Goal: Transaction & Acquisition: Obtain resource

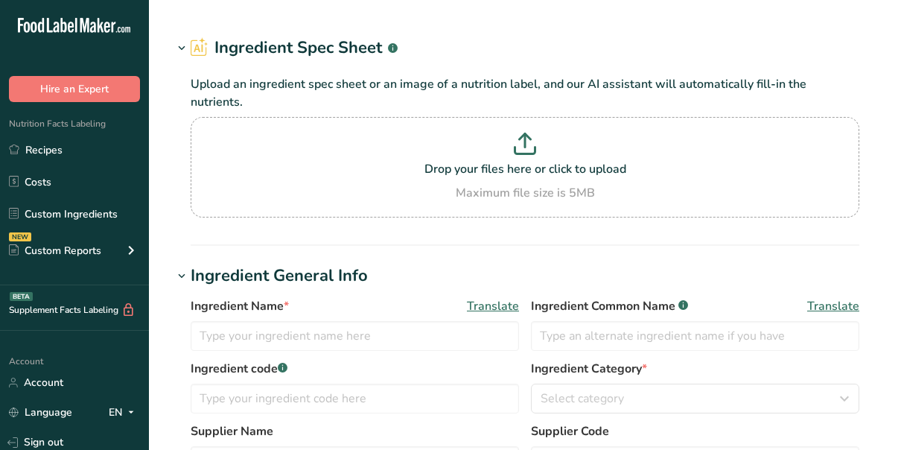
type input "Coffee-Mate Original Fat Free Coffee [PERSON_NAME]"
type input "Nestle - Coffee-Mate"
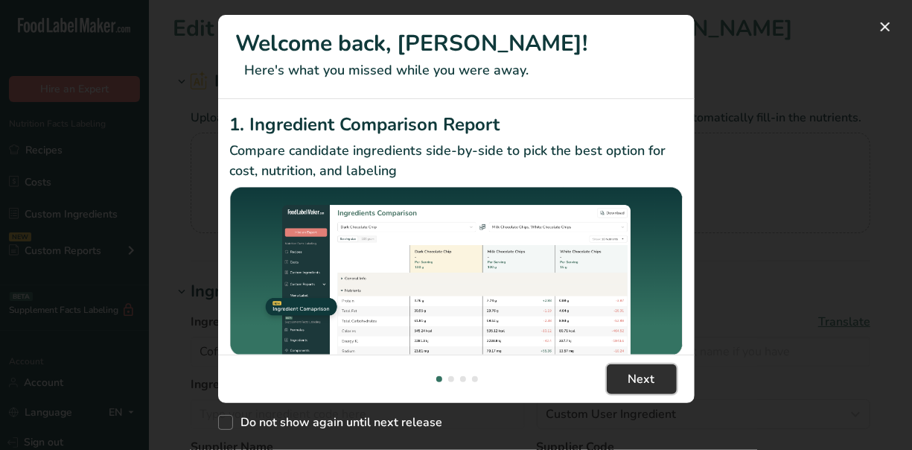
click at [648, 375] on span "Next" at bounding box center [641, 379] width 27 height 18
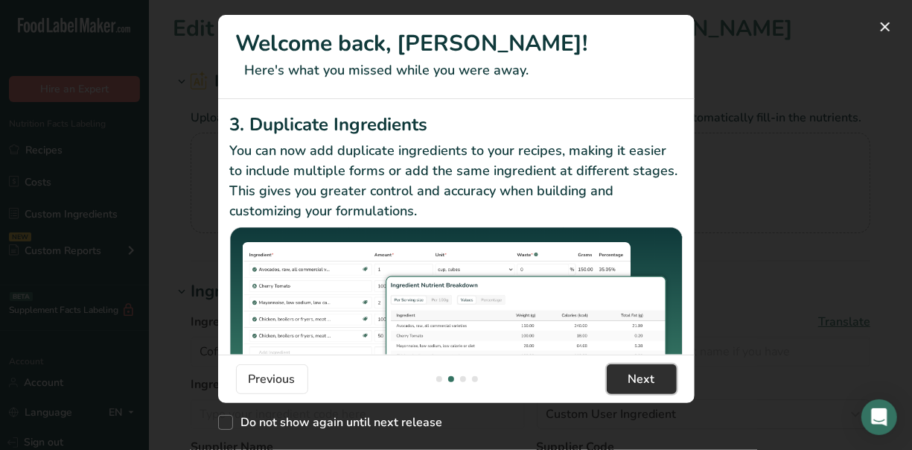
click at [648, 375] on span "Next" at bounding box center [641, 379] width 27 height 18
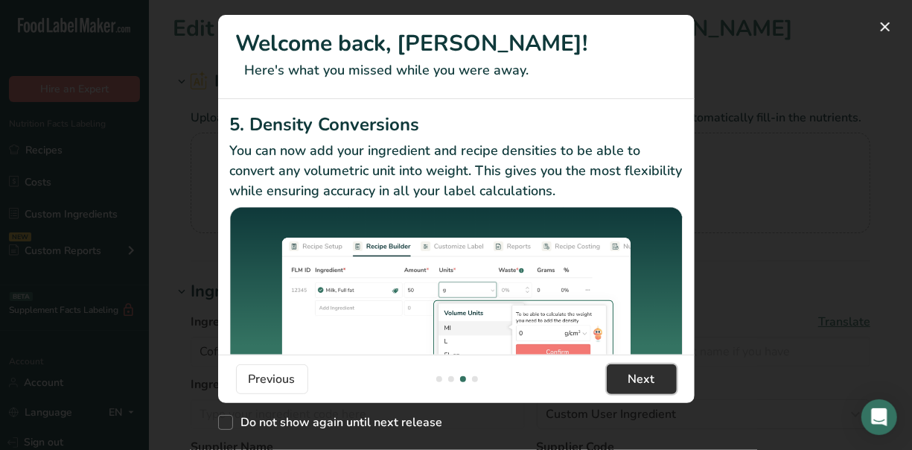
click at [648, 375] on span "Next" at bounding box center [641, 379] width 27 height 18
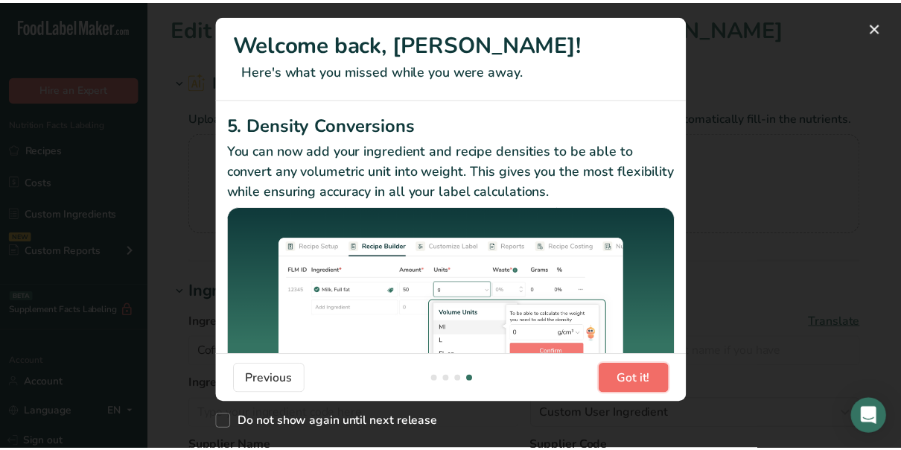
scroll to position [0, 1429]
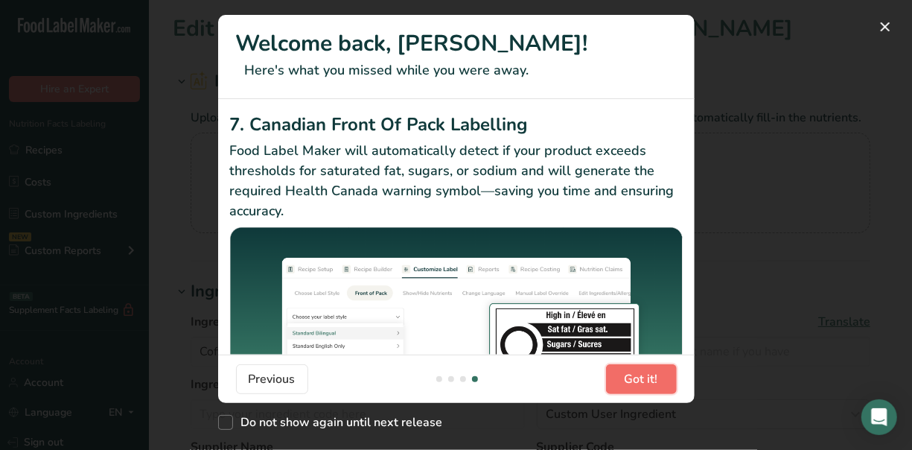
click at [648, 375] on span "Got it!" at bounding box center [641, 379] width 33 height 18
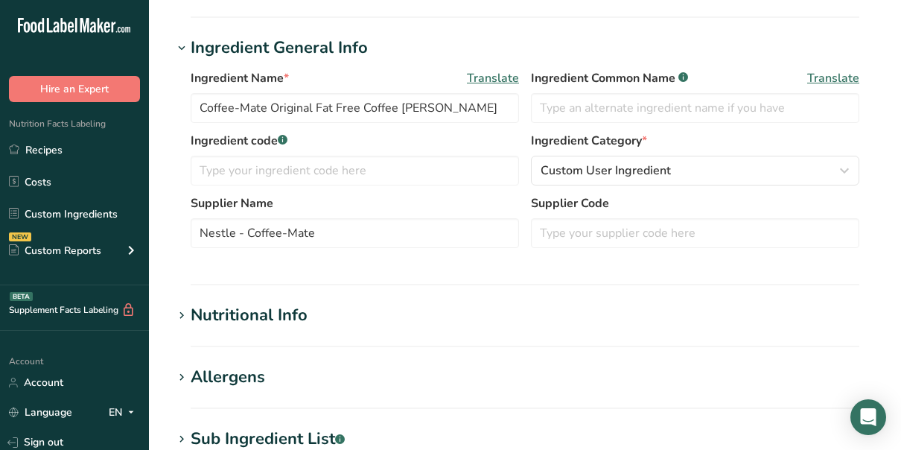
scroll to position [275, 0]
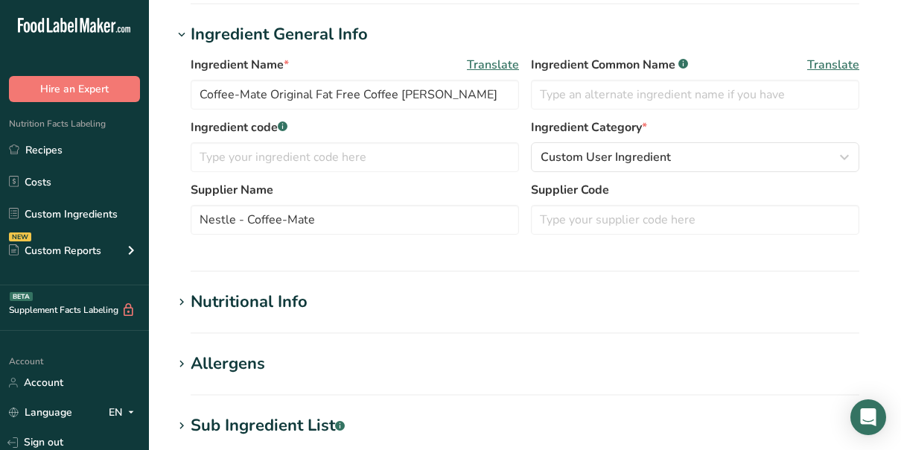
click at [182, 292] on icon at bounding box center [181, 302] width 13 height 21
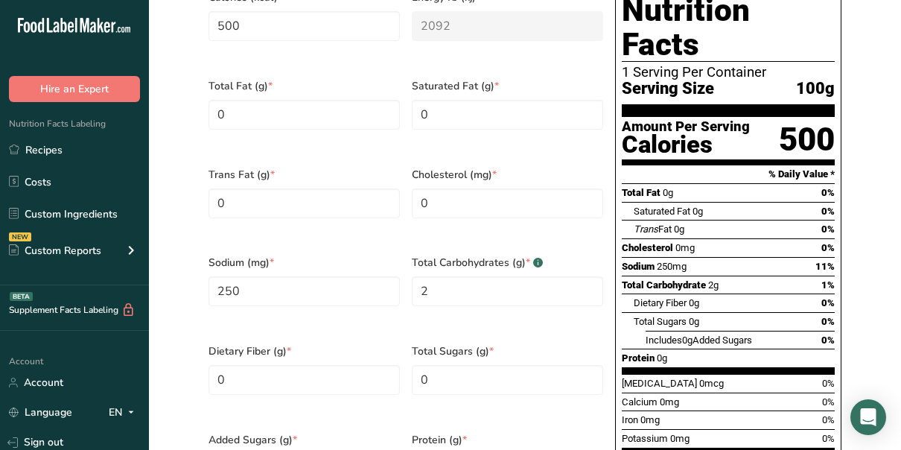
scroll to position [753, 0]
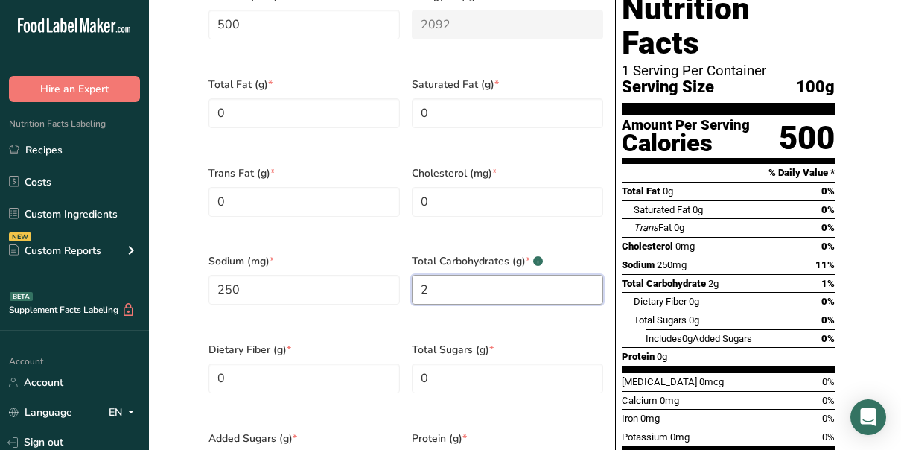
click at [432, 275] on Carbohydrates "2" at bounding box center [507, 290] width 191 height 30
type Carbohydrates "100"
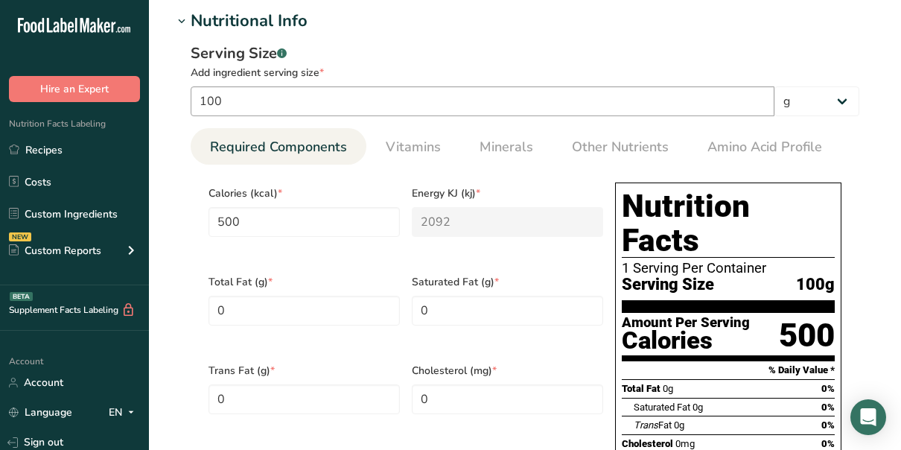
scroll to position [556, 0]
click at [233, 86] on input "100" at bounding box center [483, 101] width 584 height 30
type input "10"
type input "50"
type KJ "209.2"
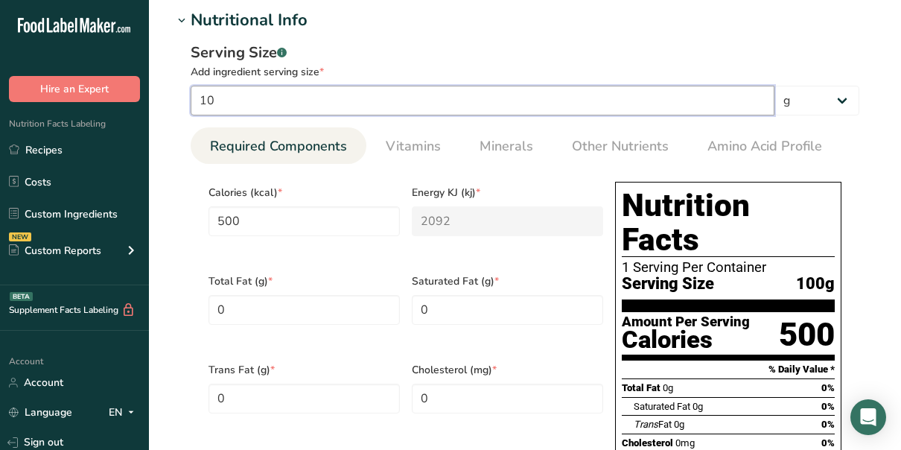
type input "25"
type Carbohydrates "0.2"
type input "1"
type input "5"
type KJ "20.92"
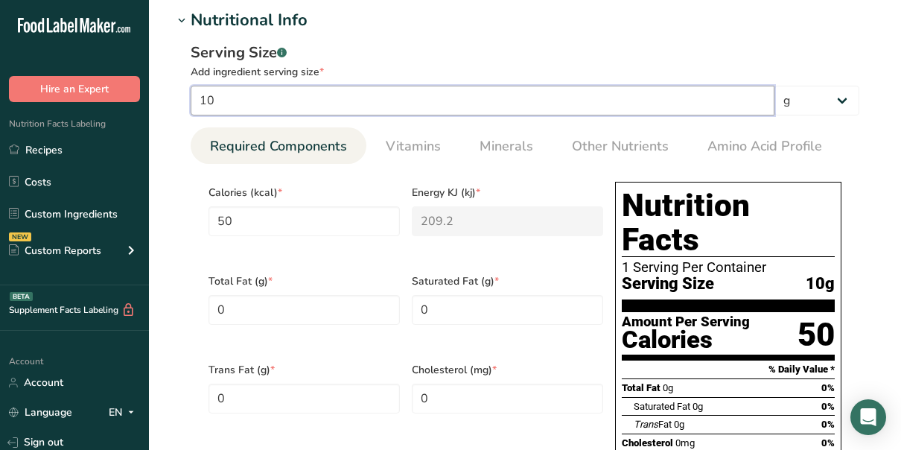
type input "2.5"
type Carbohydrates "0.02"
type input "2"
type input "10"
type KJ "41.84"
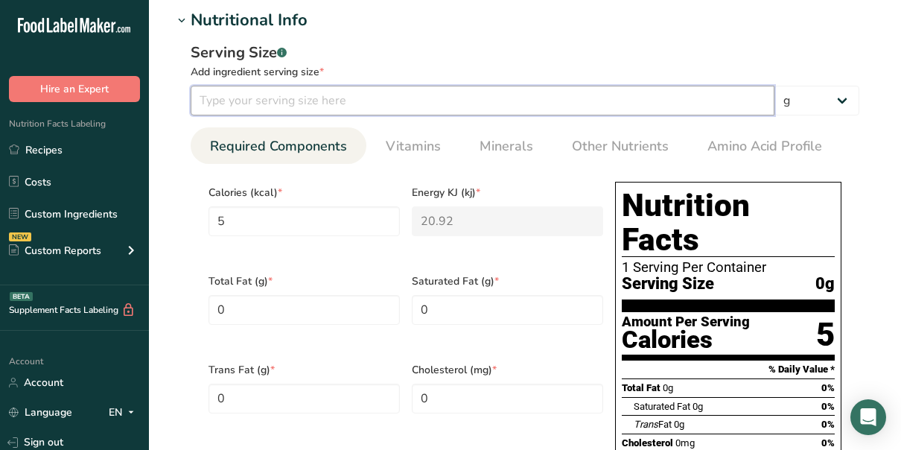
type input "5"
type Carbohydrates "0.04"
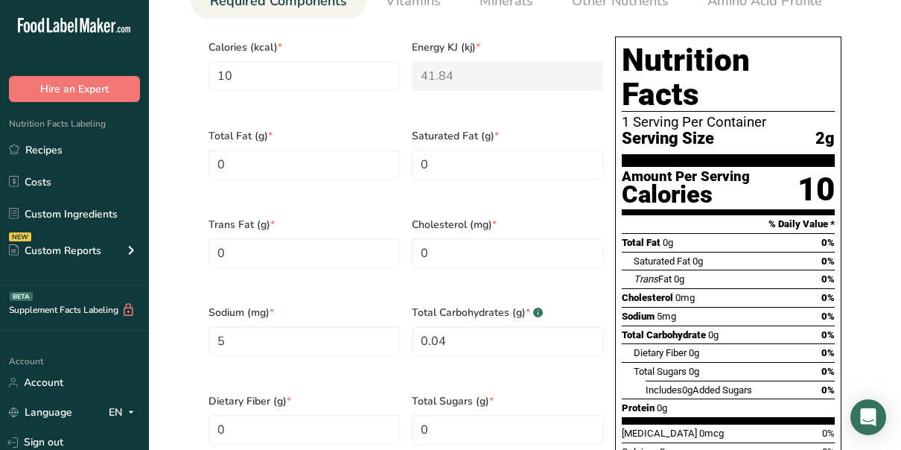
scroll to position [702, 0]
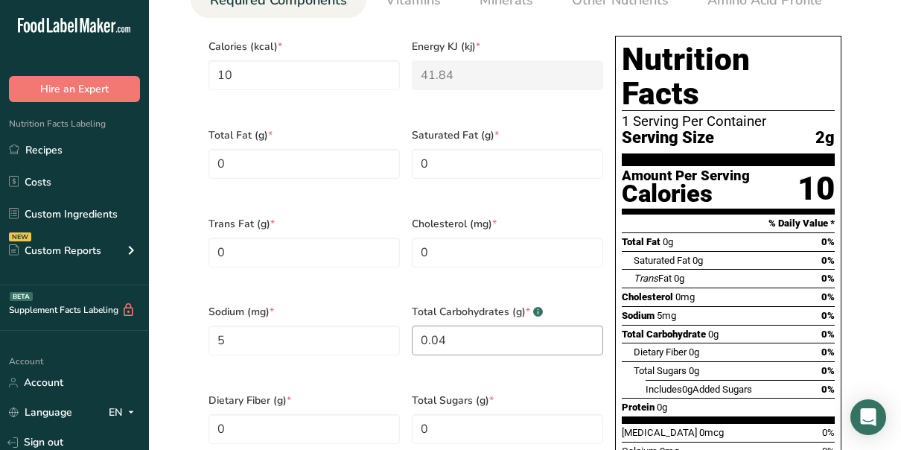
type input "2"
click at [448, 325] on Carbohydrates "0.04" at bounding box center [507, 340] width 191 height 30
type Carbohydrates "0"
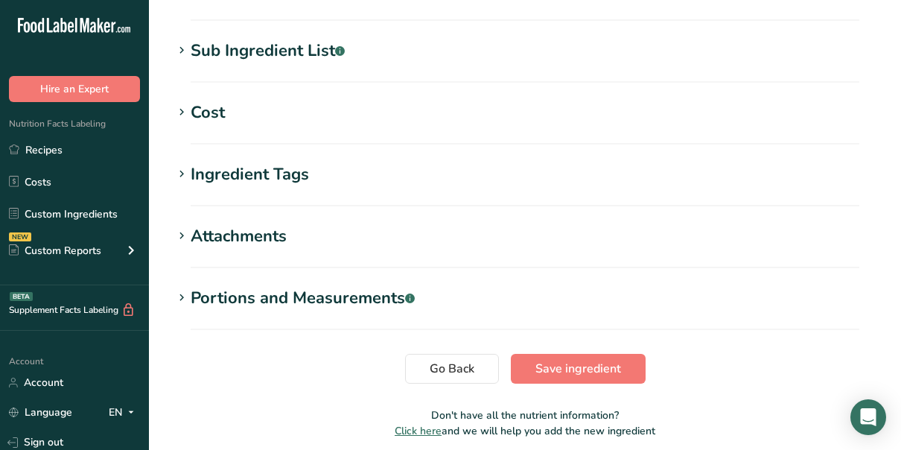
scroll to position [1344, 0]
type Carbohydrates "2.0"
click at [566, 359] on span "Save ingredient" at bounding box center [578, 368] width 86 height 18
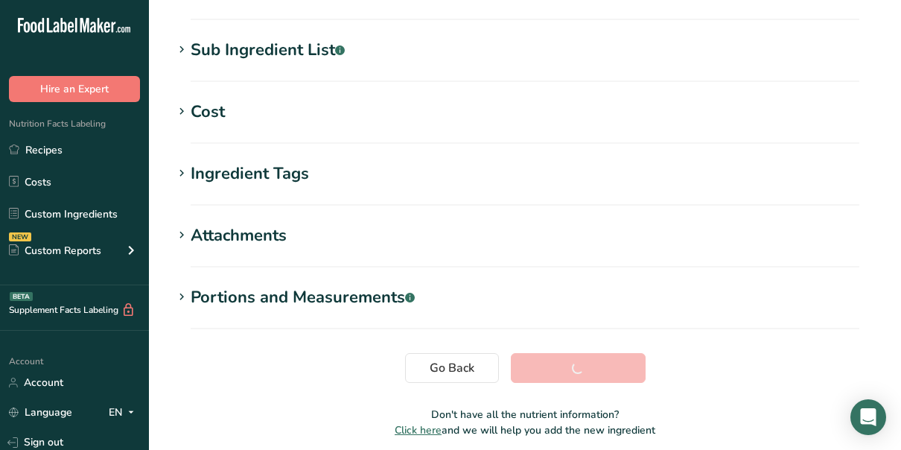
scroll to position [328, 0]
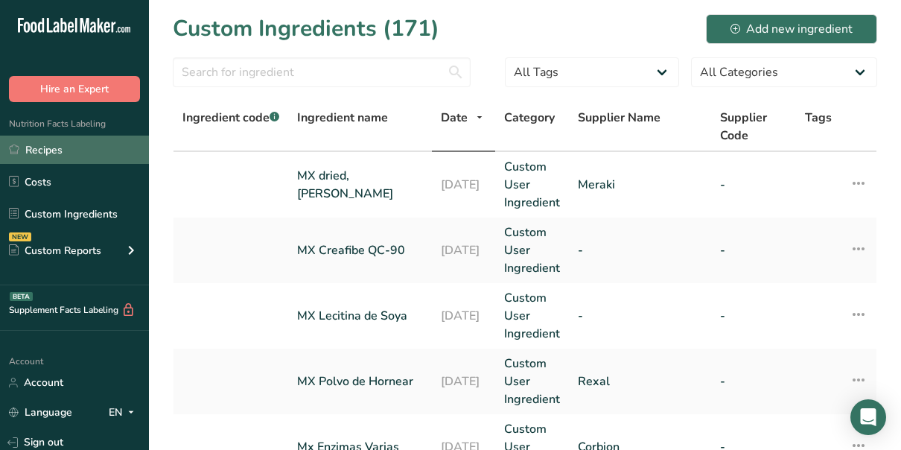
click at [36, 143] on link "Recipes" at bounding box center [74, 149] width 149 height 28
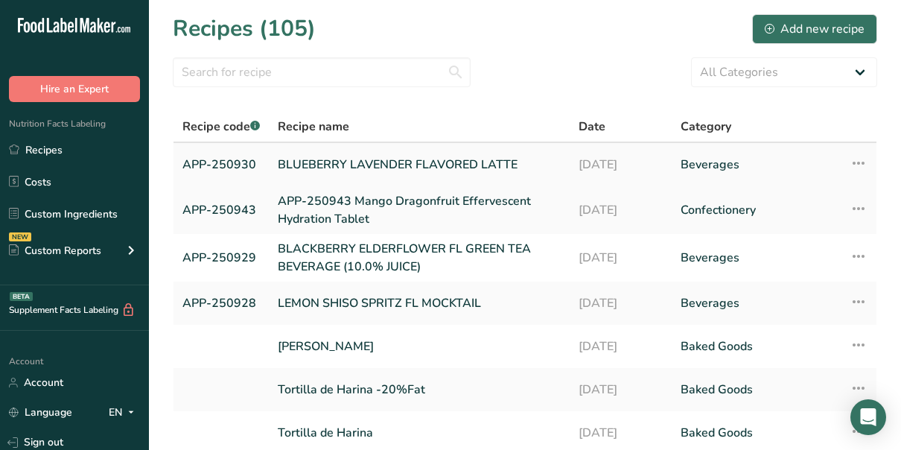
click at [226, 161] on link "APP-250930" at bounding box center [220, 164] width 77 height 31
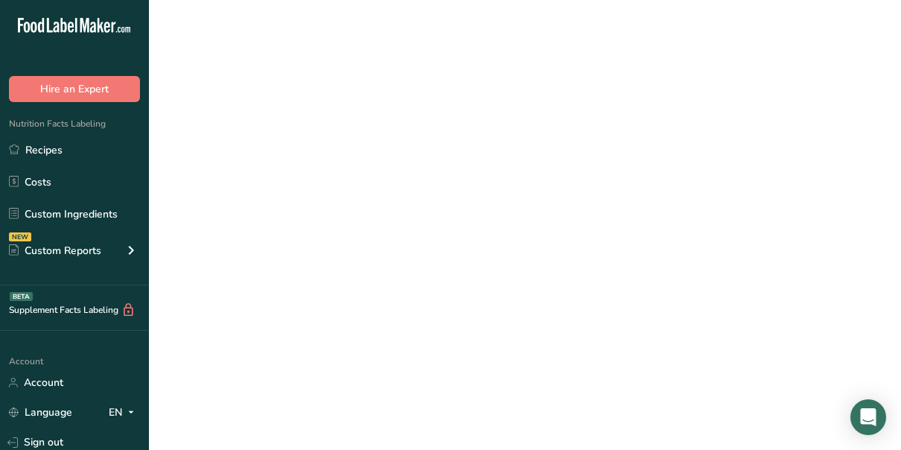
click at [226, 161] on link "APP-250930" at bounding box center [220, 164] width 77 height 31
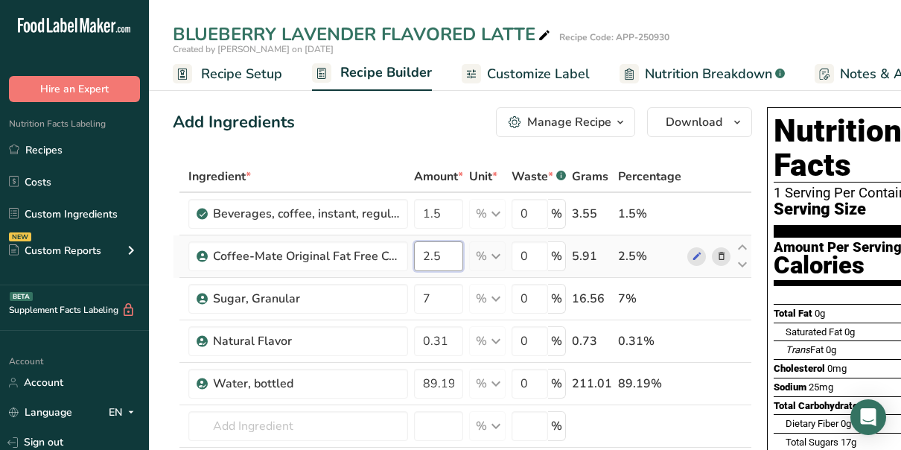
click at [443, 256] on input "2.5" at bounding box center [438, 256] width 49 height 30
type input "2.0"
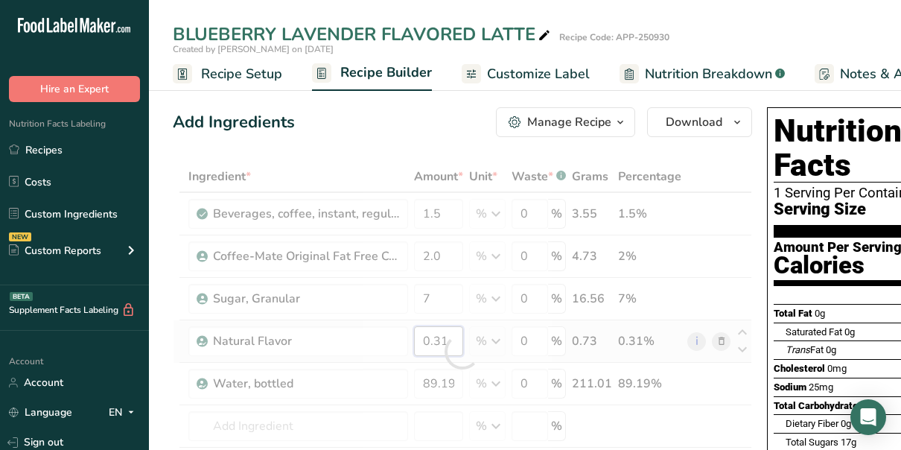
click at [428, 344] on div "Ingredient * Amount * Unit * Waste * .a-a{fill:#347362;}.b-a{fill:#fff;} Grams …" at bounding box center [462, 351] width 579 height 381
click at [604, 112] on button "Manage Recipe" at bounding box center [565, 122] width 139 height 30
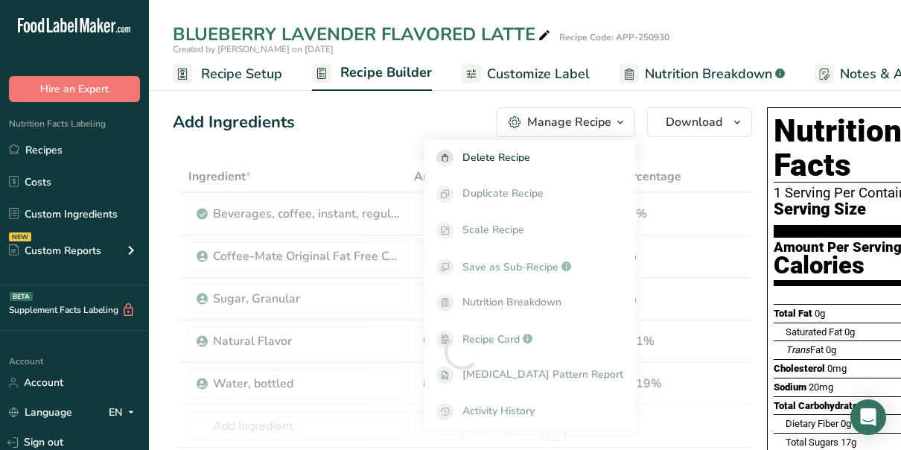
click at [604, 112] on button "Manage Recipe" at bounding box center [565, 122] width 139 height 30
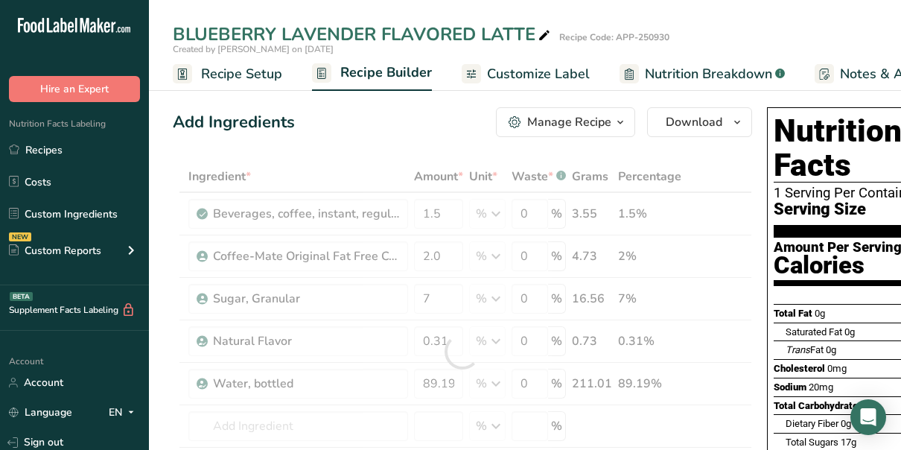
click at [614, 114] on icon "button" at bounding box center [620, 122] width 12 height 19
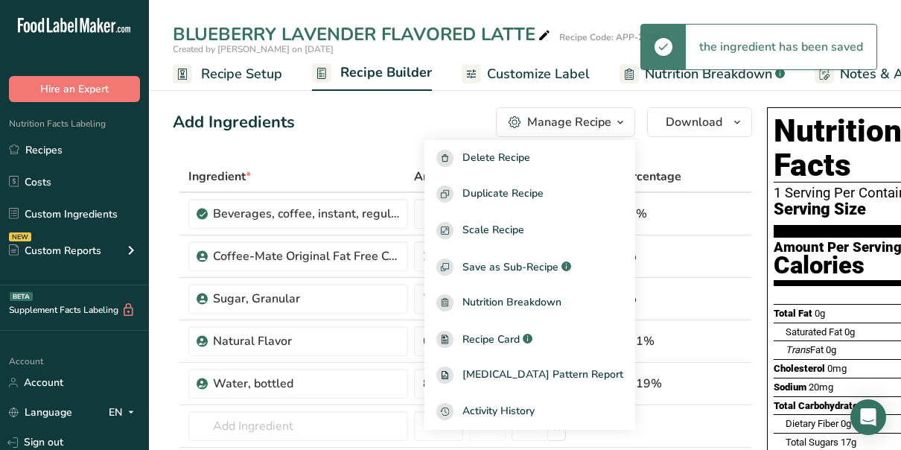
click at [514, 73] on span "Customize Label" at bounding box center [538, 74] width 103 height 20
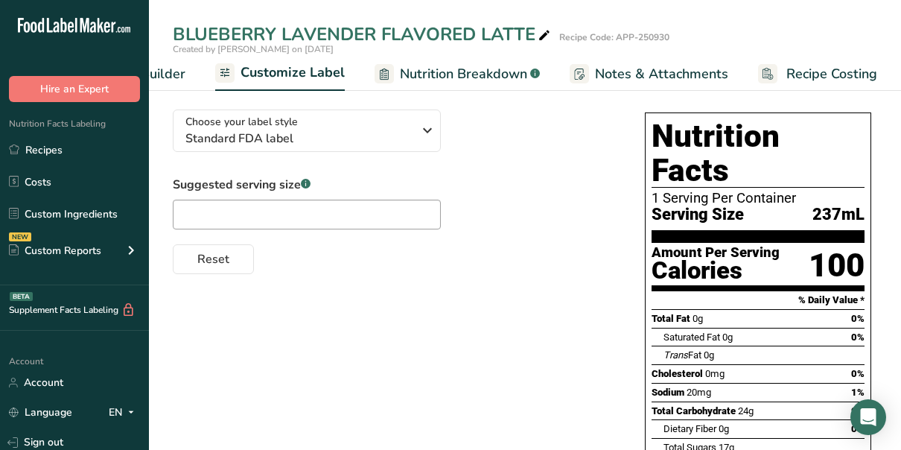
scroll to position [85, 0]
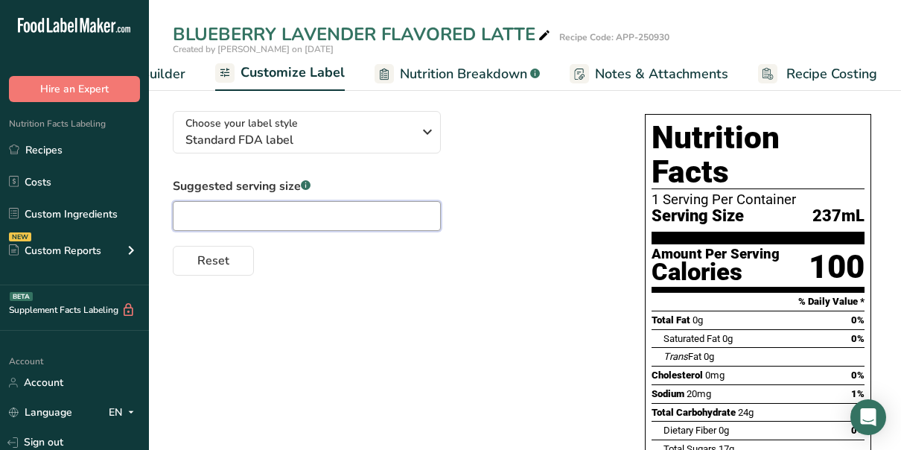
click at [261, 219] on input "text" at bounding box center [307, 216] width 268 height 30
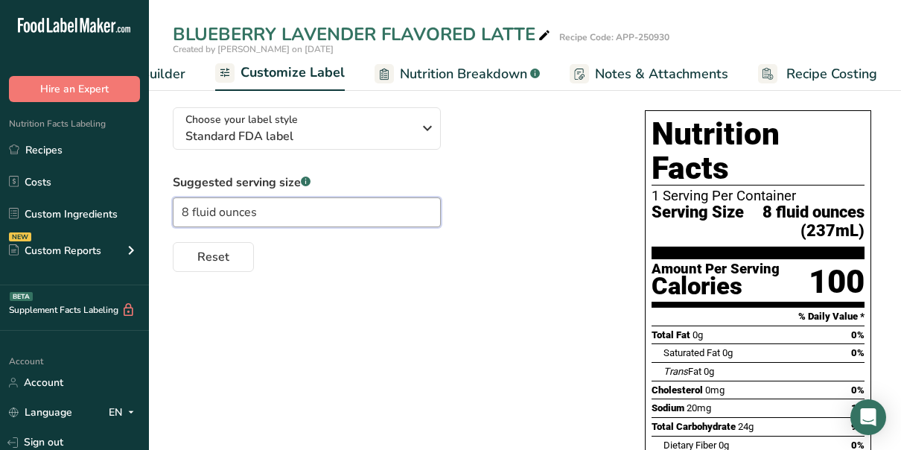
scroll to position [88, 0]
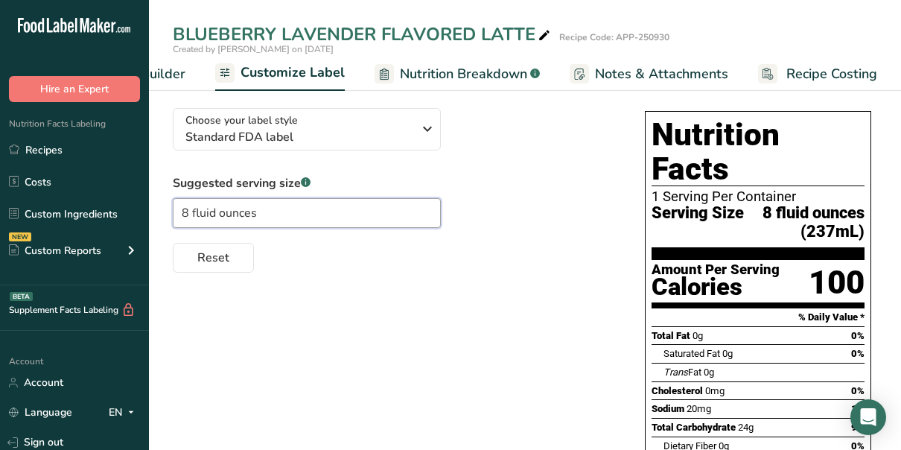
click at [217, 214] on input "8 fluid ounces" at bounding box center [307, 213] width 268 height 30
click at [237, 217] on input "8 ounces" at bounding box center [307, 213] width 268 height 30
type input "8 ounces"
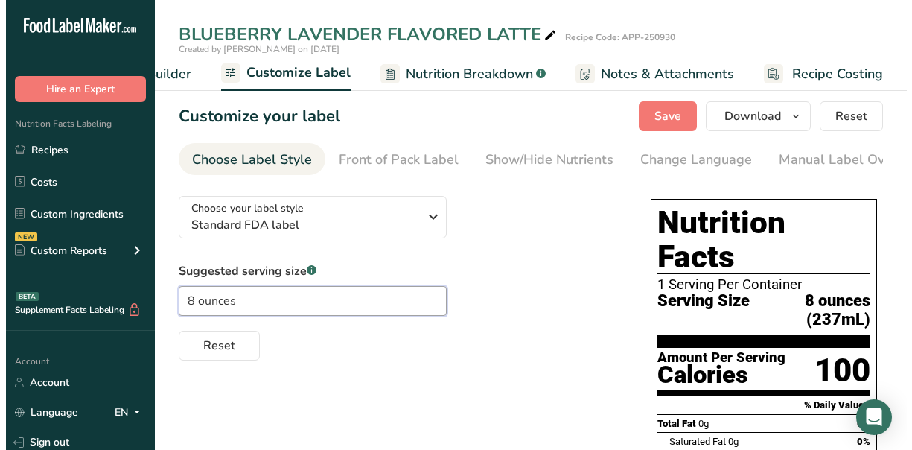
scroll to position [0, 0]
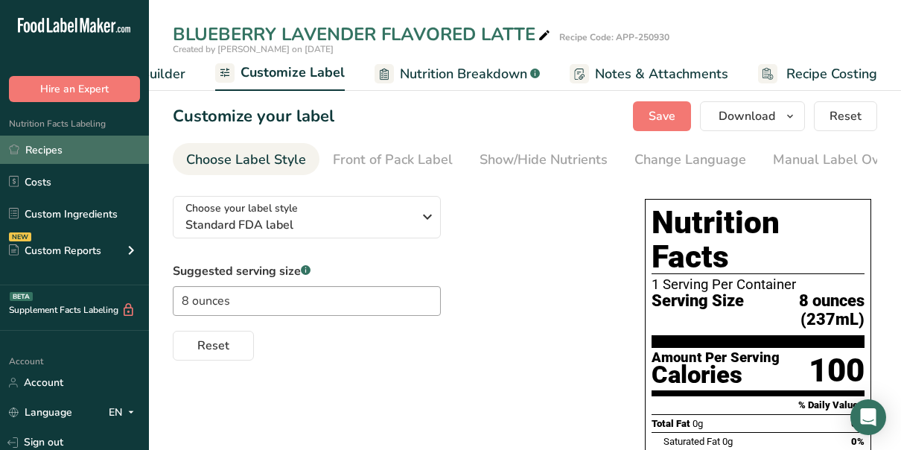
click at [51, 144] on link "Recipes" at bounding box center [74, 149] width 149 height 28
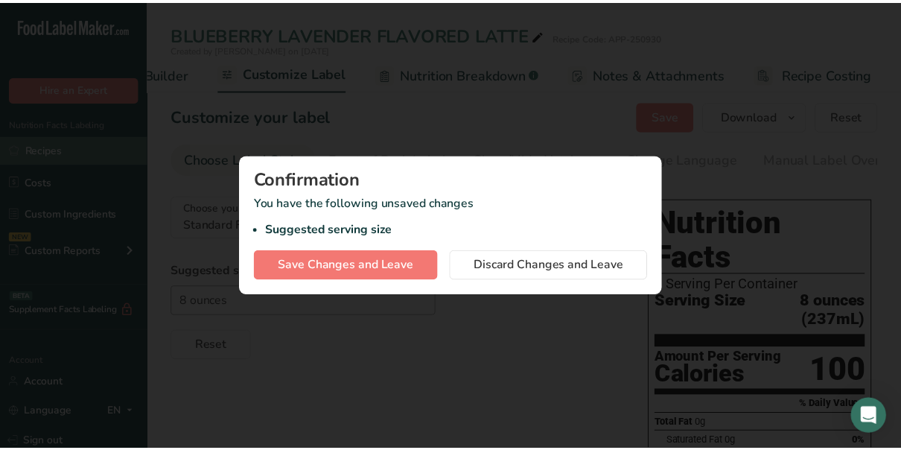
scroll to position [0, 233]
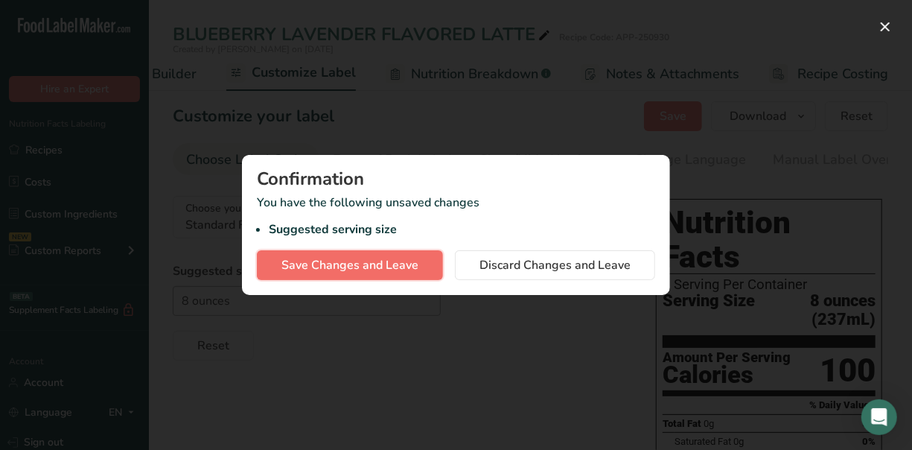
click at [373, 264] on span "Save Changes and Leave" at bounding box center [349, 265] width 137 height 18
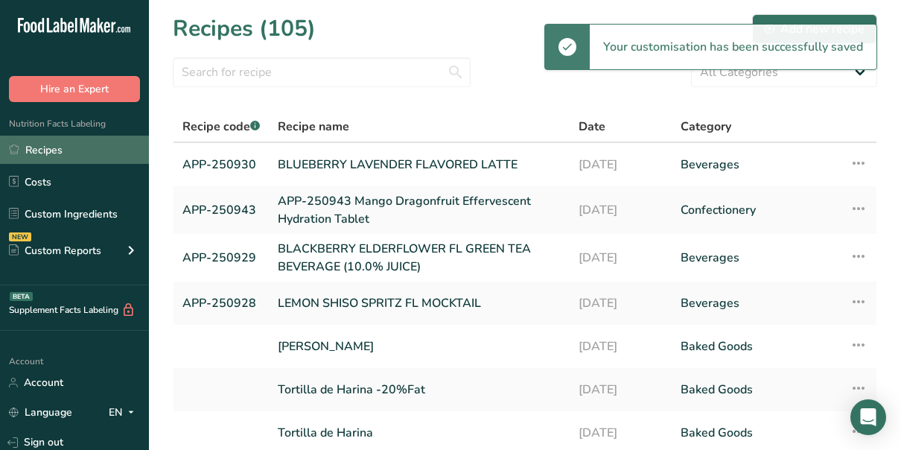
click at [38, 146] on link "Recipes" at bounding box center [74, 149] width 149 height 28
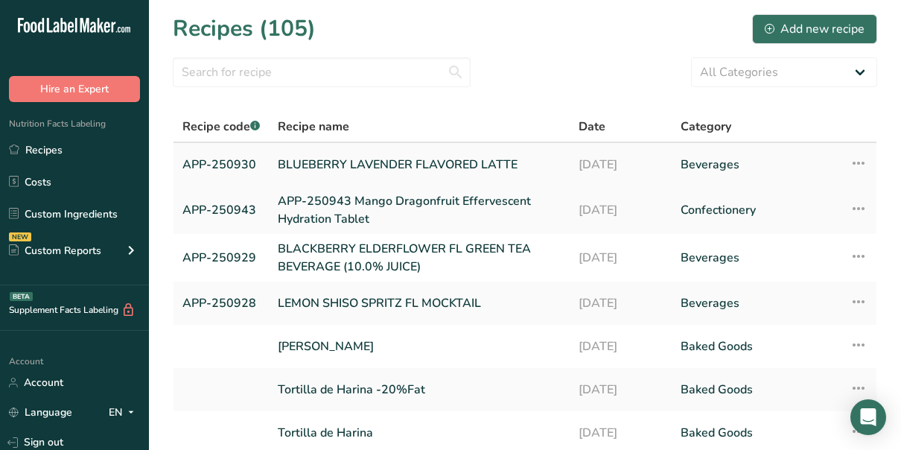
click at [245, 164] on link "APP-250930" at bounding box center [220, 164] width 77 height 31
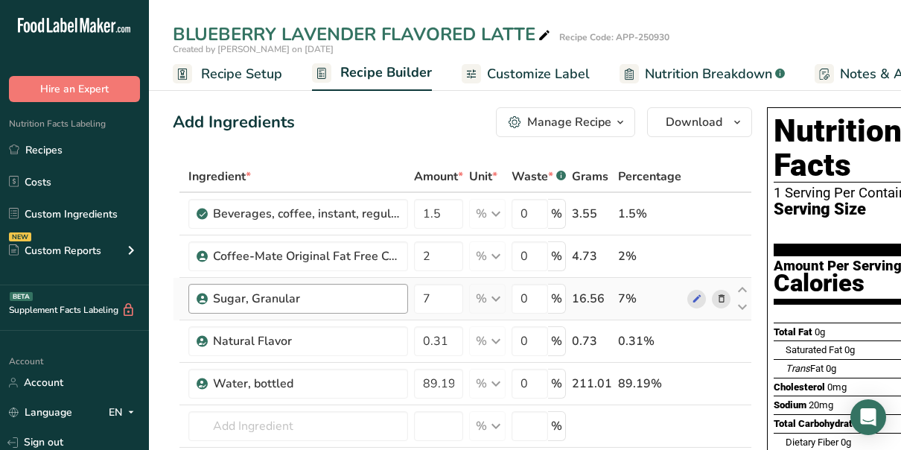
click at [277, 312] on div "Sugar, Granular" at bounding box center [298, 299] width 220 height 30
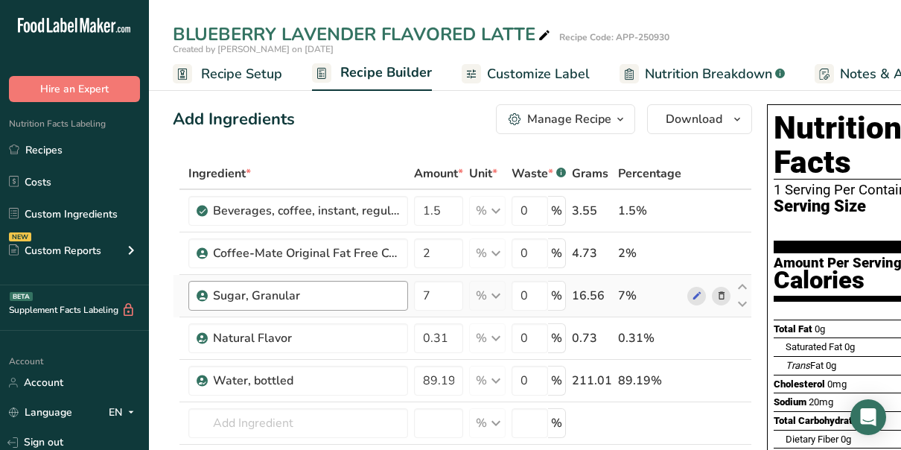
scroll to position [1, 0]
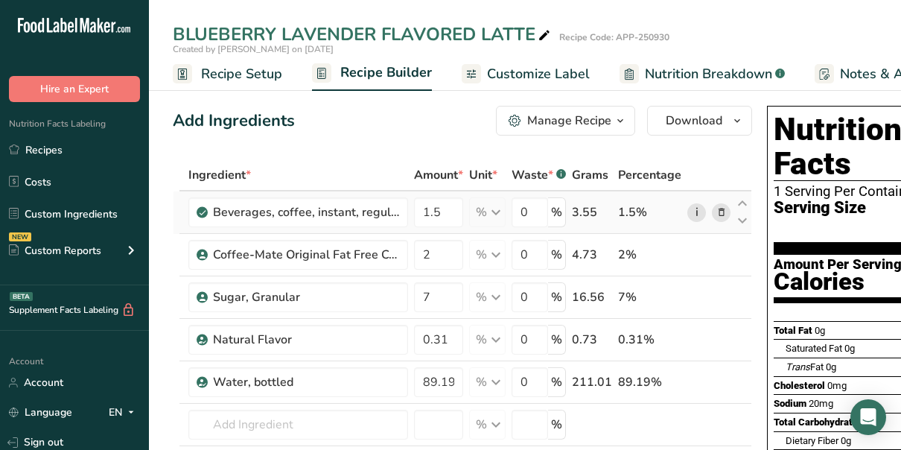
click at [695, 210] on link "i" at bounding box center [696, 212] width 19 height 19
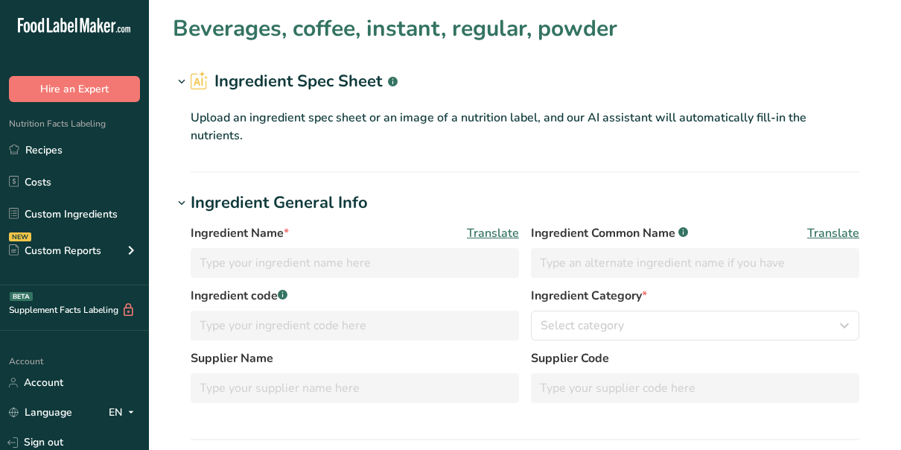
type input "Beverages, coffee, instant, regular, powder"
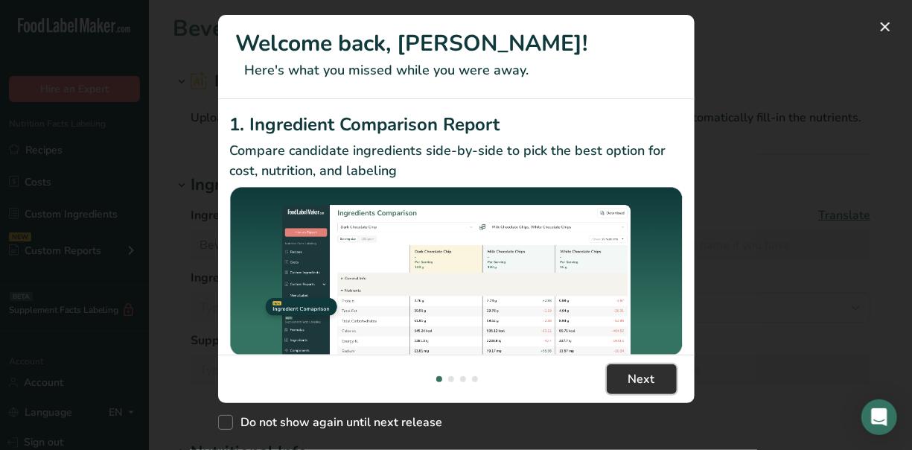
click at [647, 378] on span "Next" at bounding box center [641, 379] width 27 height 18
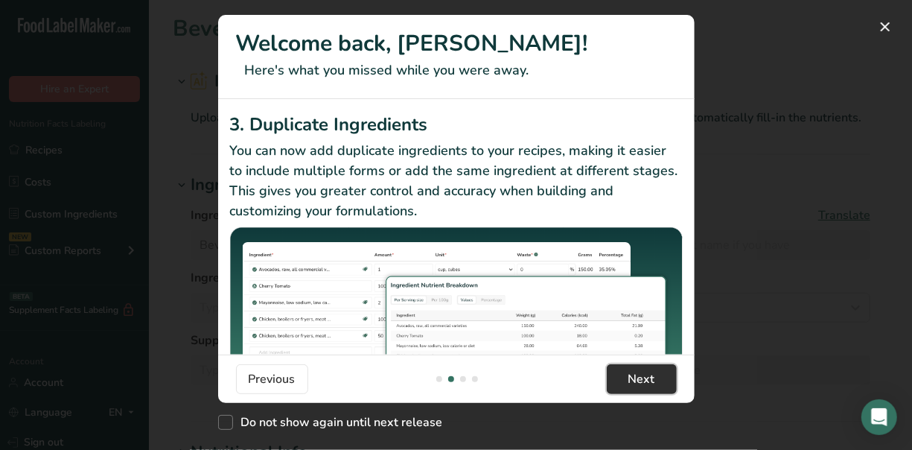
click at [647, 378] on span "Next" at bounding box center [641, 379] width 27 height 18
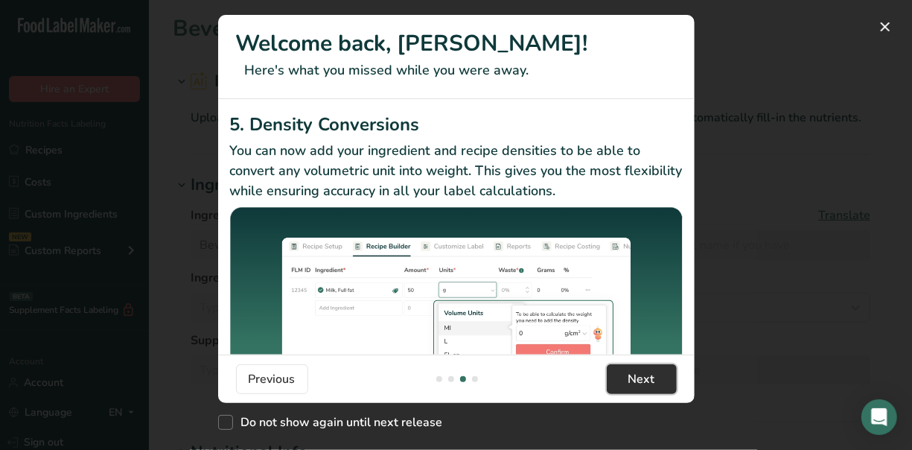
click at [647, 378] on span "Next" at bounding box center [641, 379] width 27 height 18
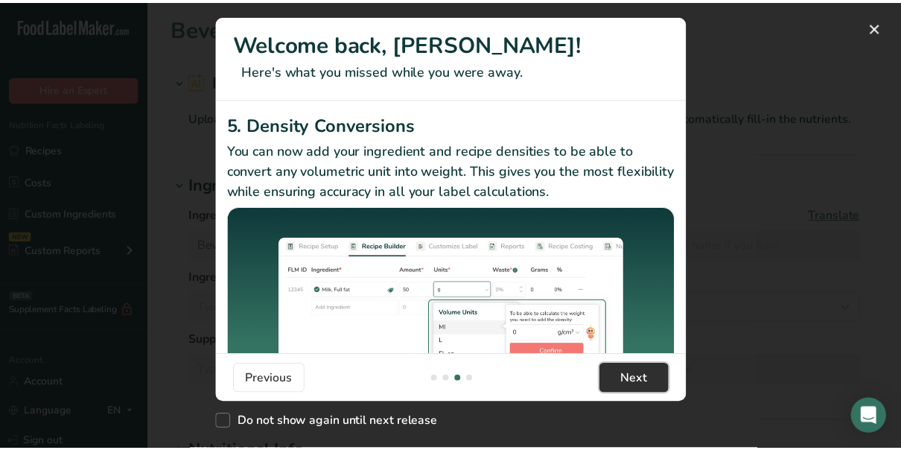
scroll to position [0, 1429]
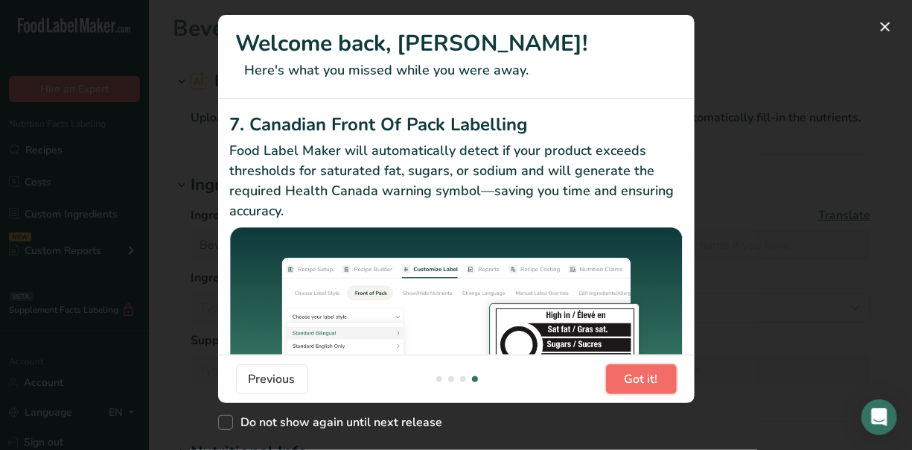
click at [647, 378] on span "Got it!" at bounding box center [641, 379] width 33 height 18
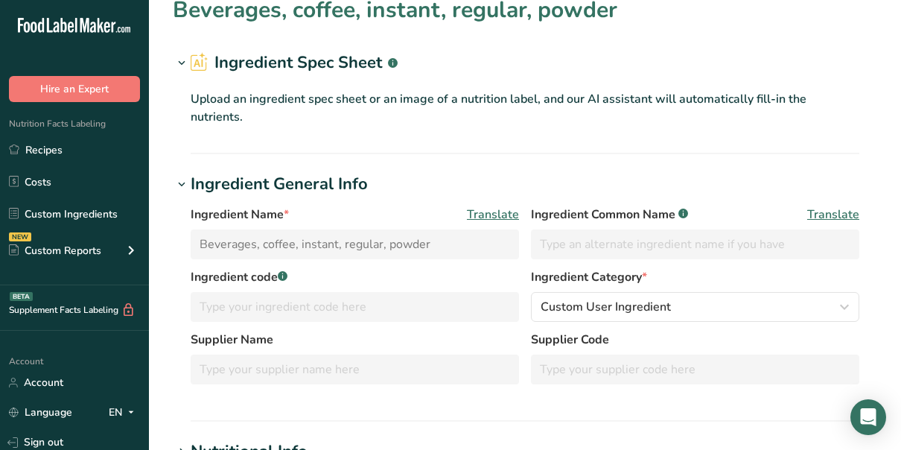
scroll to position [0, 0]
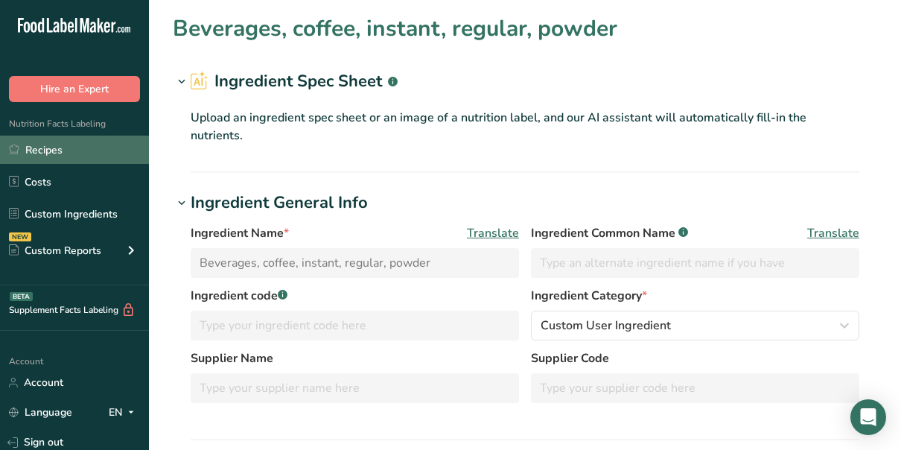
click at [39, 146] on link "Recipes" at bounding box center [74, 149] width 149 height 28
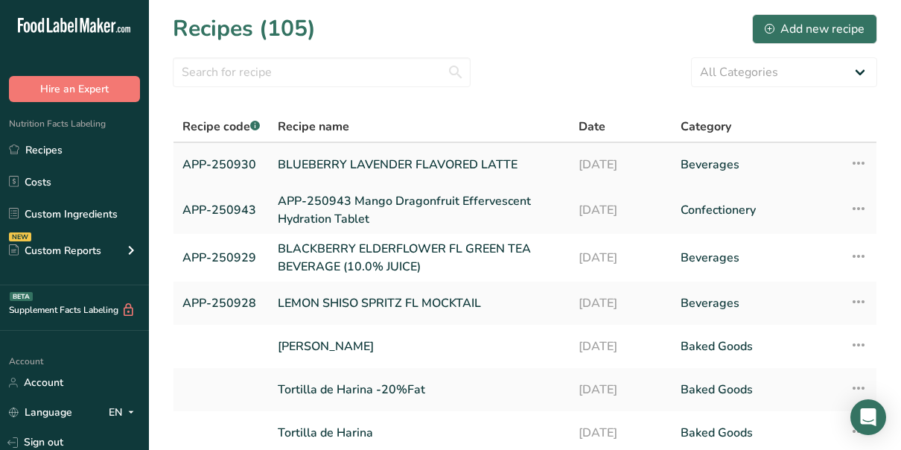
click at [229, 164] on link "APP-250930" at bounding box center [220, 164] width 77 height 31
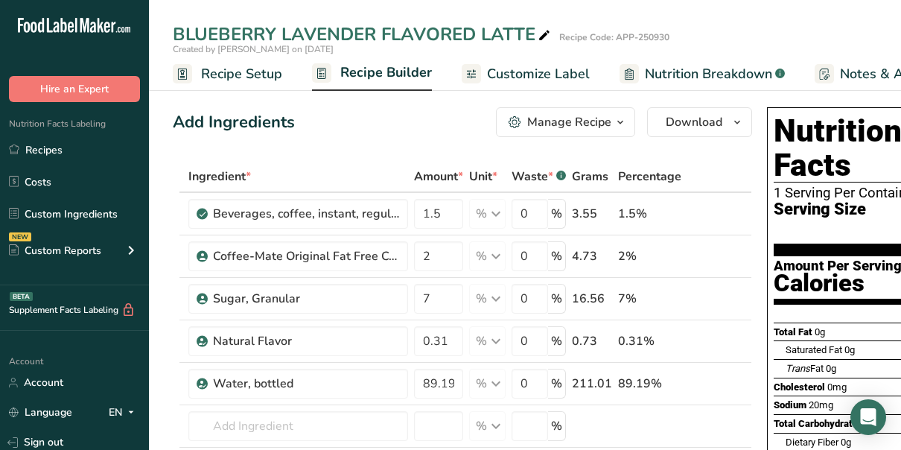
click at [370, 73] on span "Recipe Builder" at bounding box center [386, 73] width 92 height 20
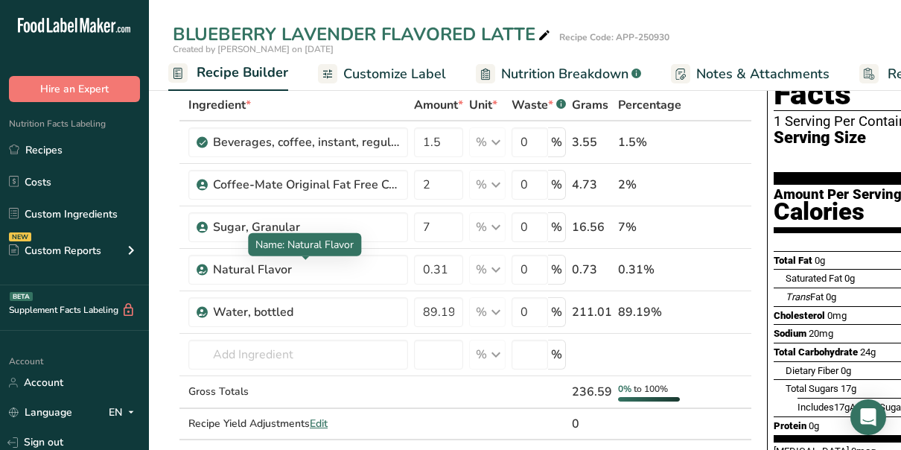
scroll to position [70, 0]
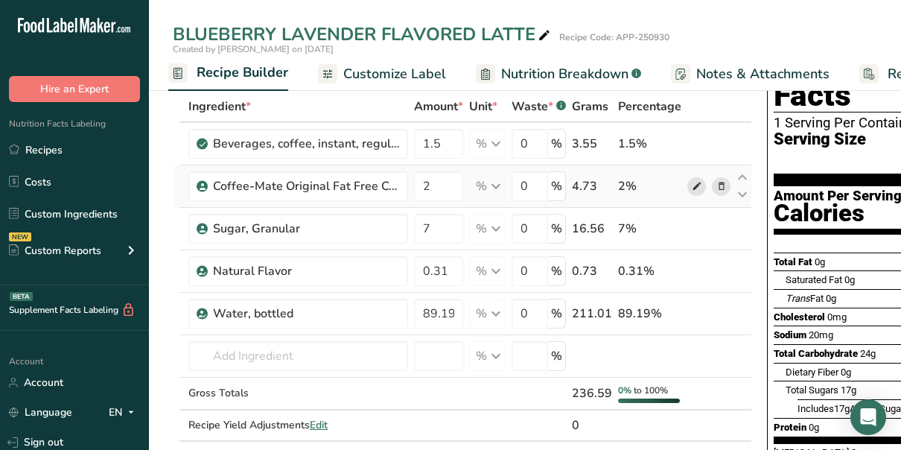
click at [691, 183] on icon at bounding box center [696, 187] width 10 height 16
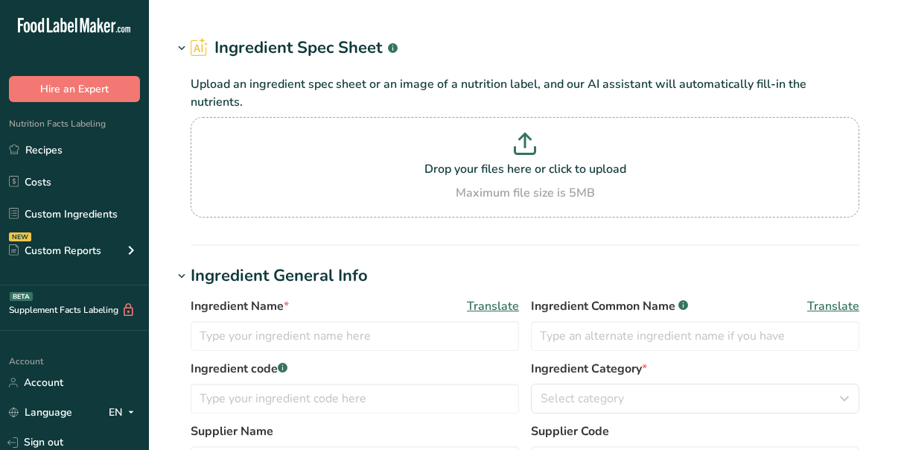
type input "Coffee-Mate Original Fat Free Coffee [PERSON_NAME]"
type input "Nestle - Coffee-Mate"
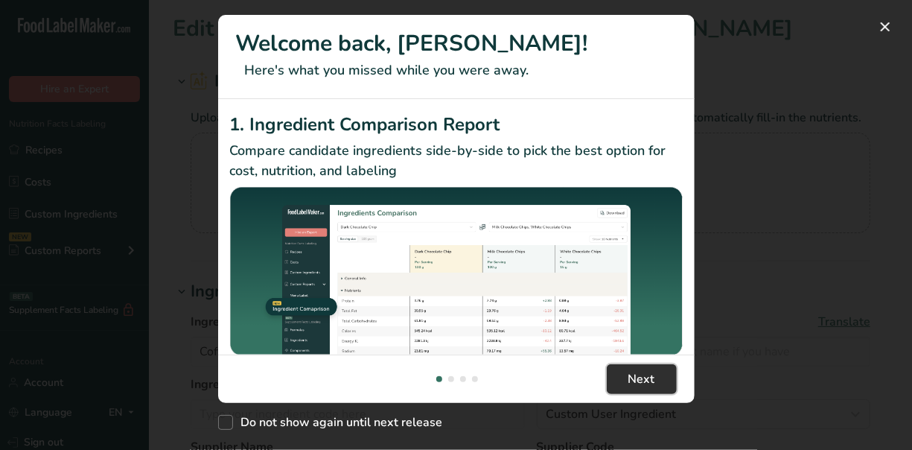
click at [646, 370] on span "Next" at bounding box center [641, 379] width 27 height 18
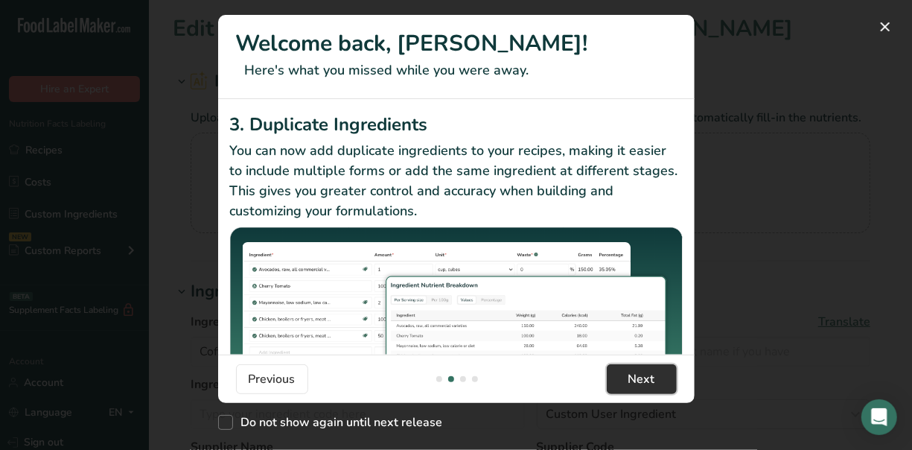
click at [646, 370] on span "Next" at bounding box center [641, 379] width 27 height 18
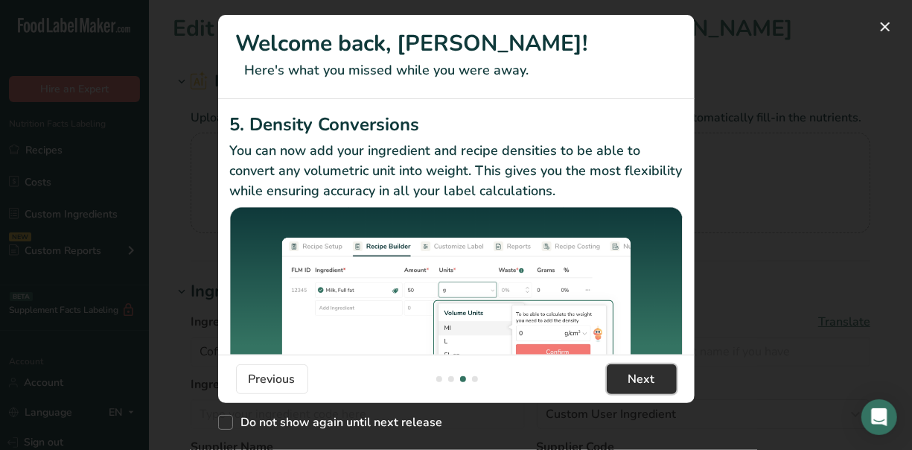
click at [646, 370] on span "Next" at bounding box center [641, 379] width 27 height 18
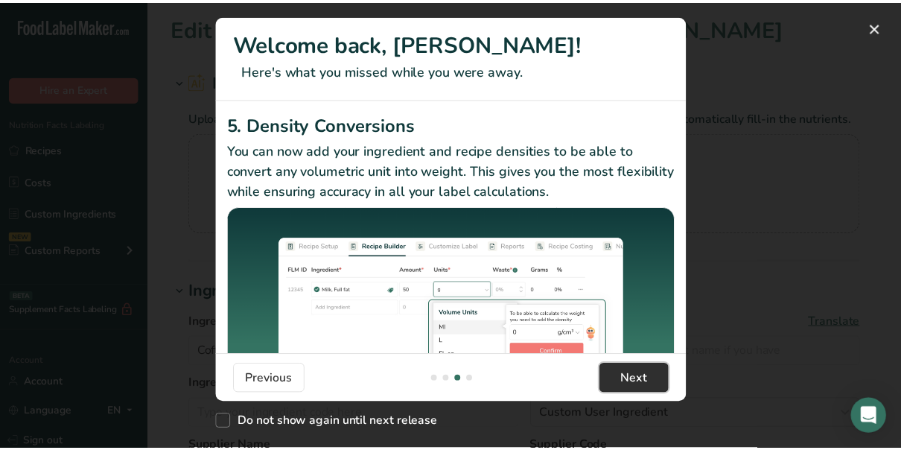
scroll to position [0, 1429]
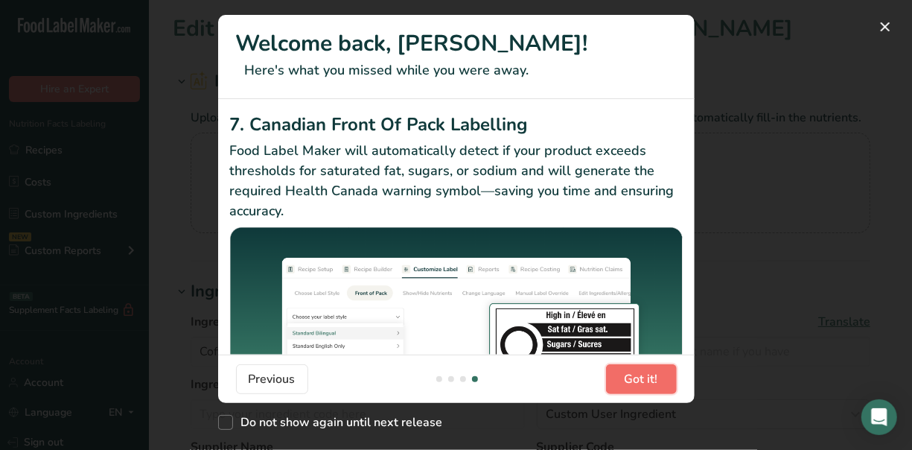
click at [646, 370] on span "Got it!" at bounding box center [641, 379] width 33 height 18
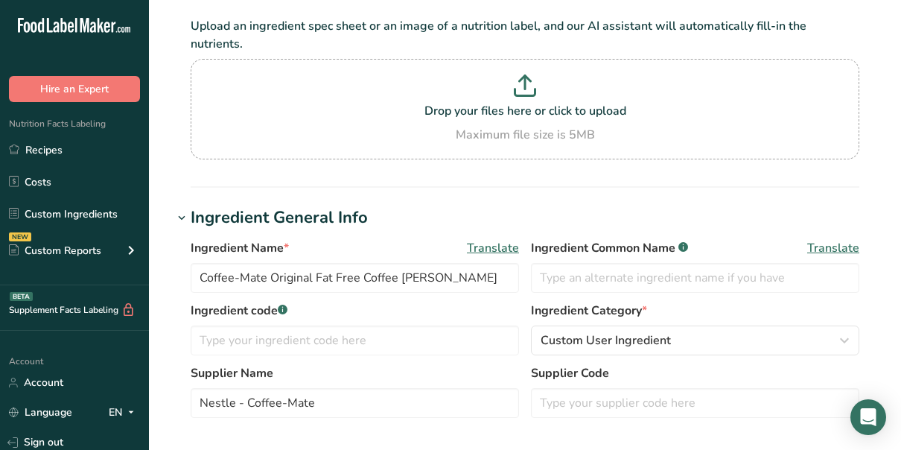
scroll to position [90, 0]
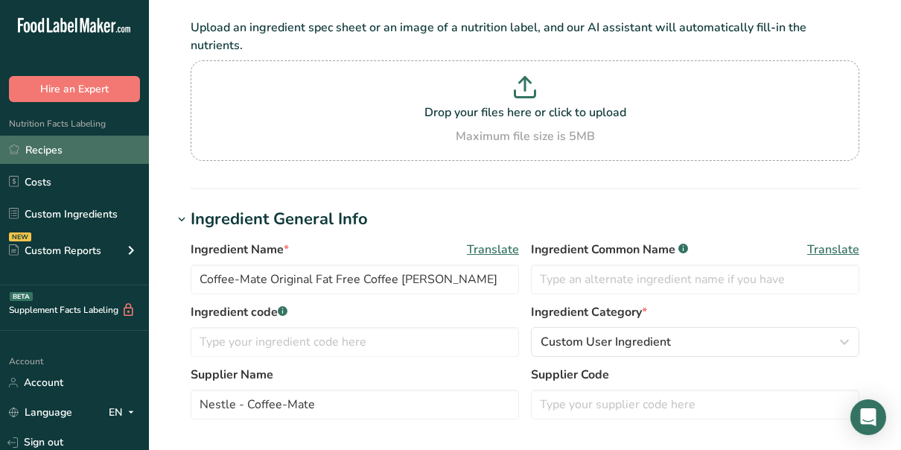
click at [38, 147] on link "Recipes" at bounding box center [74, 149] width 149 height 28
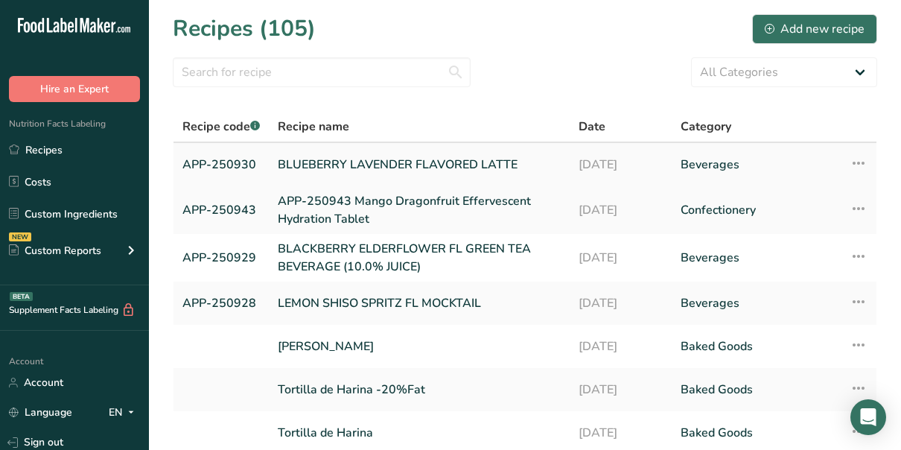
click at [327, 156] on link "BLUEBERRY LAVENDER FLAVORED LATTE" at bounding box center [419, 164] width 283 height 31
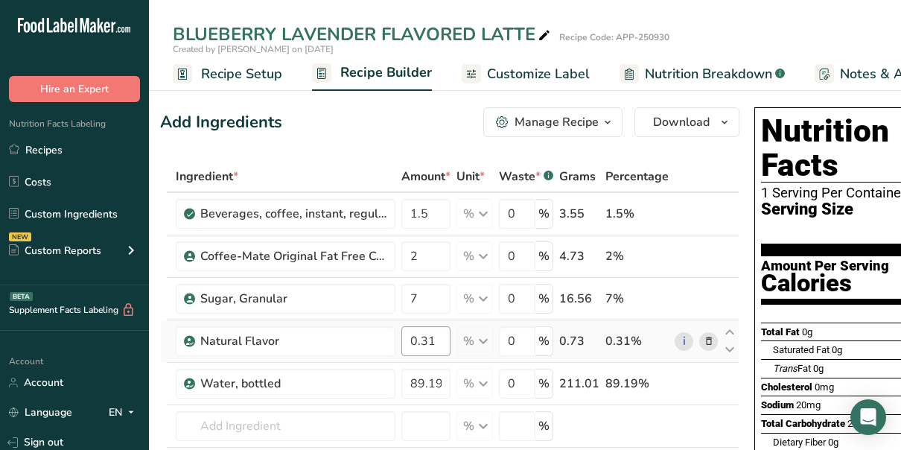
scroll to position [0, 31]
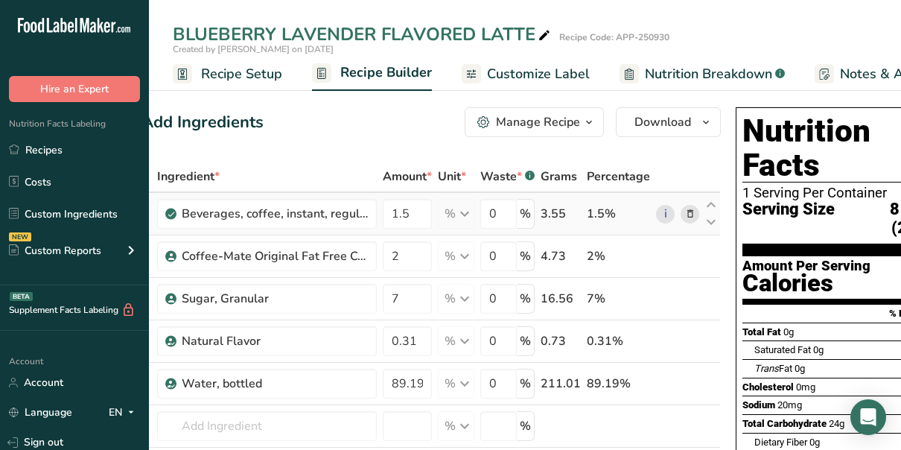
click at [686, 212] on icon at bounding box center [690, 214] width 10 height 16
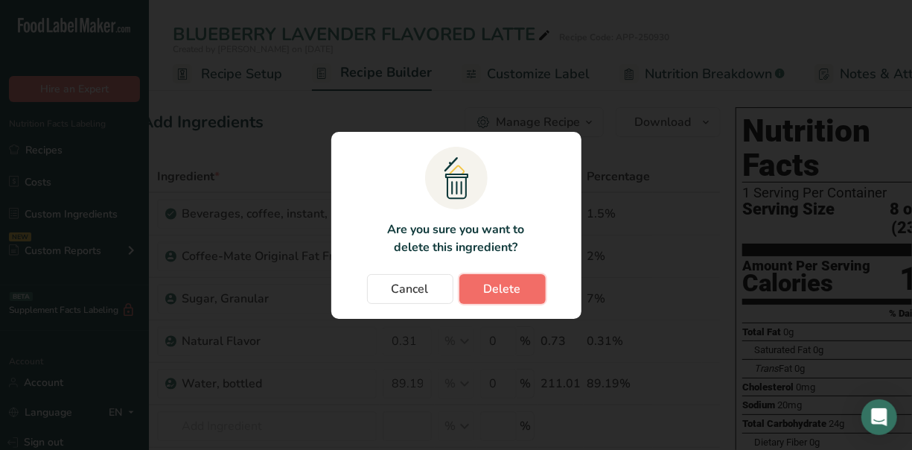
click at [500, 295] on span "Delete" at bounding box center [502, 289] width 37 height 18
type input "2"
type input "7"
type input "0.31"
type input "89.19"
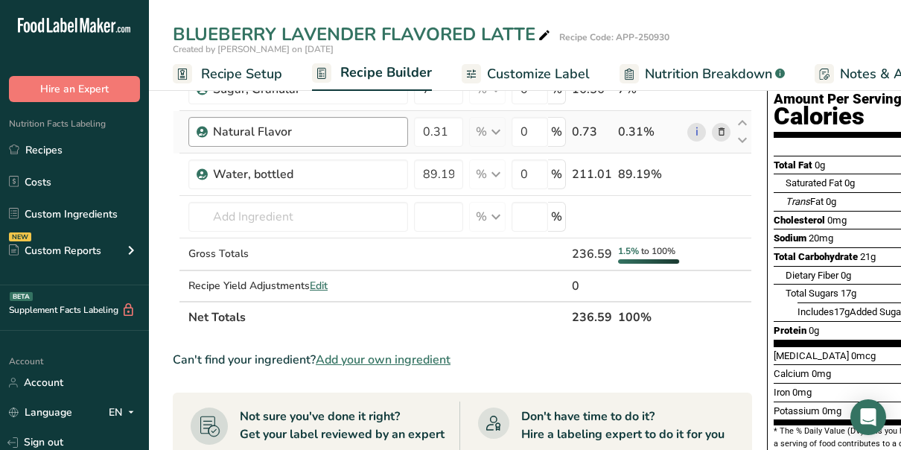
scroll to position [160, 0]
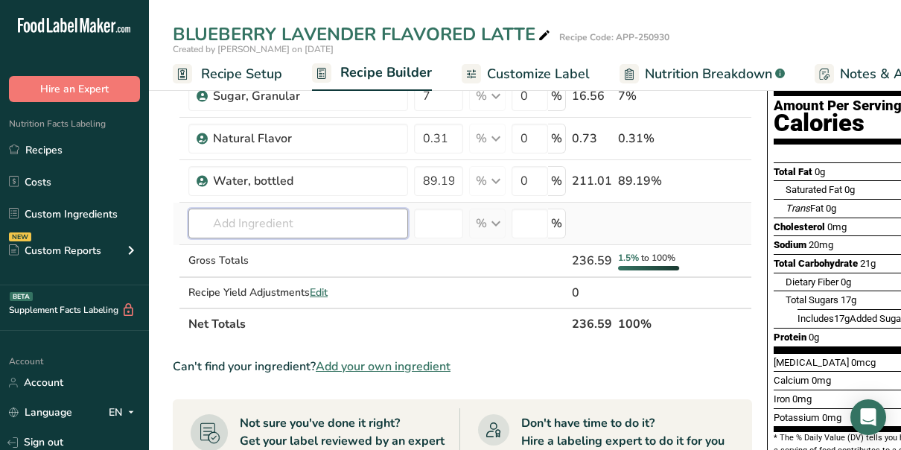
click at [231, 218] on input "text" at bounding box center [298, 223] width 220 height 30
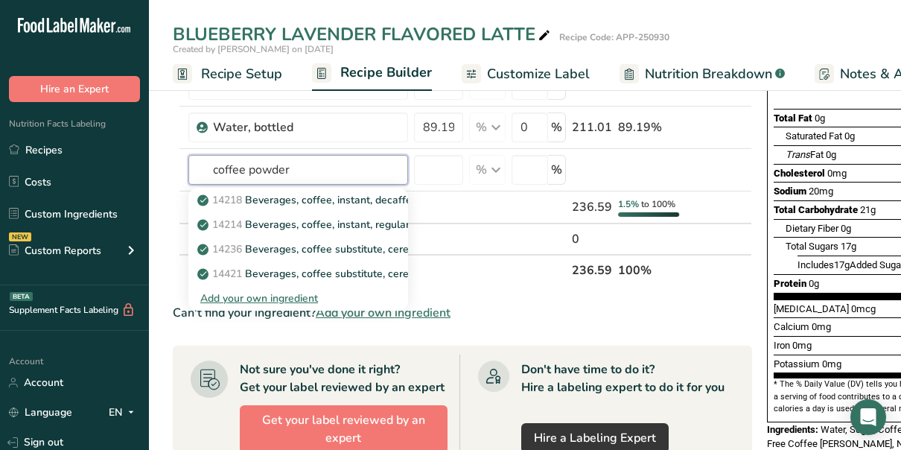
scroll to position [213, 0]
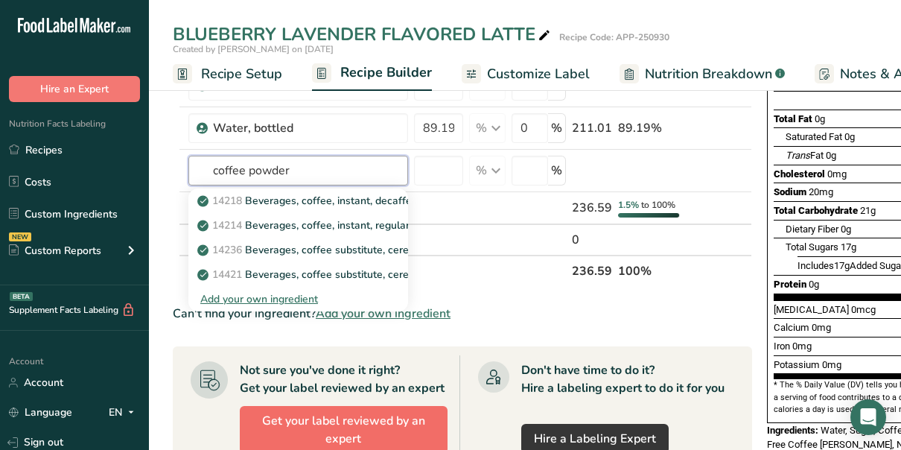
type input "coffee powder"
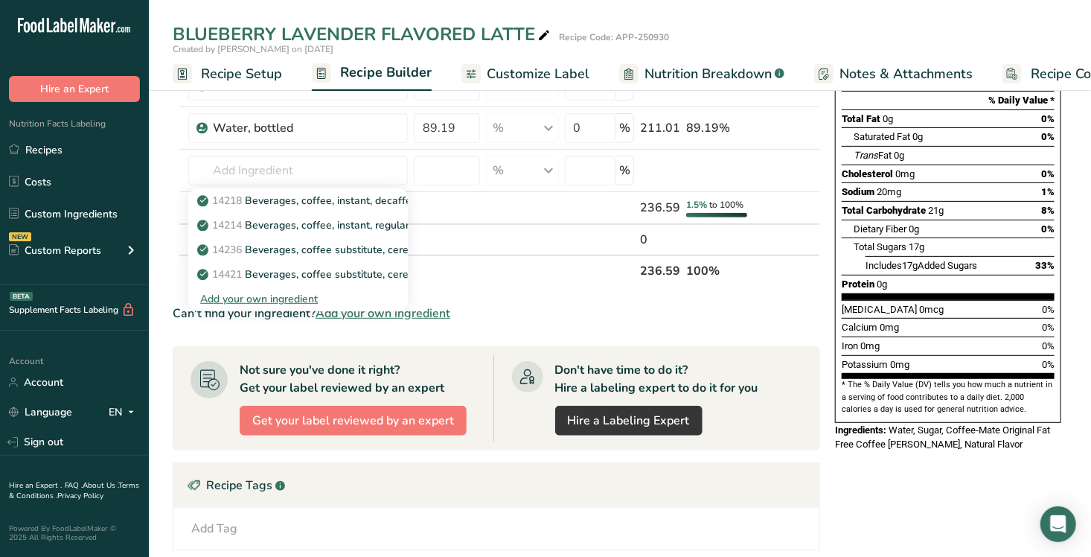
click at [360, 310] on span "Add your own ingredient" at bounding box center [383, 313] width 135 height 18
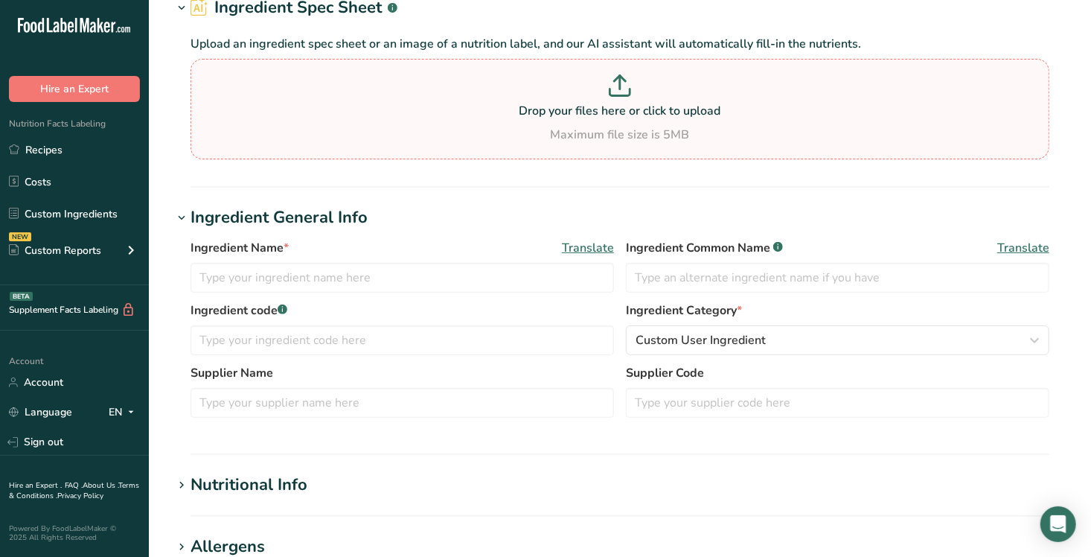
scroll to position [88, 0]
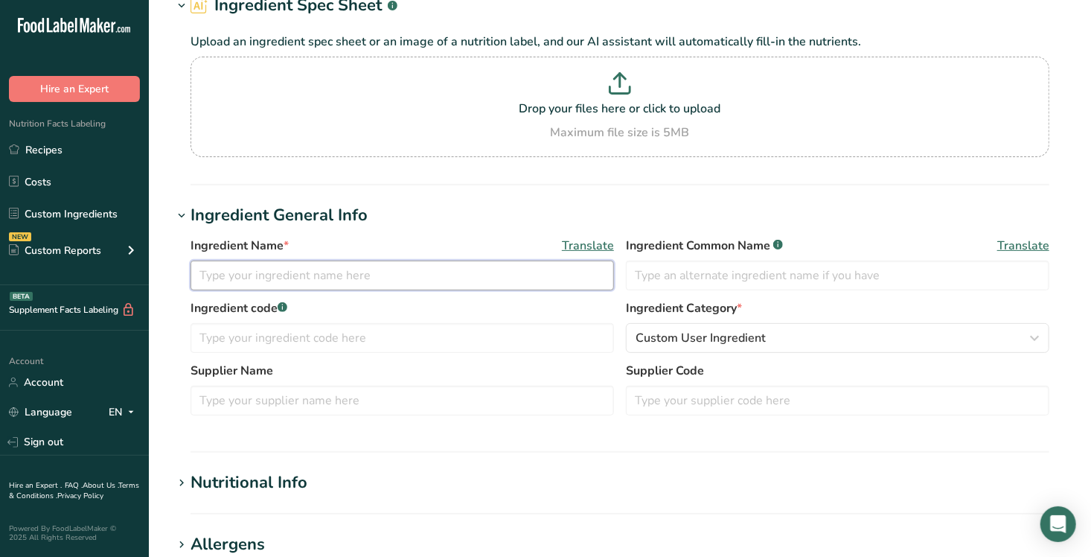
click at [287, 271] on input "text" at bounding box center [403, 276] width 424 height 30
type input "s"
click at [200, 274] on input "coffee soluble powder P-star" at bounding box center [403, 276] width 424 height 30
click at [236, 275] on input "coffee soluble powder P-star" at bounding box center [403, 276] width 424 height 30
type input "coffee soluble powder P-star"
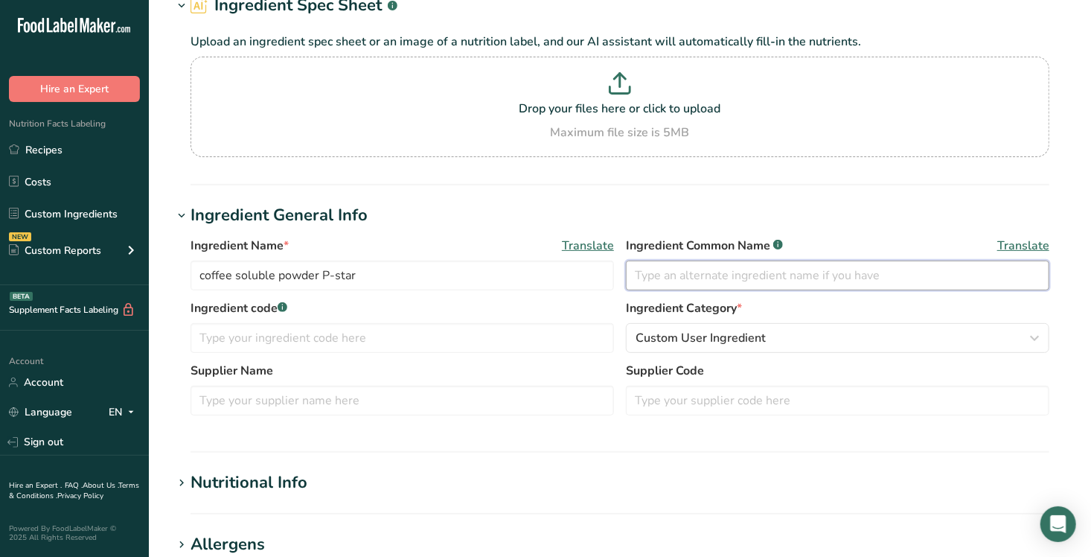
click at [668, 274] on input "text" at bounding box center [838, 276] width 424 height 30
type input "instant coffee"
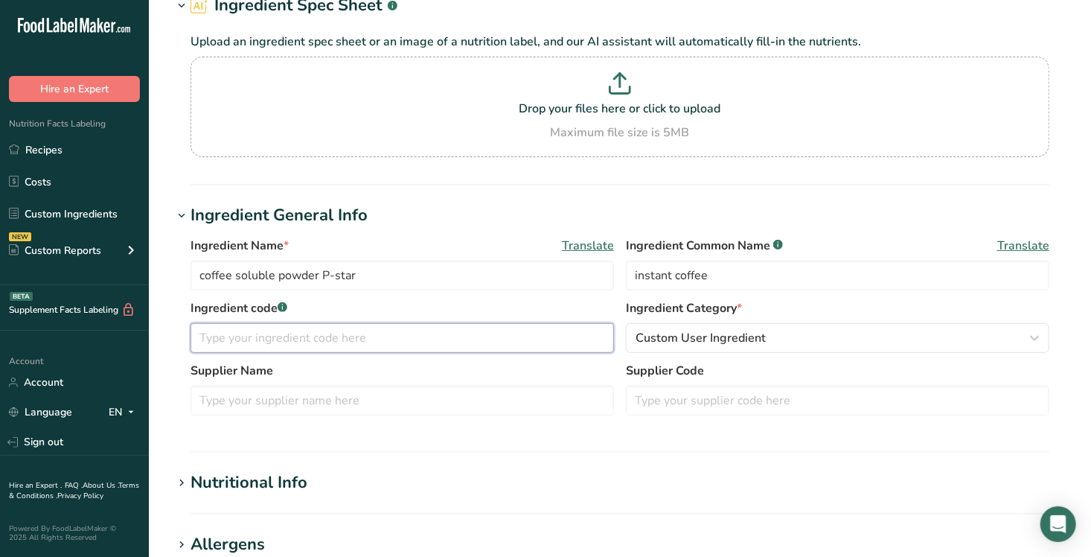
click at [234, 339] on input "text" at bounding box center [403, 338] width 424 height 30
type input "V111778"
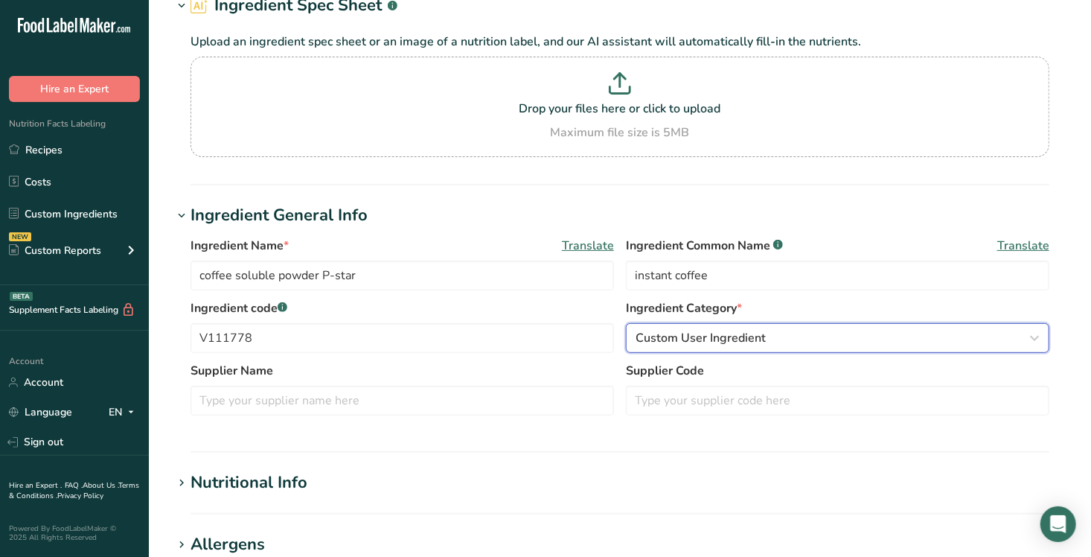
click at [900, 337] on icon "button" at bounding box center [1035, 338] width 18 height 27
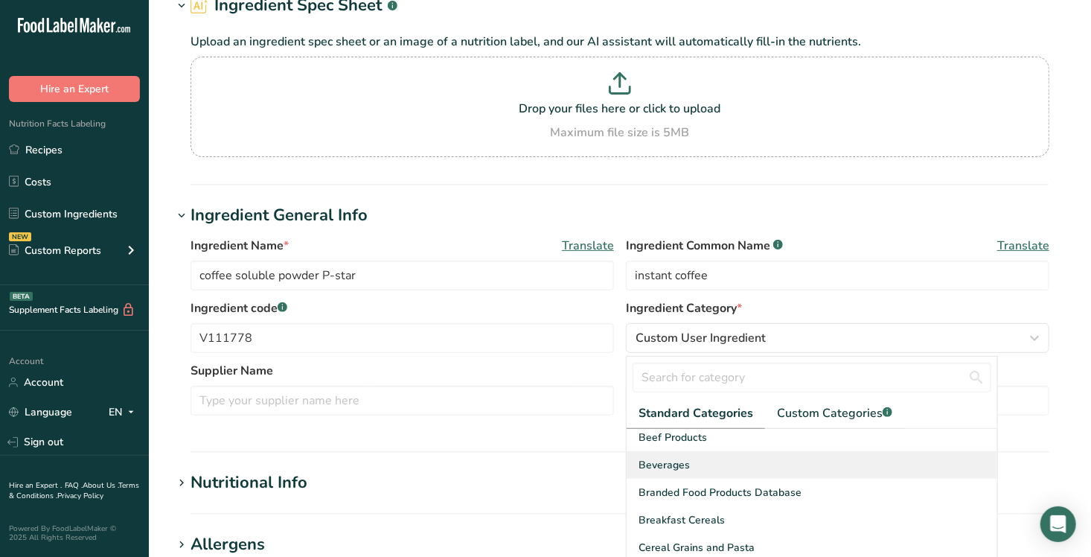
click at [804, 449] on div "Beverages" at bounding box center [812, 465] width 371 height 28
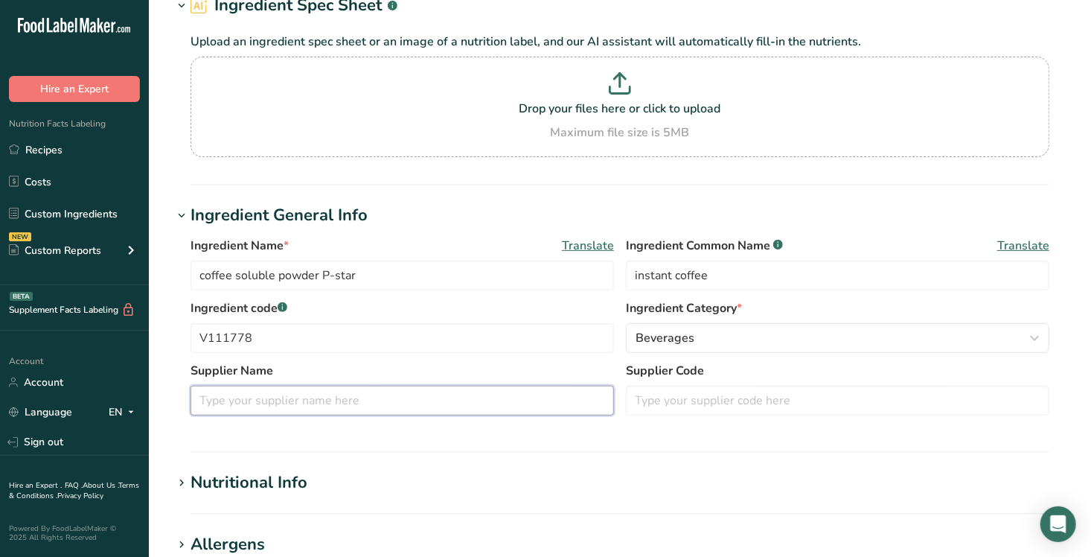
click at [285, 403] on input "text" at bounding box center [403, 401] width 424 height 30
type input "Colcafe"
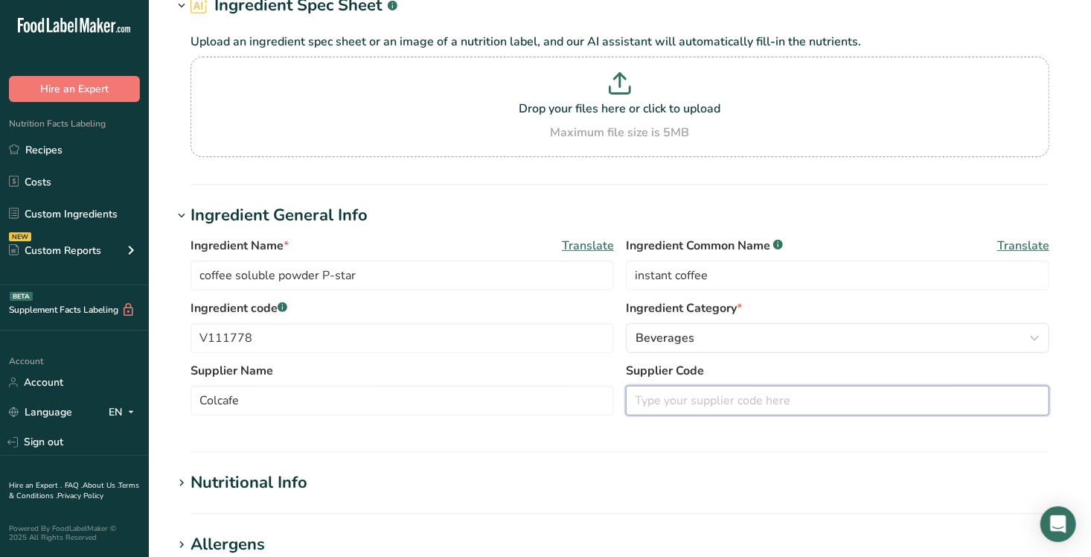
click at [678, 403] on input "text" at bounding box center [838, 401] width 424 height 30
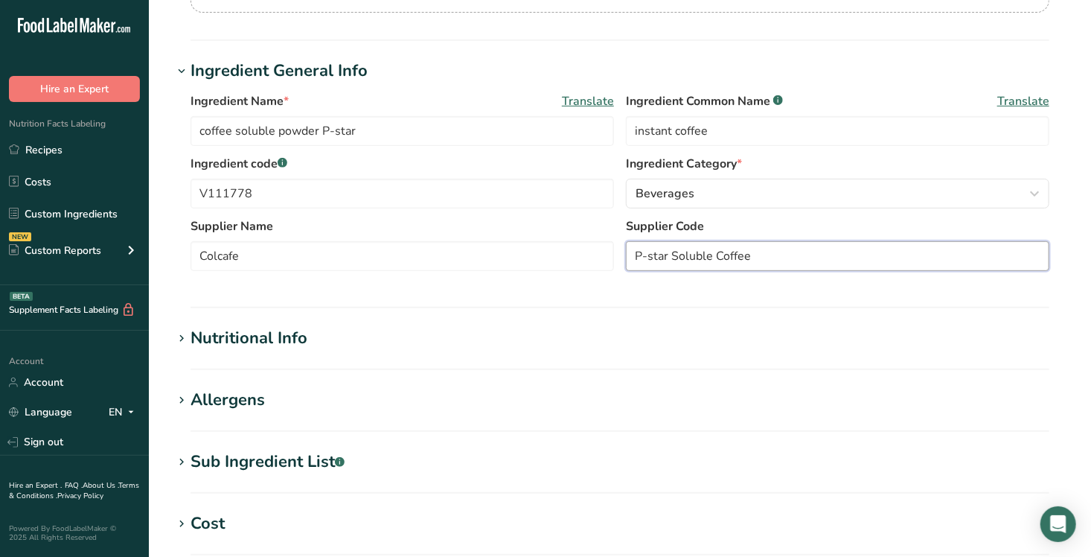
scroll to position [232, 0]
type input "P-star Soluble Coffee"
click at [182, 333] on icon at bounding box center [181, 338] width 13 height 21
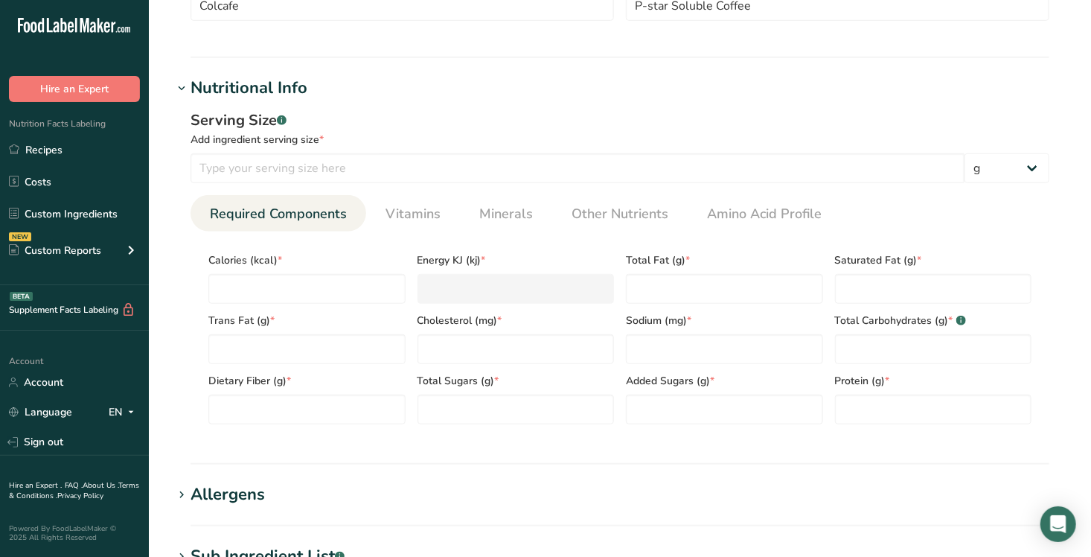
scroll to position [485, 0]
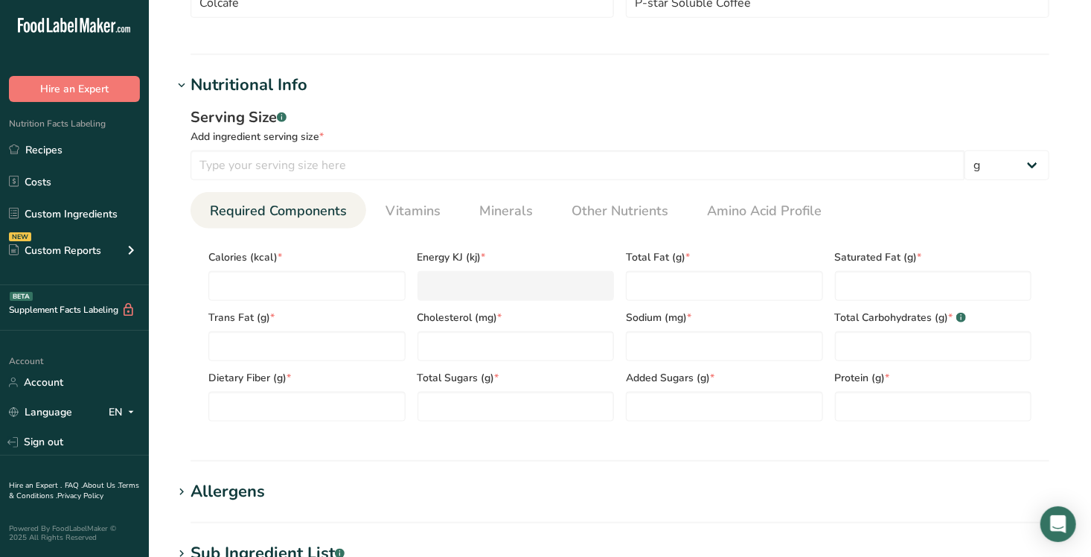
click at [249, 268] on div "Calories (kcal) *" at bounding box center [306, 270] width 209 height 60
click at [266, 161] on input "number" at bounding box center [578, 165] width 774 height 30
type input "100"
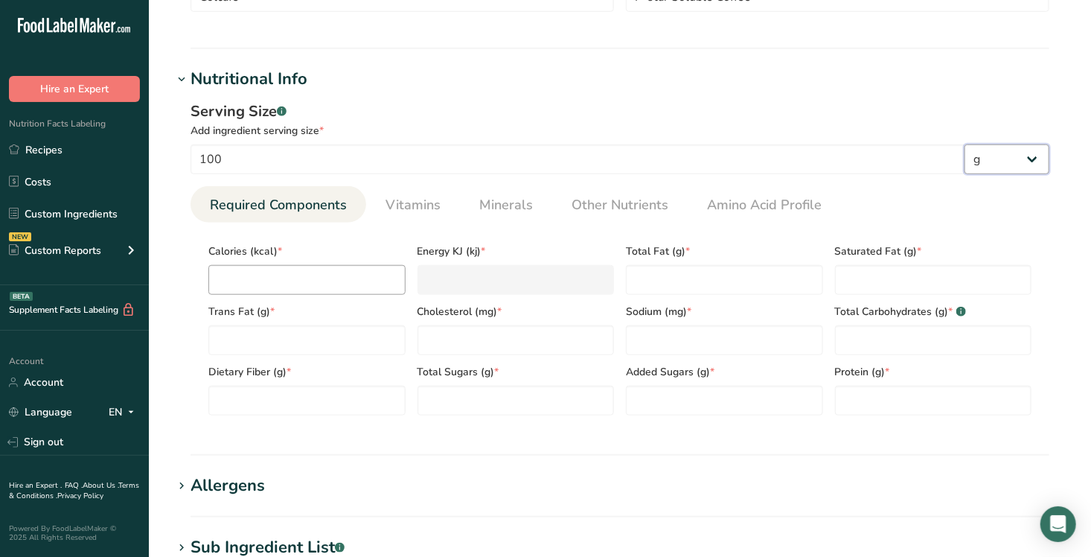
scroll to position [493, 0]
click at [301, 272] on input "number" at bounding box center [306, 278] width 197 height 30
type input "3"
type KJ "12.6"
type input "33"
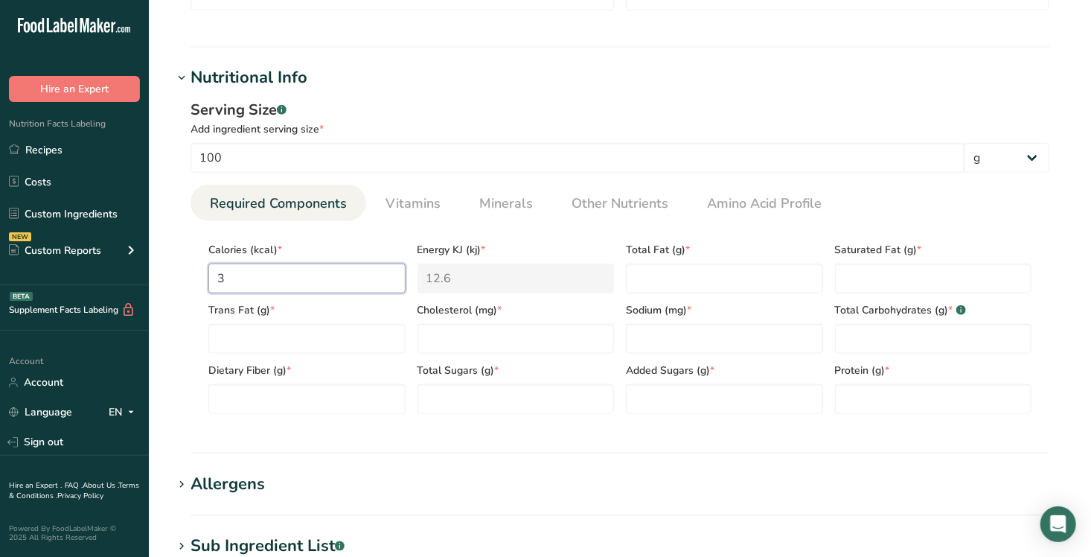
type KJ "138.1"
type input "339"
type KJ "1418.4"
type input "339.2"
type KJ "1419.2"
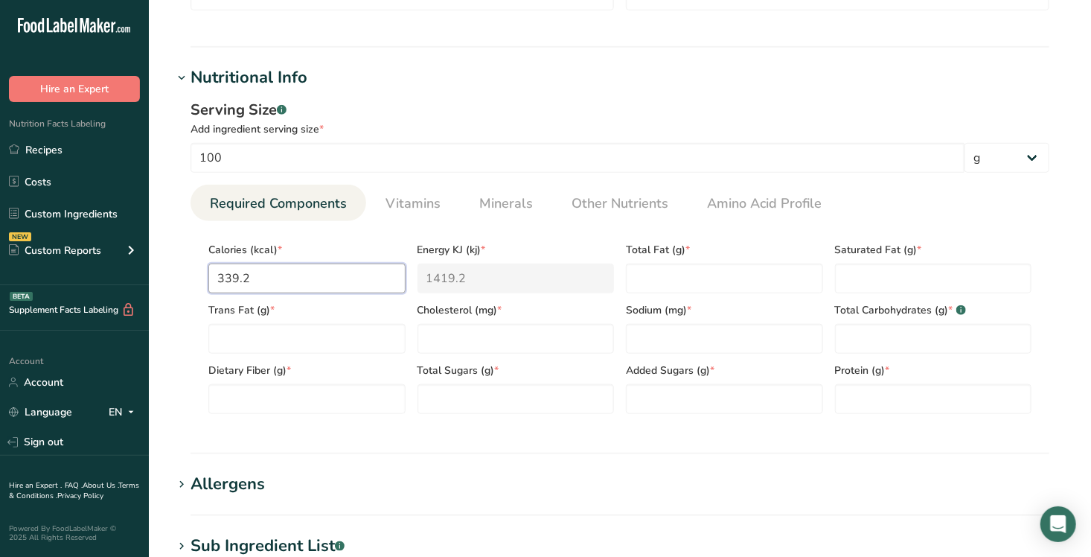
type input "339.27"
type KJ "1419.5"
type input "339.27"
click at [678, 274] on Fat "number" at bounding box center [724, 278] width 197 height 30
click at [678, 274] on Fat "0.07" at bounding box center [724, 278] width 197 height 30
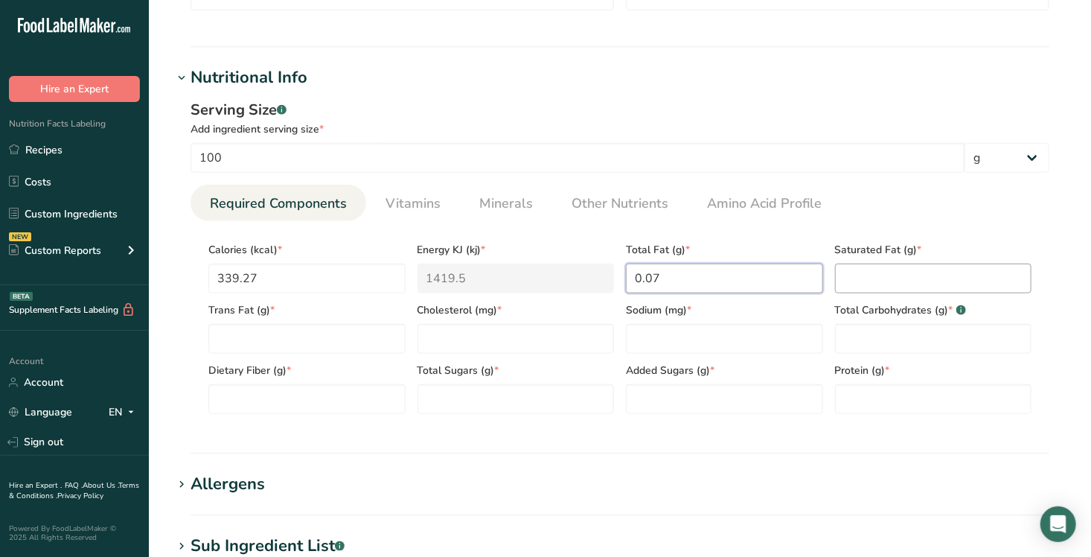
type Fat "0.07"
click at [887, 274] on Fat "number" at bounding box center [933, 278] width 197 height 30
click at [224, 339] on Fat "number" at bounding box center [306, 339] width 197 height 30
type Fat "0.00"
click at [503, 343] on input "number" at bounding box center [516, 339] width 197 height 30
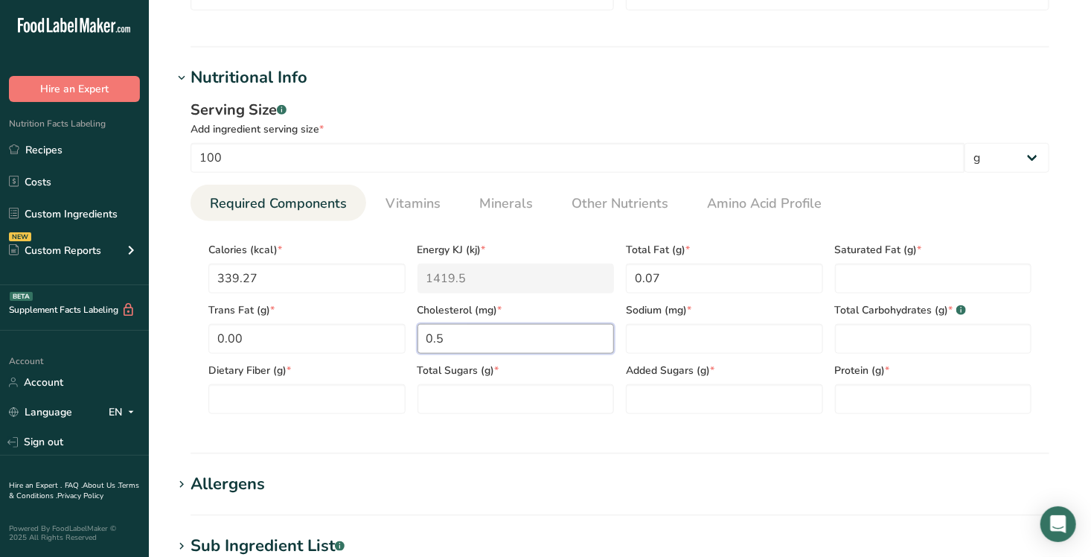
click at [425, 337] on input "0.5" at bounding box center [516, 339] width 197 height 30
type input "0.5"
click at [662, 340] on input "number" at bounding box center [724, 339] width 197 height 30
click at [662, 340] on input "9.53" at bounding box center [724, 339] width 197 height 30
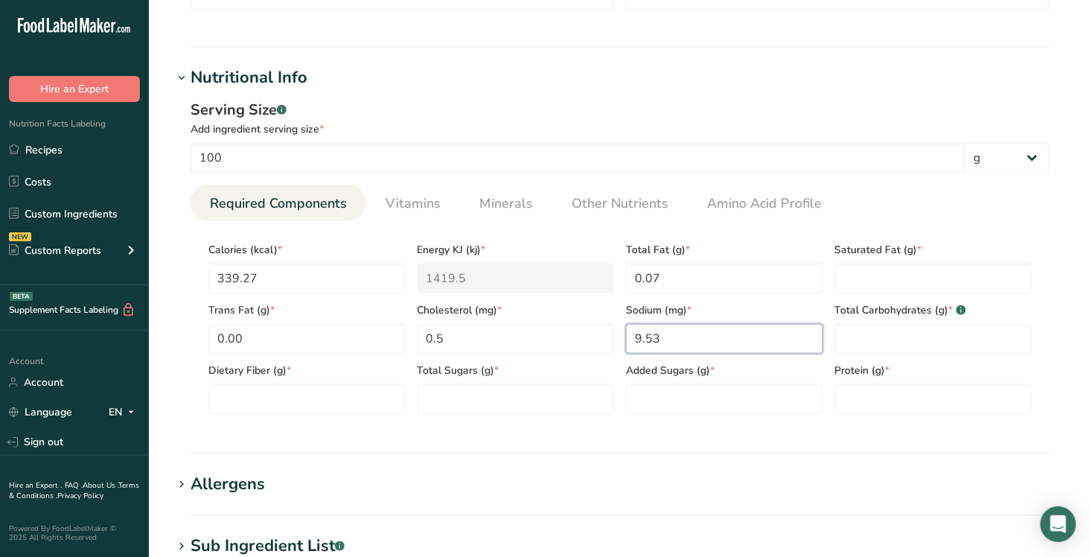
click at [722, 348] on input "9.53" at bounding box center [724, 339] width 197 height 30
type input "9.53"
click at [900, 342] on Carbohydrates "number" at bounding box center [933, 339] width 197 height 30
type Carbohydrates "66.67"
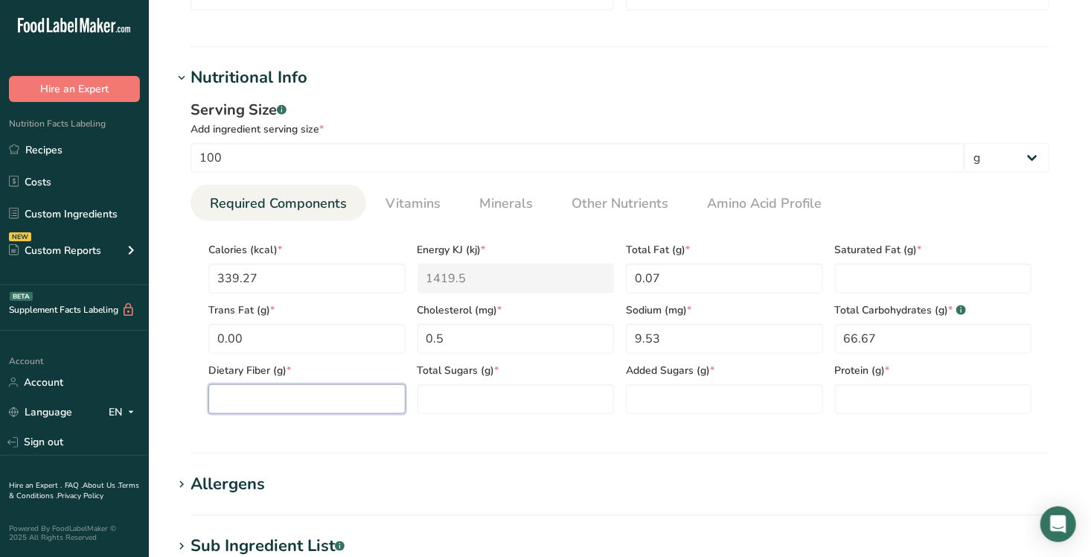
click at [258, 400] on Fiber "number" at bounding box center [306, 399] width 197 height 30
type Fiber "13.22"
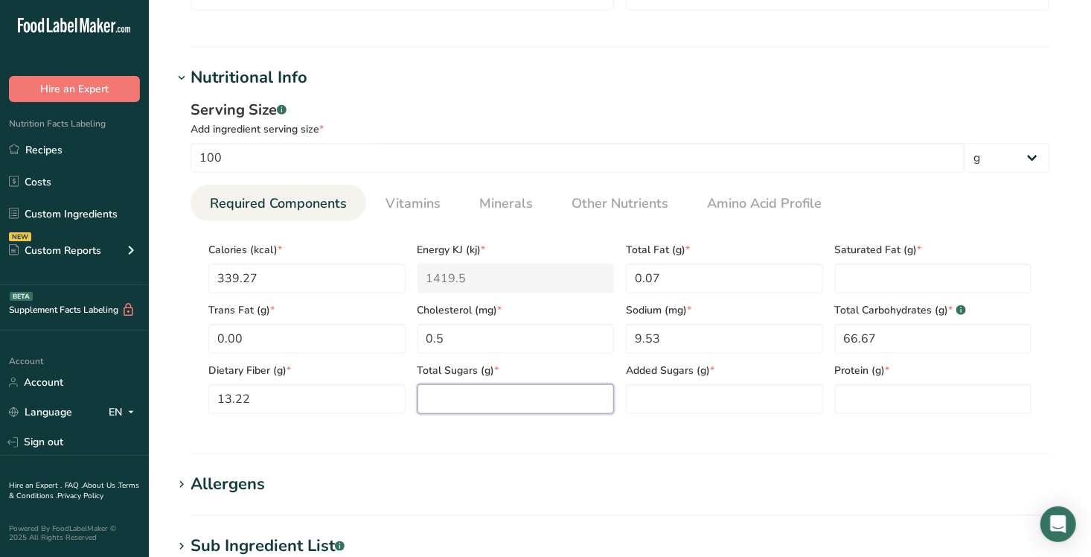
click at [484, 397] on Sugars "number" at bounding box center [516, 399] width 197 height 30
type Sugars "7.48"
click at [680, 402] on Sugars "number" at bounding box center [724, 399] width 197 height 30
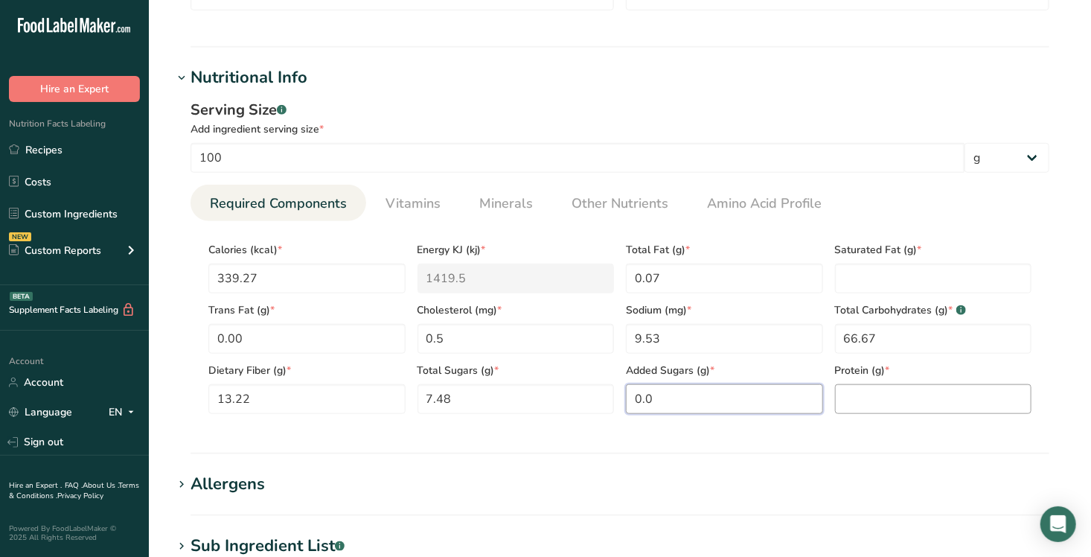
type Sugars "0.0"
click at [900, 395] on input "number" at bounding box center [933, 399] width 197 height 30
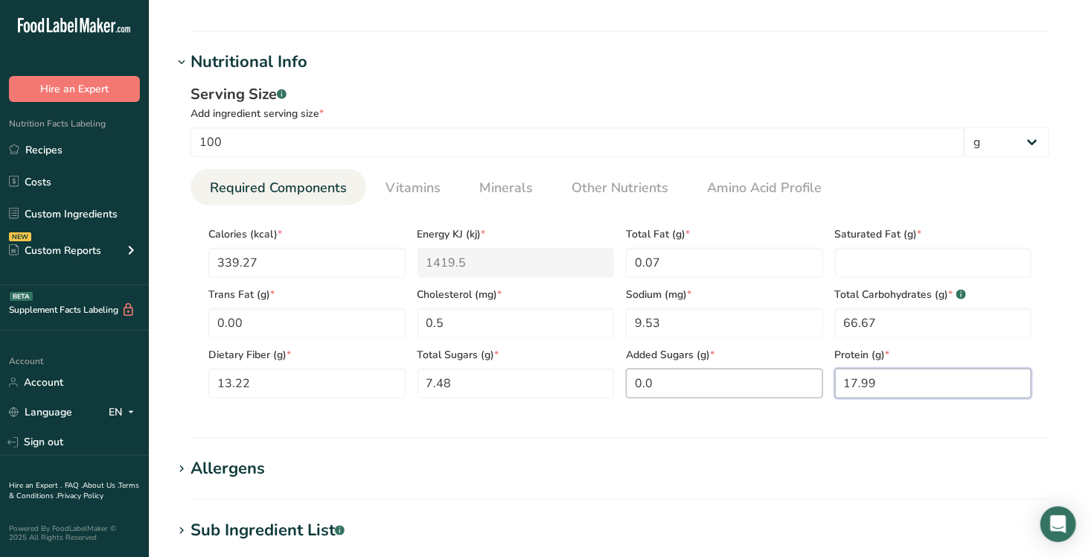
scroll to position [508, 0]
type input "17.99"
click at [409, 183] on span "Vitamins" at bounding box center [413, 189] width 55 height 20
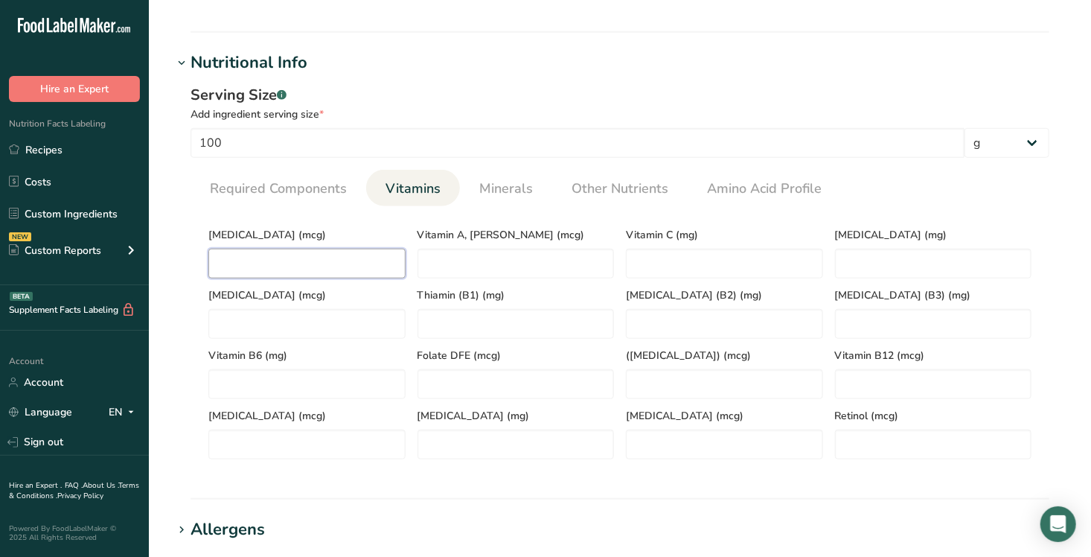
click at [257, 268] on D "number" at bounding box center [306, 264] width 197 height 30
type D "1.26"
click at [292, 188] on span "Required Components" at bounding box center [278, 189] width 137 height 20
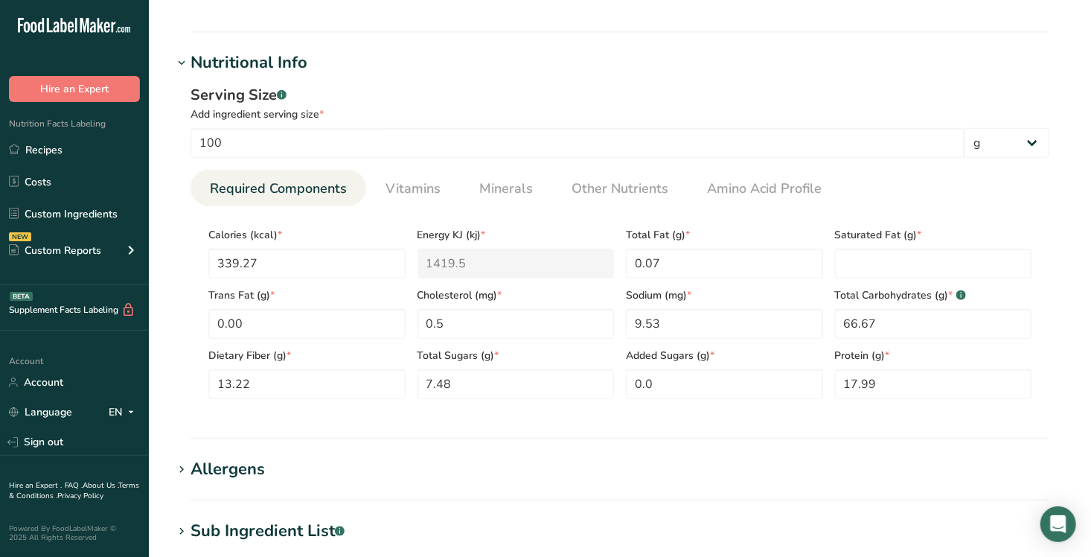
click at [292, 188] on span "Required Components" at bounding box center [278, 189] width 137 height 20
click at [414, 185] on span "Vitamins" at bounding box center [413, 189] width 55 height 20
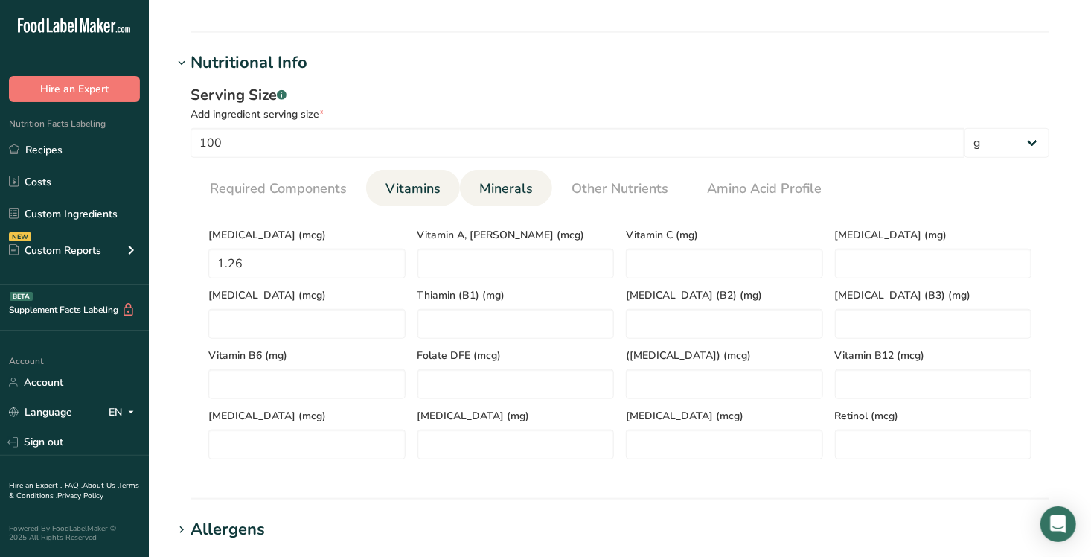
click at [513, 197] on span "Minerals" at bounding box center [506, 189] width 54 height 20
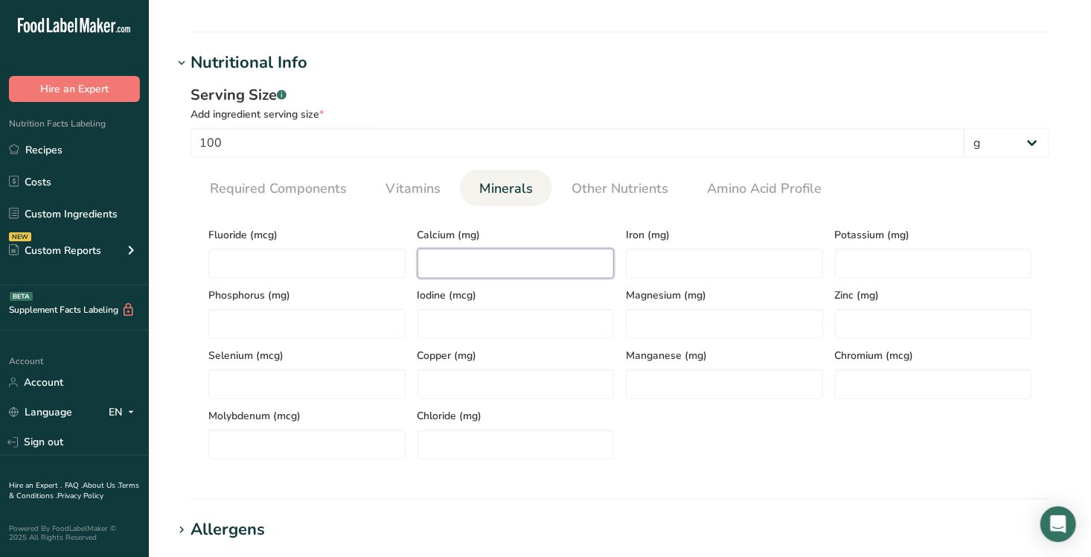
click at [459, 259] on input "number" at bounding box center [516, 264] width 197 height 30
type input "133.83"
click at [715, 263] on input "number" at bounding box center [724, 264] width 197 height 30
type input "1.35"
click at [874, 253] on input "number" at bounding box center [933, 264] width 197 height 30
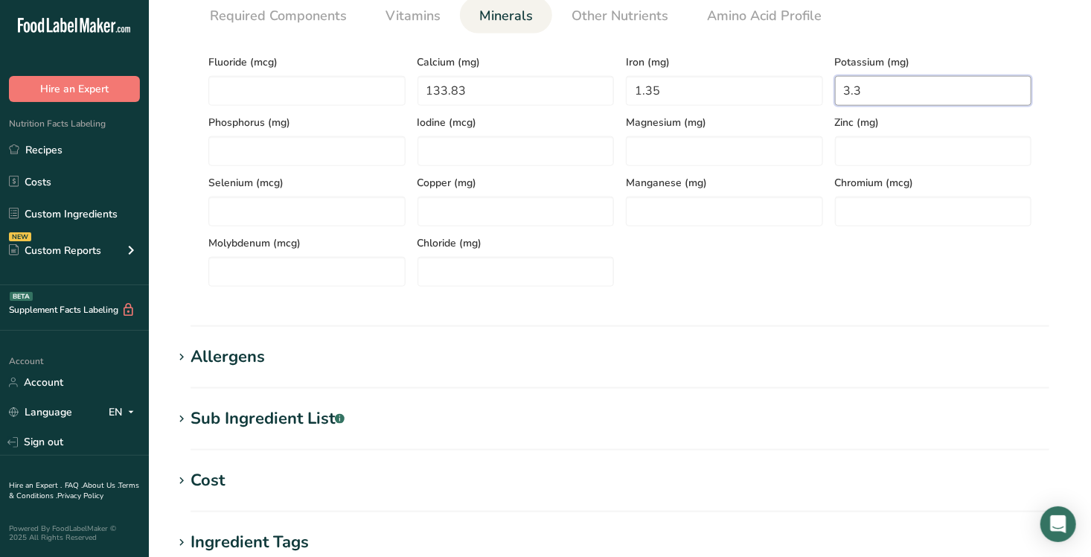
scroll to position [1000, 0]
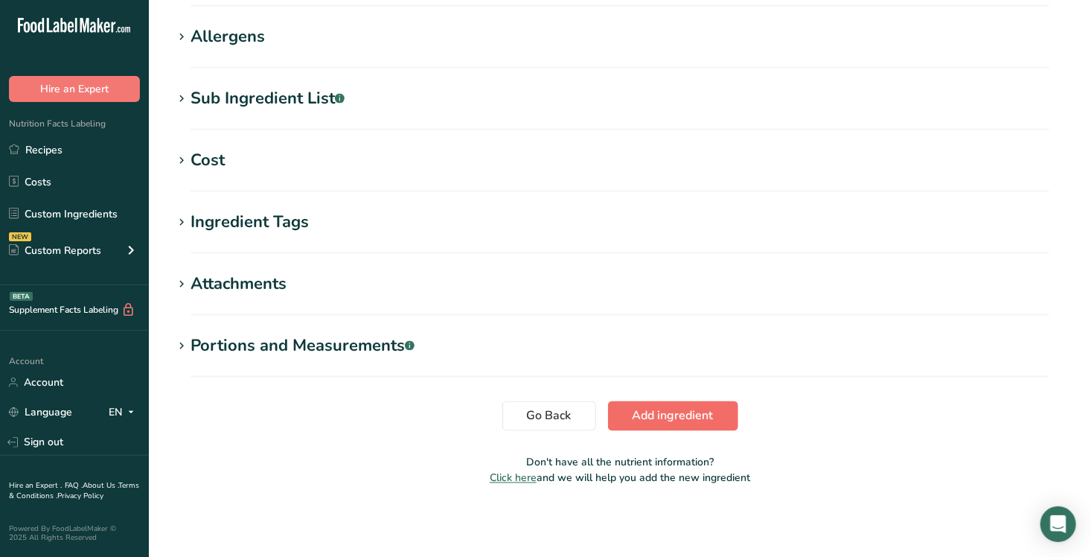
type input "3.3"
click at [659, 410] on span "Add ingredient" at bounding box center [673, 416] width 81 height 18
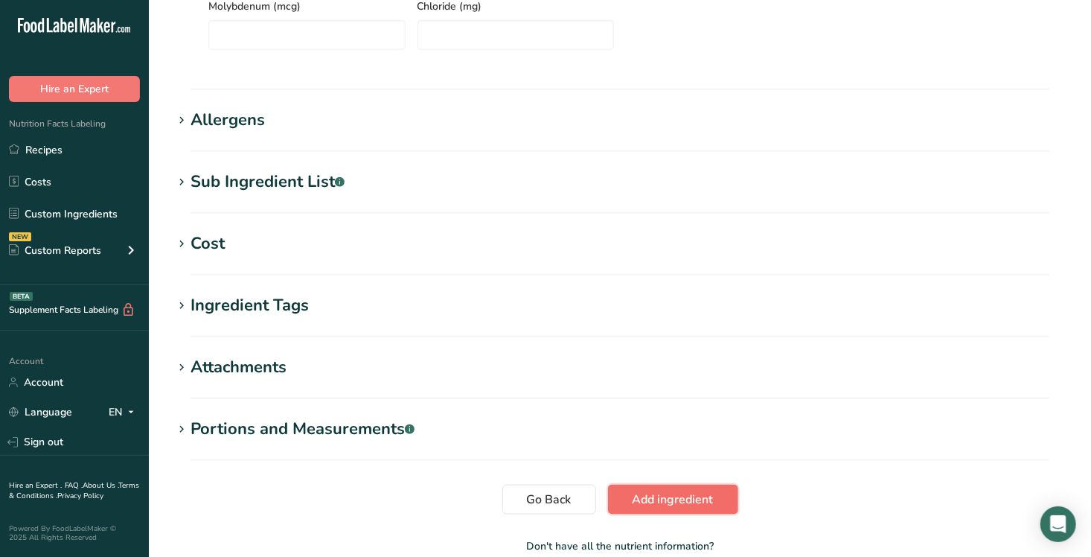
scroll to position [558, 0]
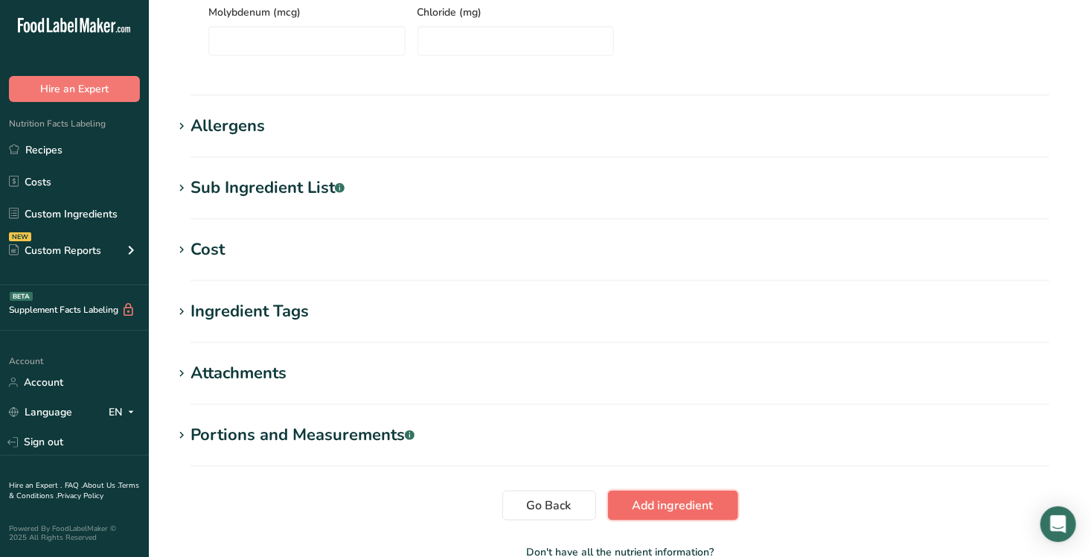
click at [662, 449] on span "Add ingredient" at bounding box center [673, 505] width 81 height 18
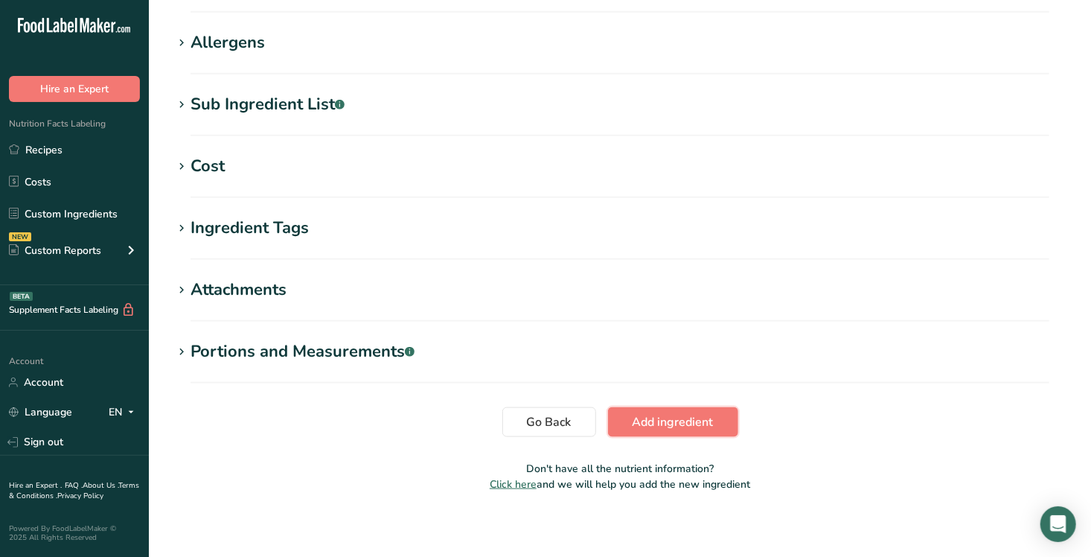
scroll to position [648, 0]
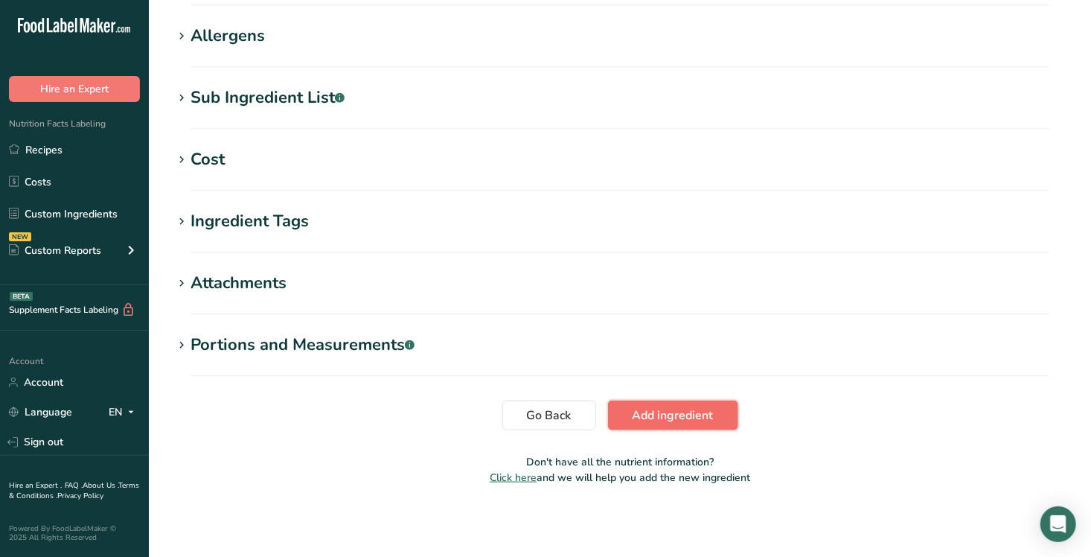
click at [663, 414] on span "Add ingredient" at bounding box center [673, 415] width 81 height 18
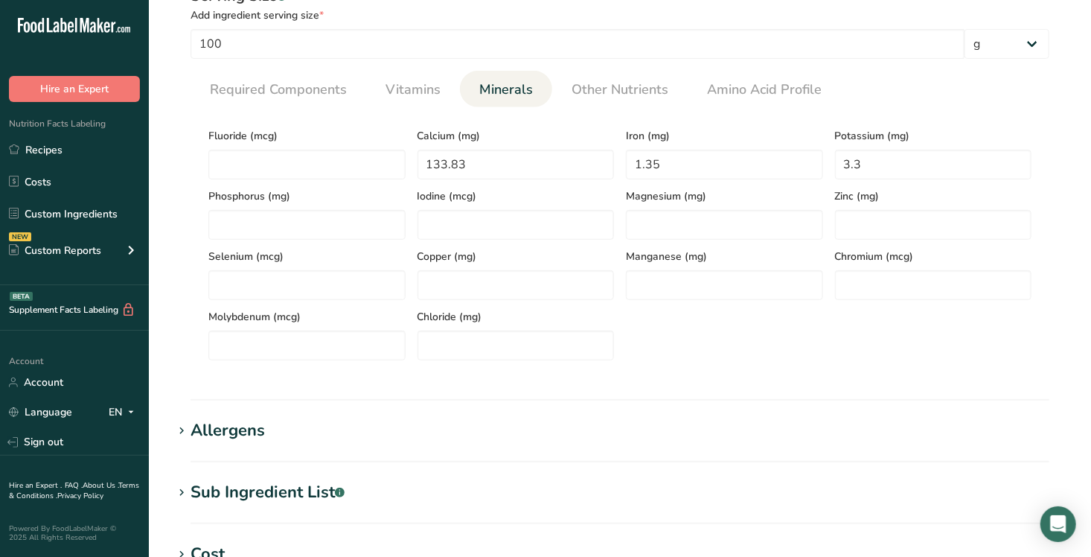
scroll to position [205, 0]
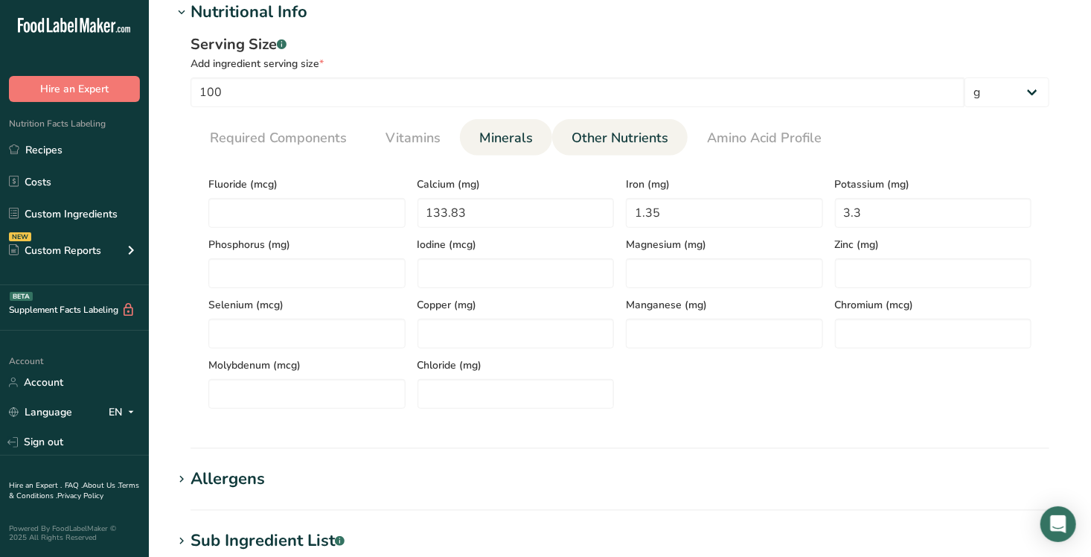
click at [578, 135] on span "Other Nutrients" at bounding box center [620, 138] width 97 height 20
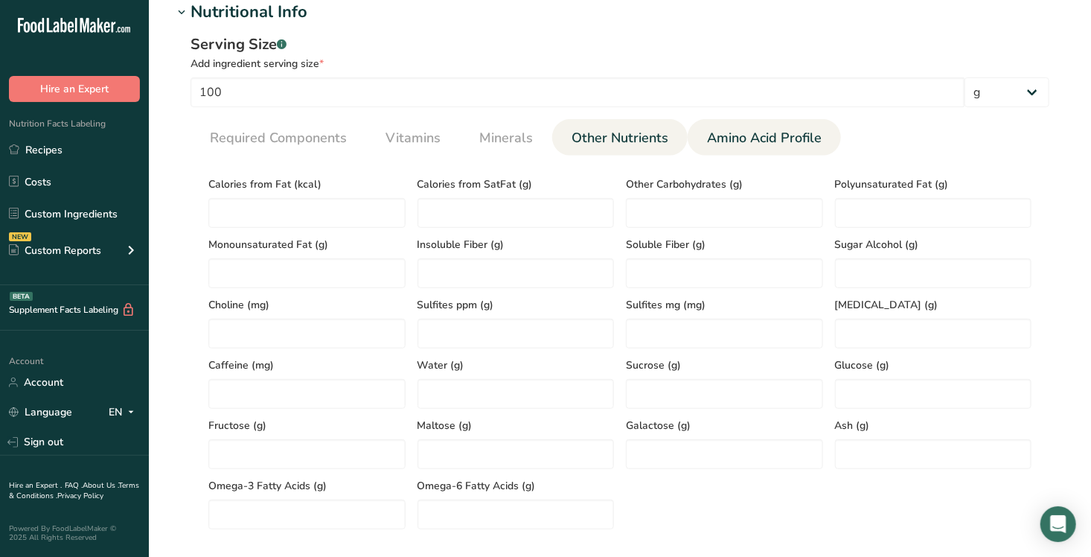
click at [707, 134] on span "Amino Acid Profile" at bounding box center [764, 138] width 115 height 20
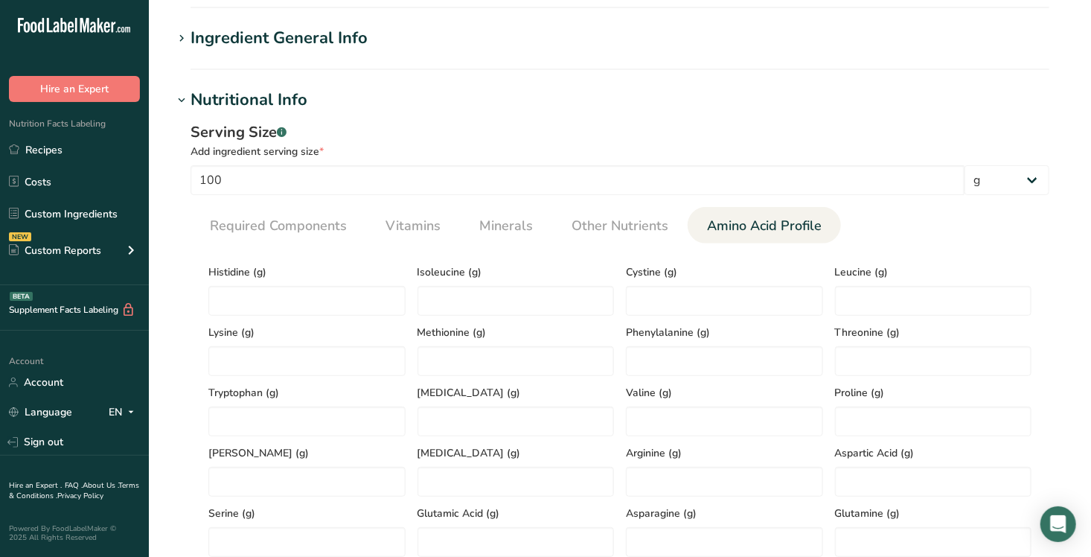
scroll to position [106, 0]
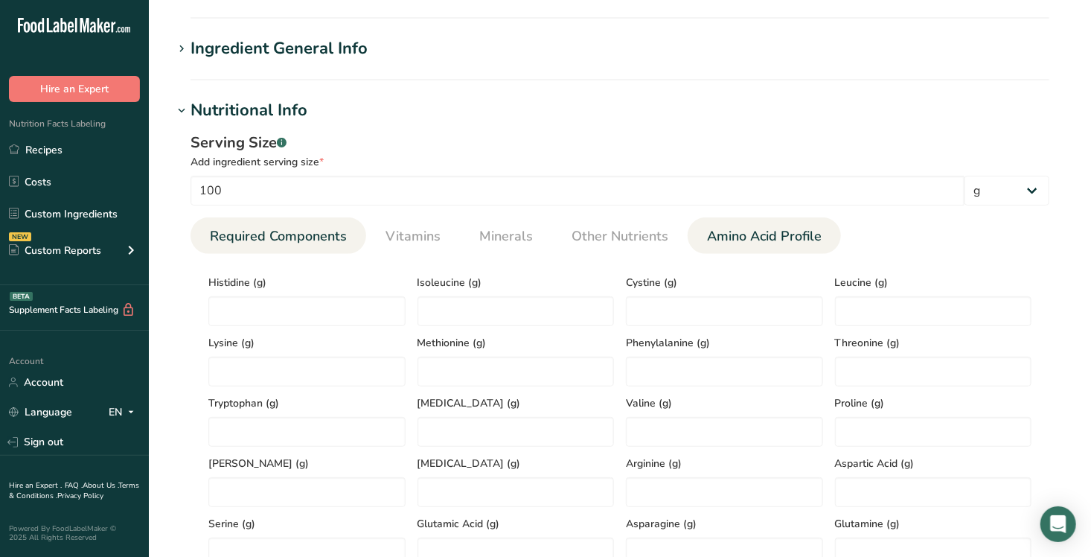
click at [269, 233] on span "Required Components" at bounding box center [278, 236] width 137 height 20
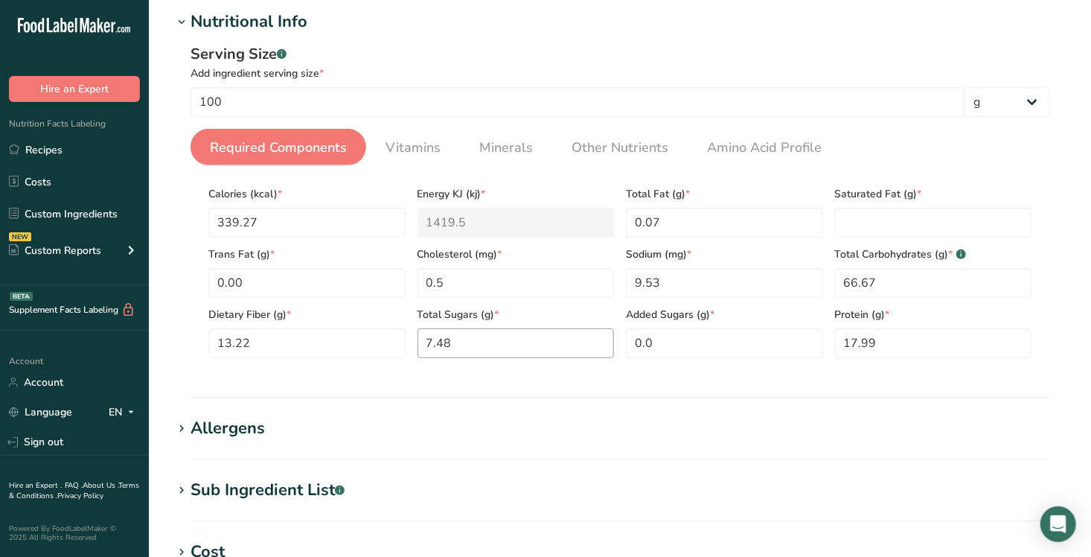
scroll to position [199, 0]
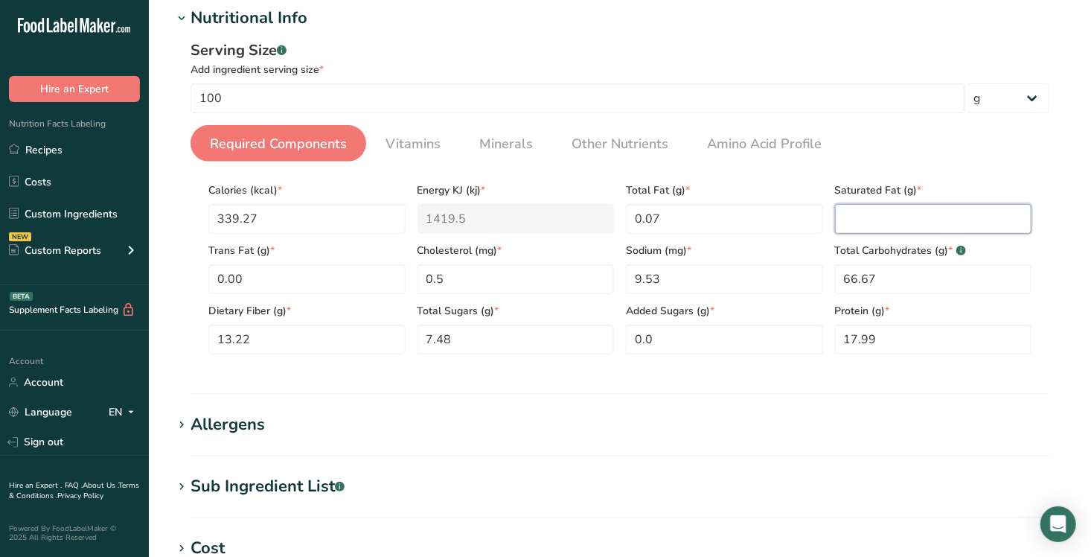
click at [840, 232] on Fat "number" at bounding box center [933, 219] width 197 height 30
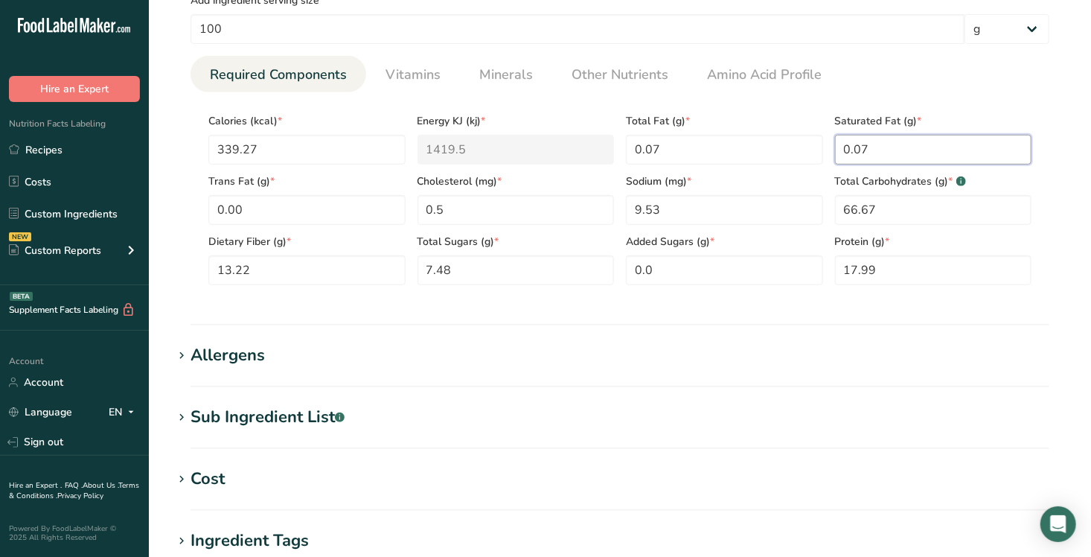
scroll to position [269, 0]
type Fat "0.07"
click at [182, 354] on icon at bounding box center [181, 354] width 13 height 21
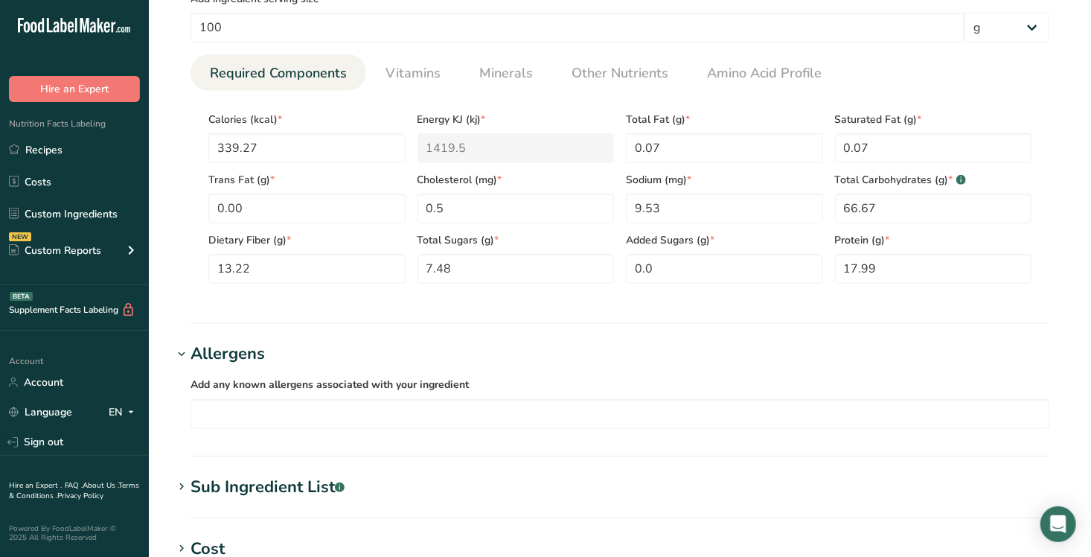
click at [182, 449] on icon at bounding box center [181, 486] width 13 height 21
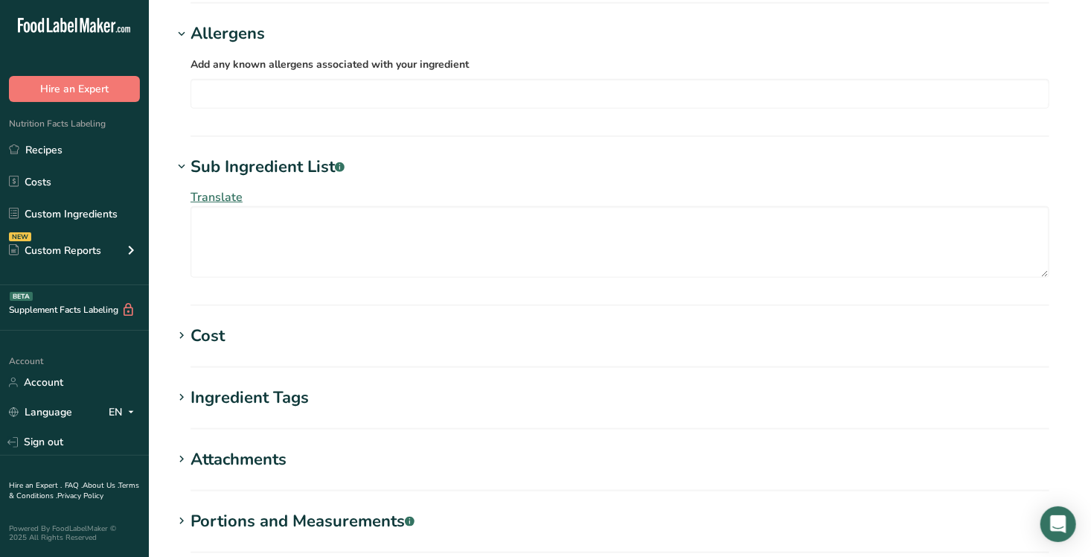
scroll to position [623, 0]
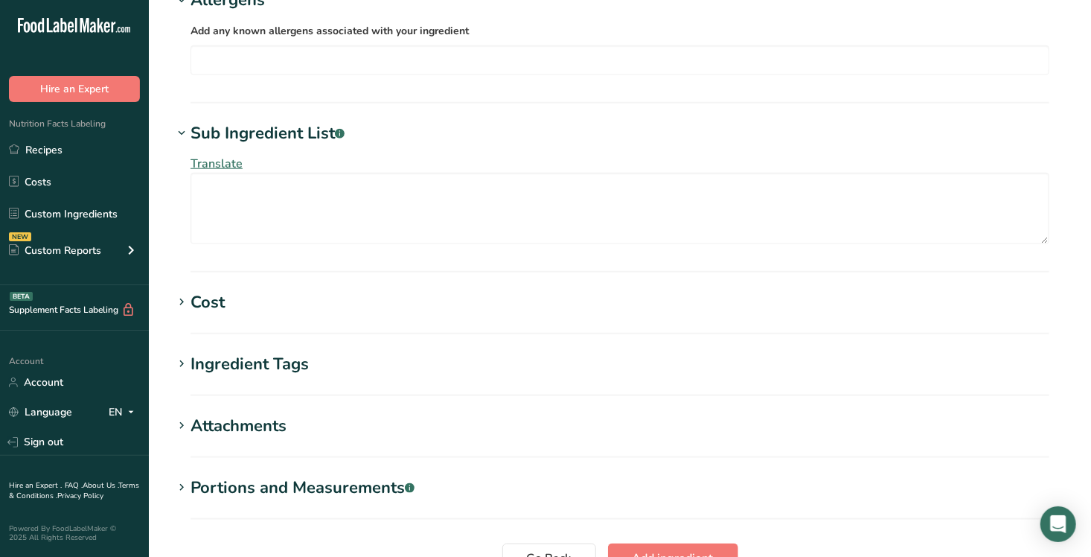
click at [182, 299] on icon at bounding box center [181, 302] width 13 height 21
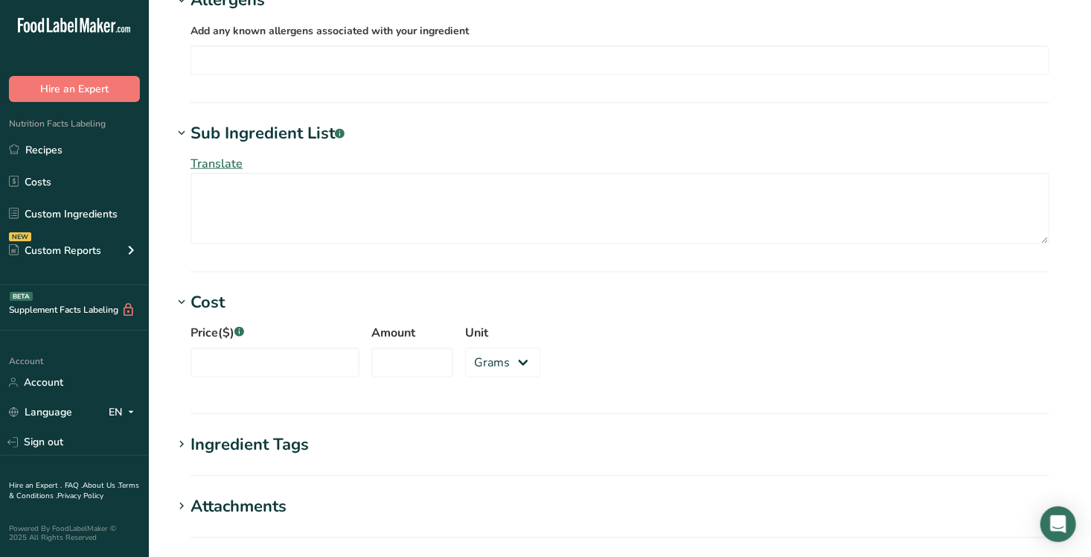
click at [179, 445] on icon at bounding box center [181, 444] width 13 height 21
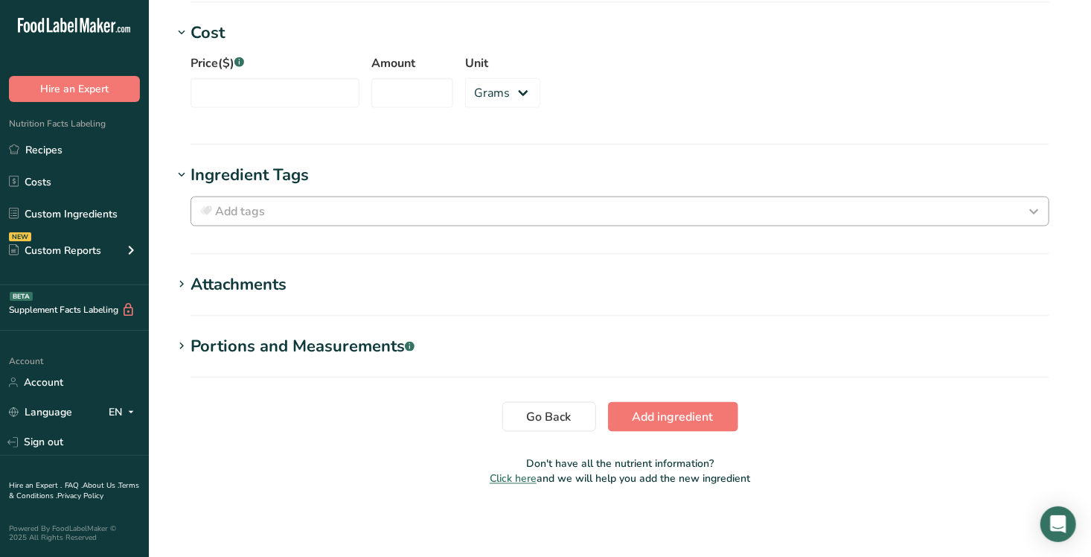
scroll to position [893, 0]
click at [188, 339] on icon at bounding box center [181, 345] width 13 height 21
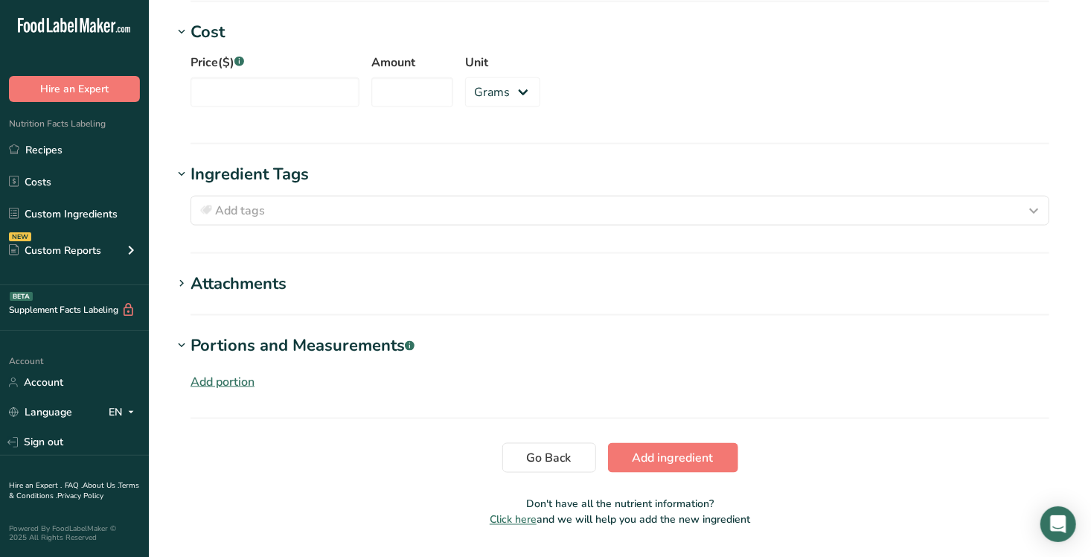
click at [179, 280] on icon at bounding box center [181, 283] width 13 height 21
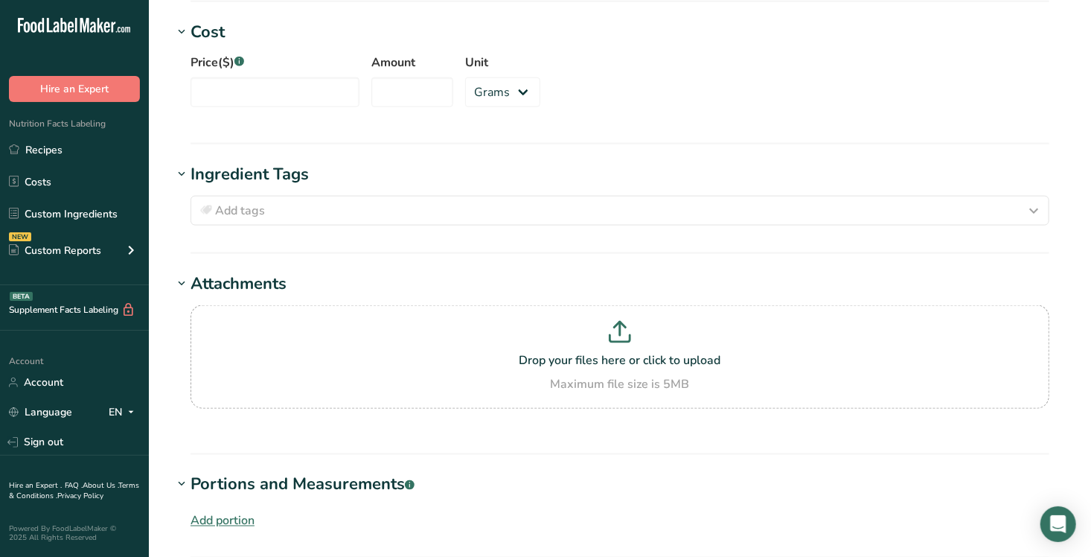
scroll to position [1073, 0]
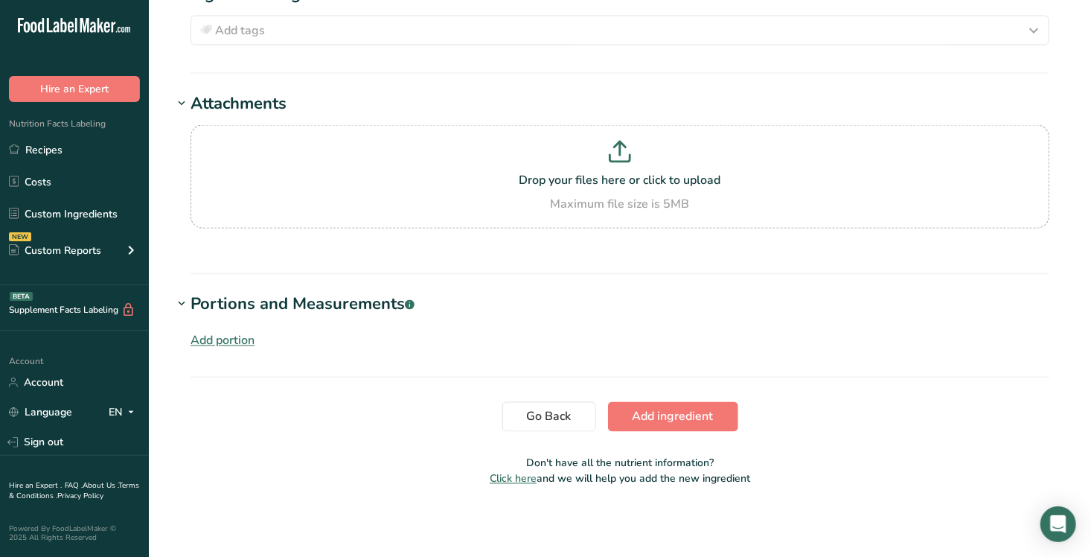
click at [186, 299] on icon at bounding box center [181, 304] width 13 height 21
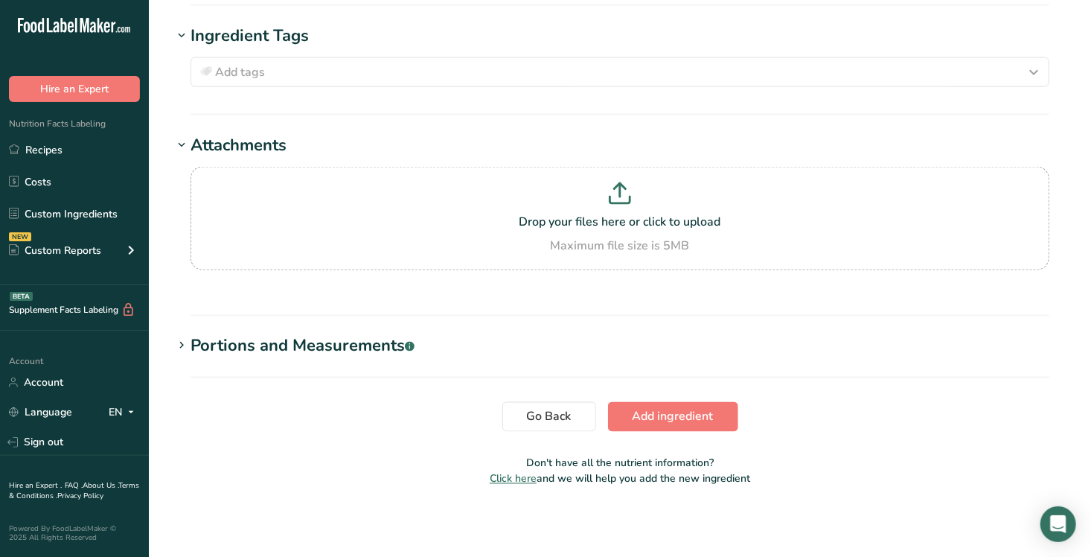
click at [180, 342] on icon at bounding box center [181, 346] width 13 height 21
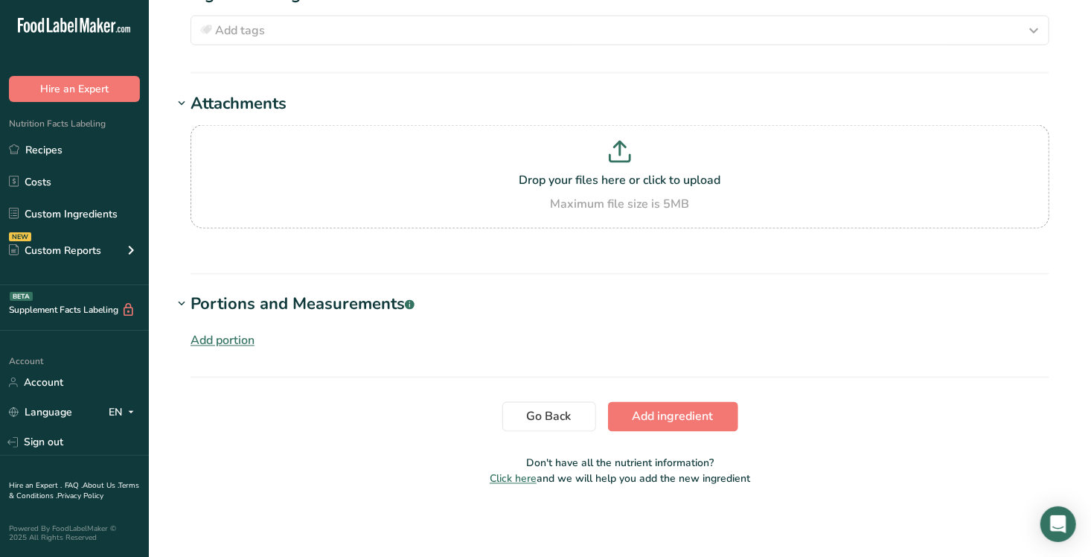
click at [243, 335] on div "Add portion" at bounding box center [223, 341] width 64 height 18
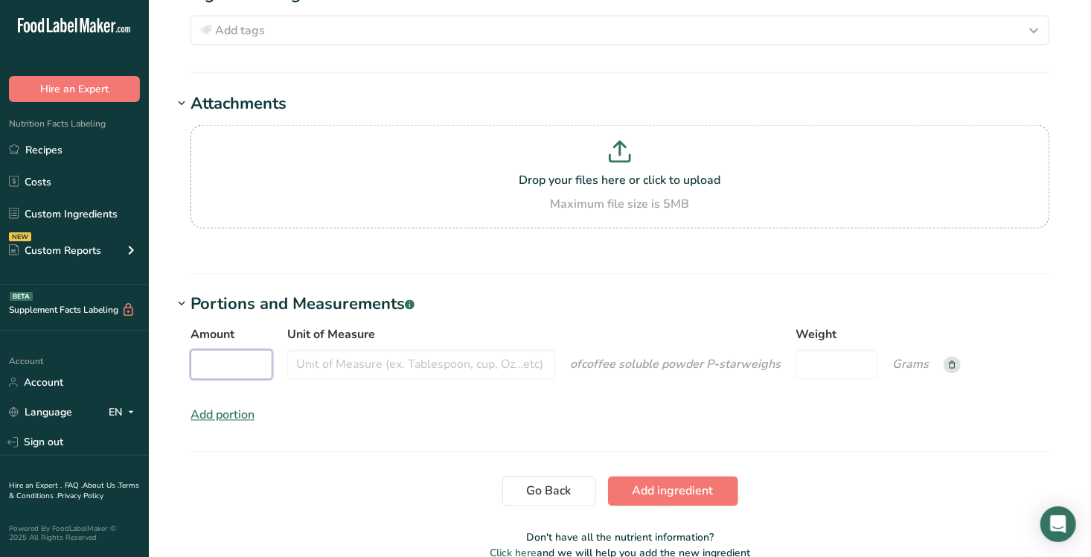
click at [244, 364] on input "Amount" at bounding box center [232, 365] width 82 height 30
type input "1.5"
drag, startPoint x: 897, startPoint y: 361, endPoint x: 840, endPoint y: 369, distance: 57.2
click at [840, 369] on div "Amount 1.5 Unit of Measure of coffee soluble powder P-star weigh Weight Grams" at bounding box center [620, 357] width 859 height 63
click at [840, 369] on input "Weight" at bounding box center [831, 365] width 82 height 30
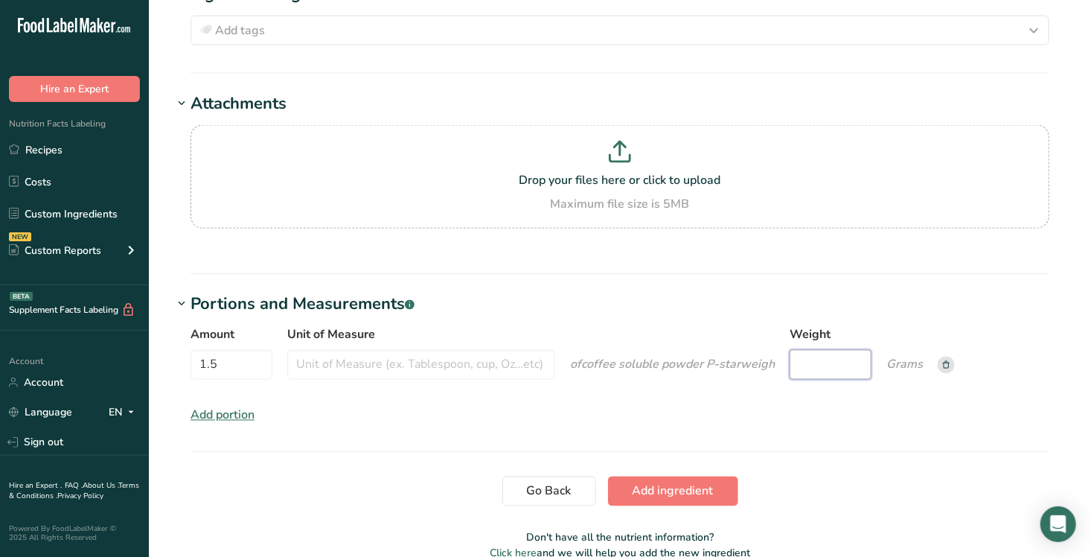
click at [842, 373] on input "Weight" at bounding box center [831, 365] width 82 height 30
type input "1.5"
click at [671, 449] on span "Add ingredient" at bounding box center [673, 491] width 81 height 18
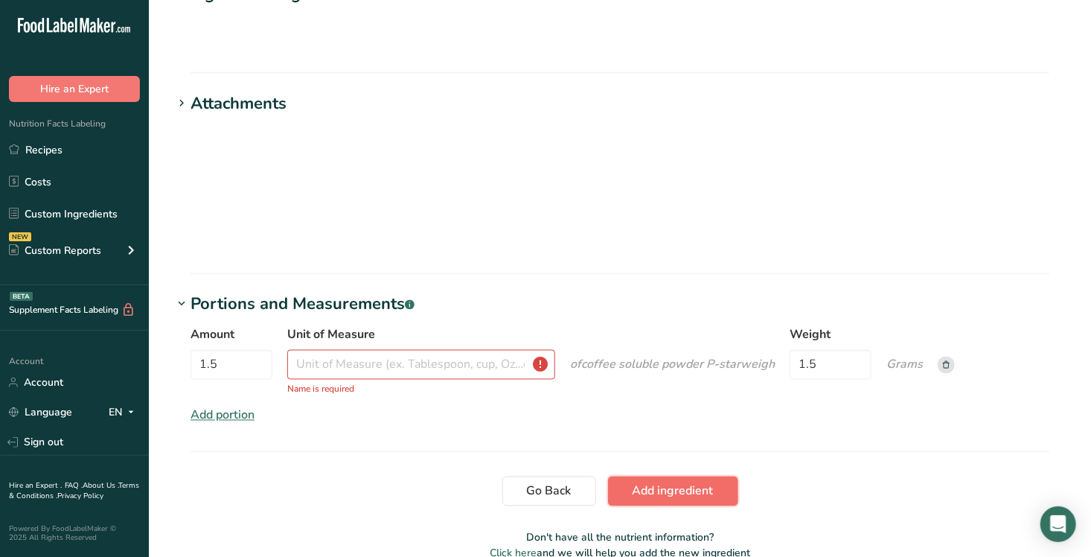
scroll to position [359, 0]
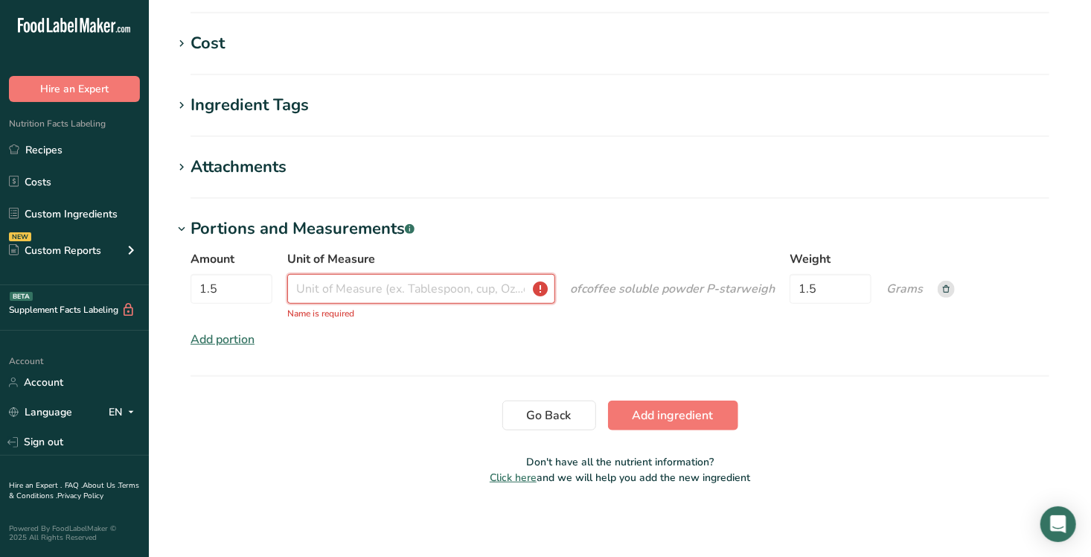
click at [410, 290] on input "Unit of Measure" at bounding box center [421, 289] width 268 height 30
type input "grams"
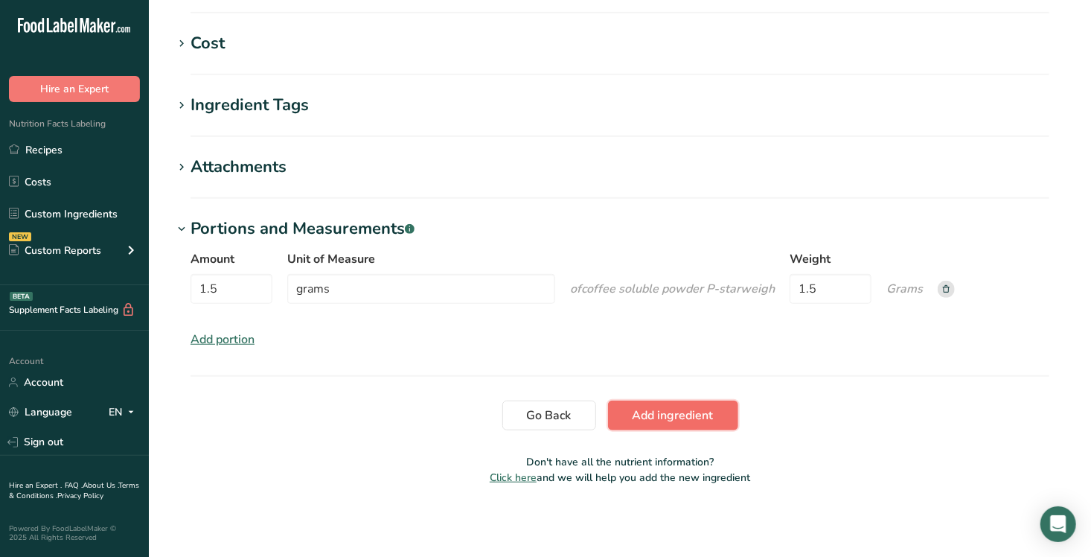
click at [689, 414] on span "Add ingredient" at bounding box center [673, 415] width 81 height 18
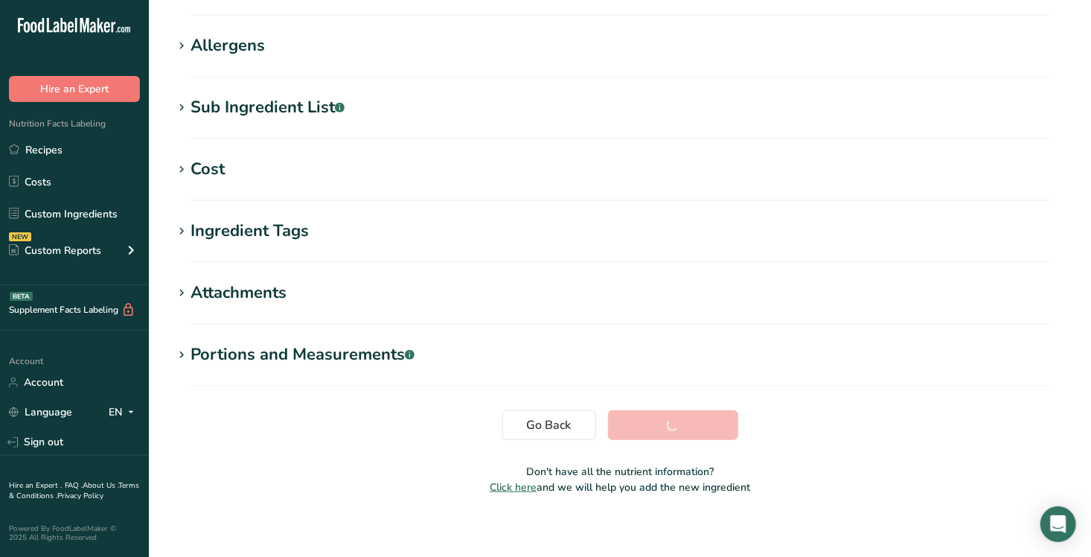
scroll to position [243, 0]
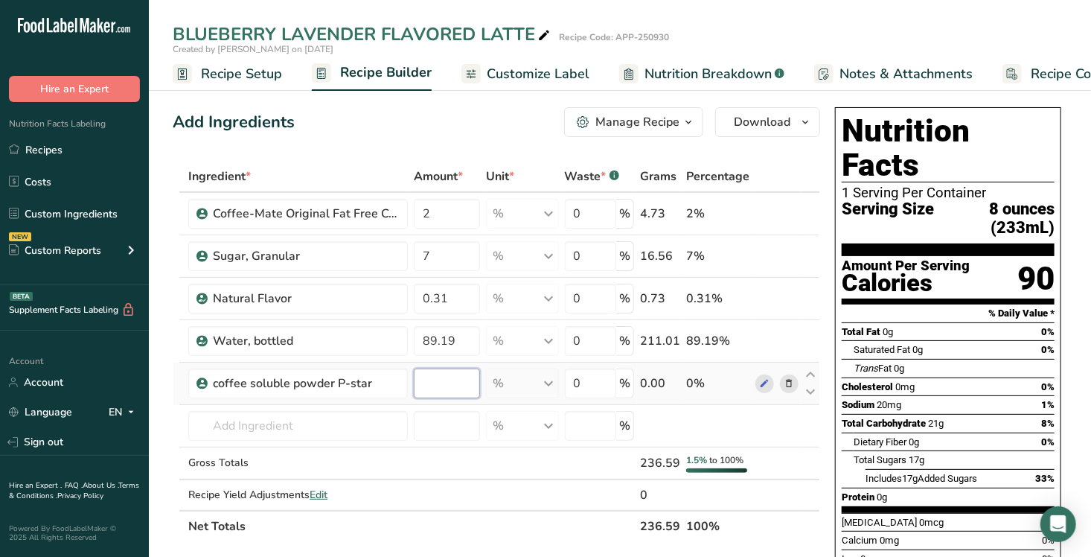
click at [432, 384] on input "number" at bounding box center [447, 383] width 66 height 30
type input "1.5"
click at [503, 449] on div "Ingredient * Amount * Unit * Waste * .a-a{fill:#347362;}.b-a{fill:#fff;} Grams …" at bounding box center [497, 351] width 648 height 381
click at [239, 74] on span "Recipe Setup" at bounding box center [241, 74] width 81 height 20
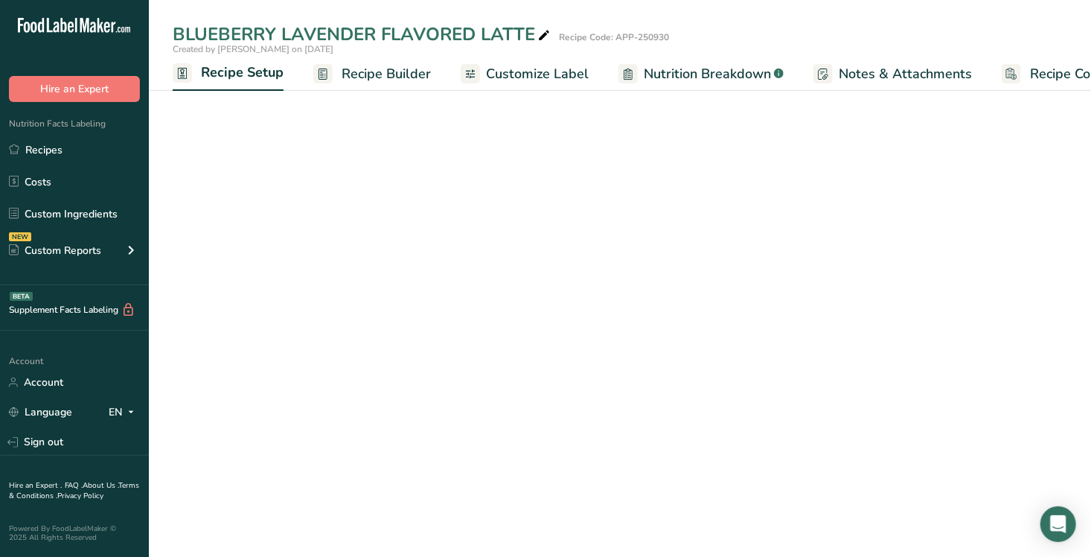
scroll to position [0, 5]
select select "22"
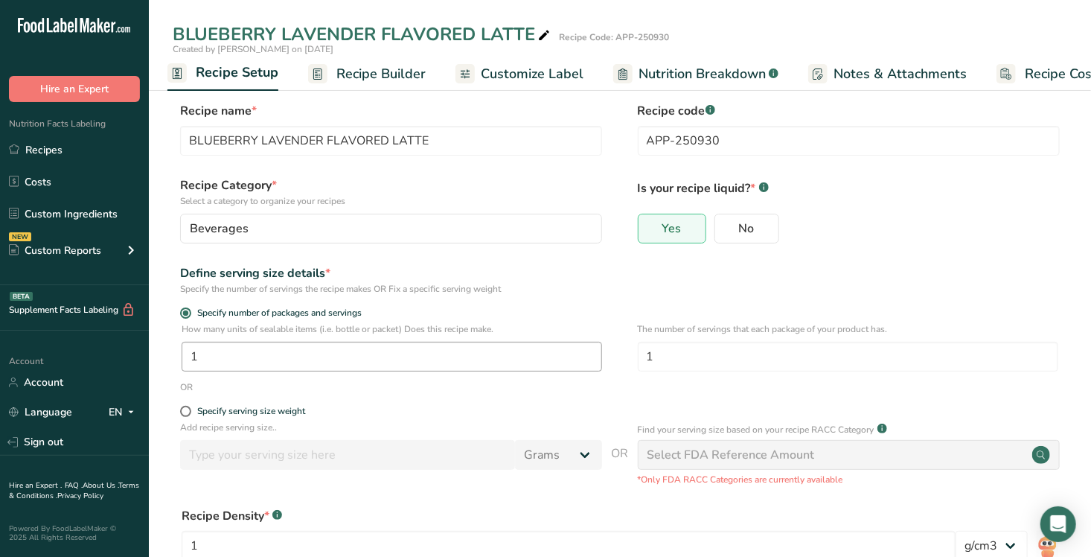
scroll to position [6, 0]
click at [671, 226] on span "Yes" at bounding box center [671, 227] width 19 height 15
click at [648, 226] on input "Yes" at bounding box center [644, 228] width 10 height 10
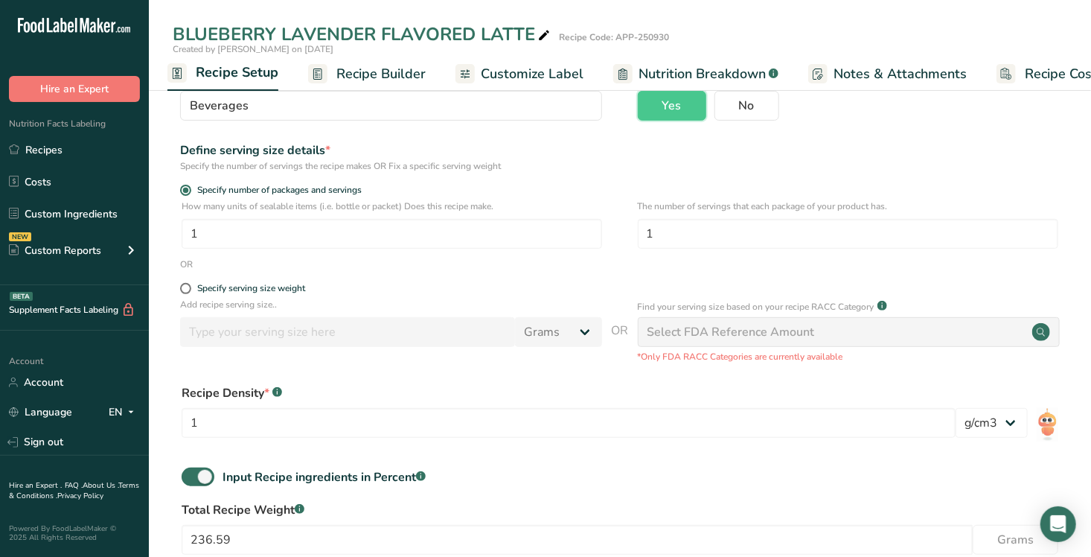
scroll to position [218, 0]
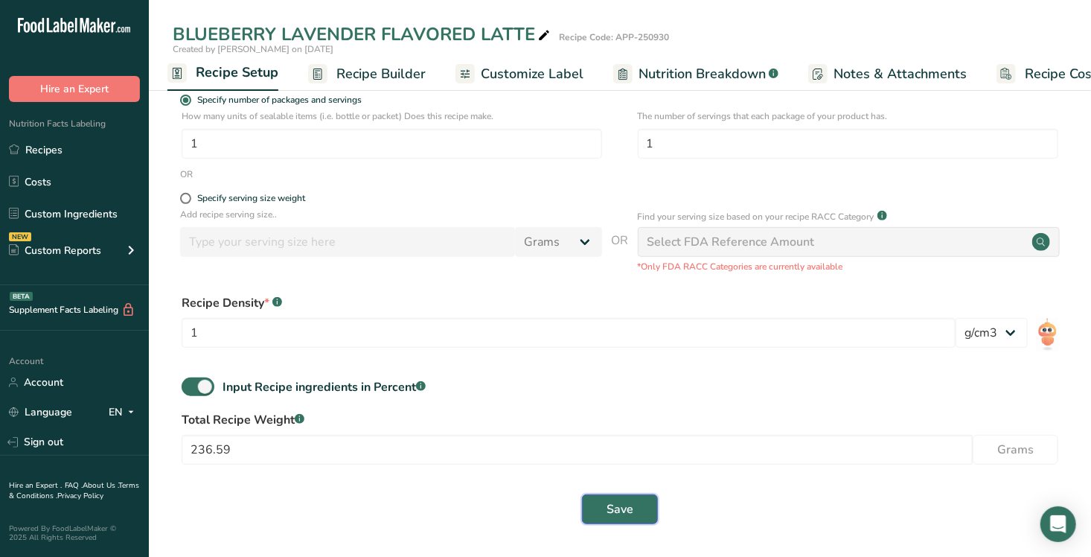
click at [628, 449] on span "Save" at bounding box center [620, 509] width 27 height 18
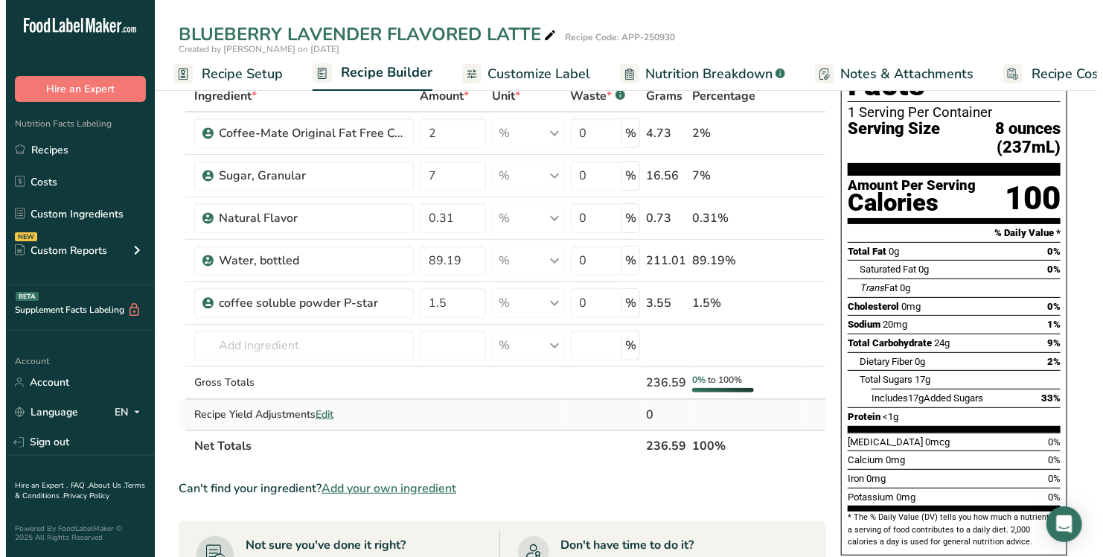
scroll to position [101, 0]
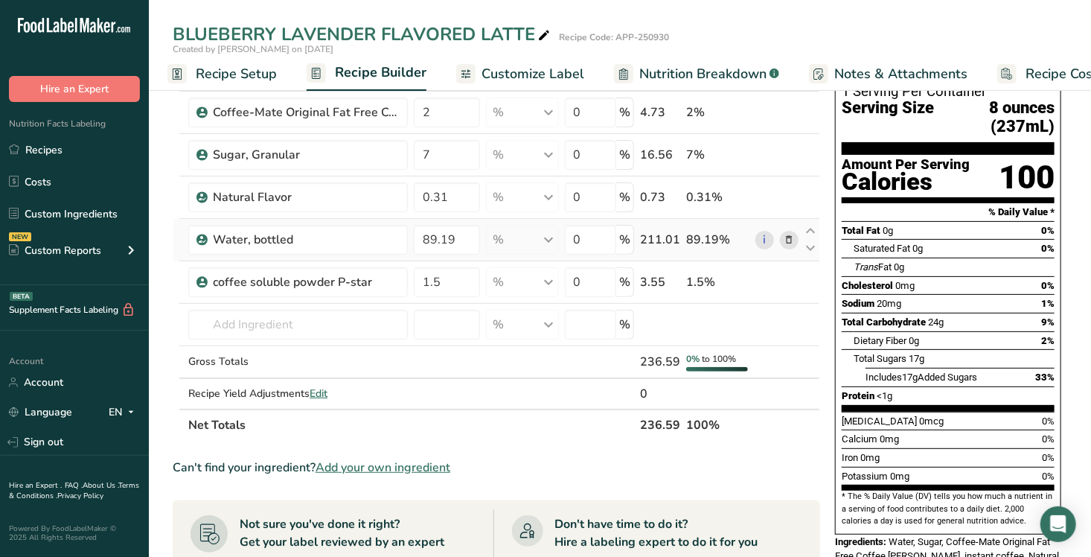
click at [792, 237] on icon at bounding box center [789, 240] width 10 height 16
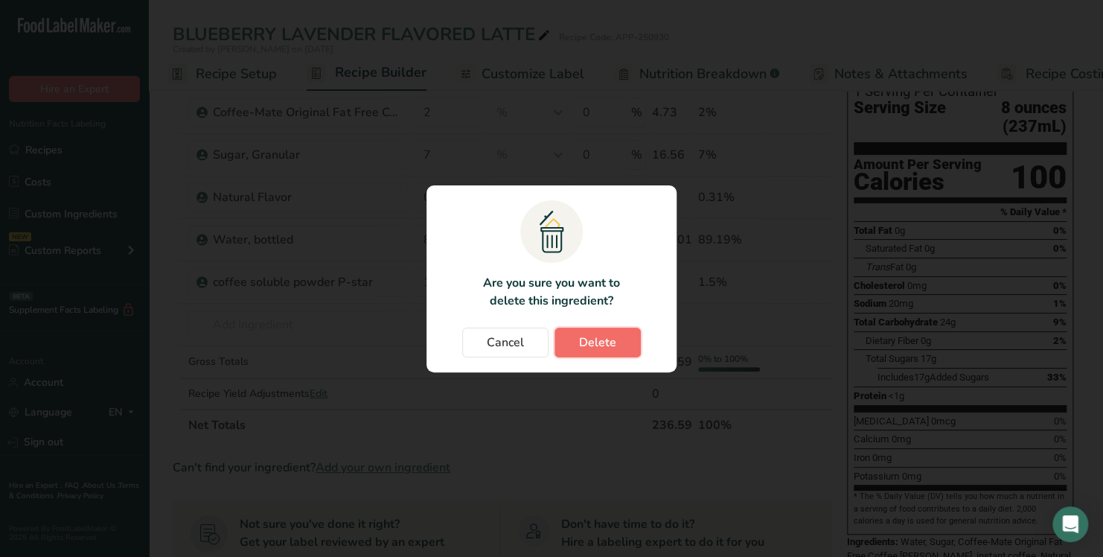
click at [613, 343] on span "Delete" at bounding box center [597, 342] width 37 height 18
type input "1.5"
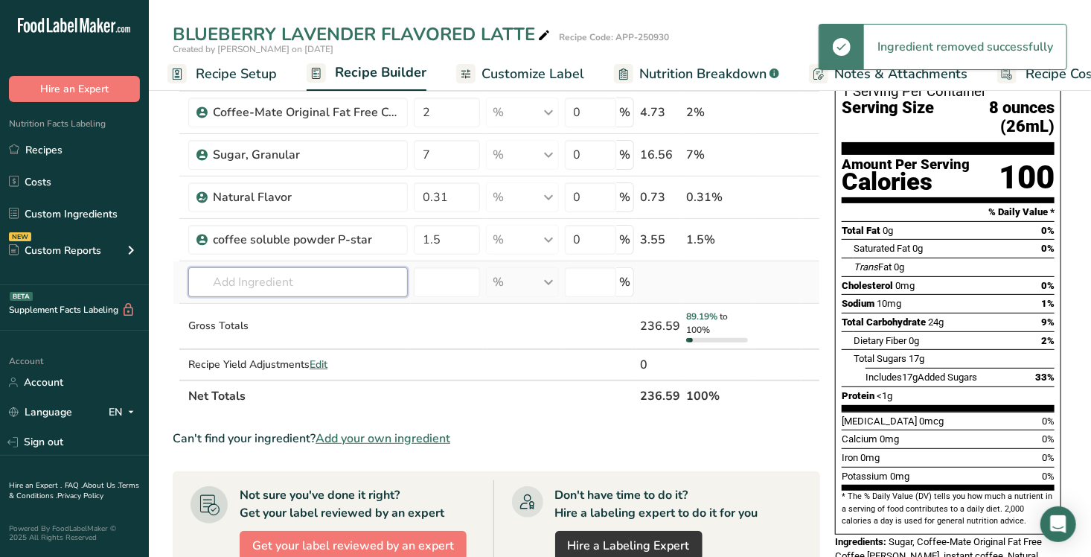
click at [316, 283] on input "text" at bounding box center [298, 282] width 220 height 30
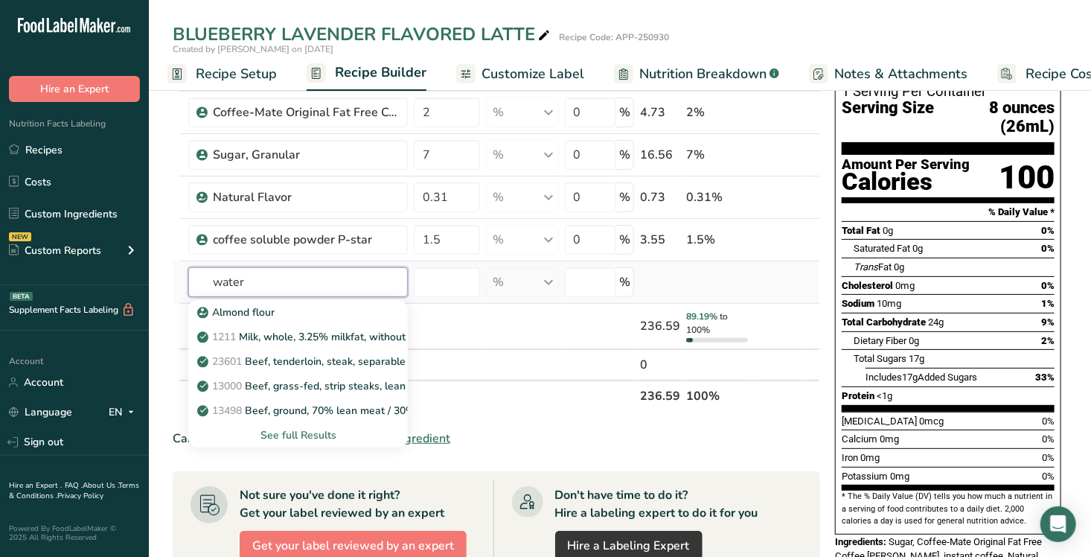
type input "water"
click at [281, 432] on div "See full Results" at bounding box center [298, 435] width 196 height 16
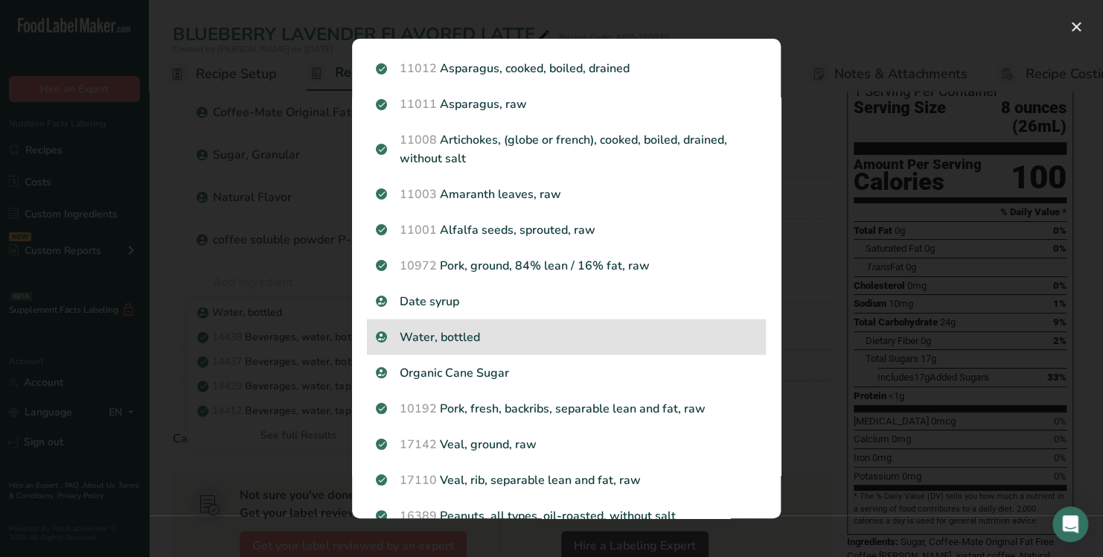
scroll to position [1474, 0]
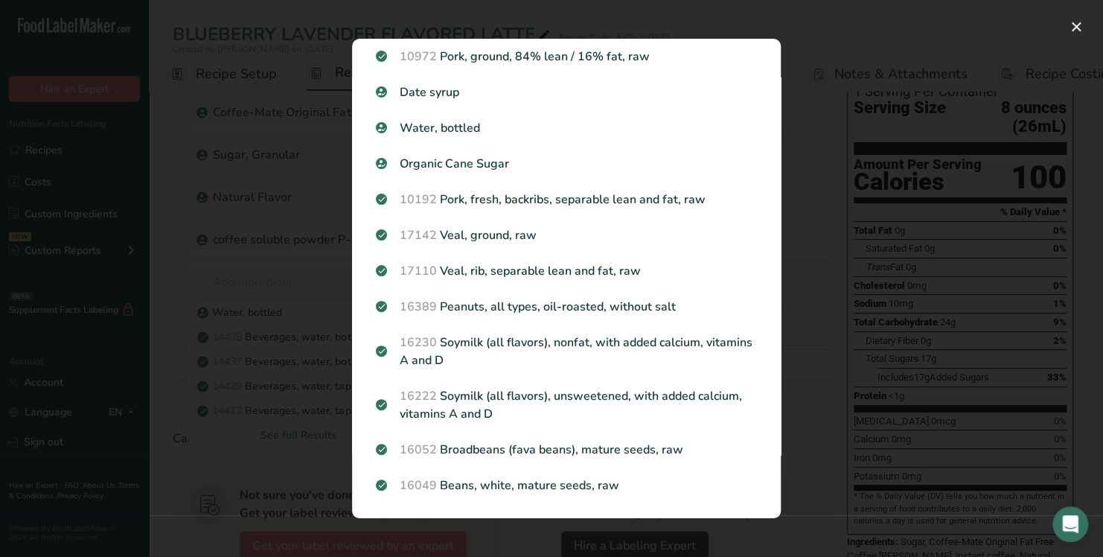
click at [766, 49] on section "Search Results Almond flour 1211 Milk, whole, 3.25% milkfat, without added vita…" at bounding box center [566, 278] width 429 height 479
click at [900, 25] on button "Search results modal" at bounding box center [1076, 27] width 24 height 24
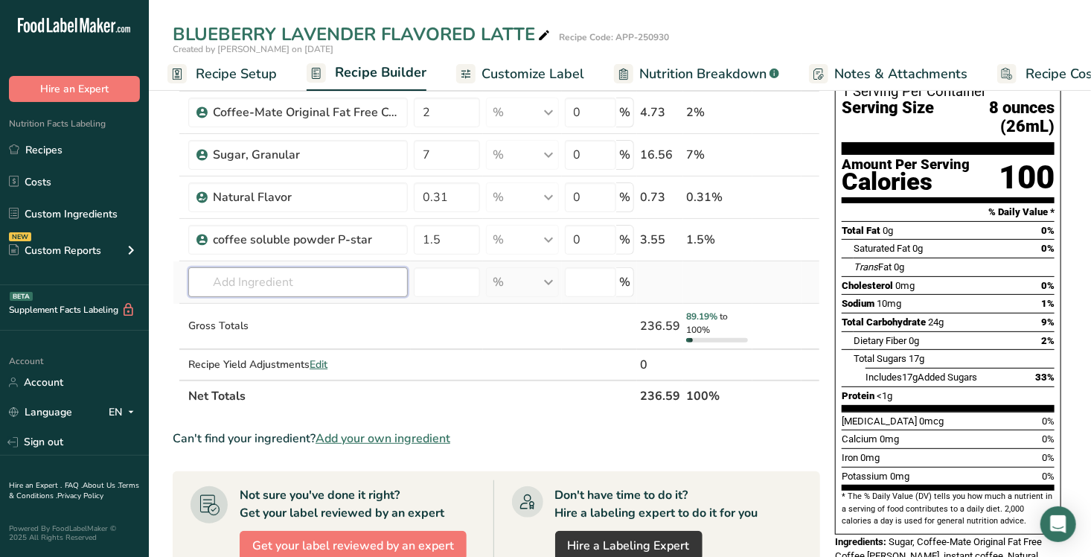
click at [247, 293] on input "text" at bounding box center [298, 282] width 220 height 30
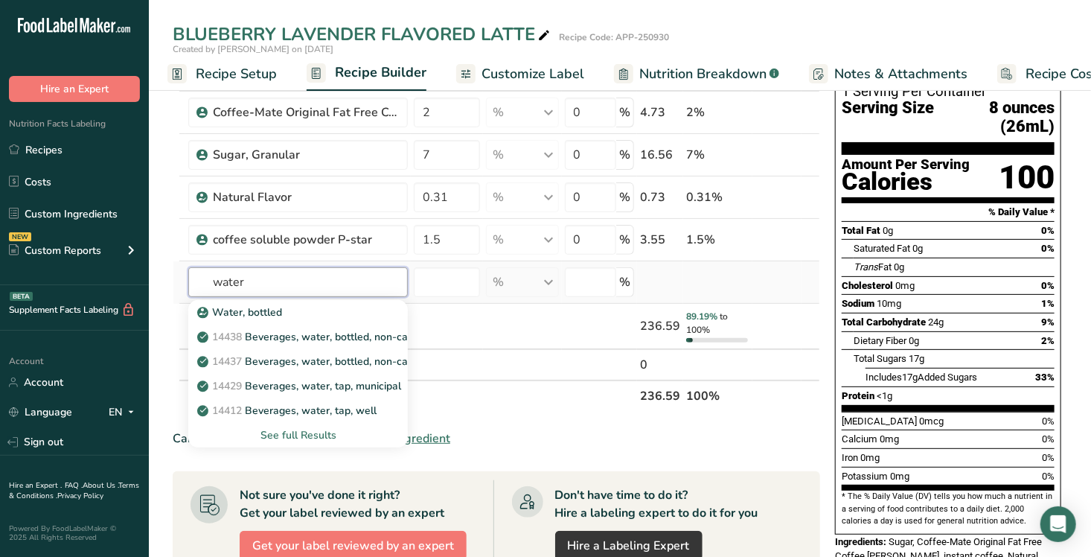
type input "water"
click at [285, 432] on div "See full Results" at bounding box center [298, 435] width 196 height 16
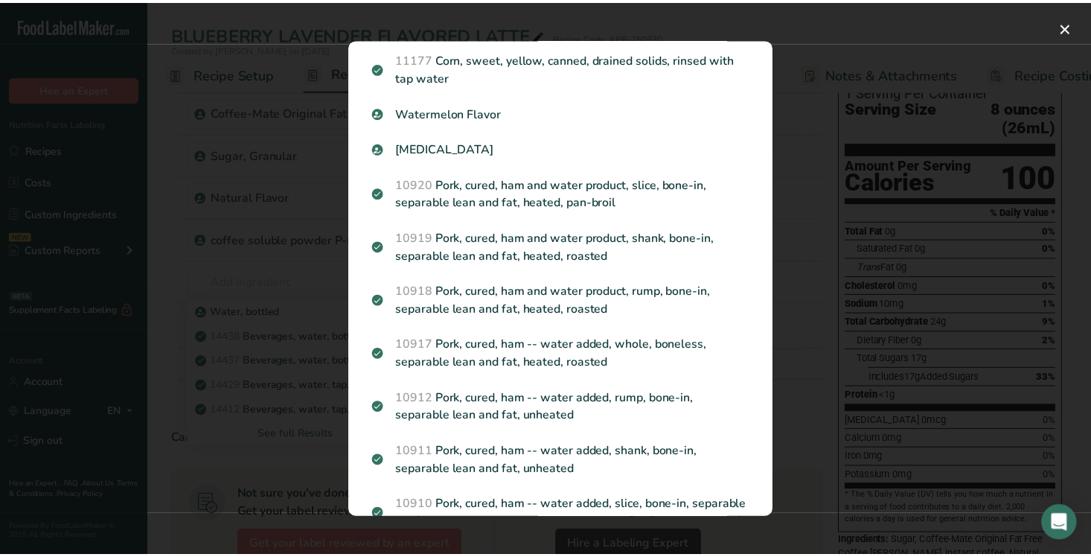
scroll to position [0, 0]
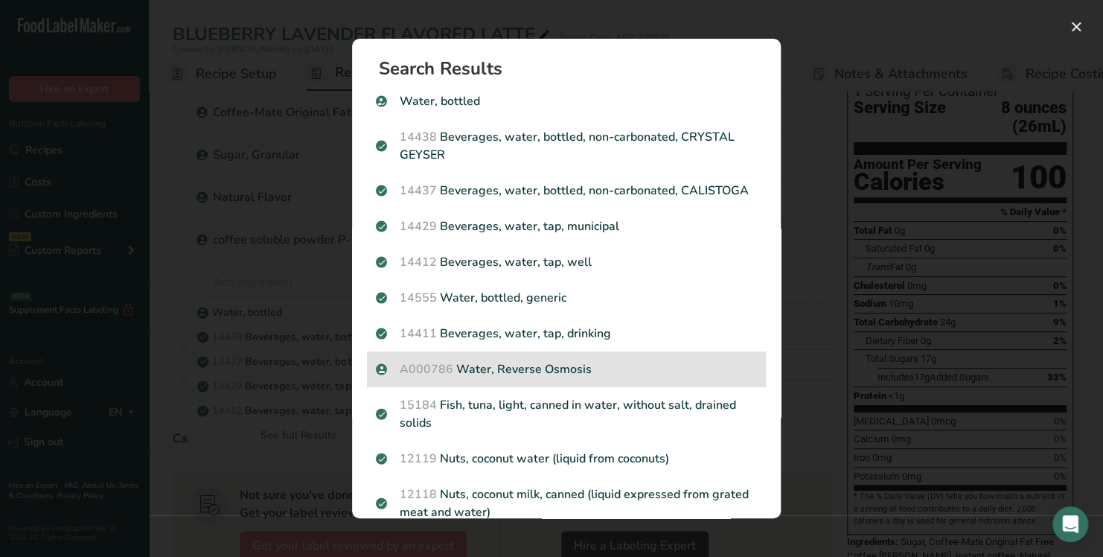
click at [464, 378] on p "A000786 Water, Reverse Osmosis" at bounding box center [566, 369] width 381 height 18
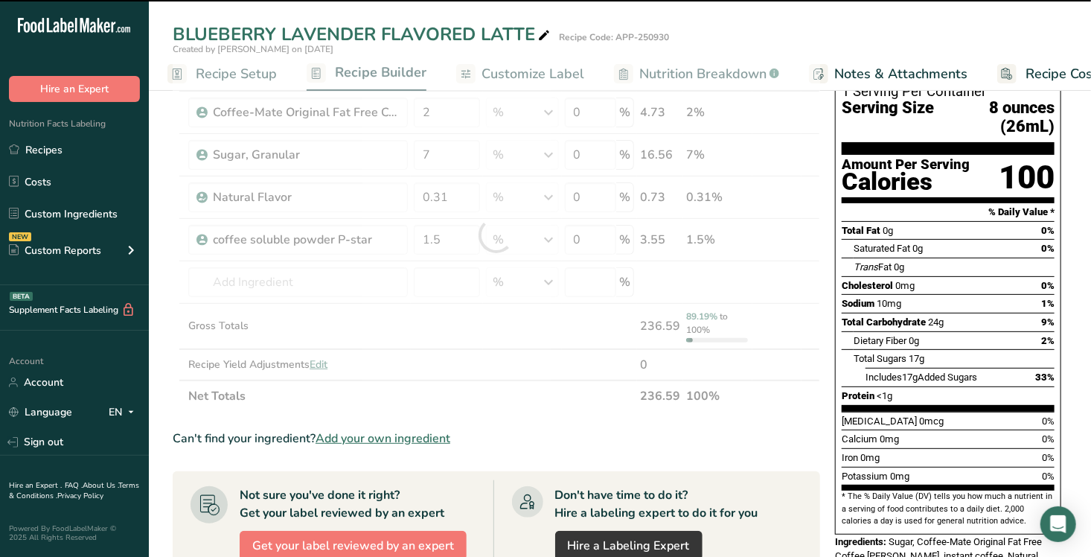
type input "0"
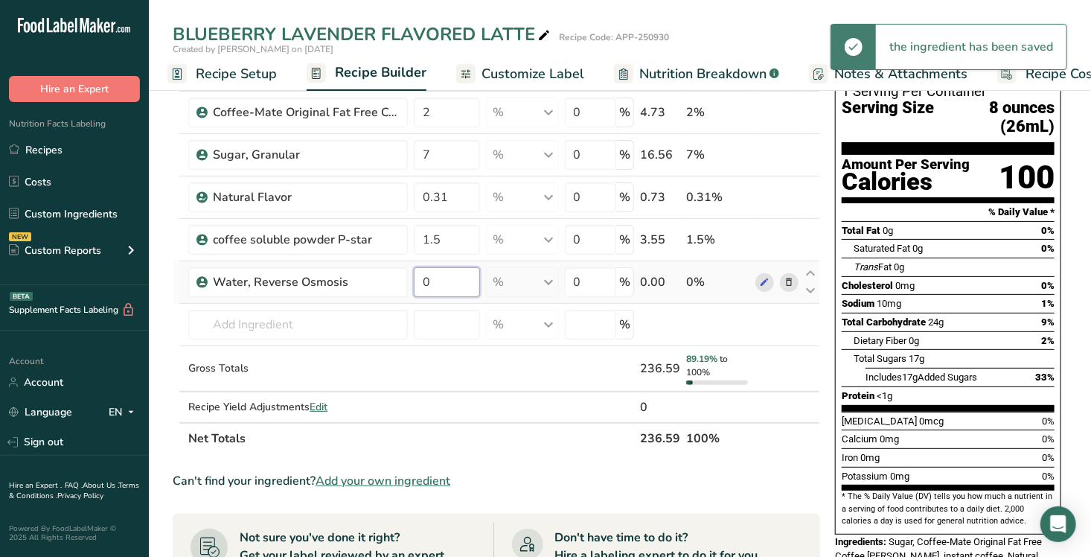
click at [445, 270] on input "0" at bounding box center [447, 282] width 66 height 30
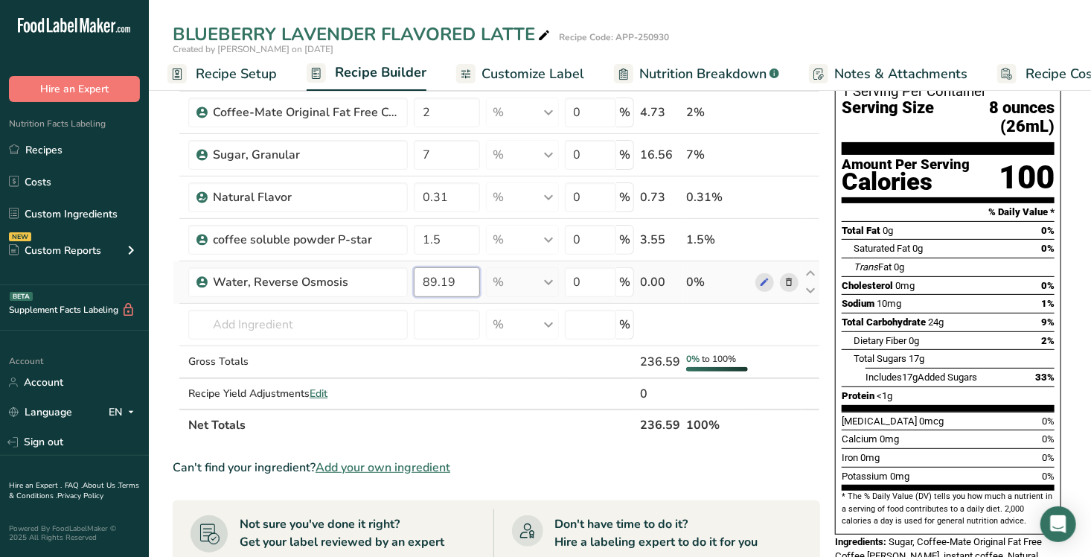
type input "89.19"
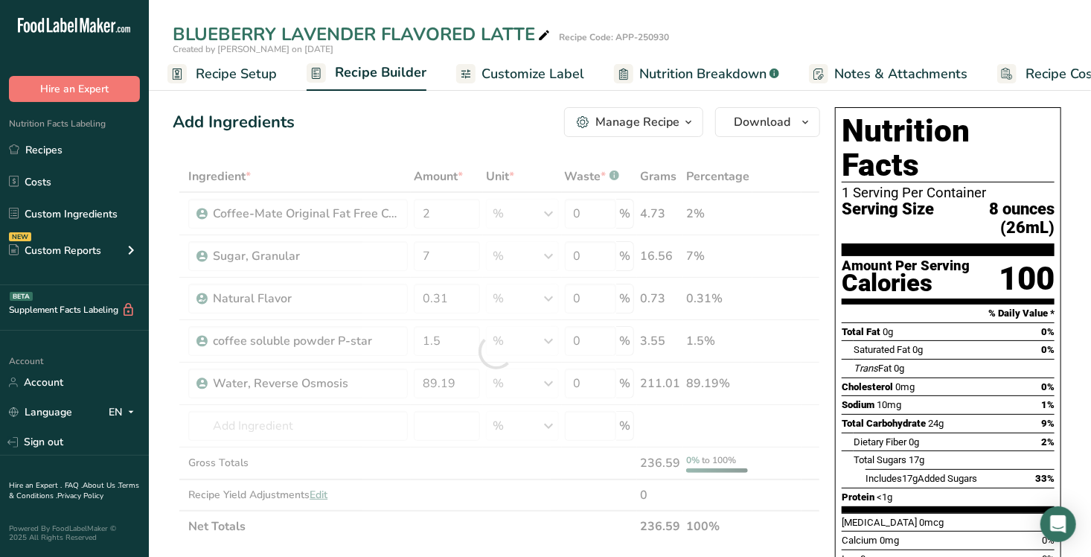
click at [631, 117] on div "Manage Recipe" at bounding box center [637, 122] width 84 height 18
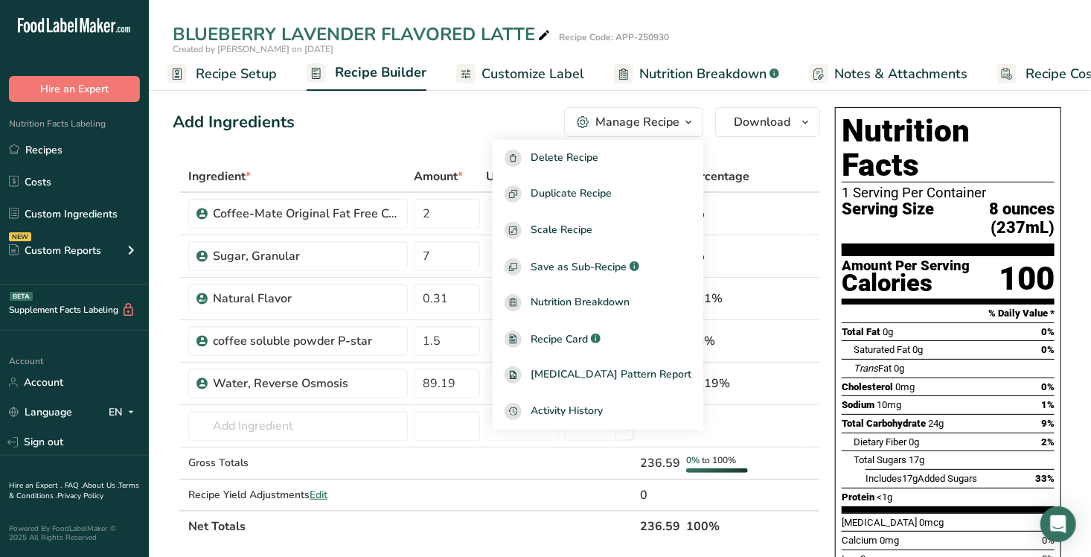
click at [526, 67] on span "Customize Label" at bounding box center [533, 74] width 103 height 20
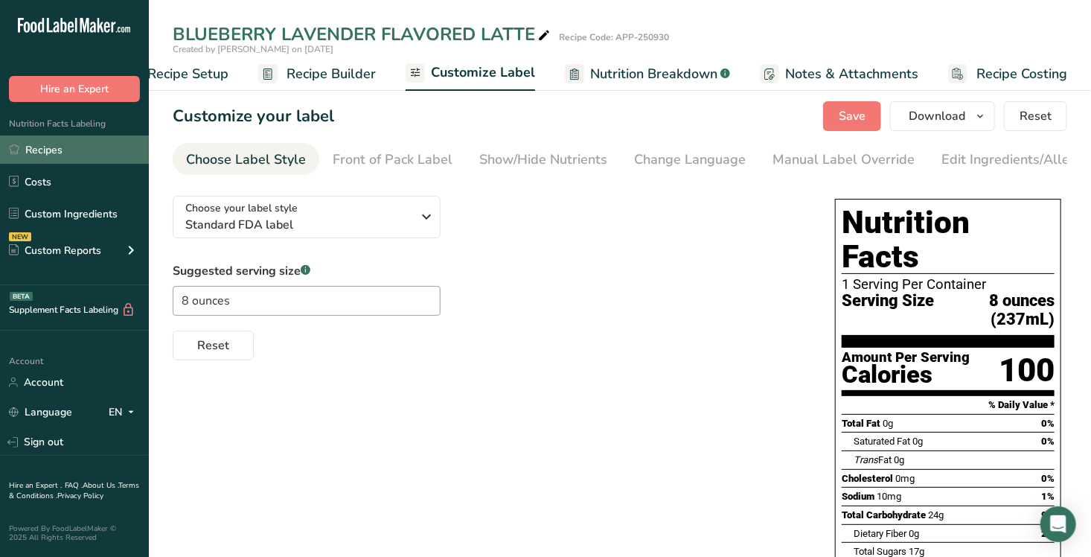
click at [49, 149] on link "Recipes" at bounding box center [74, 149] width 149 height 28
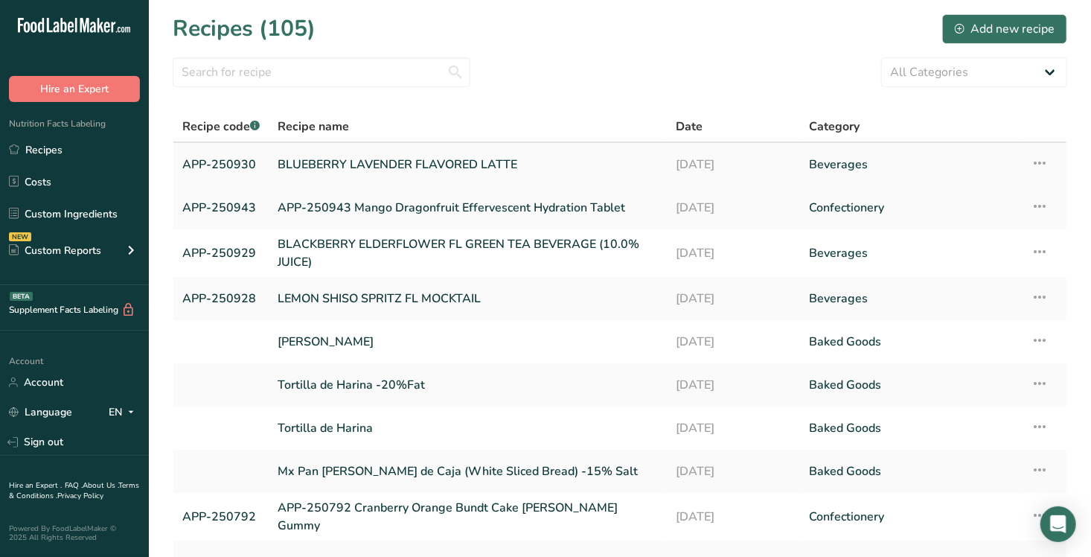
click at [322, 164] on link "BLUEBERRY LAVENDER FLAVORED LATTE" at bounding box center [468, 164] width 380 height 31
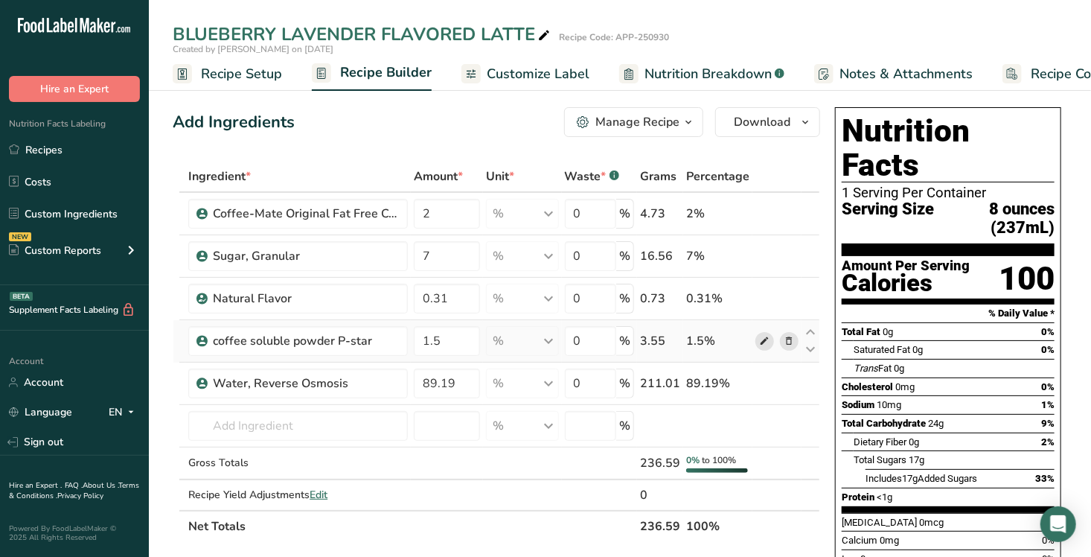
click at [761, 342] on icon at bounding box center [764, 341] width 10 height 16
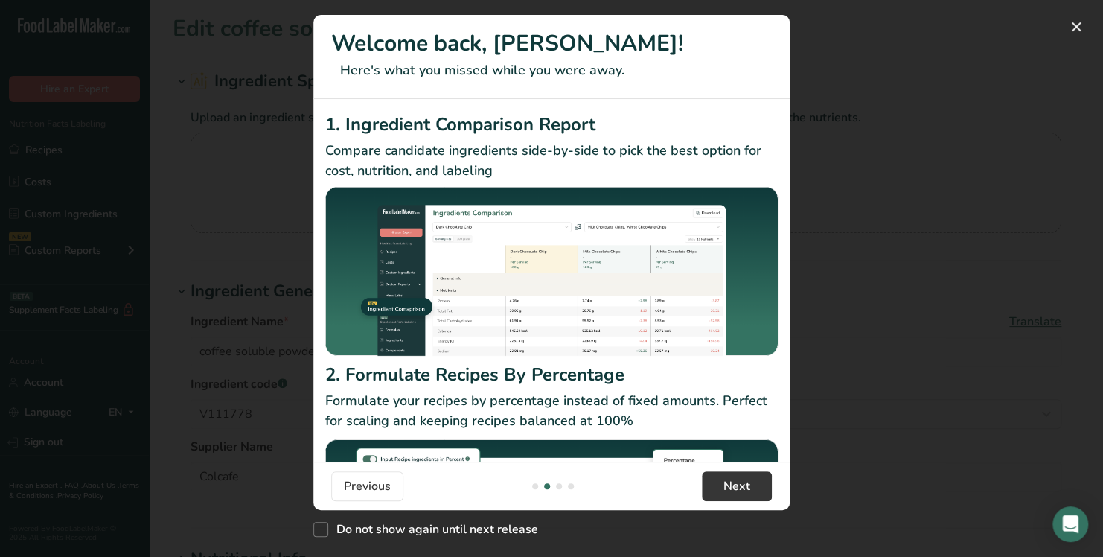
click at [735, 477] on span "Next" at bounding box center [736, 486] width 27 height 18
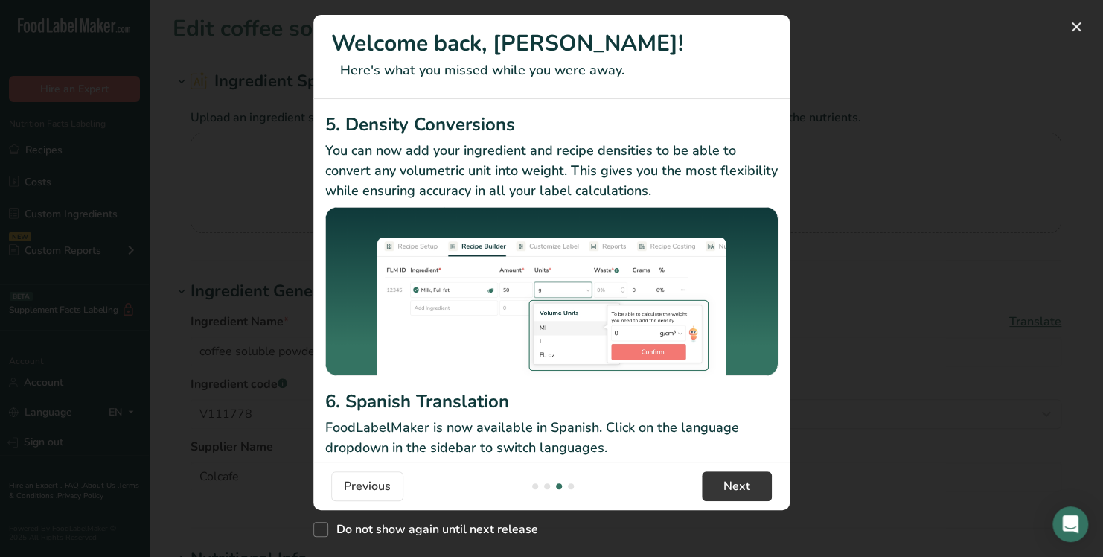
click at [735, 477] on span "Next" at bounding box center [736, 486] width 27 height 18
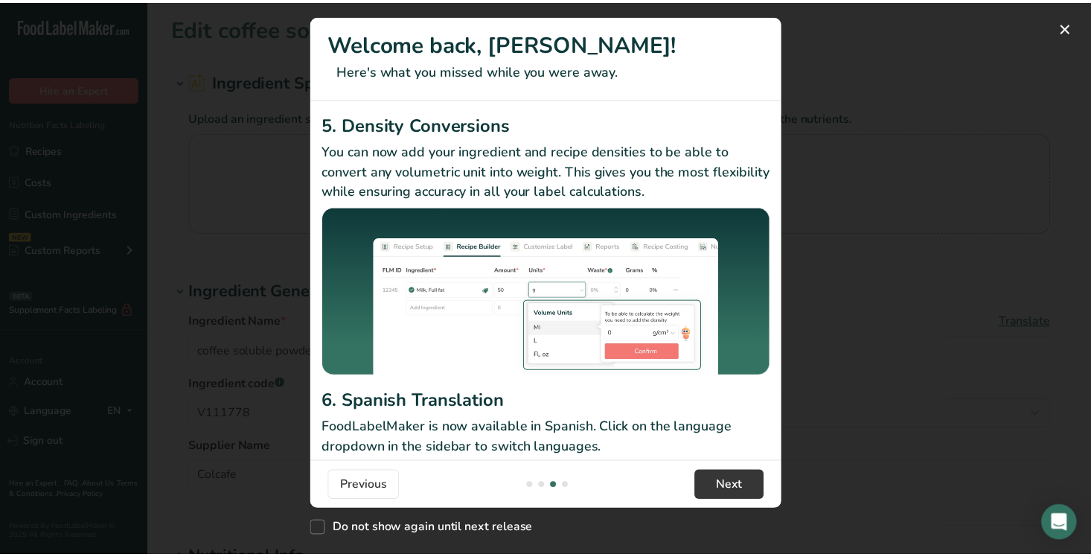
scroll to position [0, 1429]
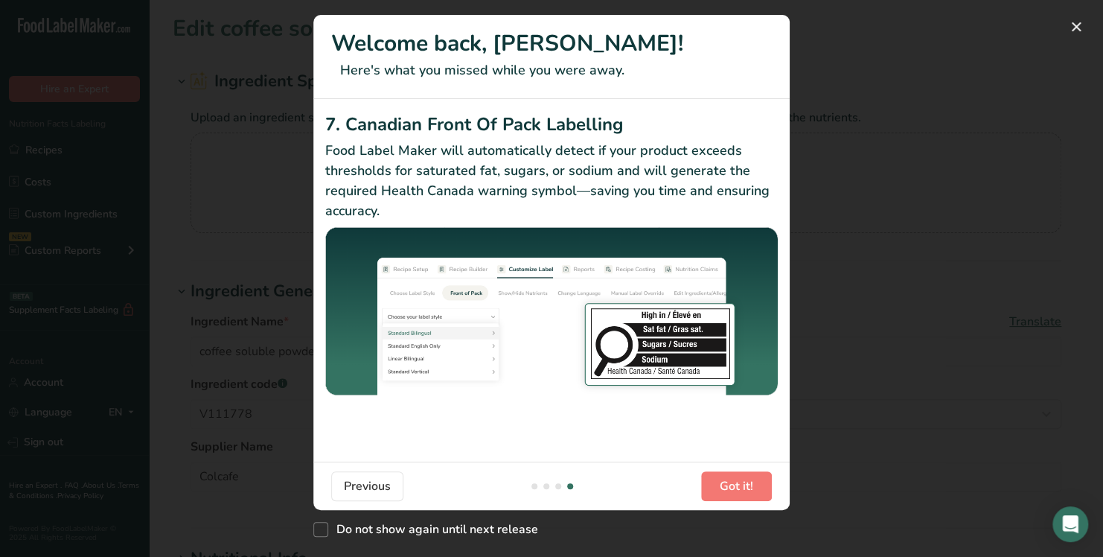
click at [735, 432] on div "7. Canadian Front Of Pack Labelling Food Label Maker will automatically detect …" at bounding box center [551, 280] width 476 height 362
click at [732, 487] on span "Got it!" at bounding box center [736, 486] width 33 height 18
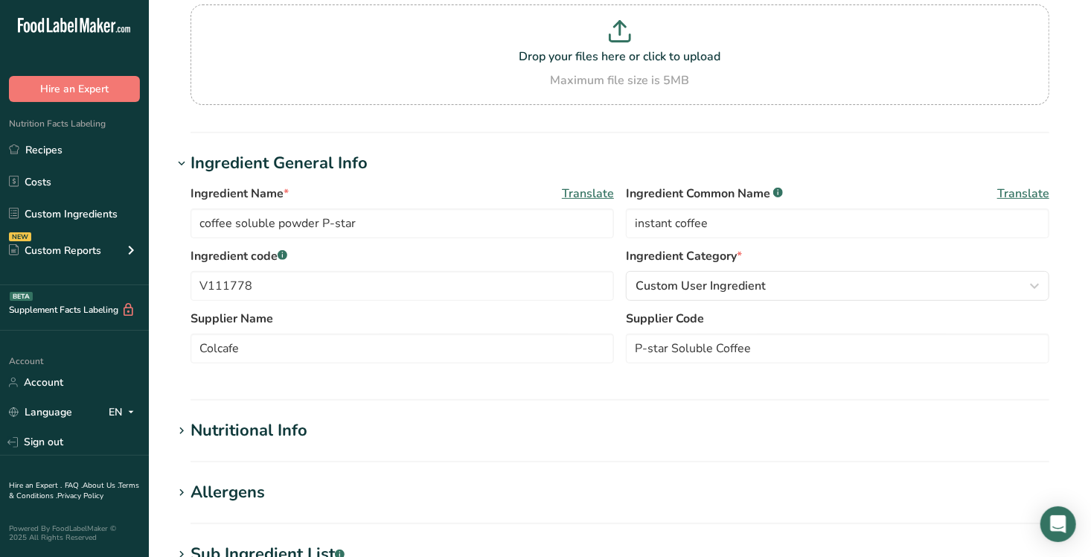
scroll to position [130, 0]
click at [358, 220] on input "coffee soluble powder P-star" at bounding box center [403, 222] width 424 height 30
type input "coffee soluble powder"
click at [675, 223] on input "instant coffee" at bounding box center [838, 222] width 424 height 30
click at [684, 220] on input "coffee" at bounding box center [838, 222] width 424 height 30
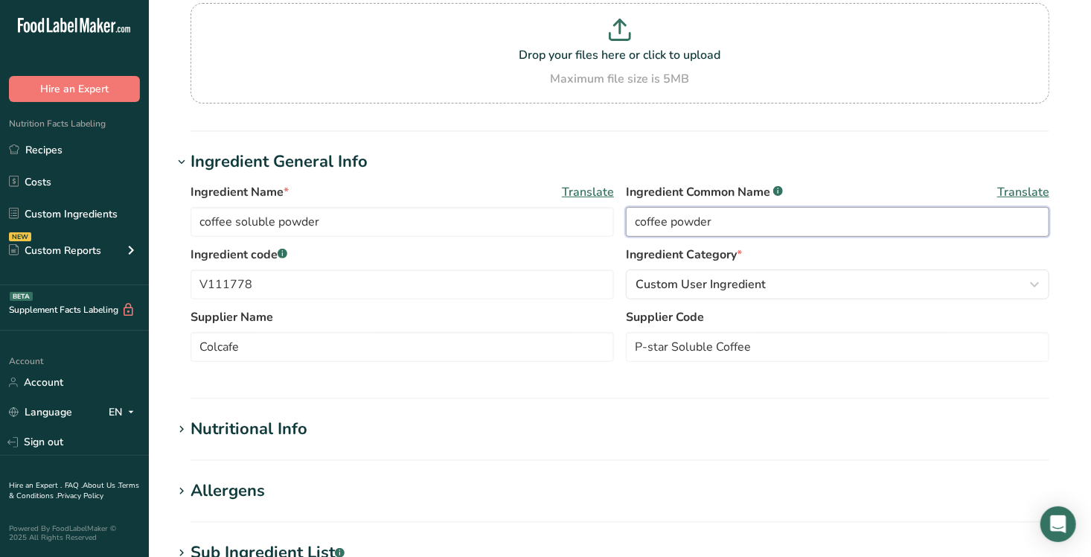
type input "coffee powder"
click at [461, 410] on section "Edit coffee soluble powder Ingredient Spec Sheet .a-a{fill:#347362;}.b-a{fill:#…" at bounding box center [620, 416] width 942 height 1093
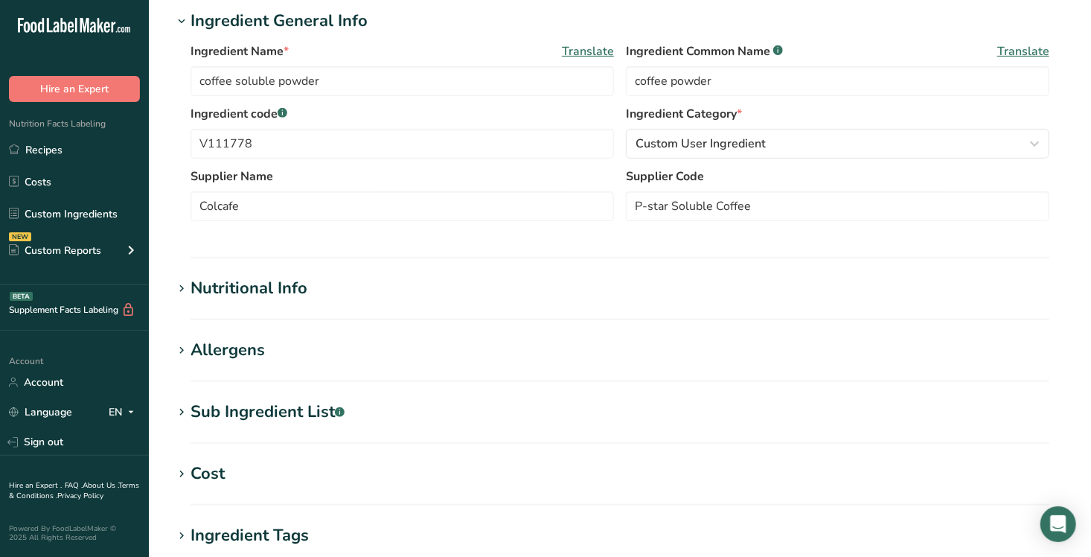
scroll to position [584, 0]
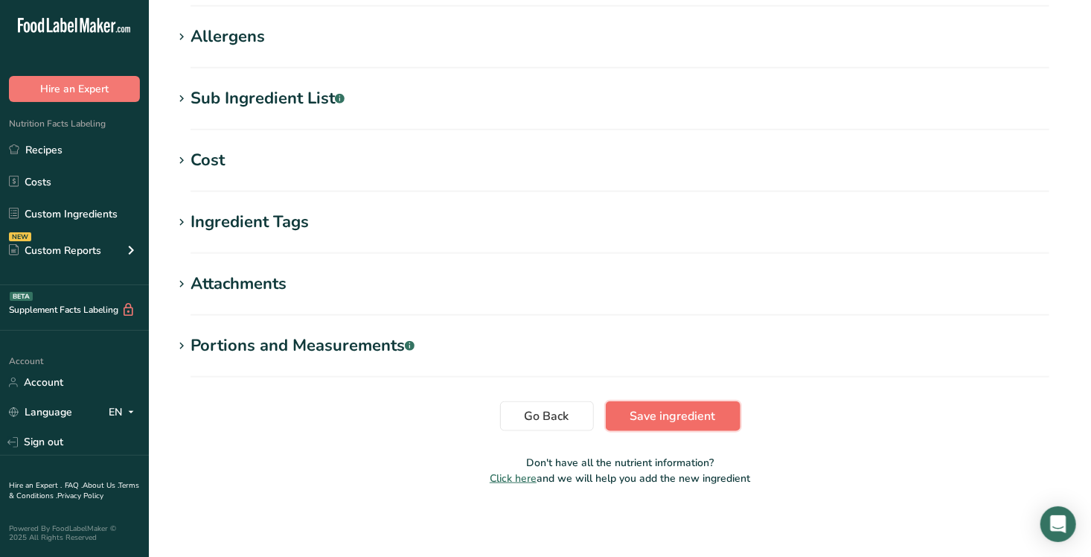
click at [686, 412] on span "Save ingredient" at bounding box center [673, 416] width 86 height 18
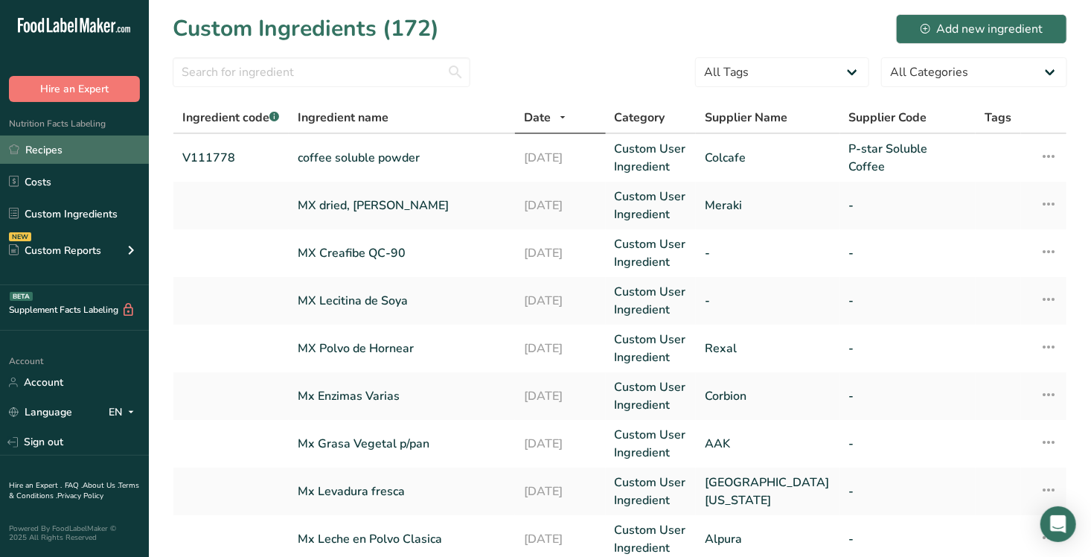
click at [31, 151] on link "Recipes" at bounding box center [74, 149] width 149 height 28
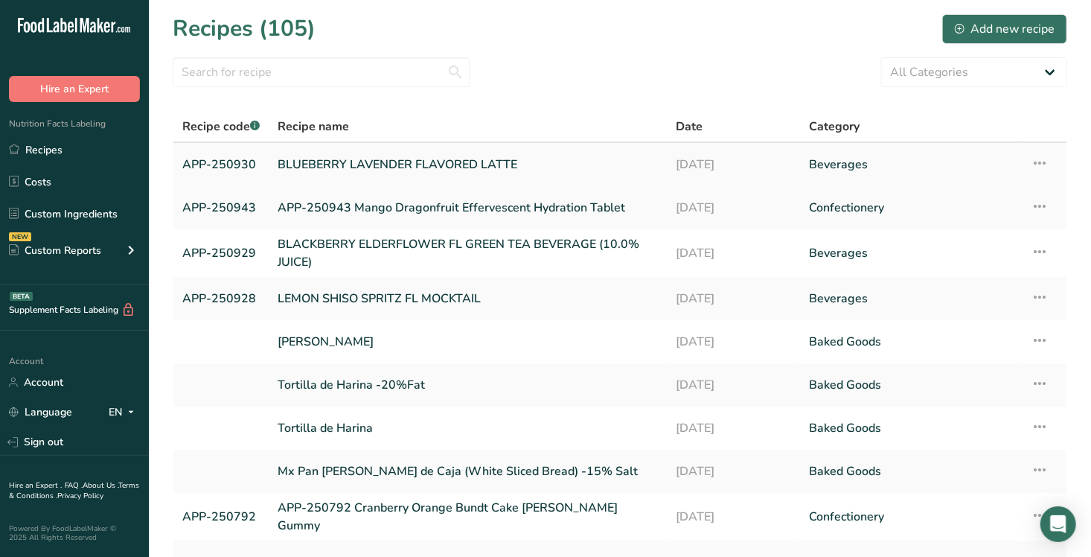
click at [224, 167] on link "APP-250930" at bounding box center [220, 164] width 77 height 31
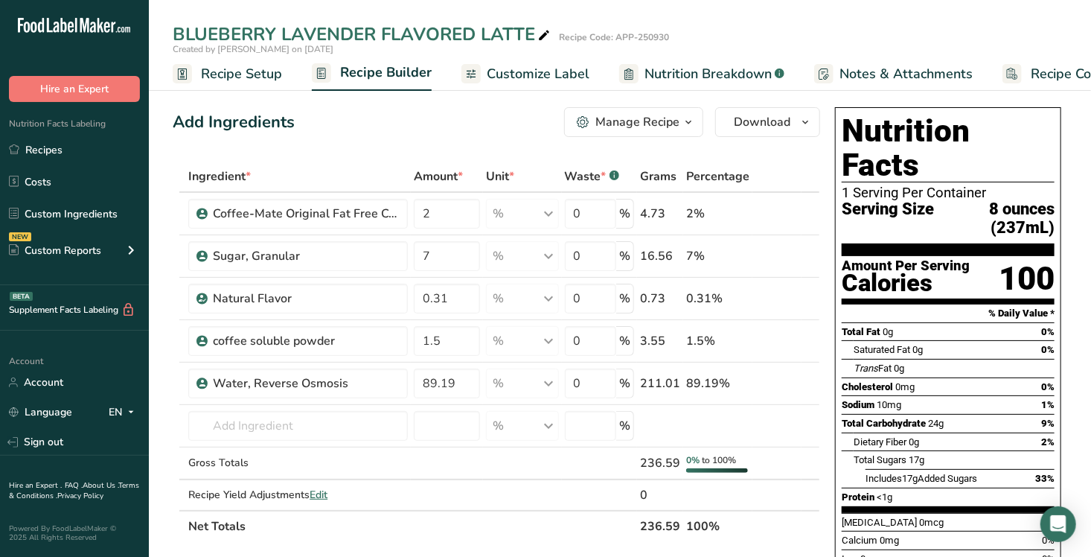
click at [537, 71] on span "Customize Label" at bounding box center [538, 74] width 103 height 20
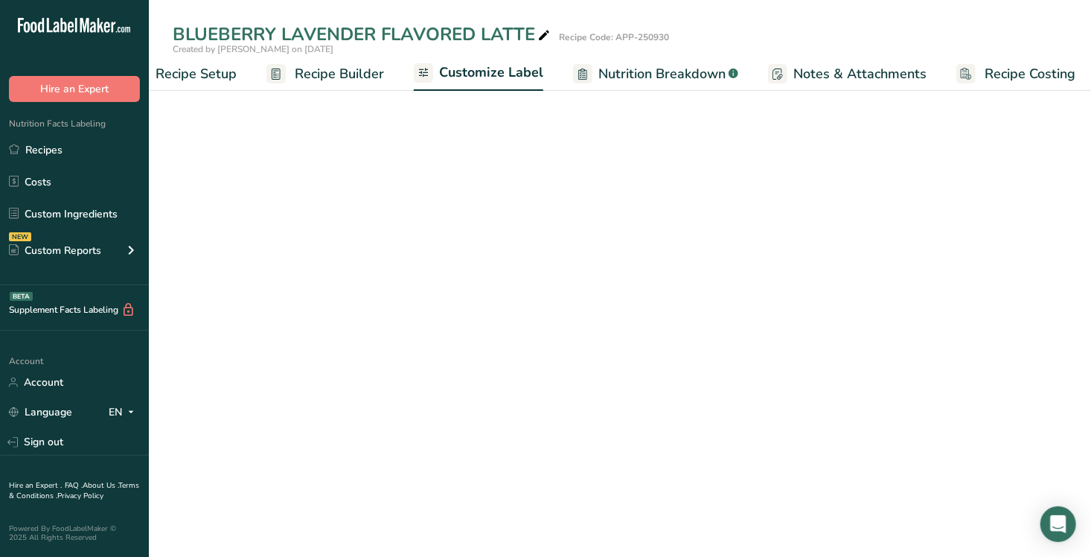
scroll to position [0, 54]
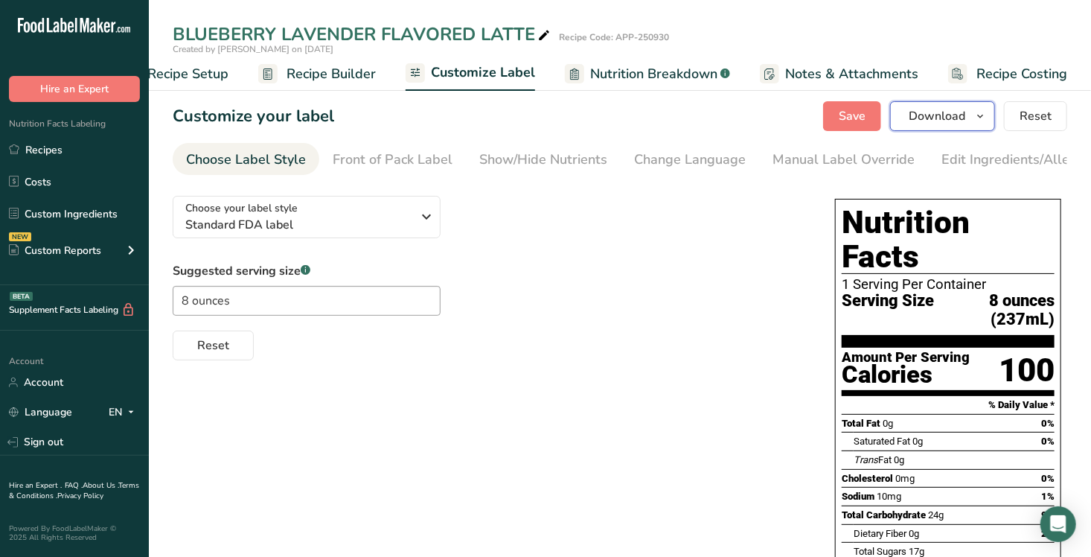
click at [980, 116] on icon "button" at bounding box center [980, 116] width 12 height 19
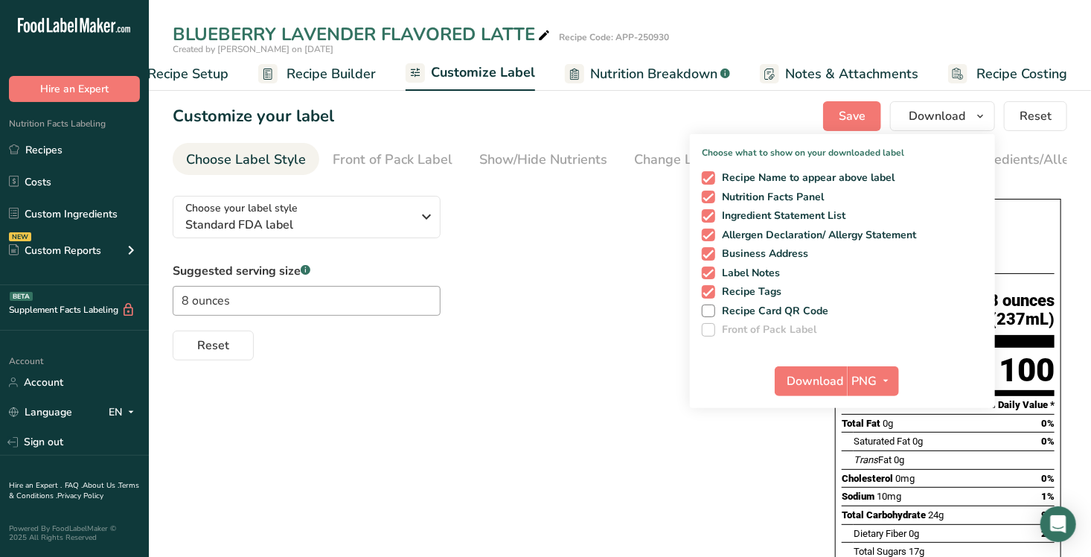
click at [743, 451] on div "Choose your label style Standard FDA label USA (FDA) Standard FDA label Tabular…" at bounding box center [620, 485] width 895 height 602
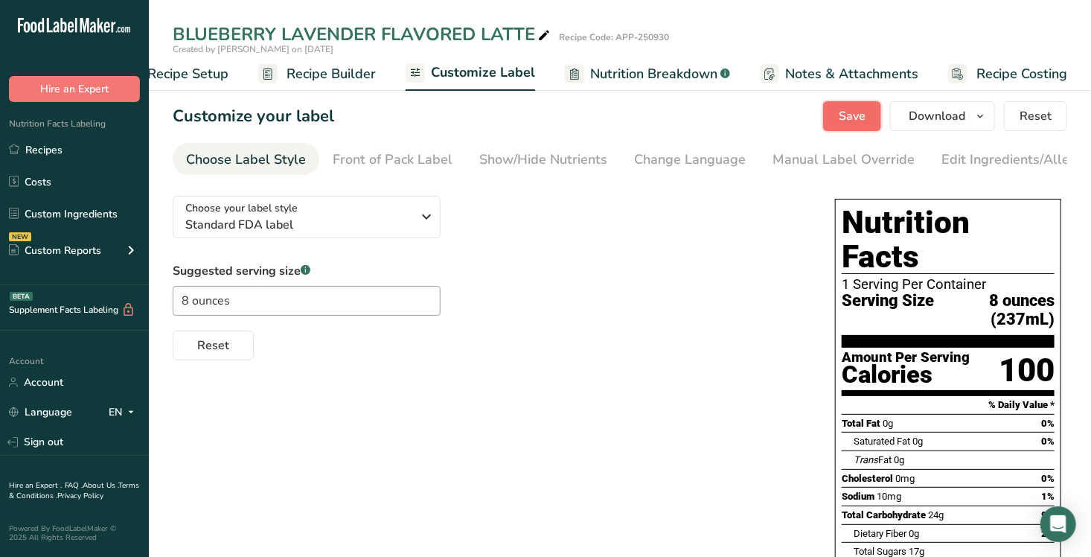
click at [855, 117] on span "Save" at bounding box center [852, 116] width 27 height 18
click at [983, 117] on icon "button" at bounding box center [980, 116] width 12 height 19
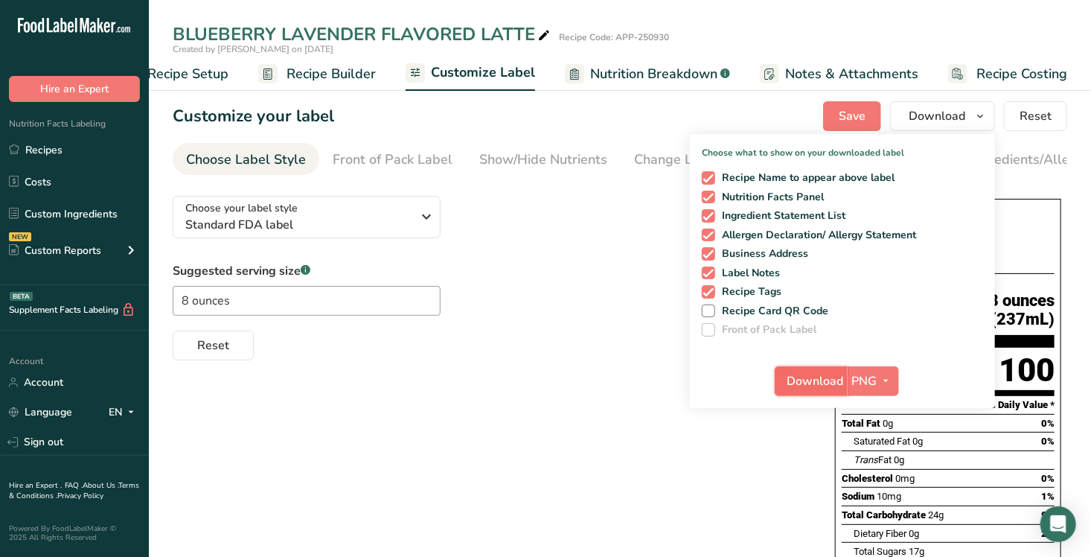
click at [822, 381] on span "Download" at bounding box center [816, 381] width 57 height 18
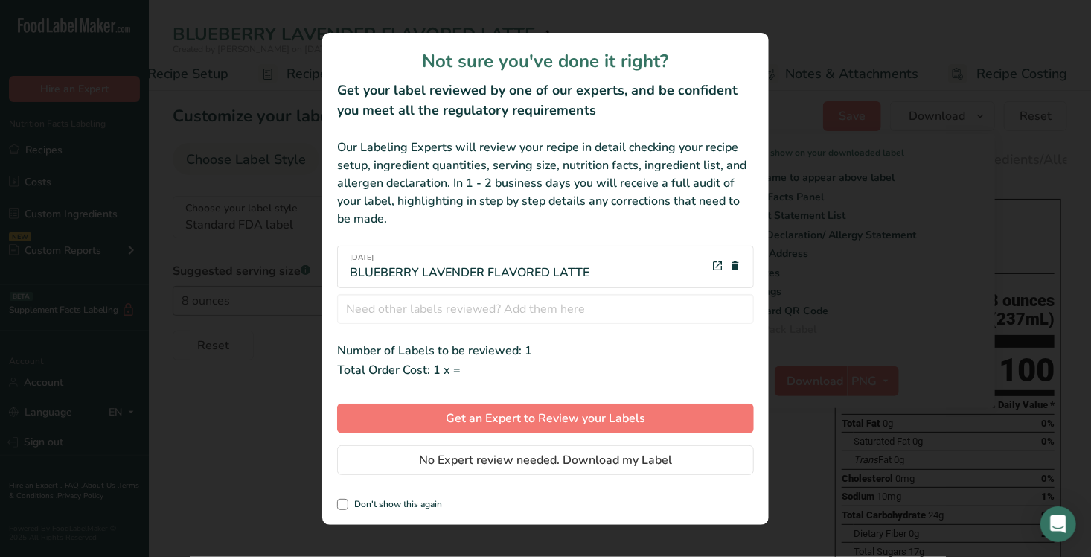
scroll to position [0, 42]
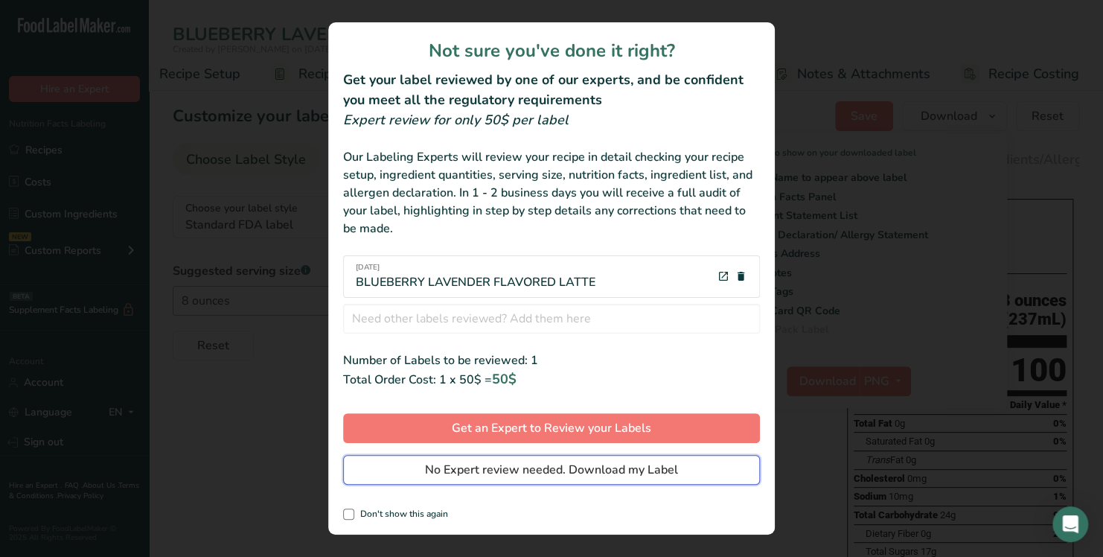
click at [549, 464] on span "No Expert review needed. Download my Label" at bounding box center [551, 470] width 253 height 18
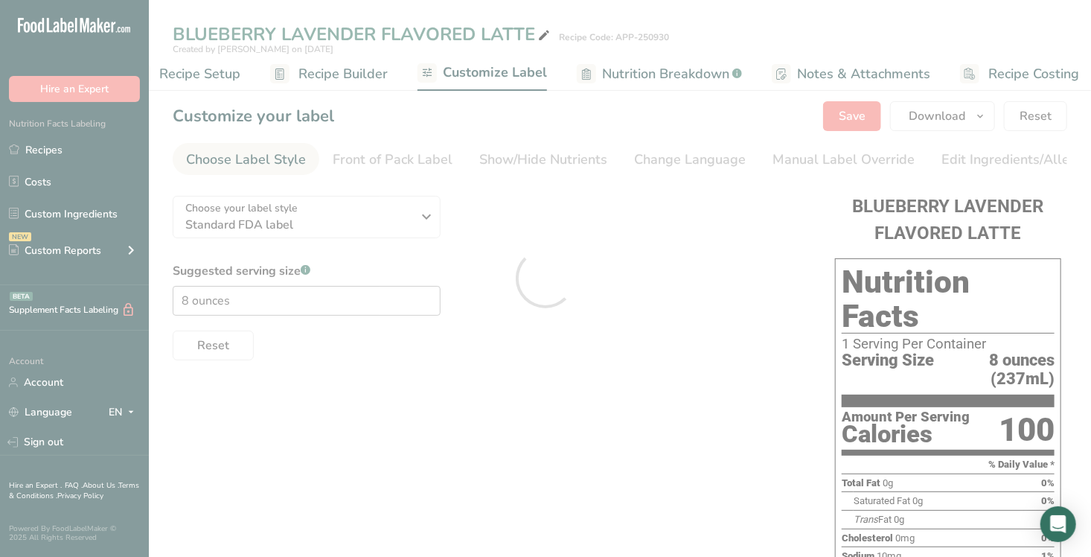
scroll to position [0, 0]
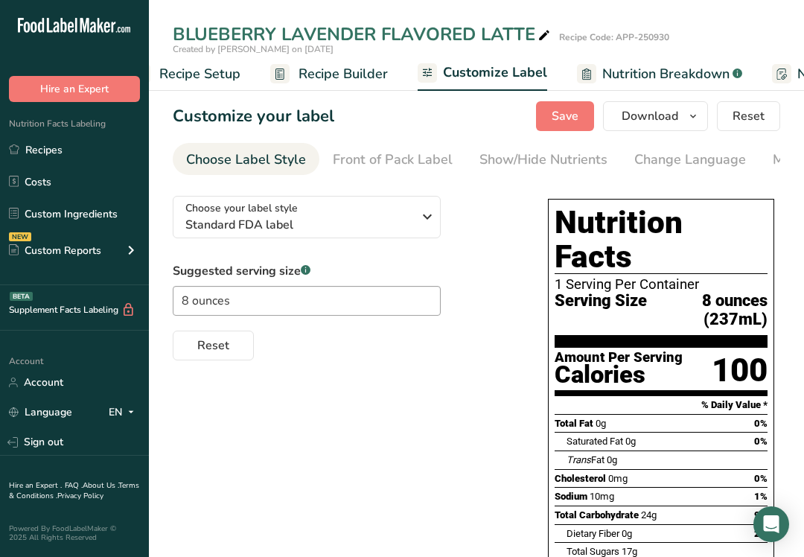
click at [287, 494] on div "Choose your label style Standard FDA label USA (FDA) Standard FDA label Tabular…" at bounding box center [476, 485] width 607 height 602
click at [31, 146] on link "Recipes" at bounding box center [74, 149] width 149 height 28
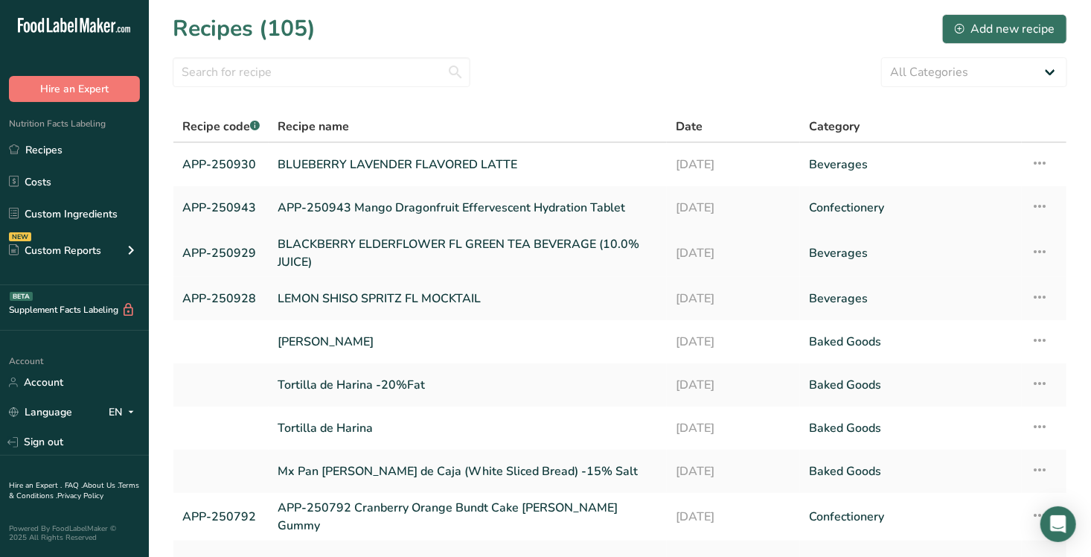
click at [295, 244] on link "BLACKBERRY ELDERFLOWER FL GREEN TEA BEVERAGE (10.0% JUICE)" at bounding box center [468, 253] width 380 height 36
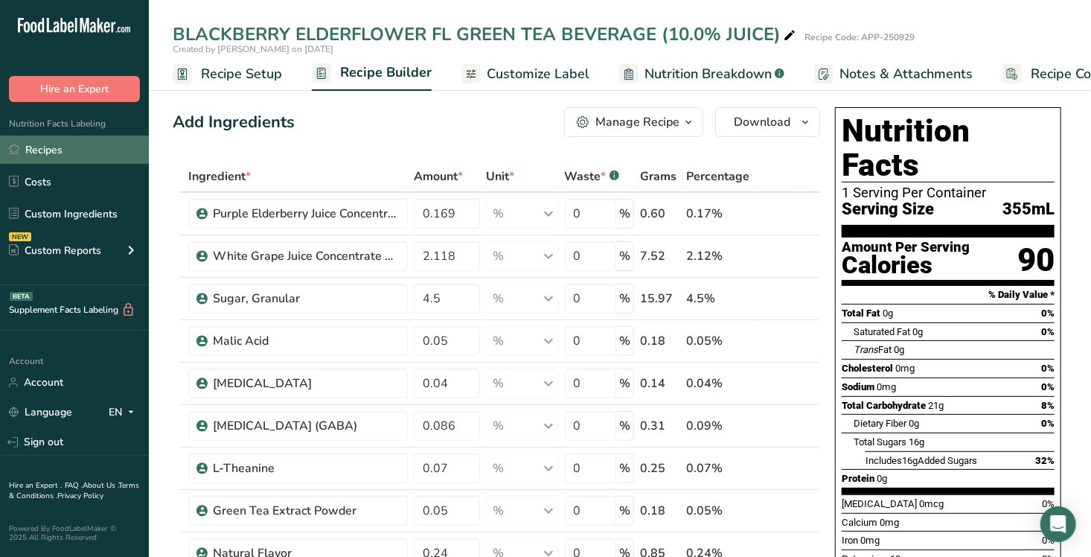
click at [29, 153] on link "Recipes" at bounding box center [74, 149] width 149 height 28
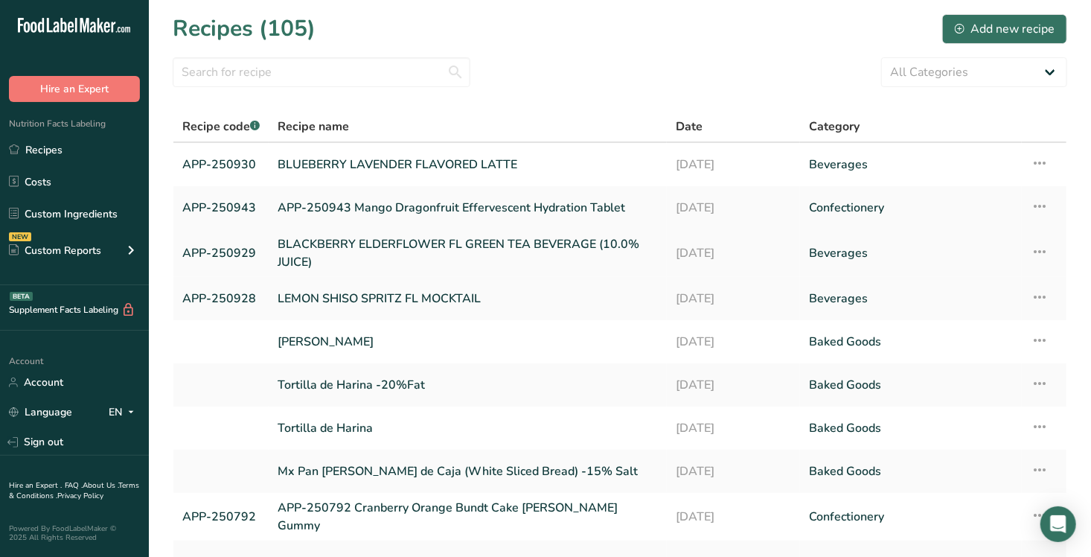
click at [402, 246] on link "BLACKBERRY ELDERFLOWER FL GREEN TEA BEVERAGE (10.0% JUICE)" at bounding box center [468, 253] width 380 height 36
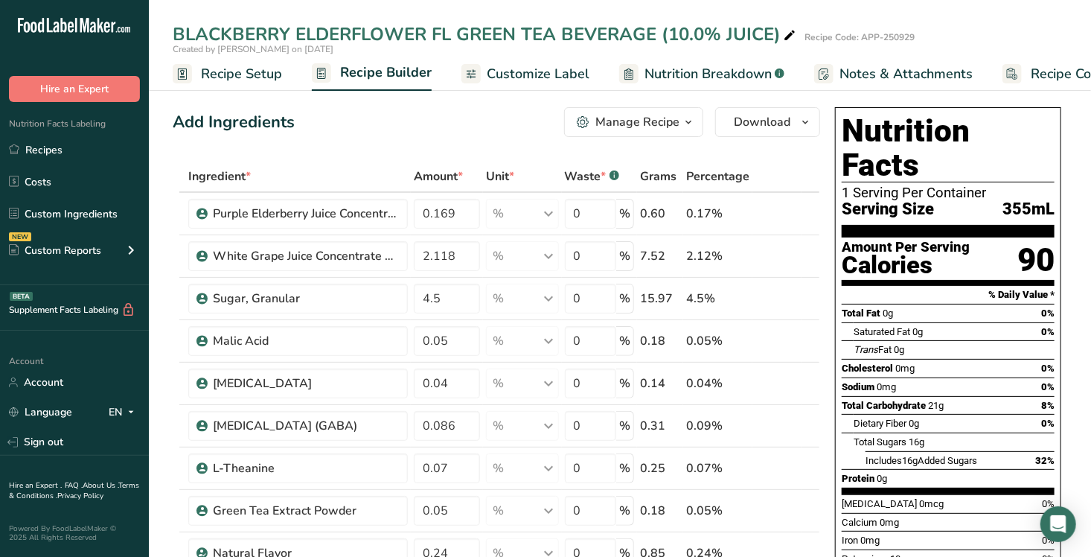
click at [543, 71] on span "Customize Label" at bounding box center [538, 74] width 103 height 20
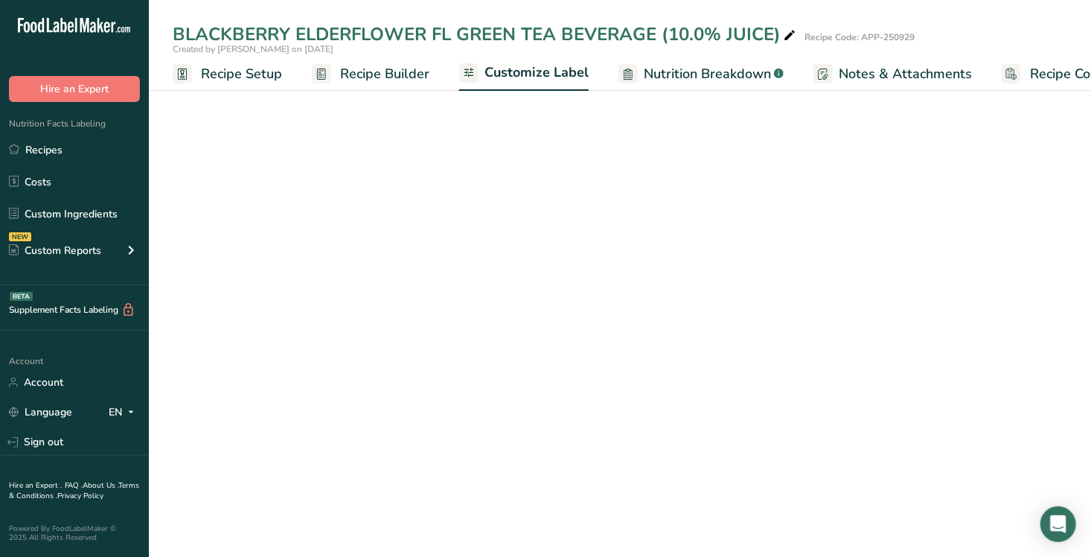
scroll to position [0, 54]
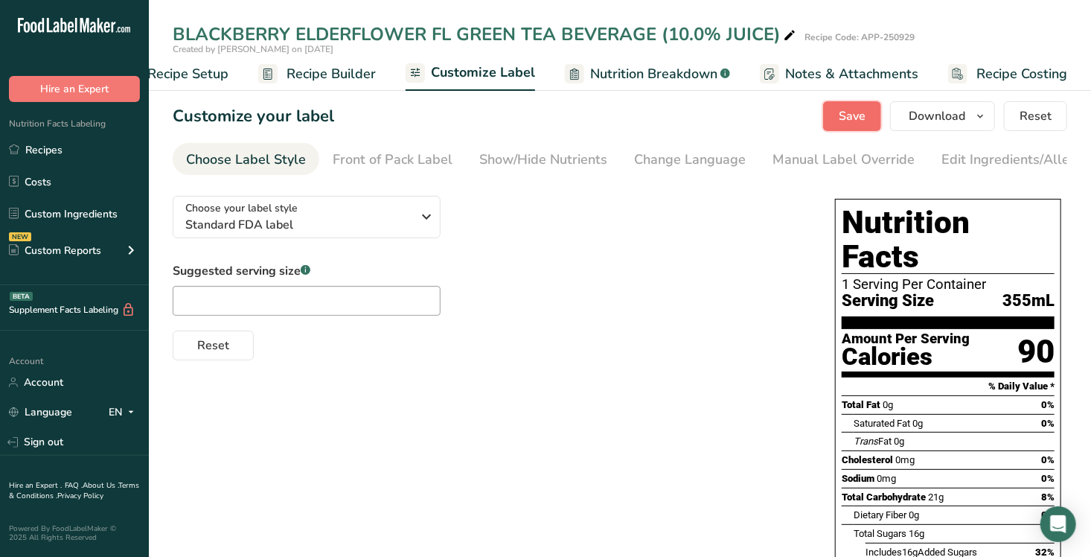
click at [859, 116] on span "Save" at bounding box center [852, 116] width 27 height 18
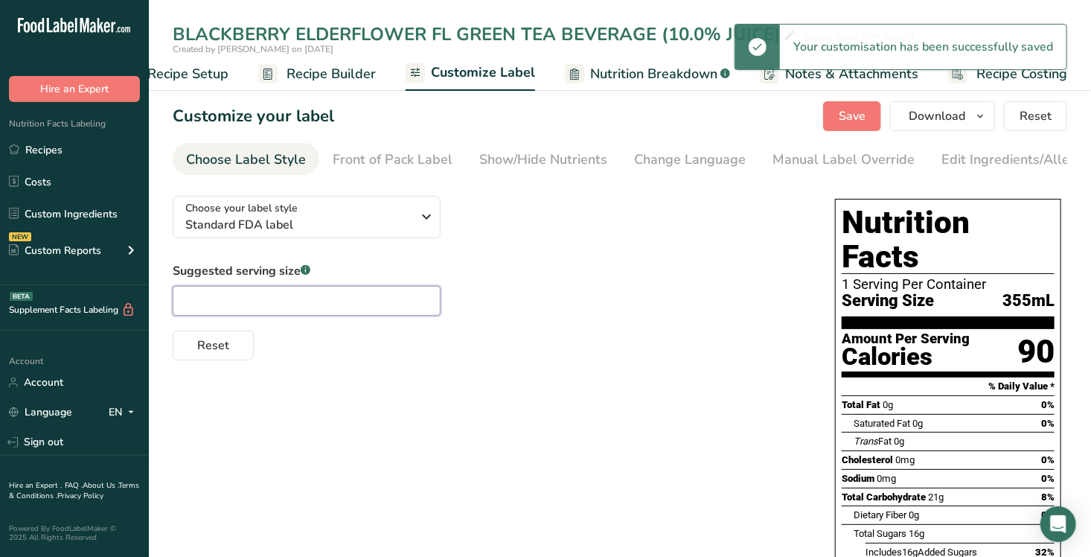
click at [251, 299] on input "text" at bounding box center [307, 301] width 268 height 30
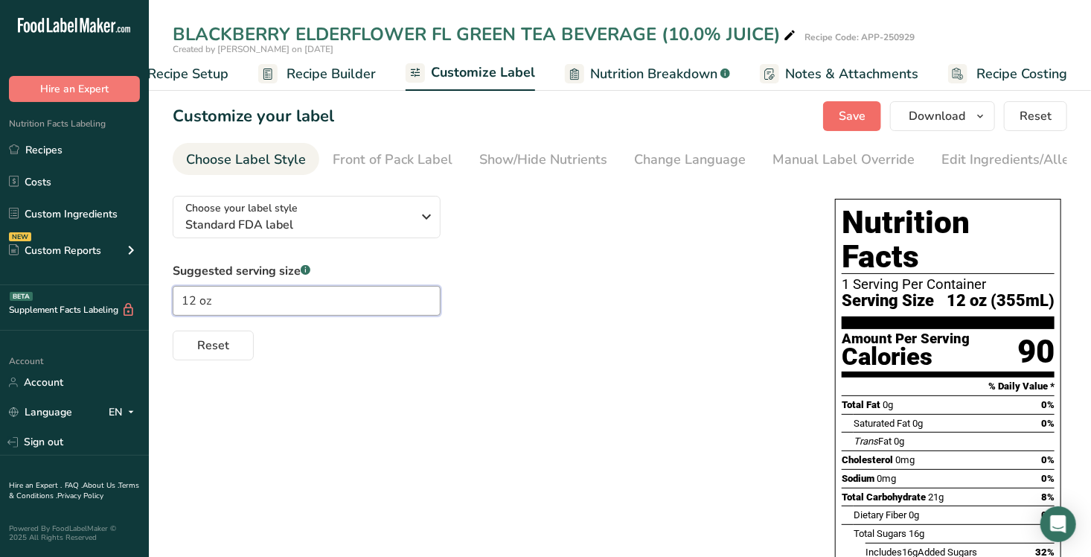
type input "12 oz"
click at [855, 107] on span "Save" at bounding box center [852, 116] width 27 height 18
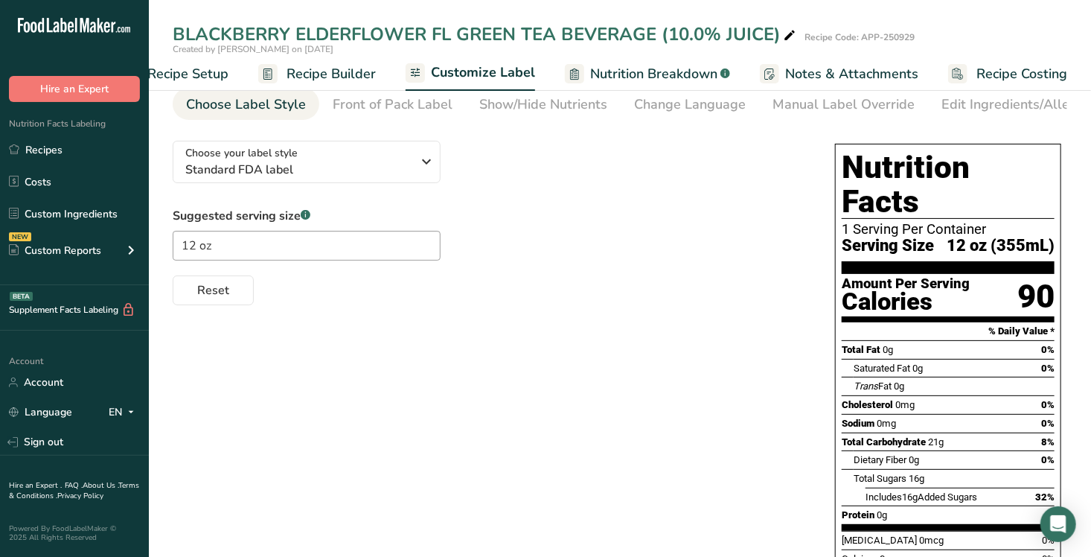
scroll to position [0, 0]
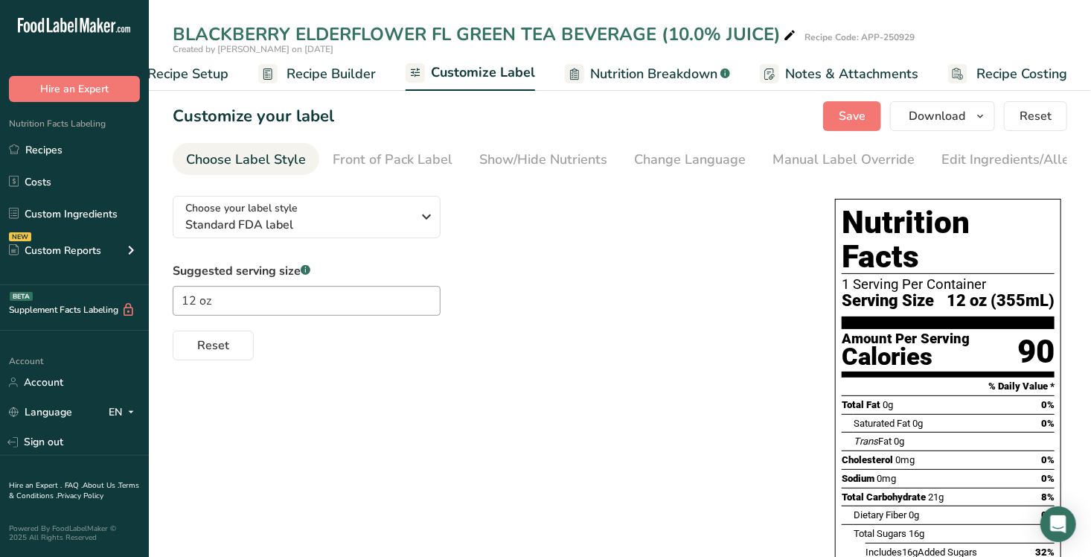
click at [639, 77] on span "Nutrition Breakdown" at bounding box center [653, 74] width 127 height 20
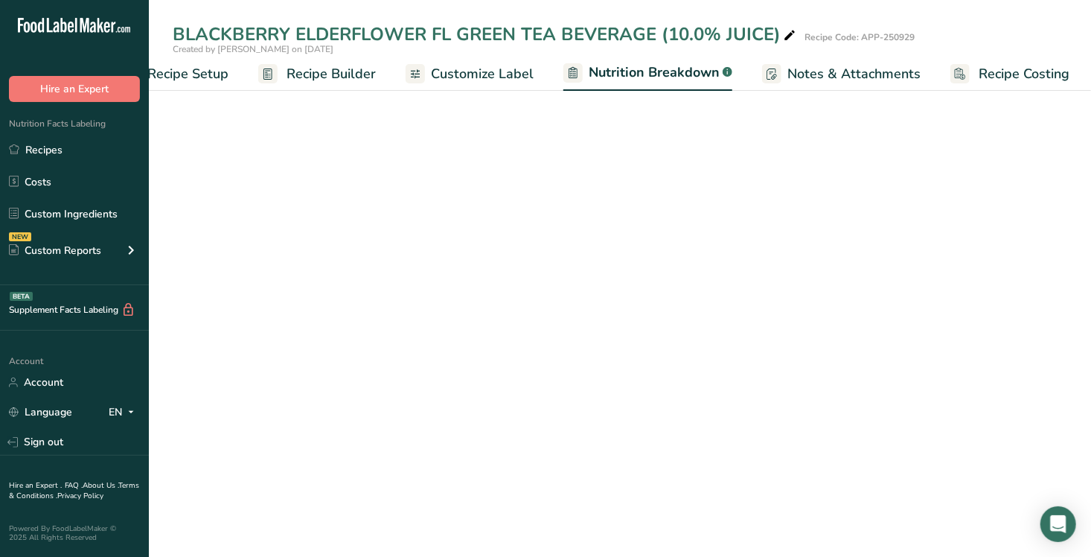
scroll to position [0, 54]
select select "Calories"
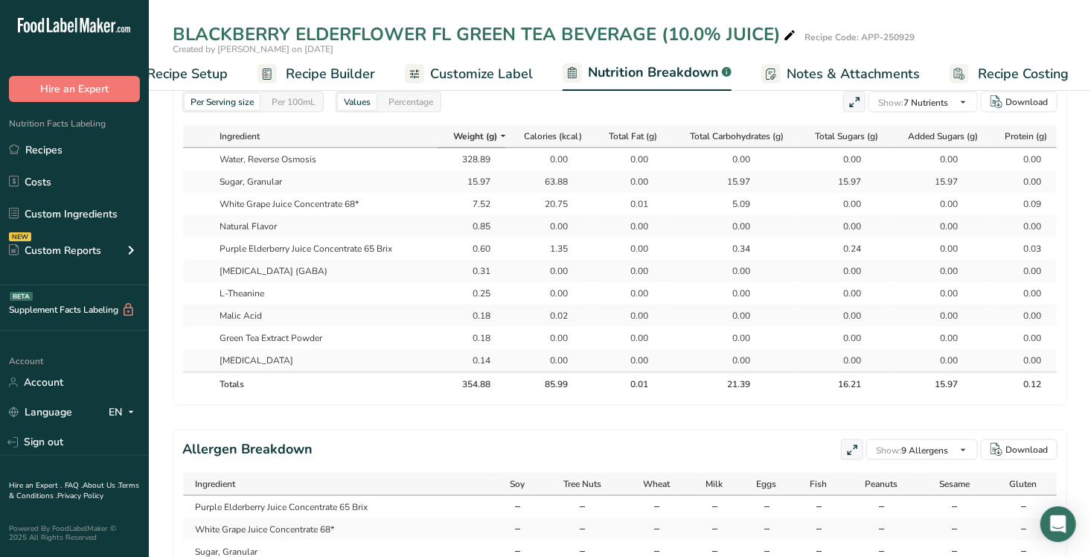
scroll to position [732, 0]
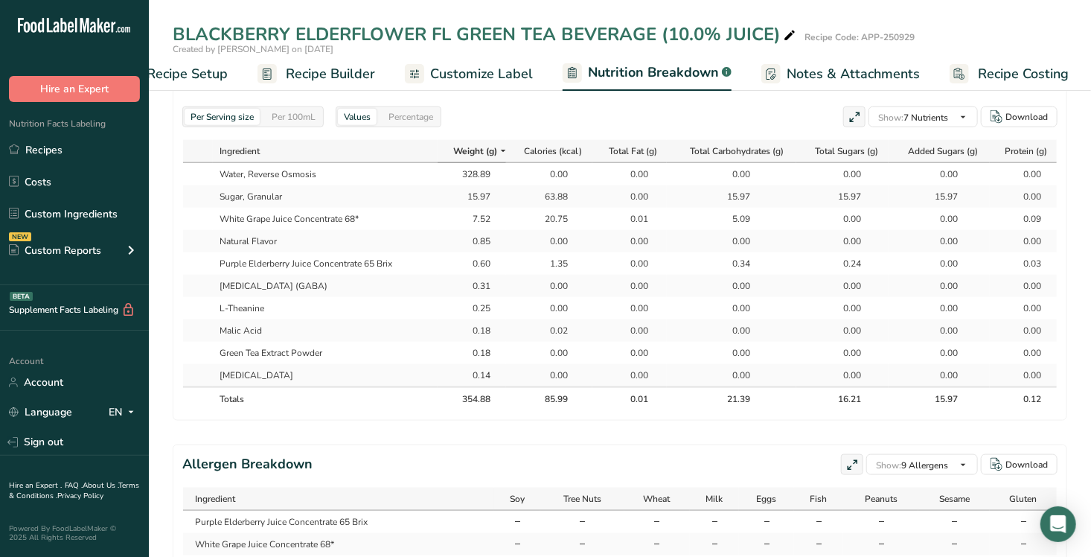
click at [706, 511] on td "-" at bounding box center [715, 522] width 50 height 22
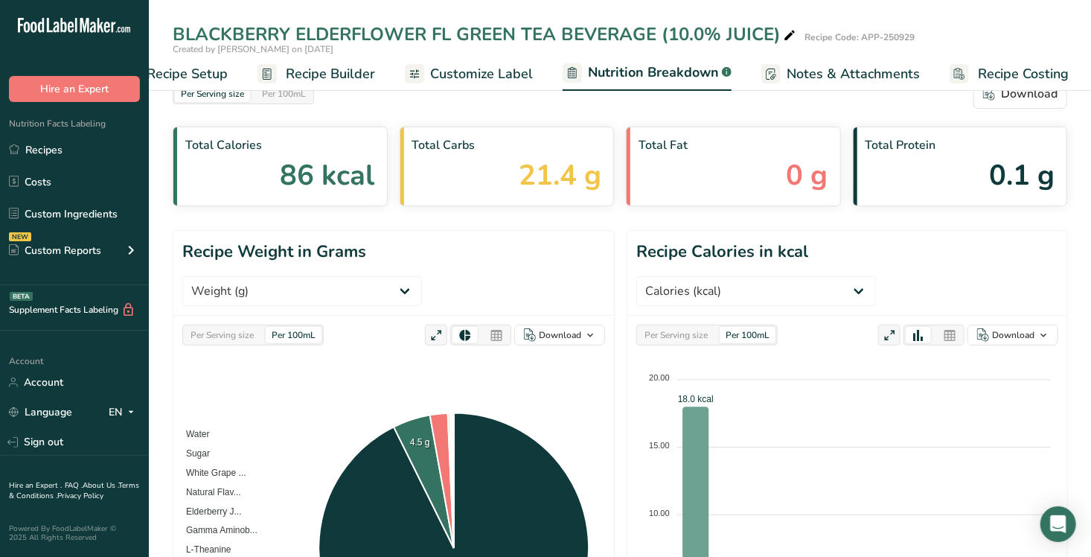
scroll to position [0, 0]
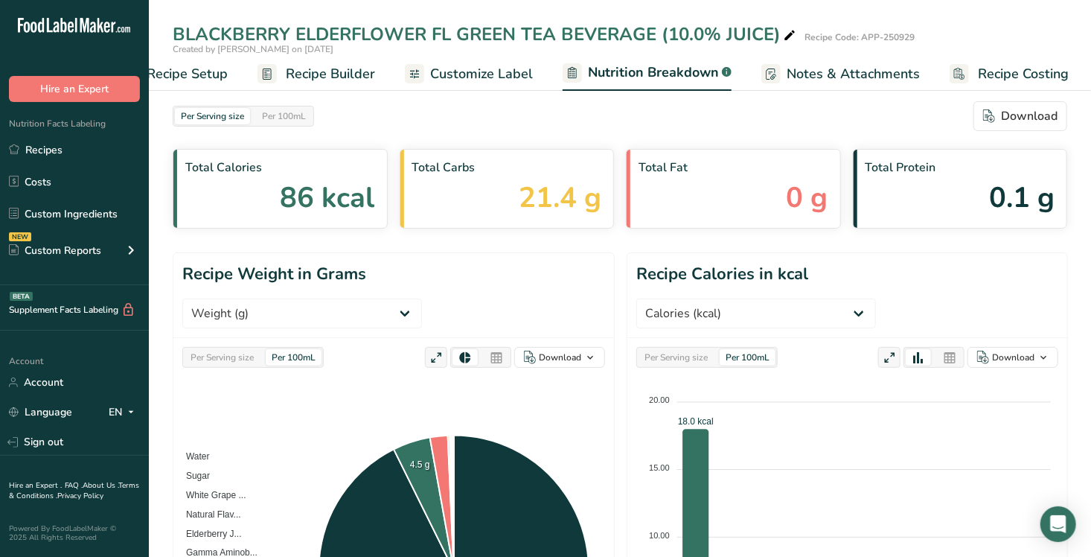
click at [312, 68] on span "Recipe Builder" at bounding box center [330, 74] width 89 height 20
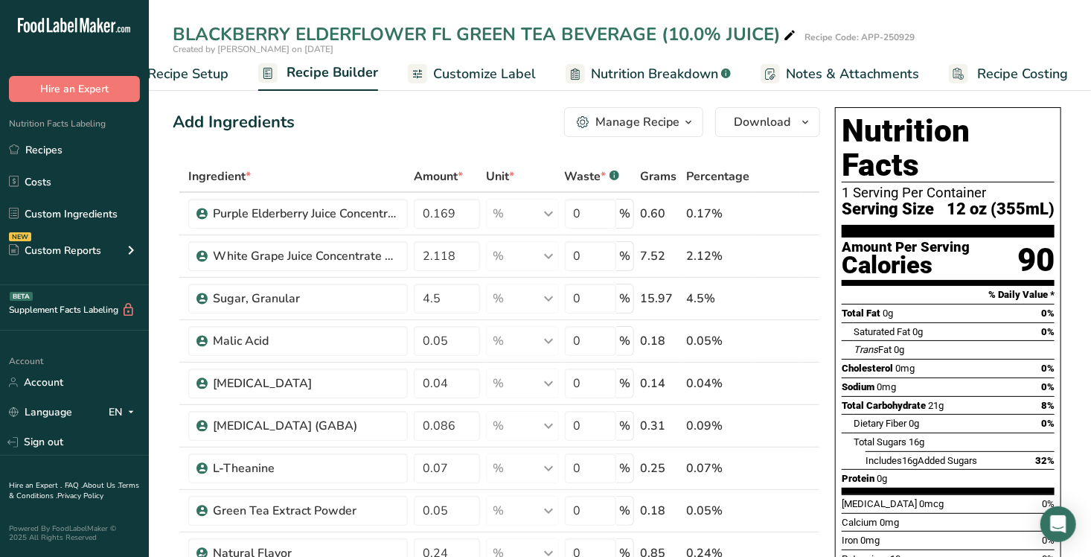
click at [475, 69] on span "Customize Label" at bounding box center [484, 74] width 103 height 20
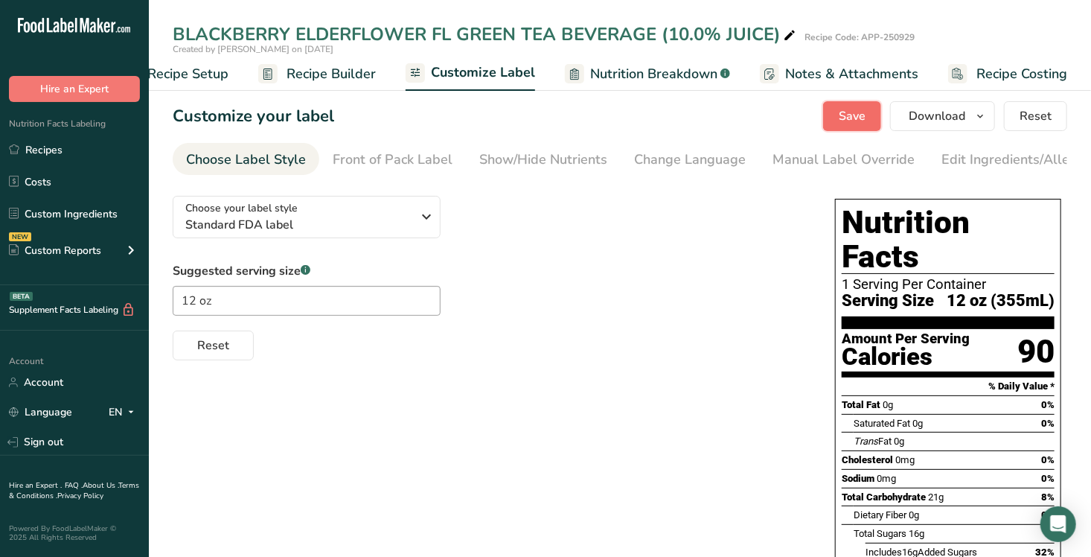
click at [852, 117] on span "Save" at bounding box center [852, 116] width 27 height 18
click at [694, 66] on span "Nutrition Breakdown" at bounding box center [653, 74] width 127 height 20
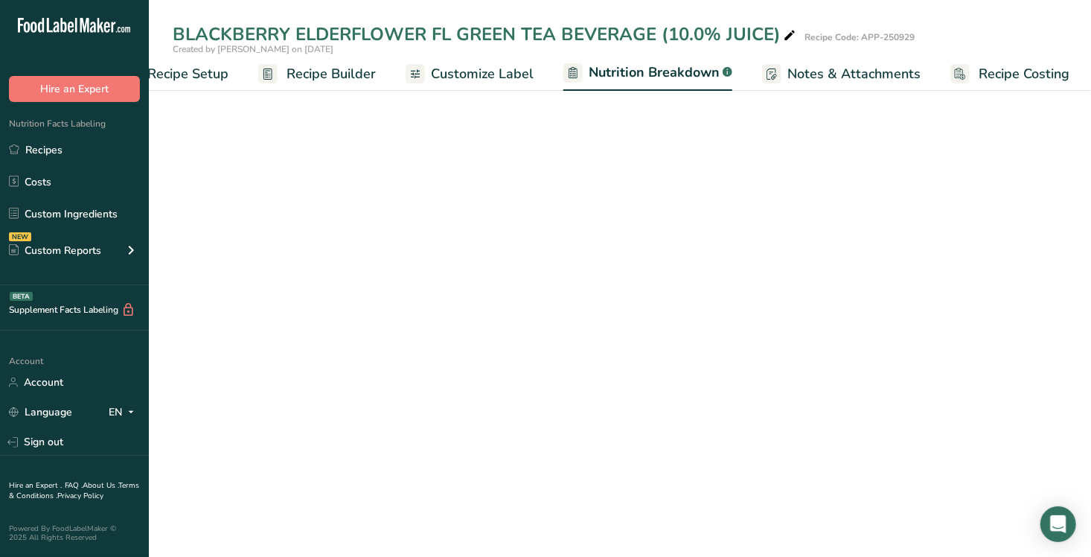
scroll to position [0, 54]
select select "Calories"
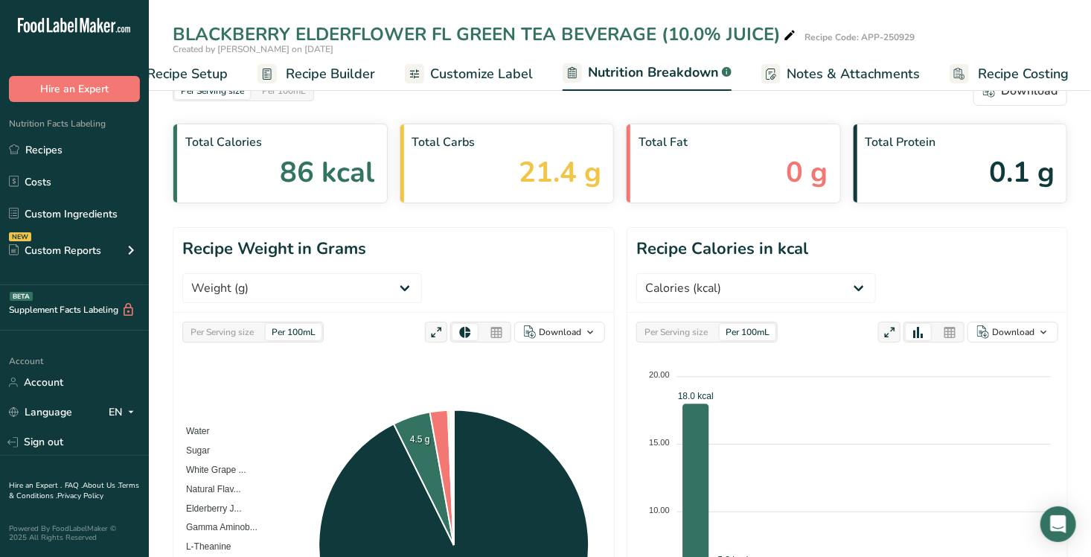
scroll to position [26, 0]
click at [218, 323] on div "Per Serving size" at bounding box center [222, 331] width 75 height 16
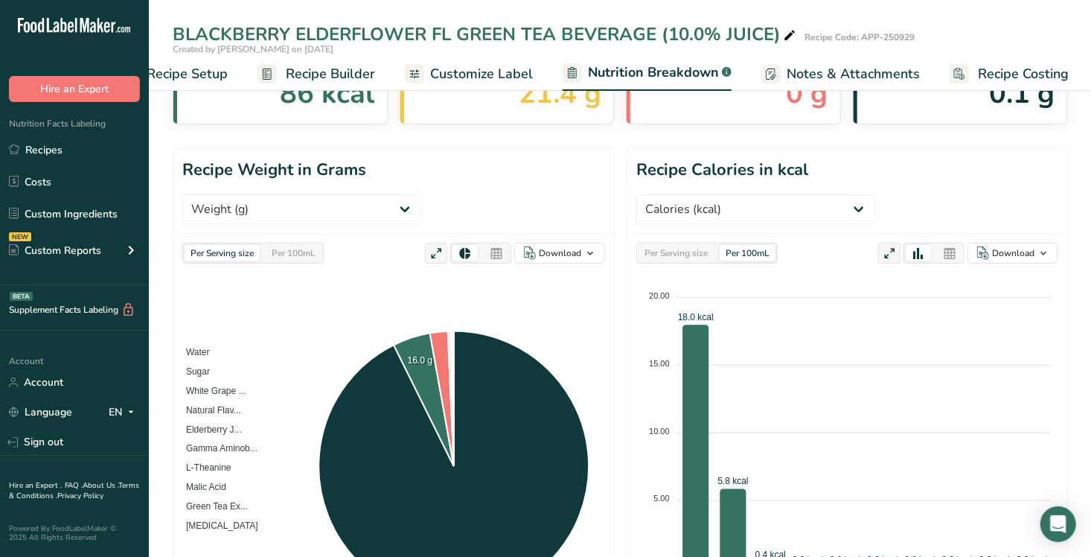
scroll to position [97, 0]
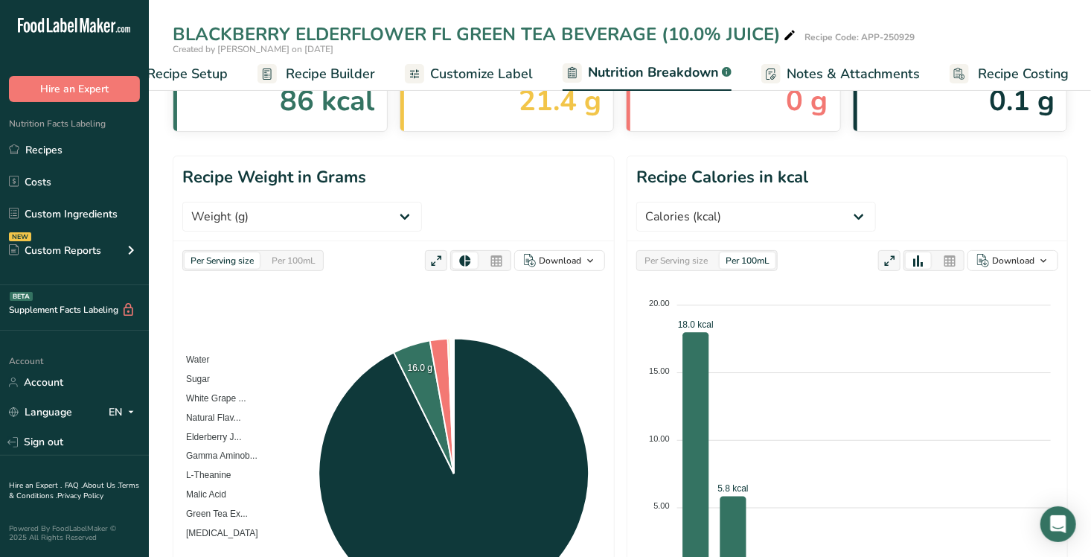
click at [287, 252] on div "Per 100mL" at bounding box center [294, 260] width 56 height 16
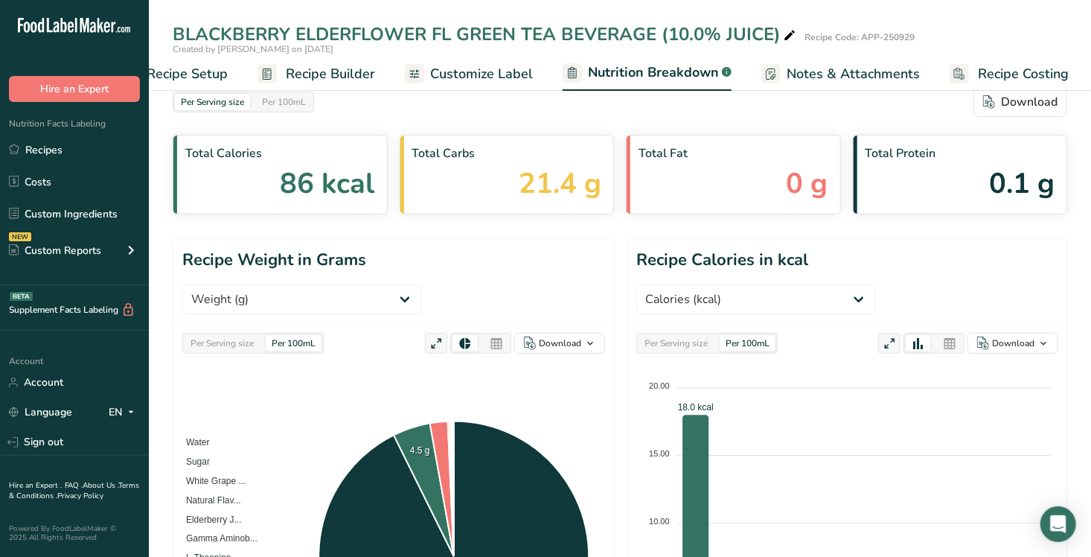
scroll to position [0, 0]
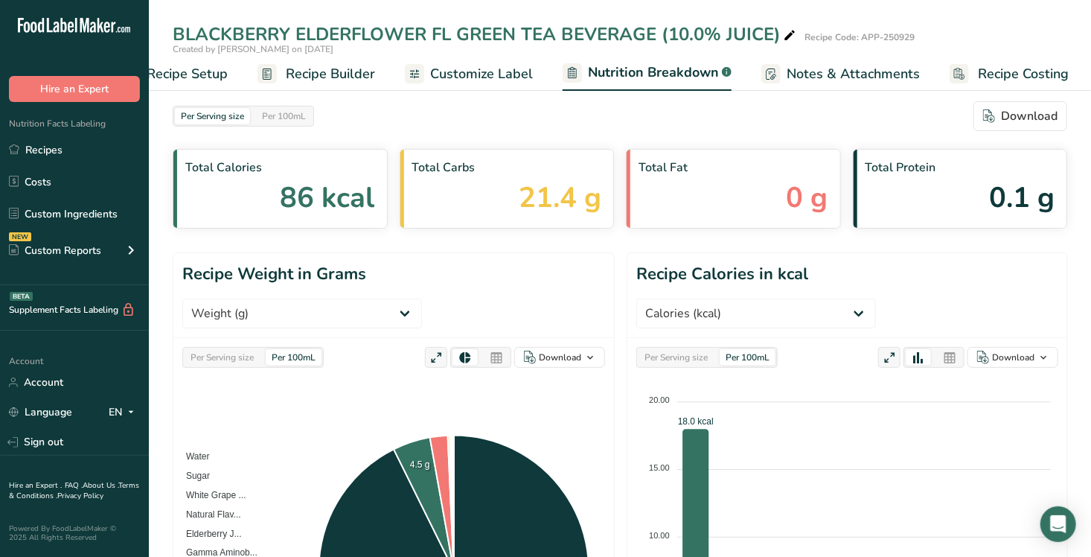
click at [474, 72] on span "Customize Label" at bounding box center [481, 74] width 103 height 20
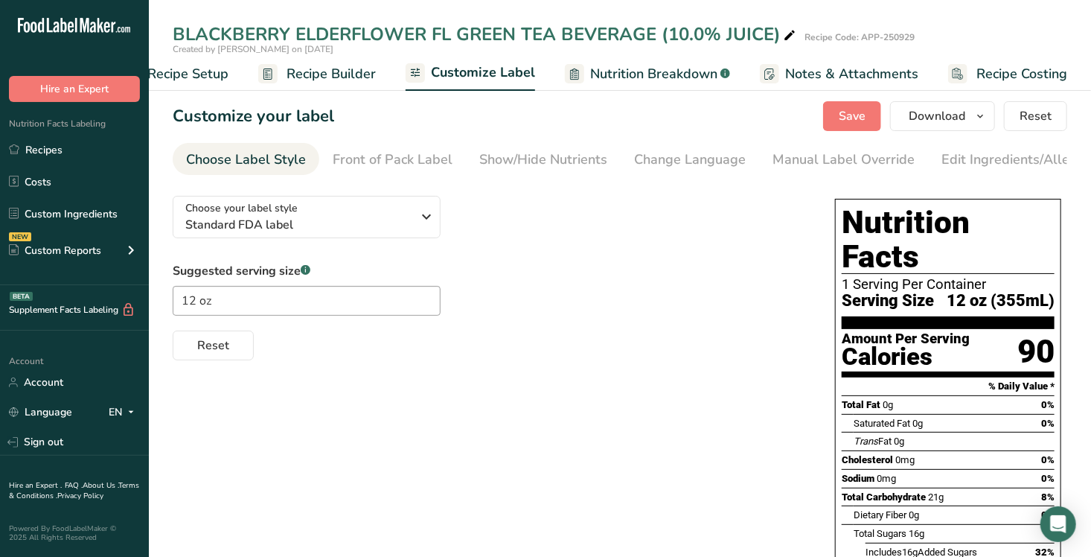
click at [339, 79] on span "Recipe Builder" at bounding box center [331, 74] width 89 height 20
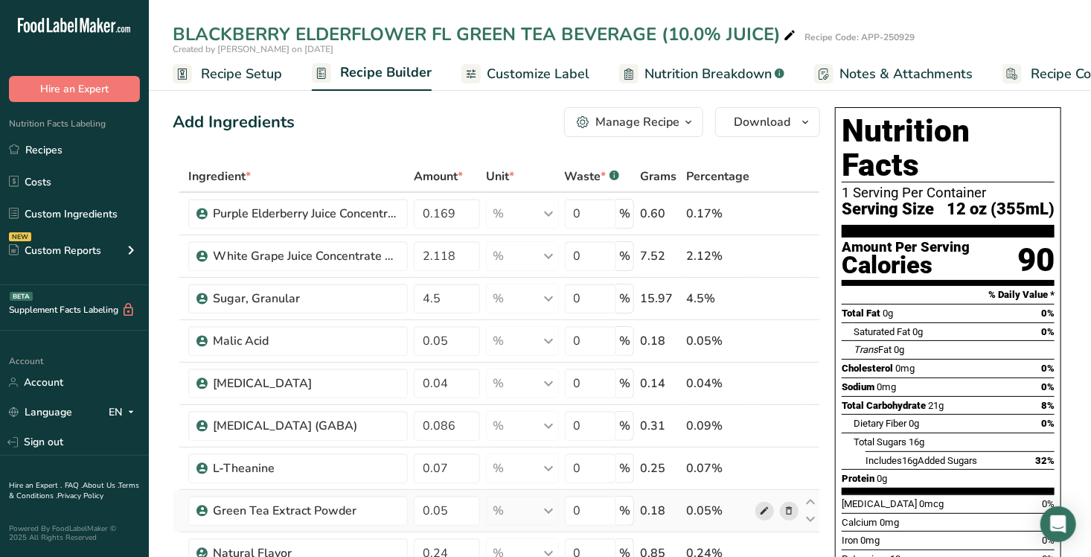
click at [765, 508] on icon at bounding box center [764, 511] width 10 height 16
click at [528, 64] on span "Customize Label" at bounding box center [538, 74] width 103 height 20
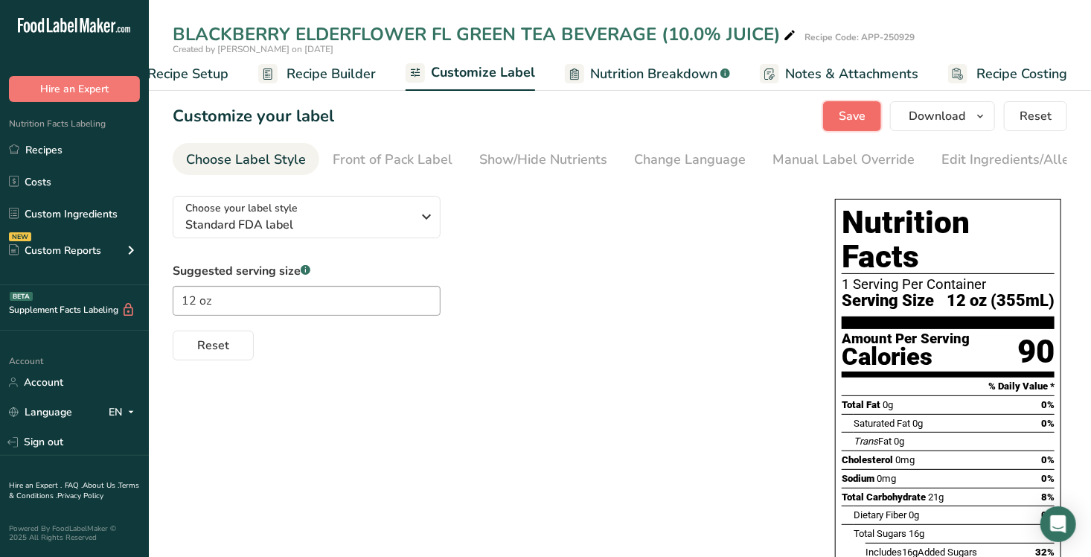
click at [857, 109] on span "Save" at bounding box center [852, 116] width 27 height 18
click at [335, 68] on span "Recipe Builder" at bounding box center [331, 74] width 89 height 20
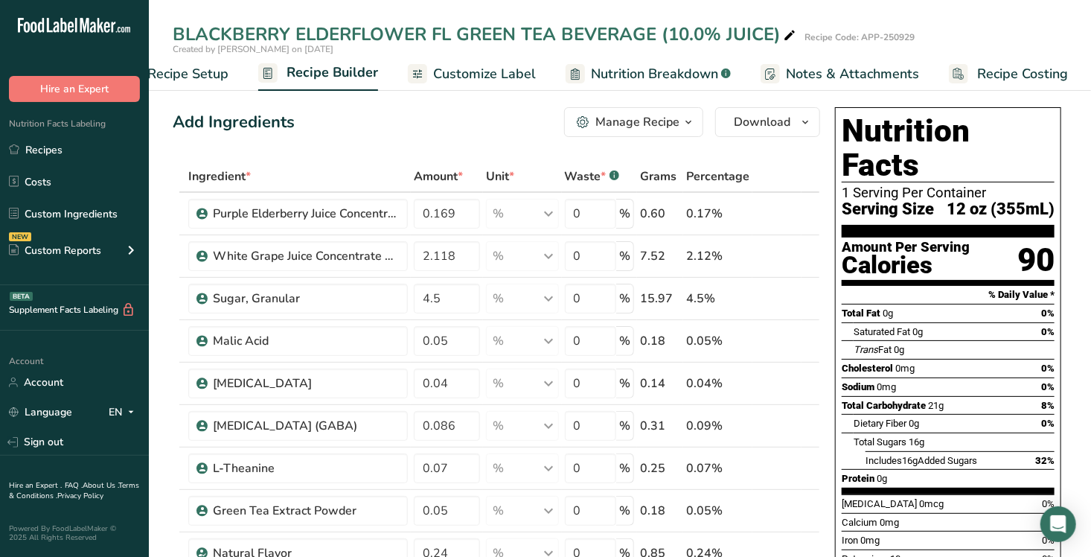
click at [514, 72] on span "Customize Label" at bounding box center [484, 74] width 103 height 20
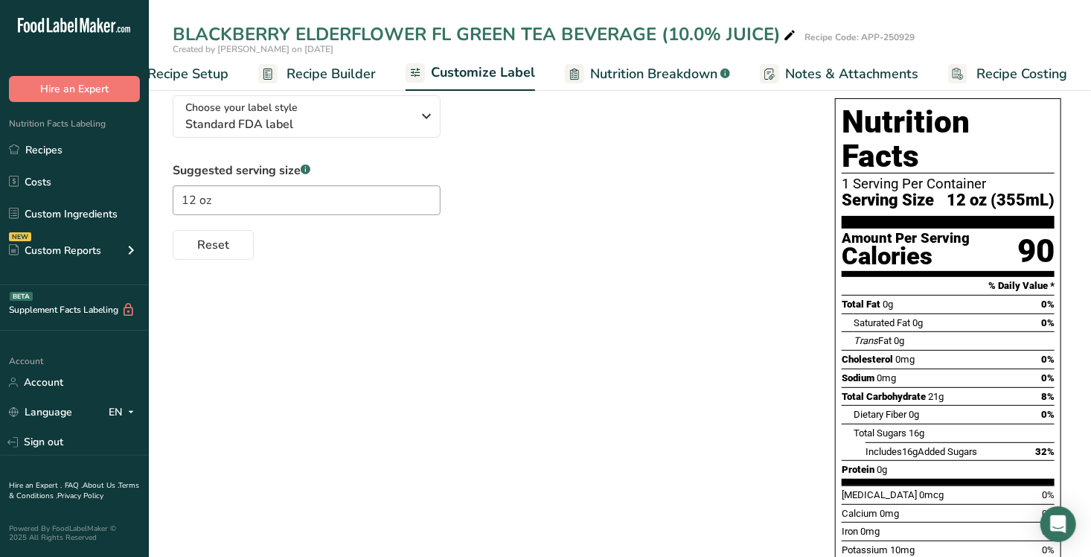
scroll to position [101, 0]
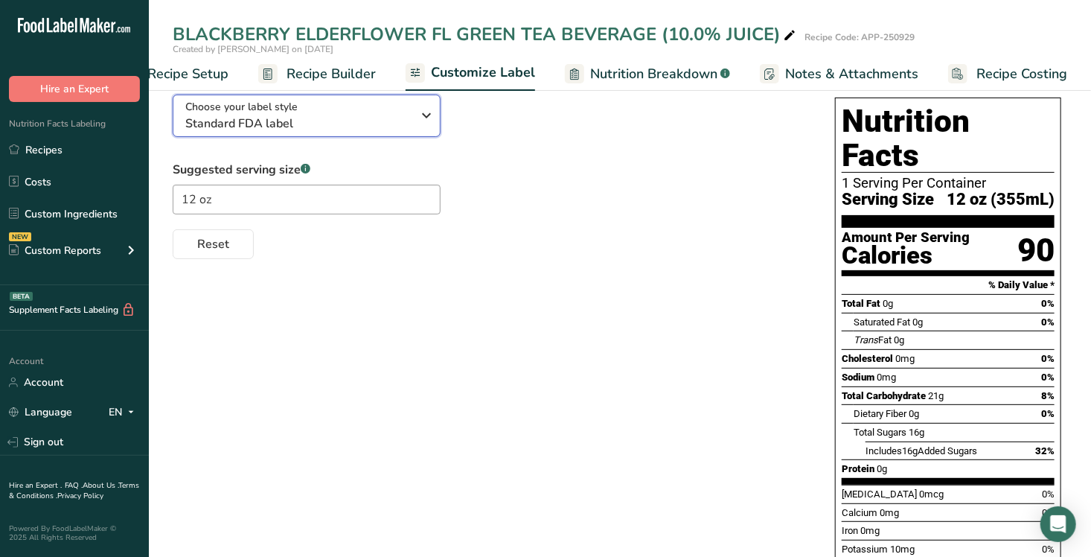
click at [428, 120] on icon "button" at bounding box center [427, 115] width 18 height 27
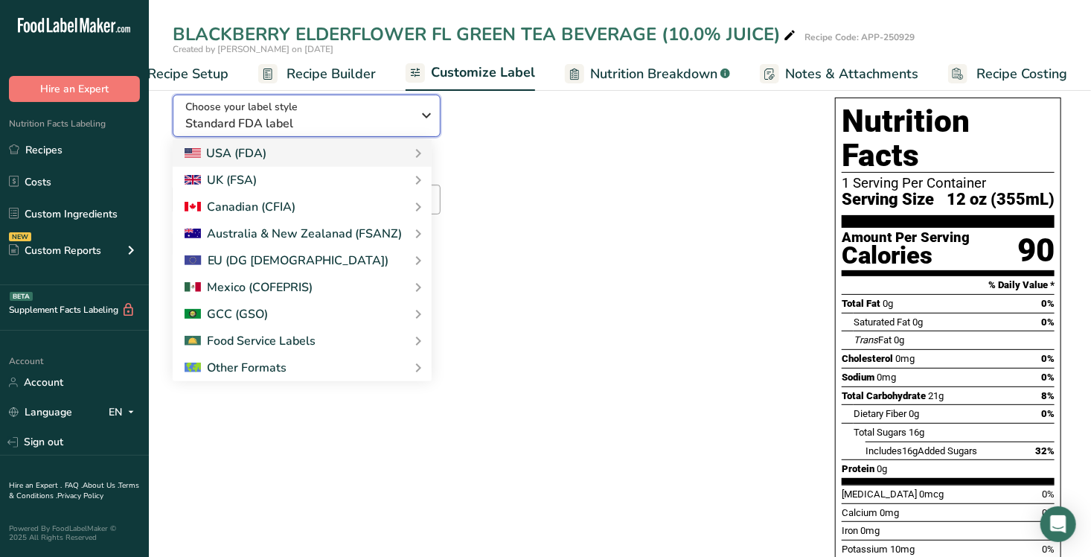
scroll to position [0, 0]
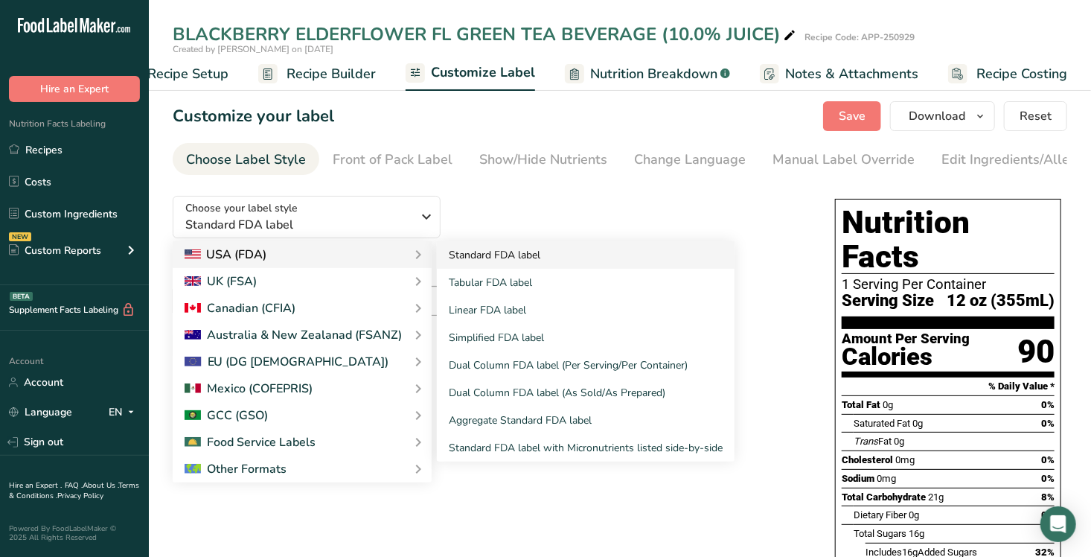
click at [470, 261] on link "Standard FDA label" at bounding box center [586, 255] width 298 height 28
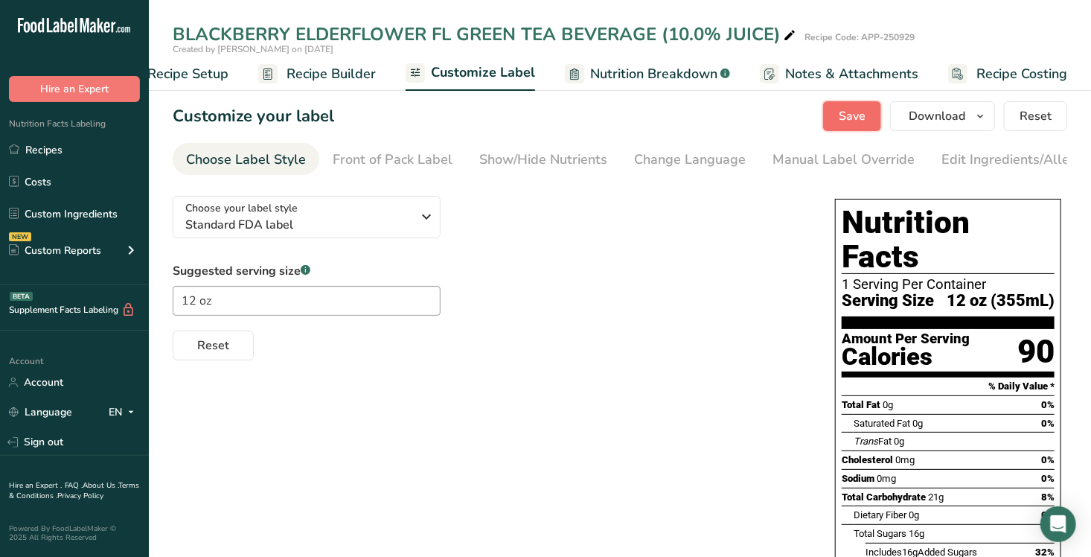
click at [855, 110] on span "Save" at bounding box center [852, 116] width 27 height 18
click at [323, 77] on span "Recipe Builder" at bounding box center [331, 74] width 89 height 20
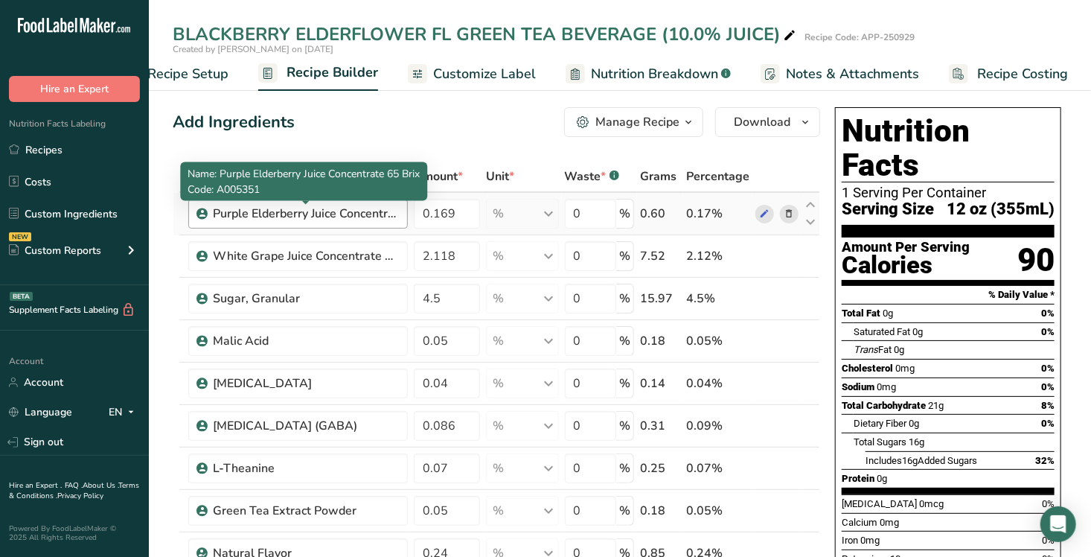
click at [359, 211] on div "Purple Elderberry Juice Concentrate 65 Brix" at bounding box center [306, 214] width 186 height 18
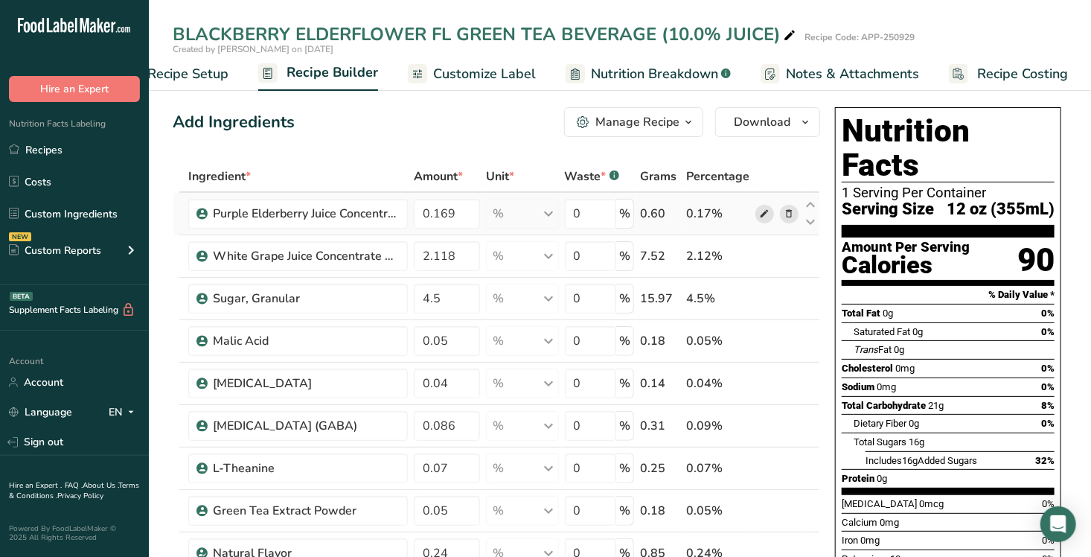
click at [765, 209] on icon at bounding box center [764, 214] width 10 height 16
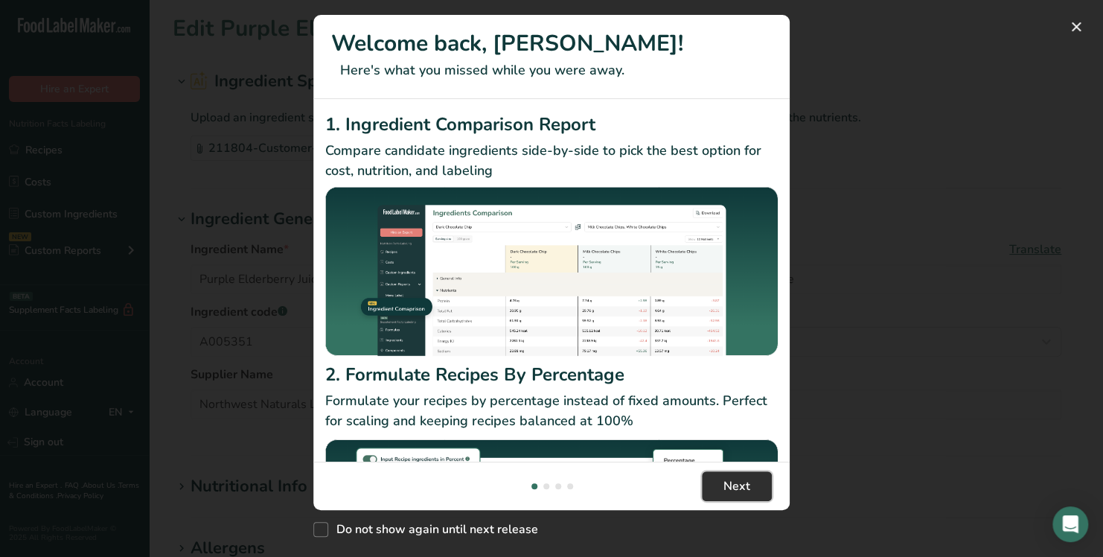
click at [746, 482] on span "Next" at bounding box center [736, 486] width 27 height 18
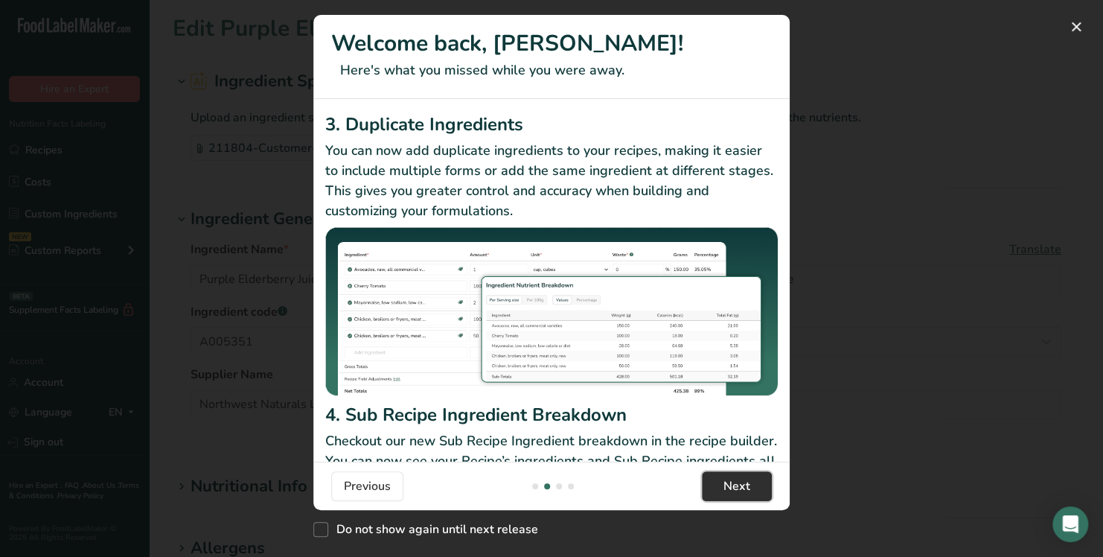
click at [746, 482] on span "Next" at bounding box center [736, 486] width 27 height 18
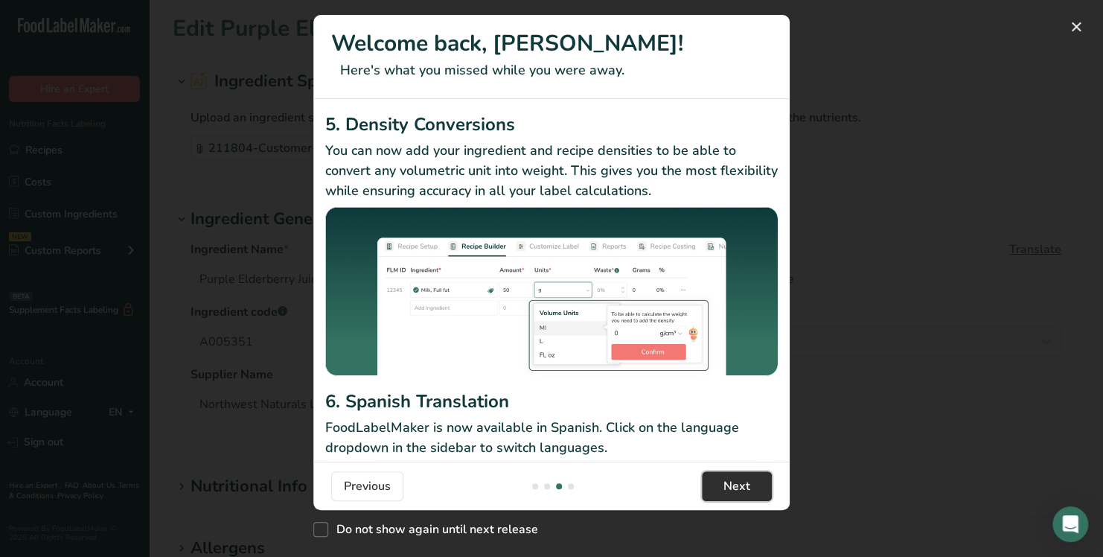
click at [746, 482] on span "Next" at bounding box center [736, 486] width 27 height 18
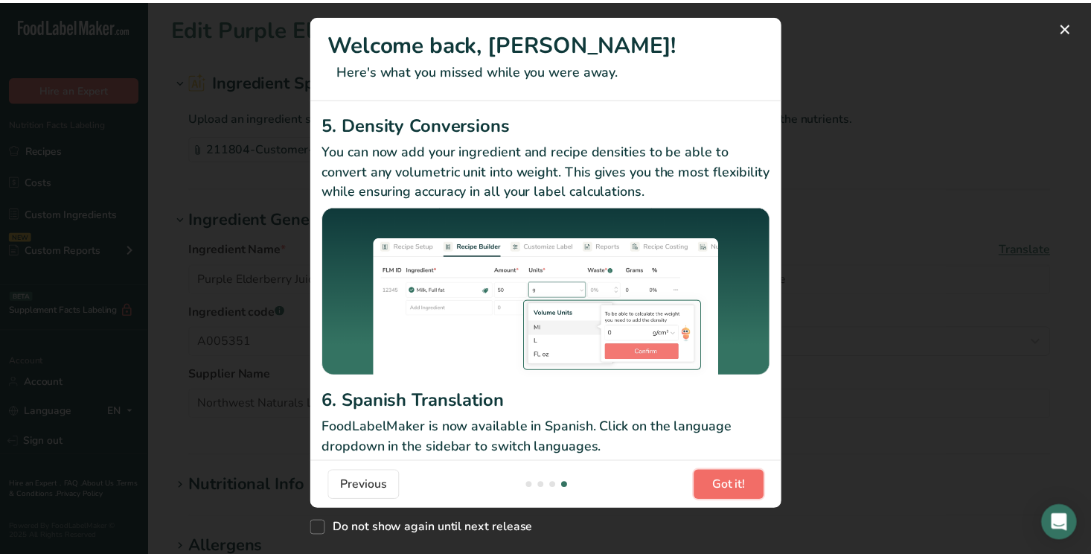
scroll to position [0, 1429]
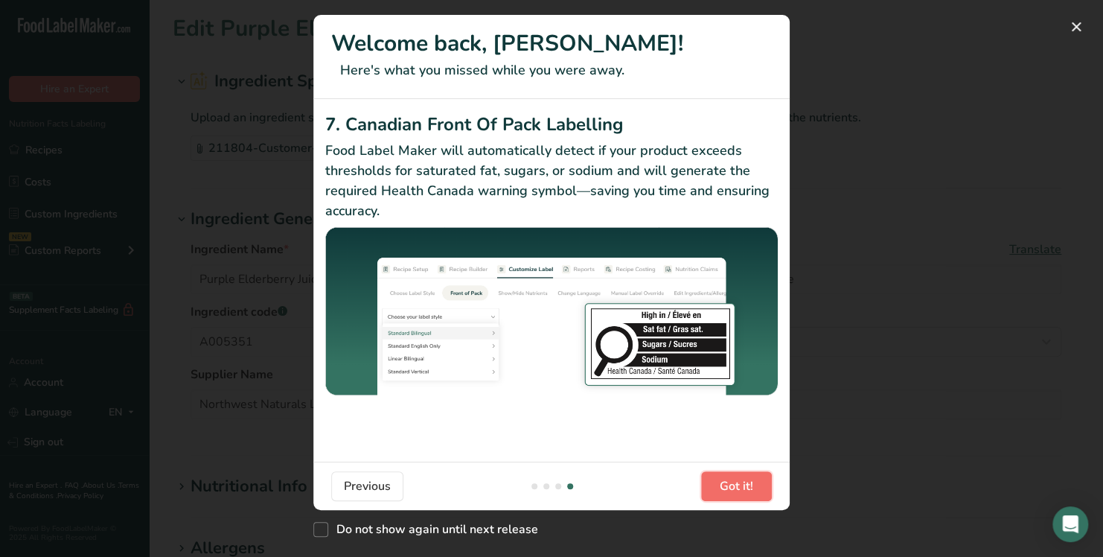
click at [746, 482] on span "Got it!" at bounding box center [736, 486] width 33 height 18
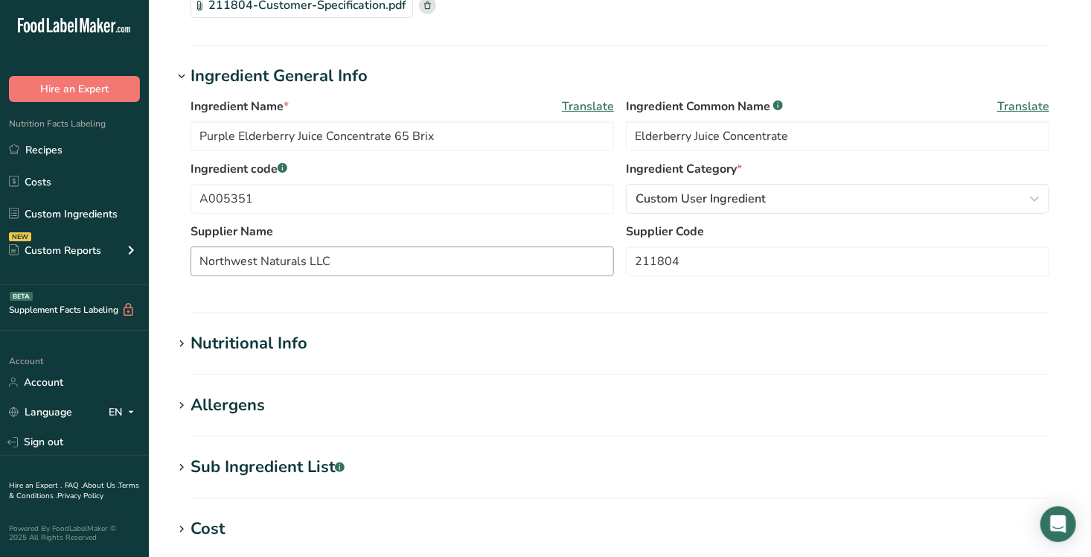
scroll to position [146, 0]
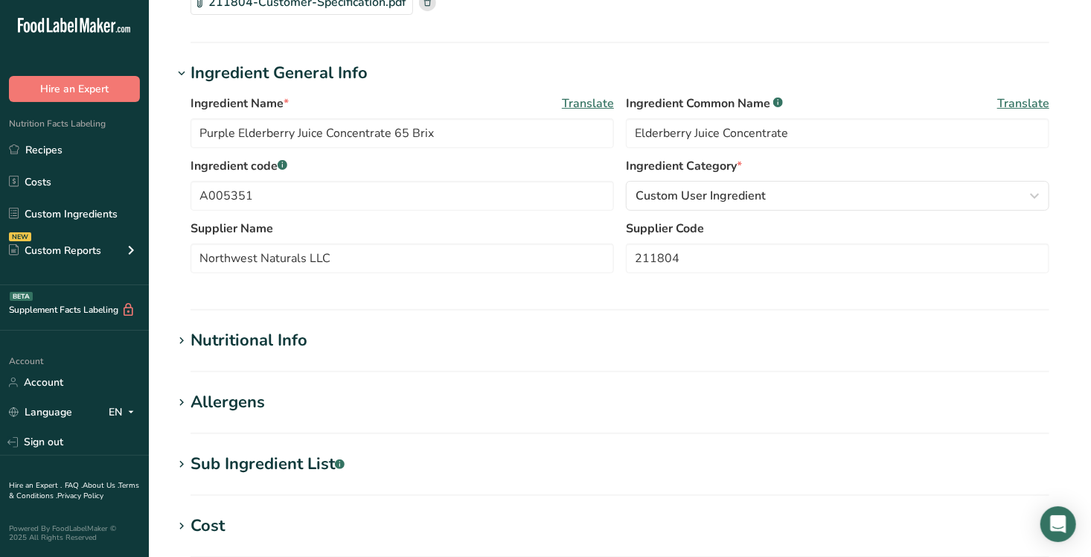
click at [181, 336] on icon at bounding box center [181, 340] width 13 height 21
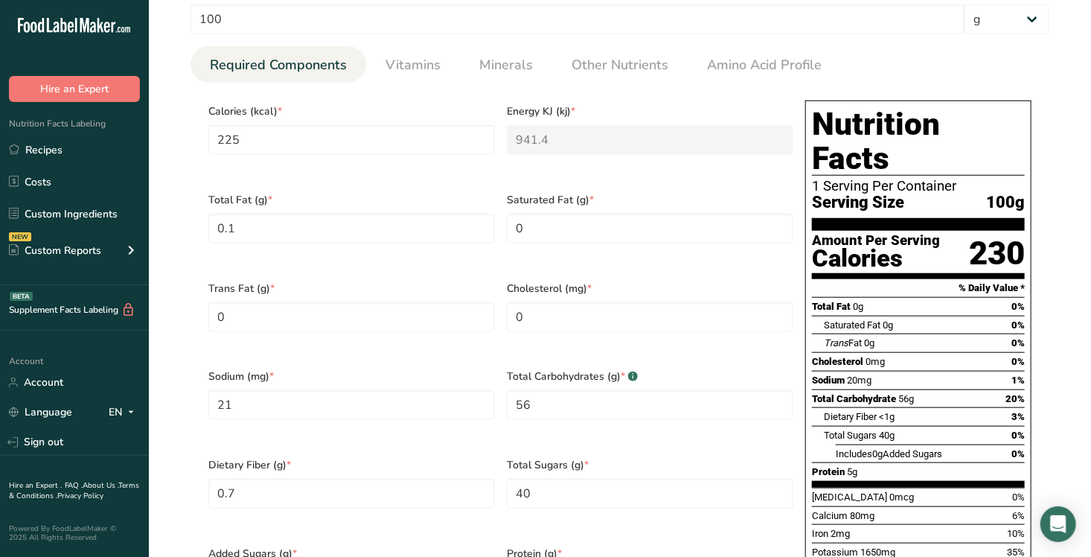
scroll to position [541, 0]
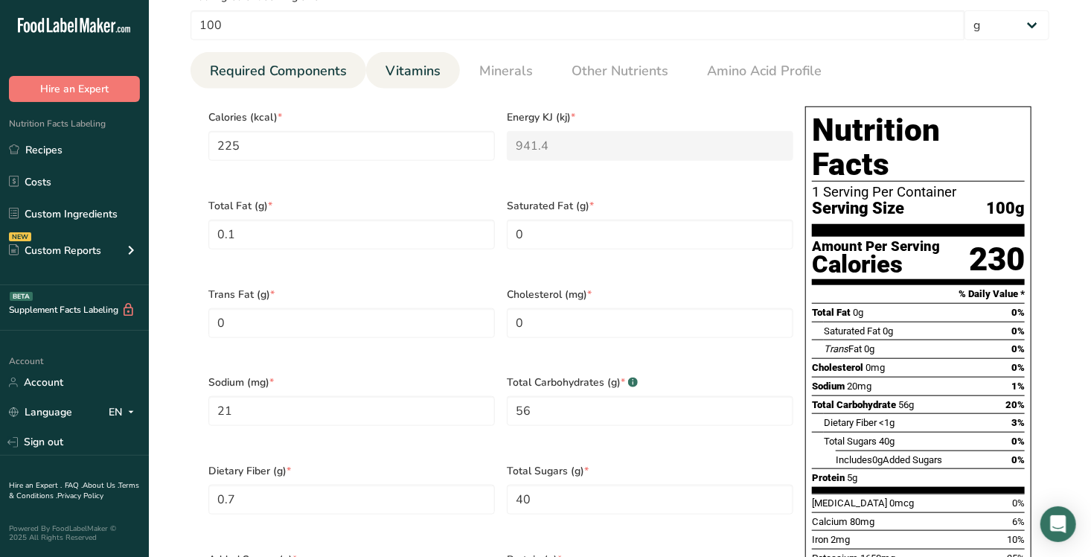
click at [410, 75] on span "Vitamins" at bounding box center [413, 71] width 55 height 20
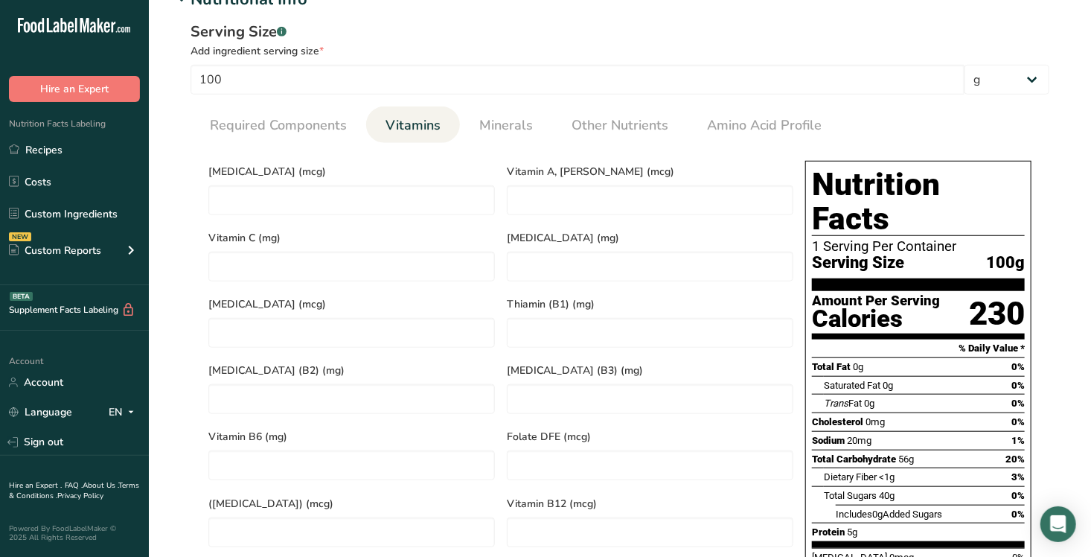
scroll to position [485, 0]
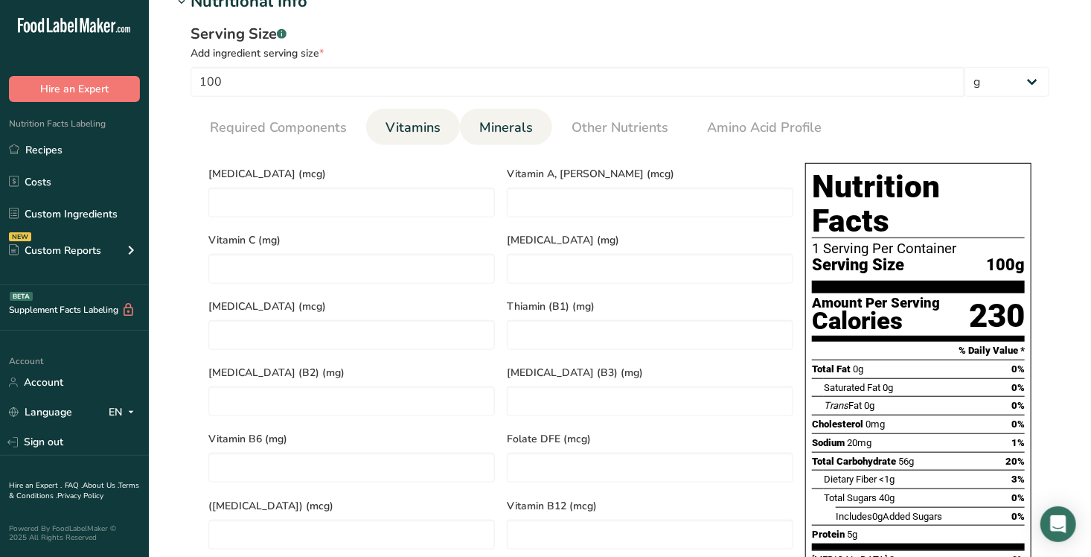
click at [492, 131] on span "Minerals" at bounding box center [506, 128] width 54 height 20
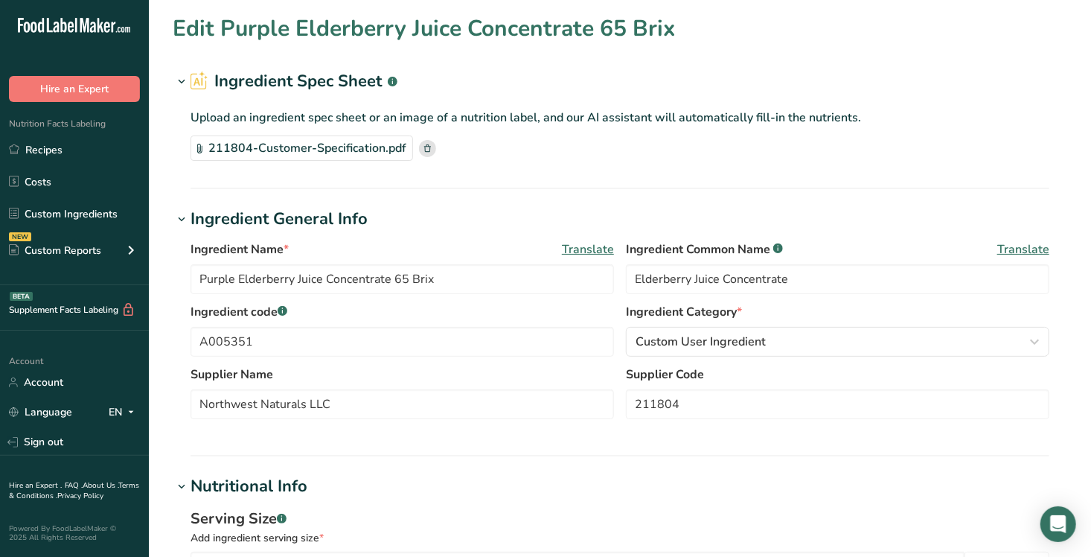
scroll to position [0, 0]
click at [36, 157] on link "Recipes" at bounding box center [74, 149] width 149 height 28
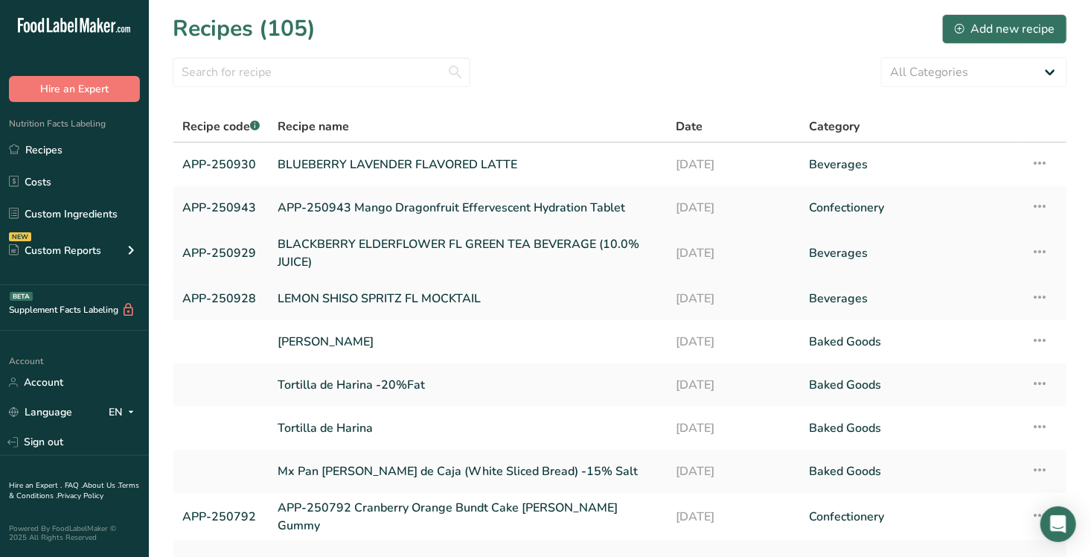
click at [224, 252] on link "APP-250929" at bounding box center [220, 253] width 77 height 36
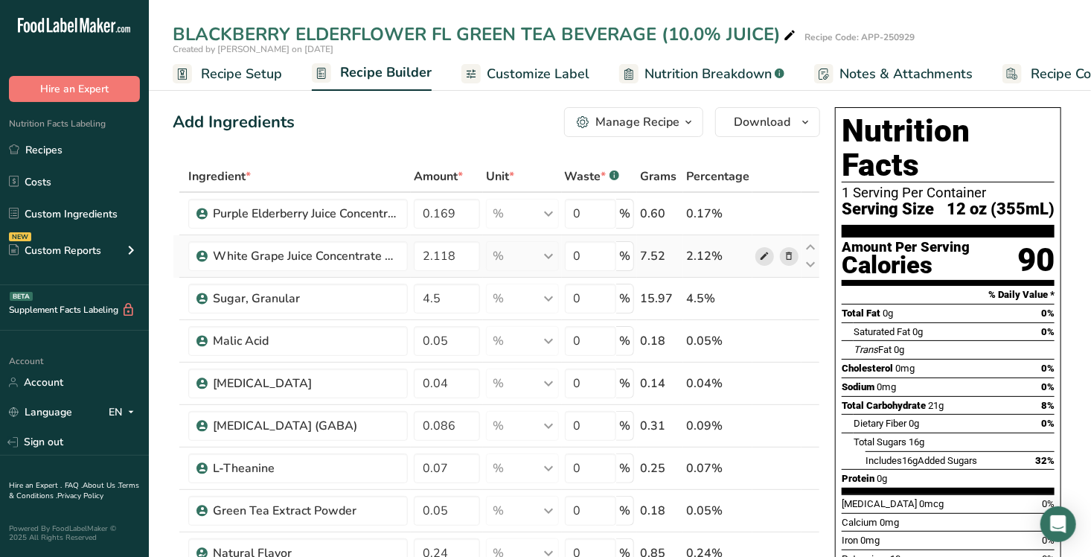
click at [763, 256] on icon at bounding box center [764, 257] width 10 height 16
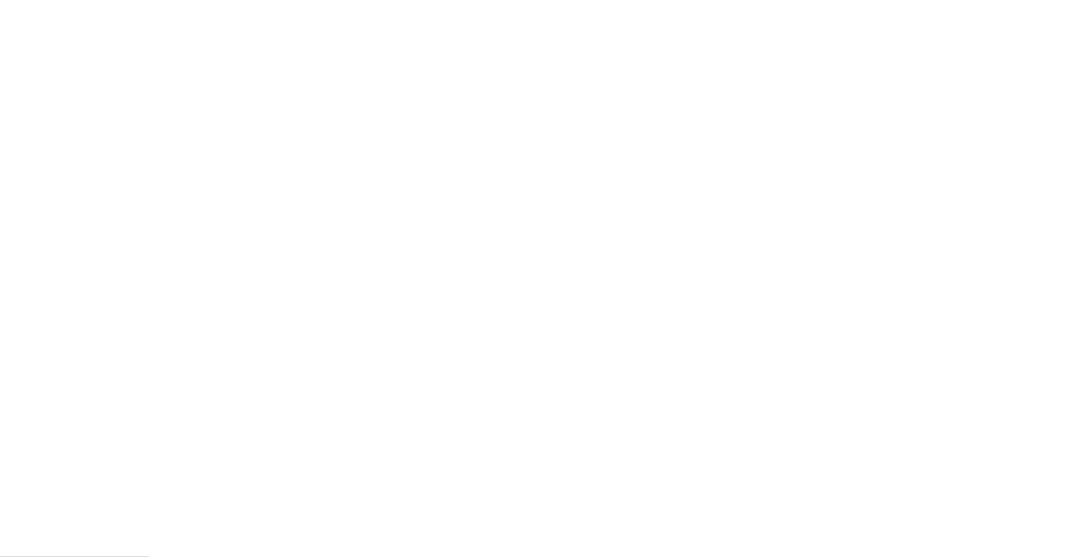
type input "White Grape Juice Concentrate 68*"
type input "Greenwood Associates"
type input "GRJC68A-L0W1-DR00"
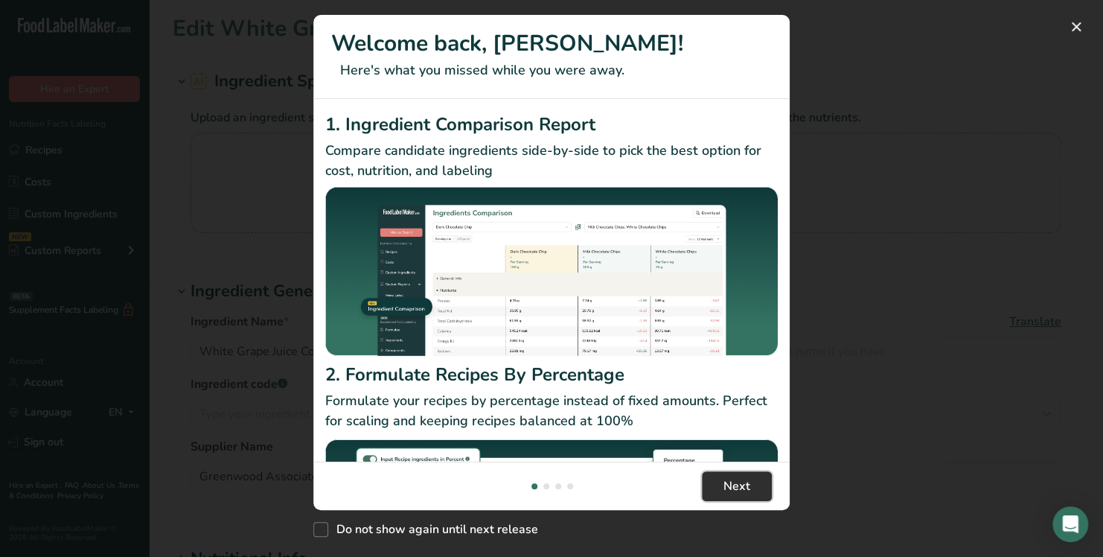
click at [745, 488] on span "Next" at bounding box center [736, 486] width 27 height 18
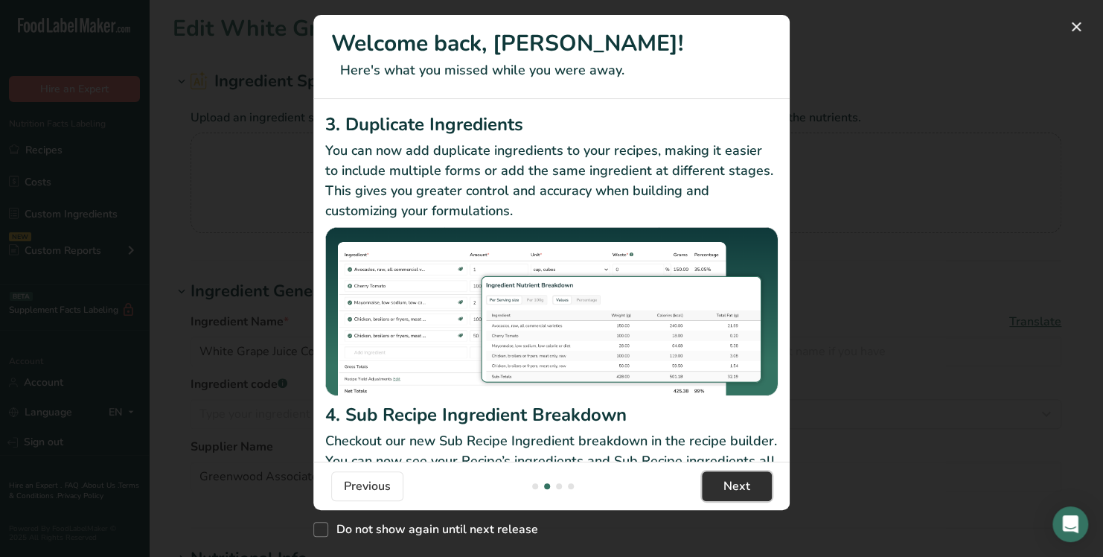
click at [745, 488] on span "Next" at bounding box center [736, 486] width 27 height 18
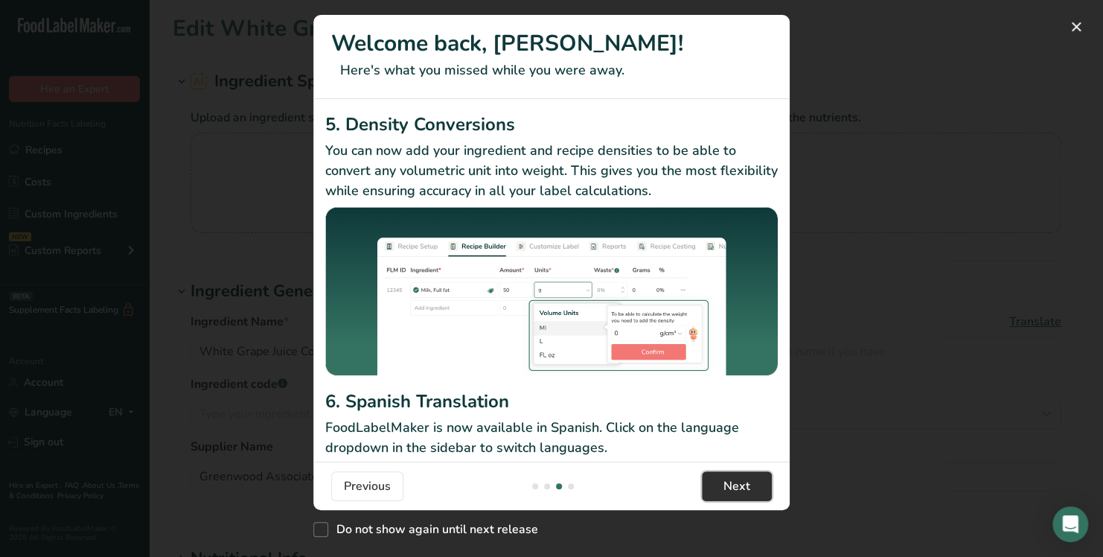
click at [745, 488] on span "Next" at bounding box center [736, 486] width 27 height 18
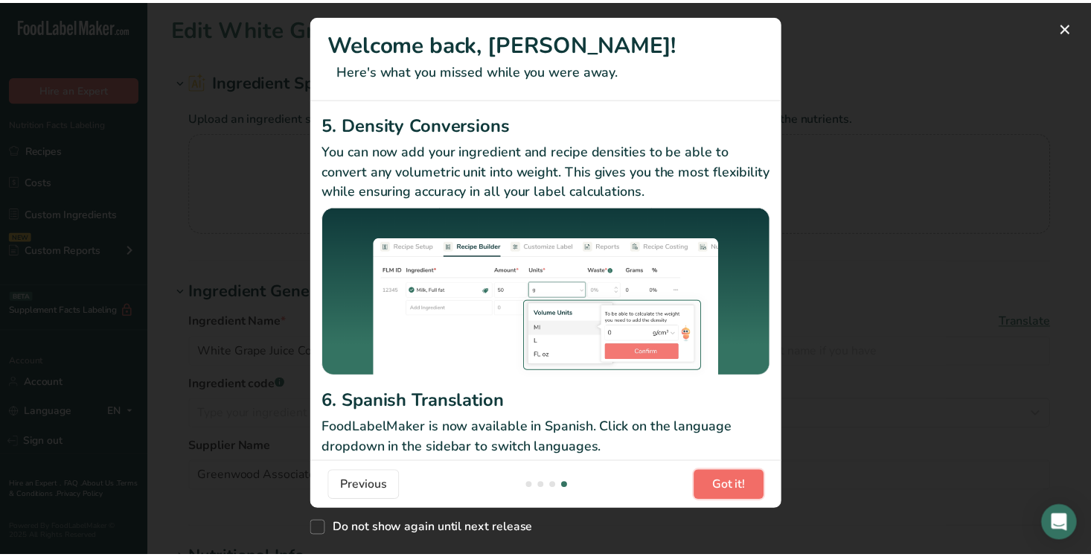
scroll to position [0, 1429]
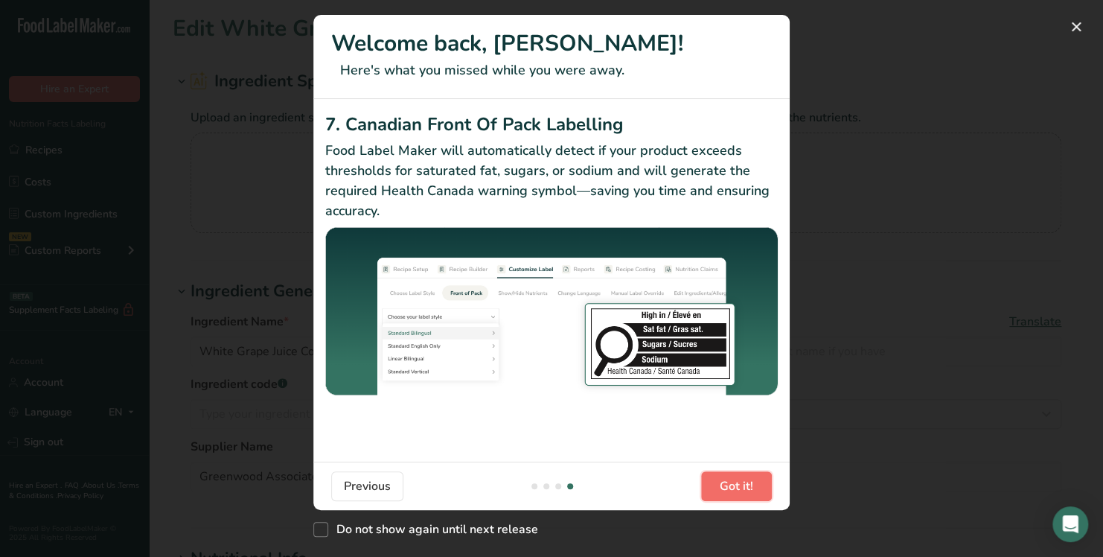
click at [745, 488] on span "Got it!" at bounding box center [736, 486] width 33 height 18
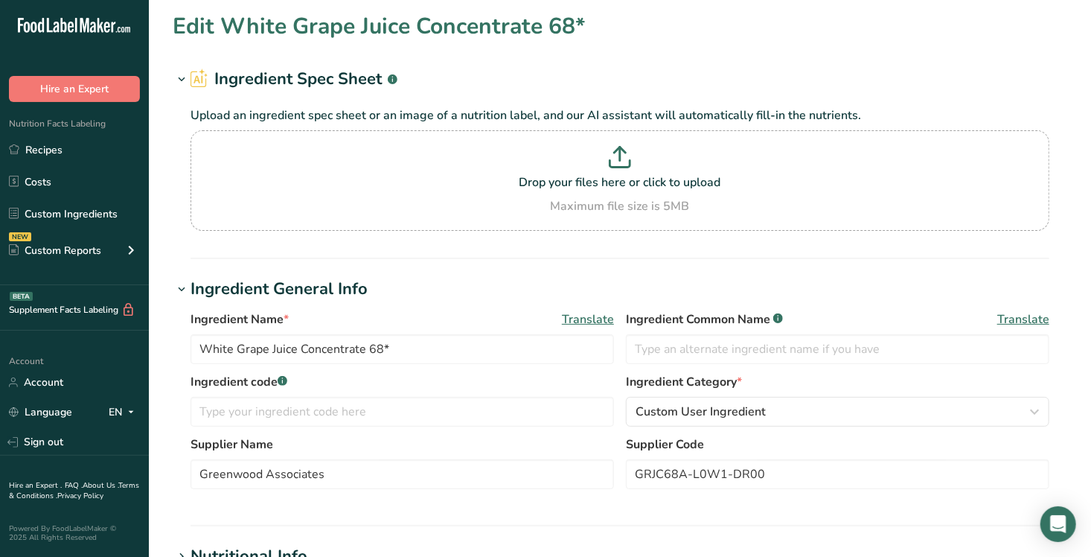
scroll to position [1, 0]
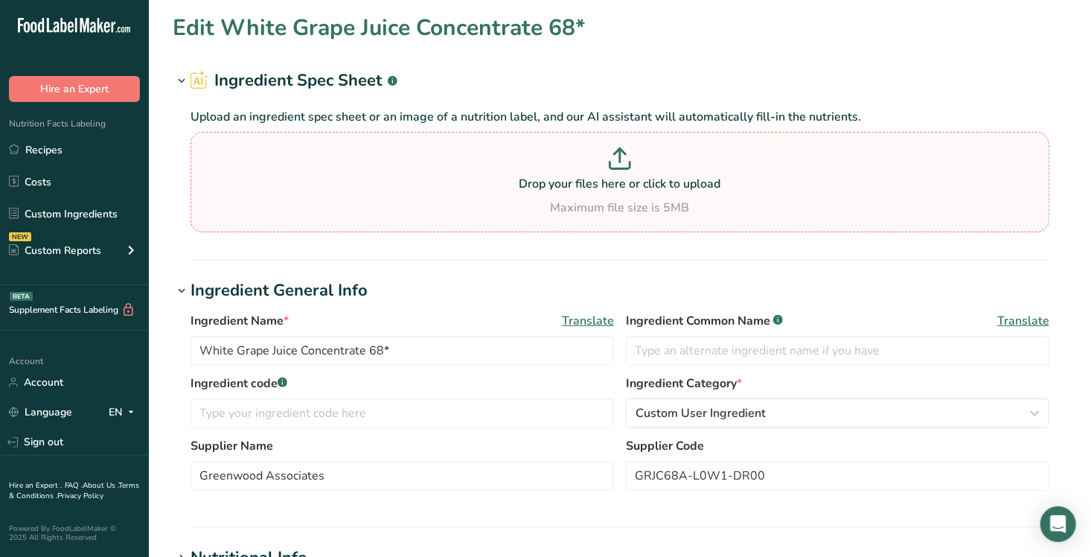
click at [552, 181] on p "Drop your files here or click to upload" at bounding box center [620, 184] width 852 height 18
click at [552, 181] on input "Drop your files here or click to upload Maximum file size is 5MB" at bounding box center [620, 182] width 859 height 100
type input "C:\fakepath\612401-specs for White Grape Juice 68 Brix.pdf"
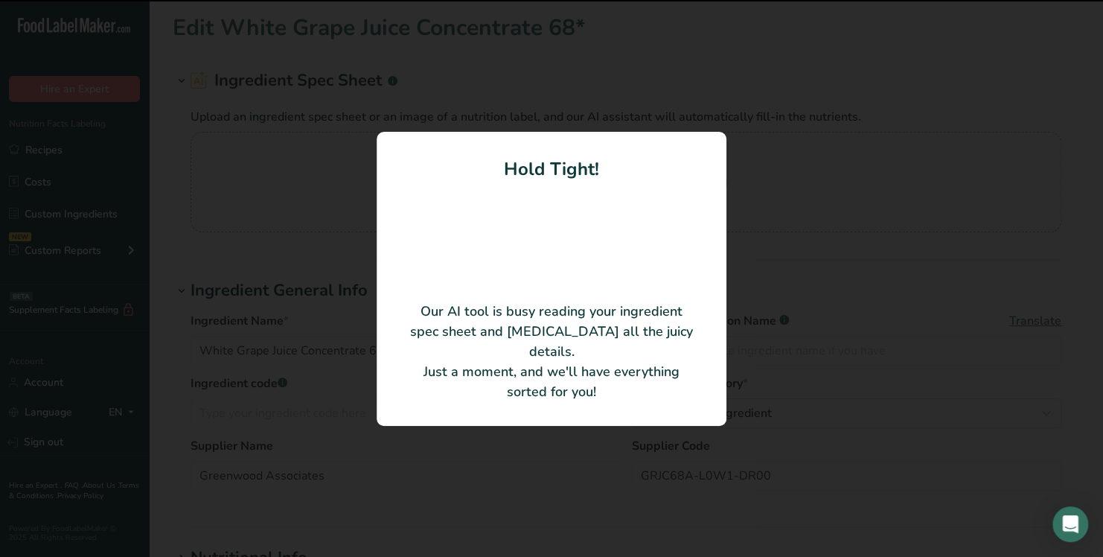
type input "Organic Grape Juice Concentrate"
type input "612401"
type input "Northwest Naturals LLC"
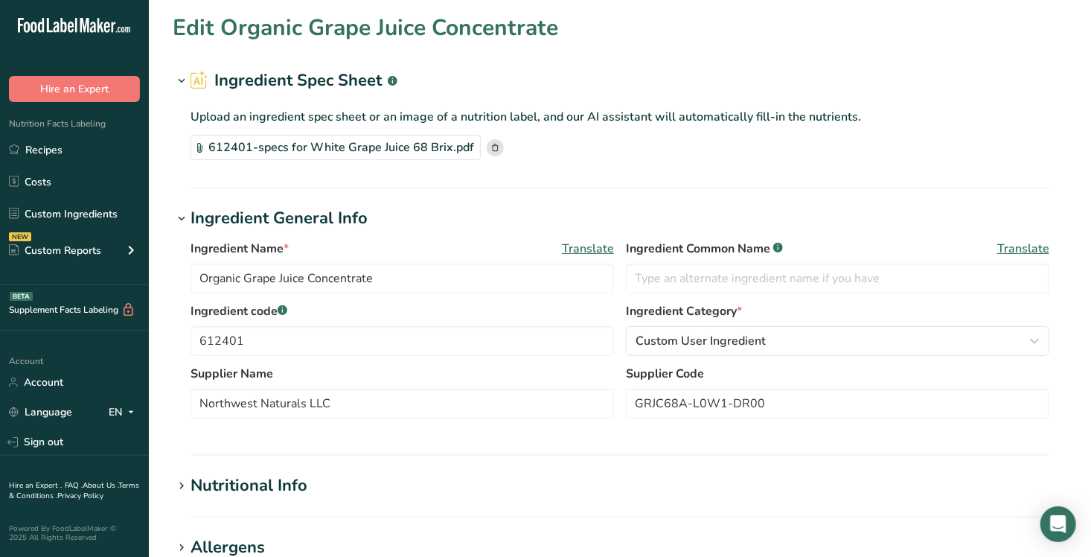
click at [492, 145] on icon at bounding box center [495, 147] width 7 height 7
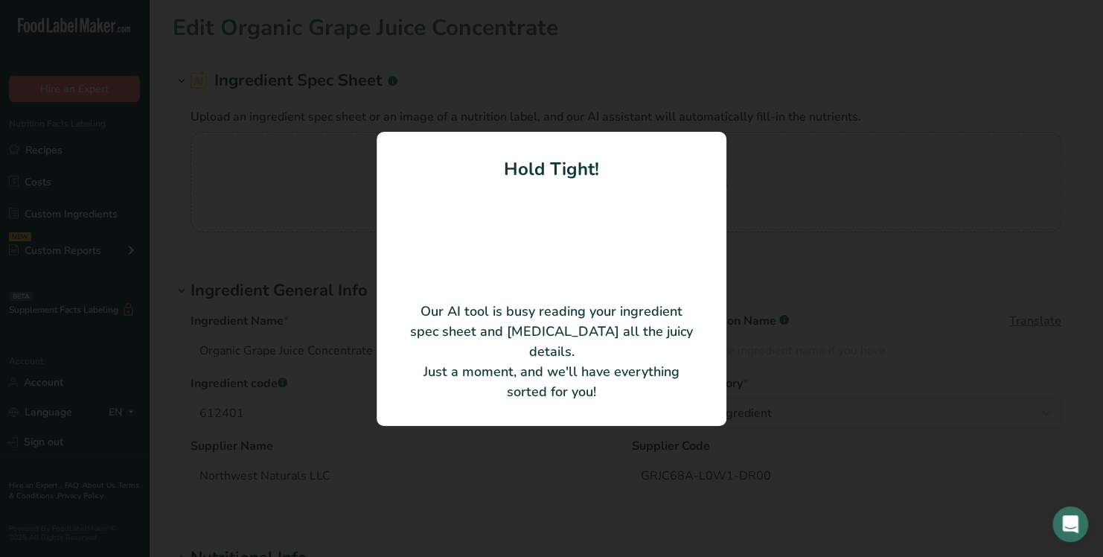
click at [367, 162] on div "Hold Tight! Our AI tool is busy reading your ingredient spec sheet and pulling …" at bounding box center [551, 278] width 1103 height 557
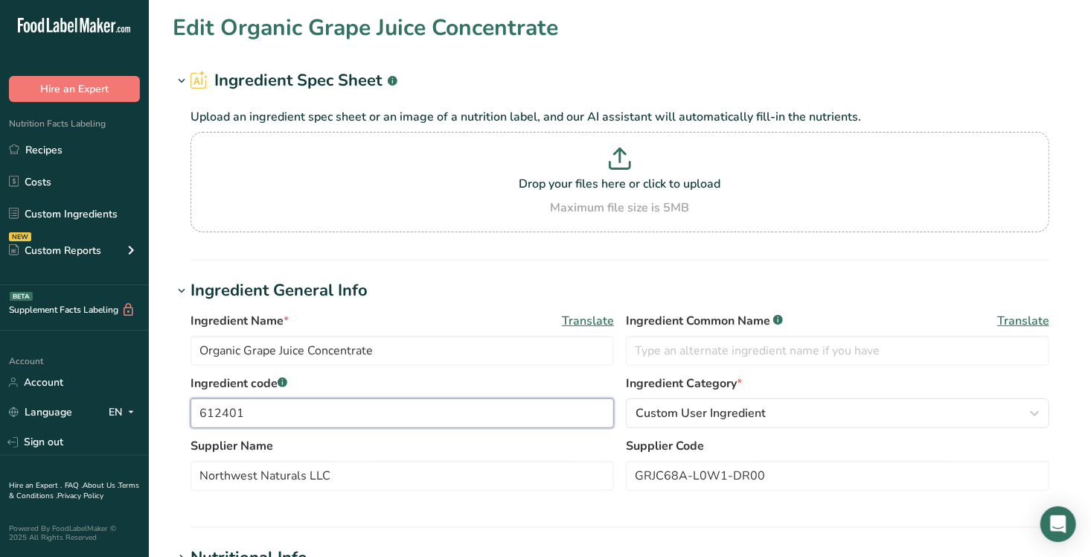
click at [299, 401] on input "612401" at bounding box center [403, 413] width 424 height 30
click at [817, 478] on input "GRJC68A-L0W1-DR00" at bounding box center [838, 476] width 424 height 30
type input "G"
type input "212401"
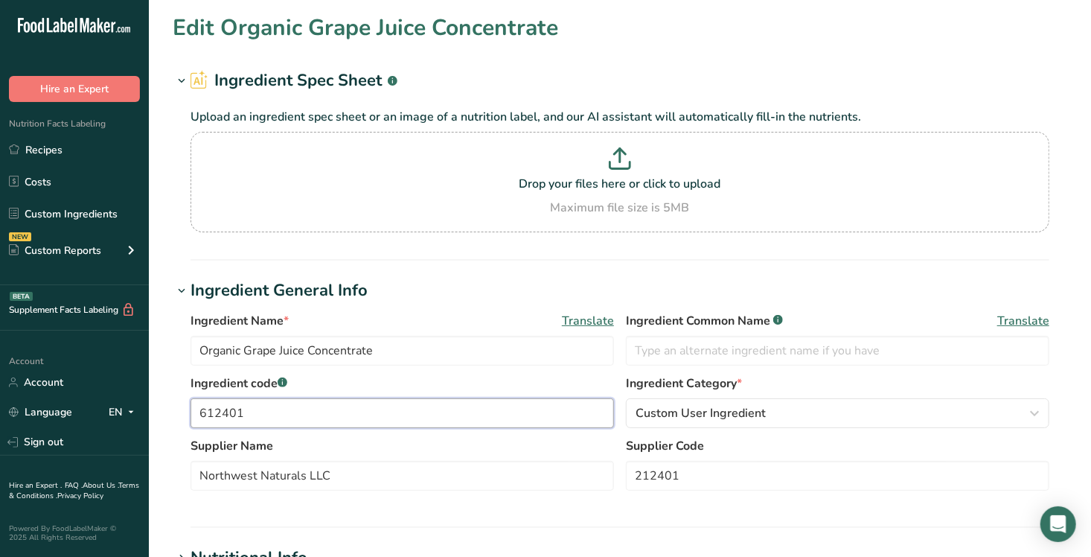
click at [266, 401] on input "612401" at bounding box center [403, 413] width 424 height 30
type input "6"
type input "A"
click at [208, 384] on label "Ingredient code .a-a{fill:#347362;}.b-a{fill:#fff;}" at bounding box center [403, 383] width 424 height 18
click at [249, 423] on input "text" at bounding box center [403, 413] width 424 height 30
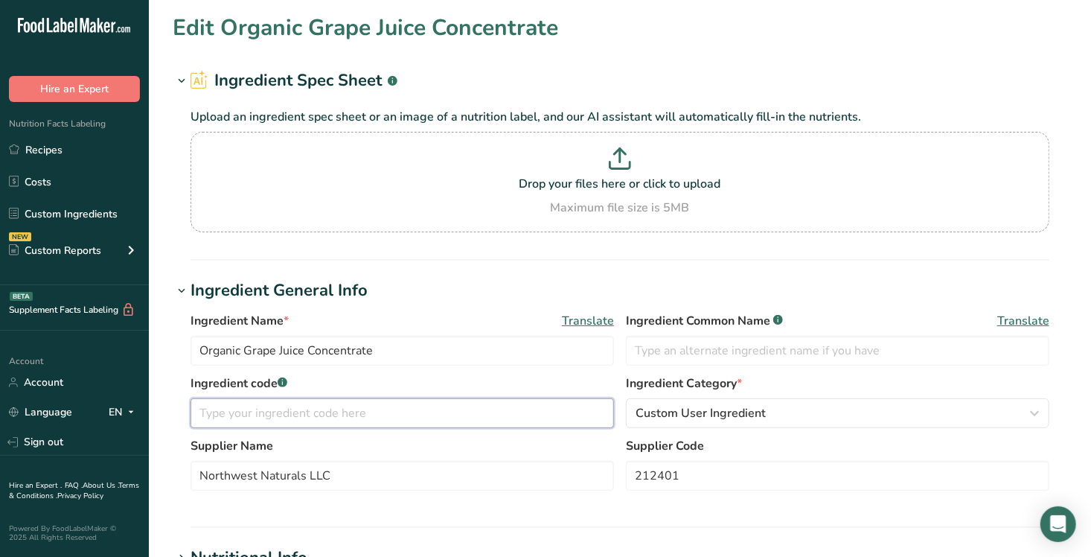
click at [249, 423] on input "text" at bounding box center [403, 413] width 424 height 30
type input "V105219"
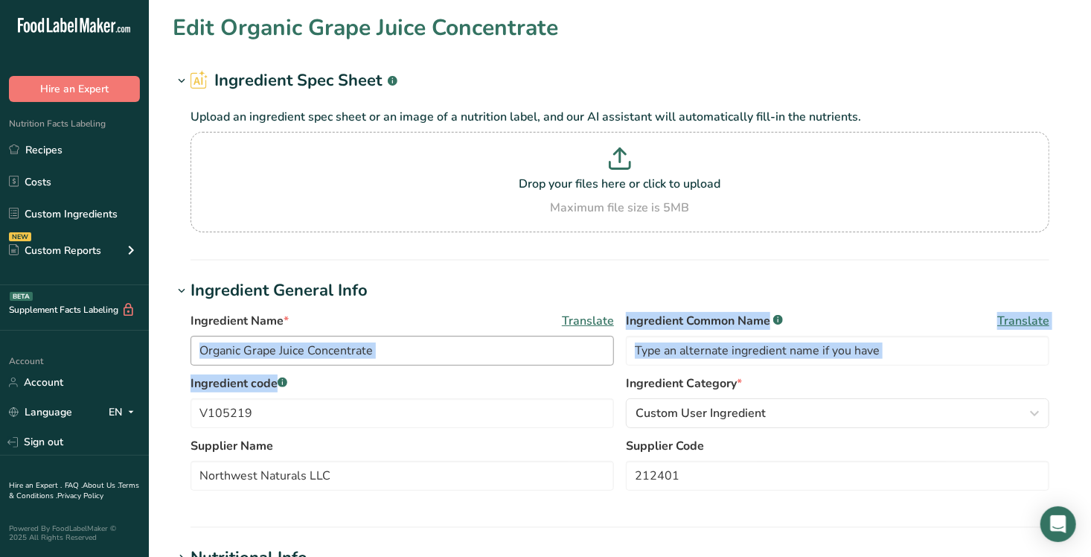
drag, startPoint x: 366, startPoint y: 383, endPoint x: 246, endPoint y: 348, distance: 124.8
click at [246, 348] on div "Ingredient Name * Translate Organic Grape Juice Concentrate Ingredient Common N…" at bounding box center [620, 405] width 895 height 205
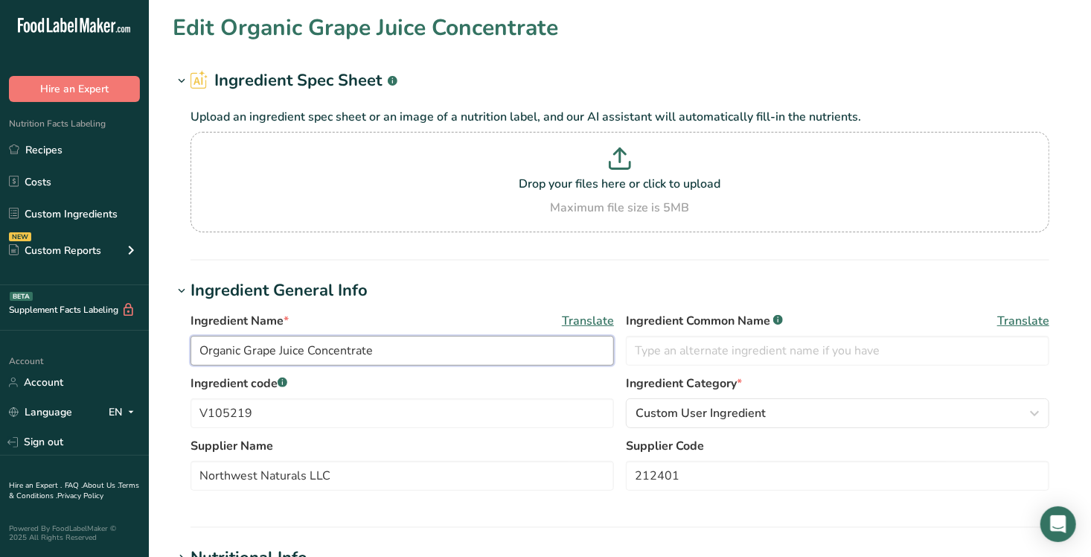
click at [246, 348] on input "Organic Grape Juice Concentrate" at bounding box center [403, 351] width 424 height 30
click at [357, 345] on input "Grape Juice Concentrate" at bounding box center [403, 351] width 424 height 30
type input "Grape Juice Concentrate, White 68 Brix"
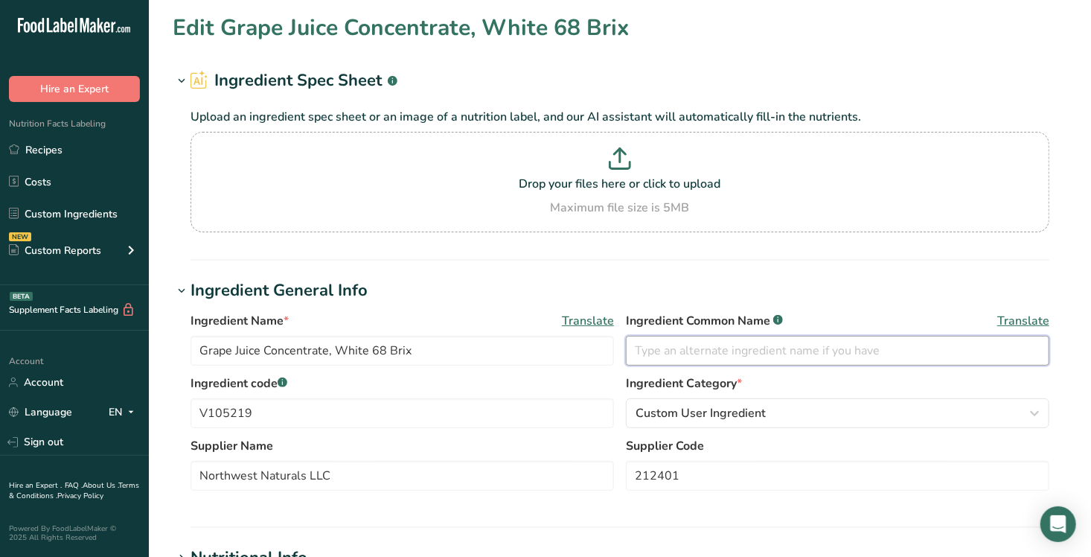
click at [694, 345] on input "text" at bounding box center [838, 351] width 424 height 30
click at [742, 354] on input "white grape juice" at bounding box center [838, 351] width 424 height 30
type input "white grape juice concentrate"
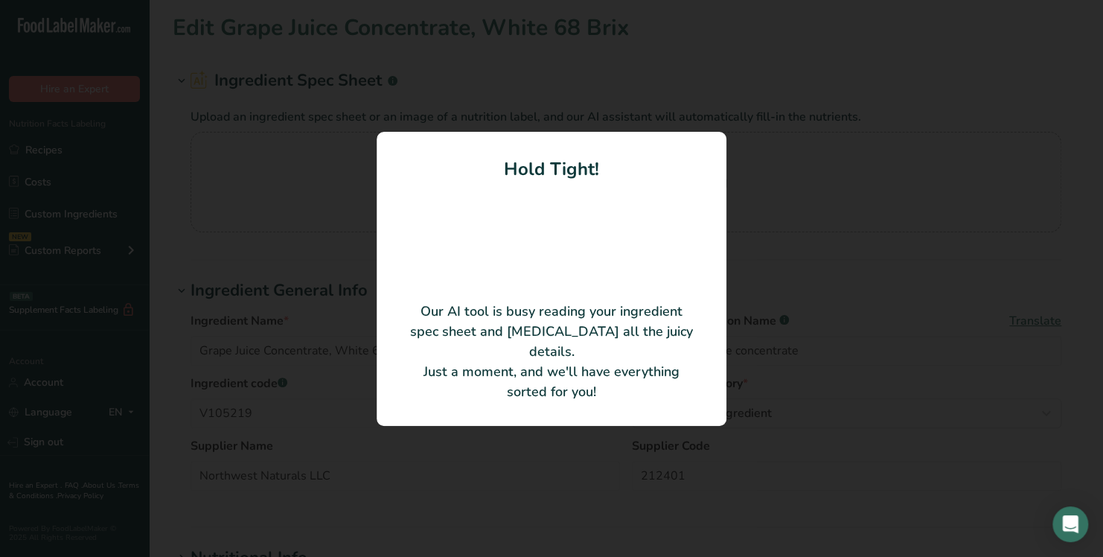
click at [527, 206] on video at bounding box center [551, 236] width 119 height 60
type input "White Grape Juice Concentrate"
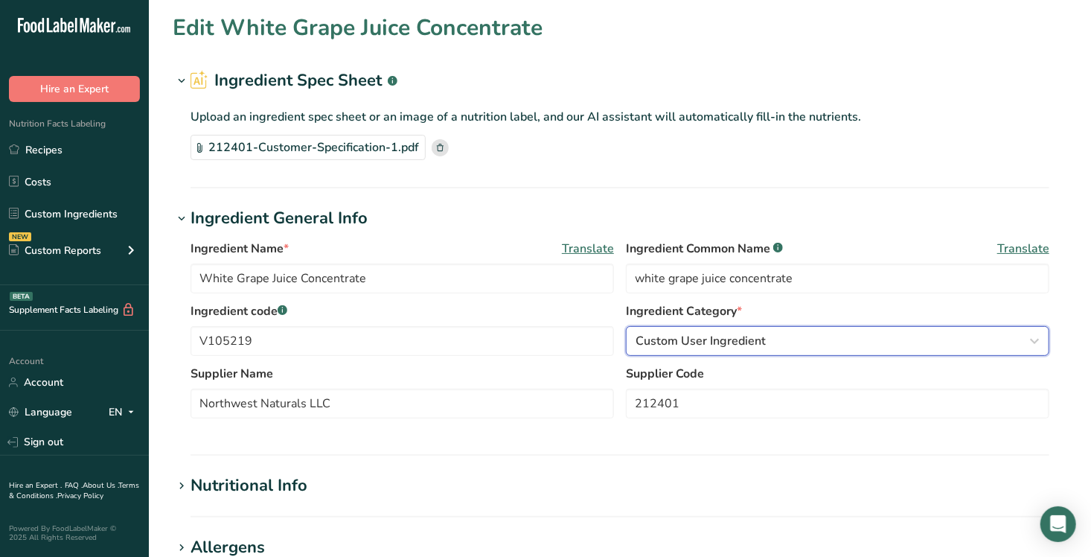
click at [1032, 337] on icon "button" at bounding box center [1035, 341] width 18 height 27
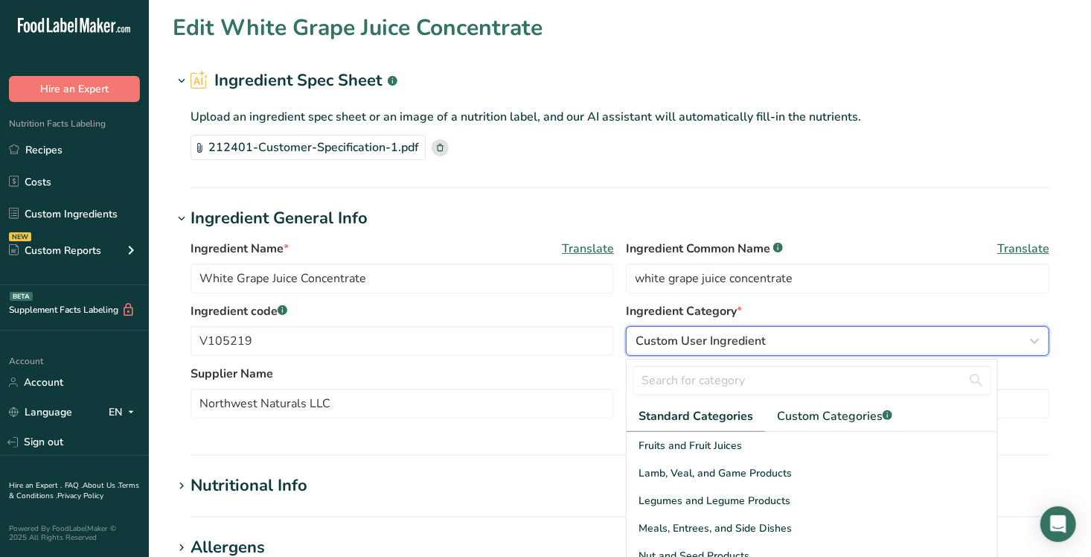
scroll to position [387, 0]
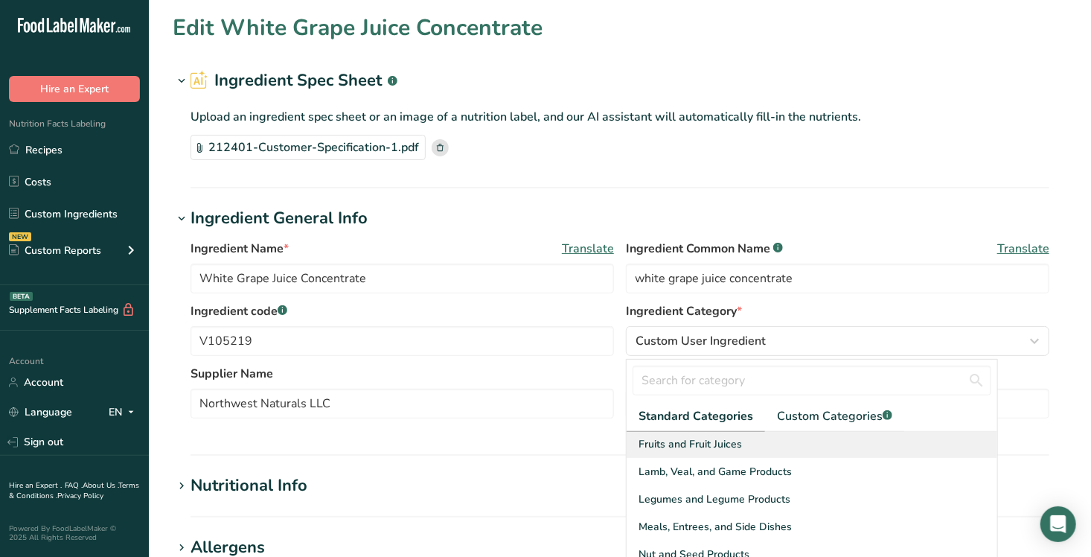
click at [736, 437] on span "Fruits and Fruit Juices" at bounding box center [690, 444] width 103 height 16
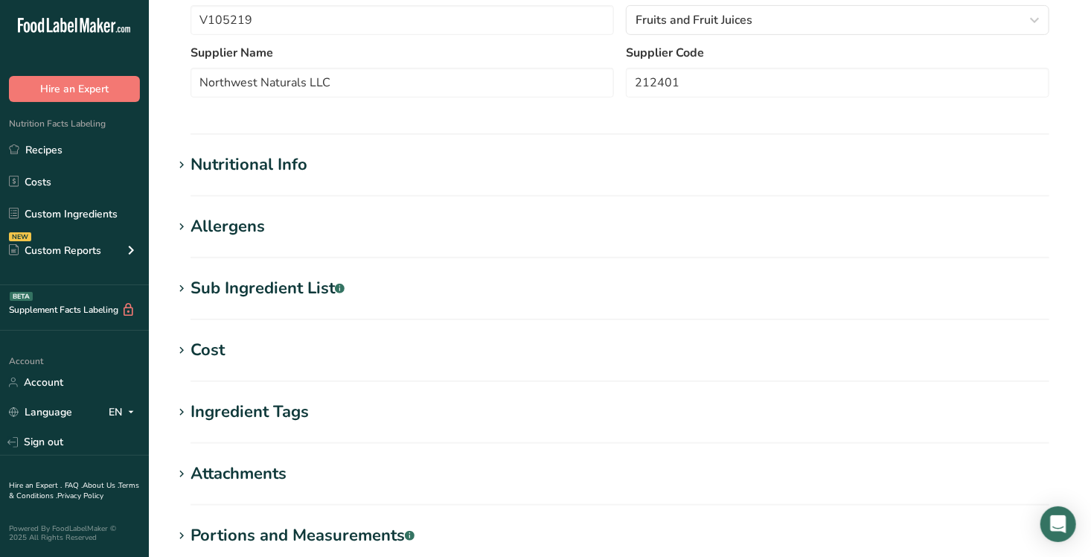
scroll to position [512, 0]
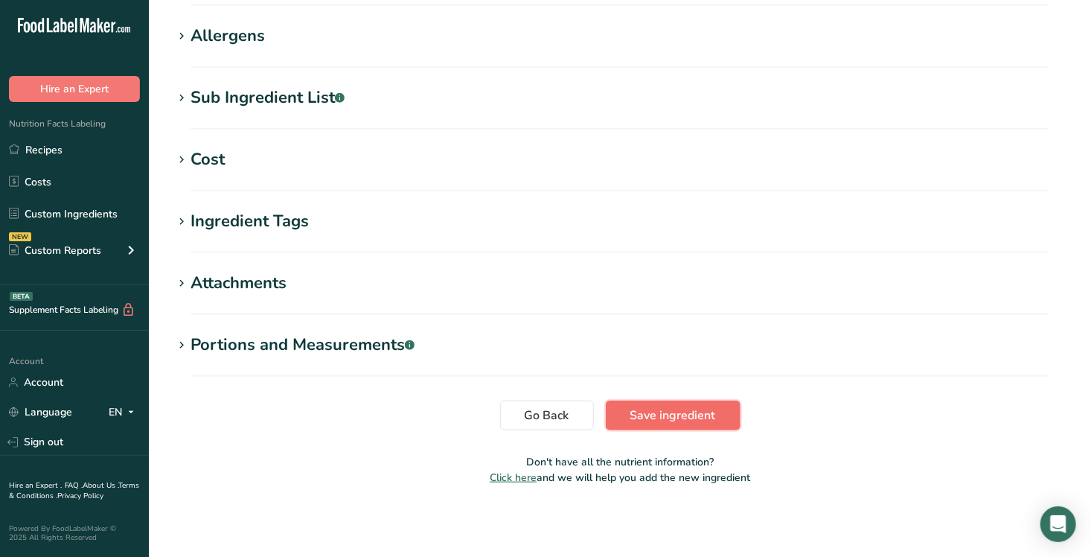
click at [700, 412] on span "Save ingredient" at bounding box center [673, 415] width 86 height 18
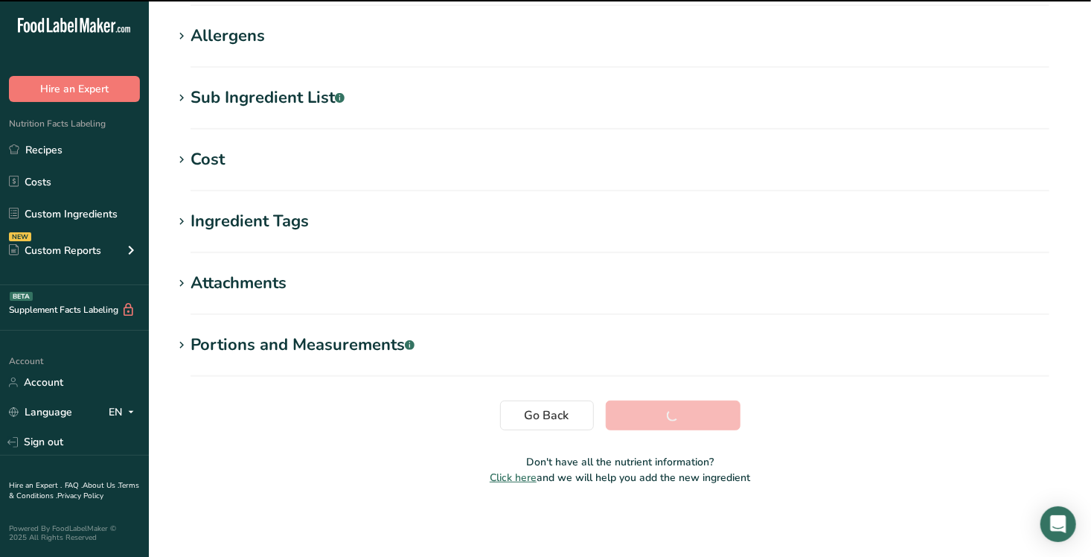
scroll to position [231, 0]
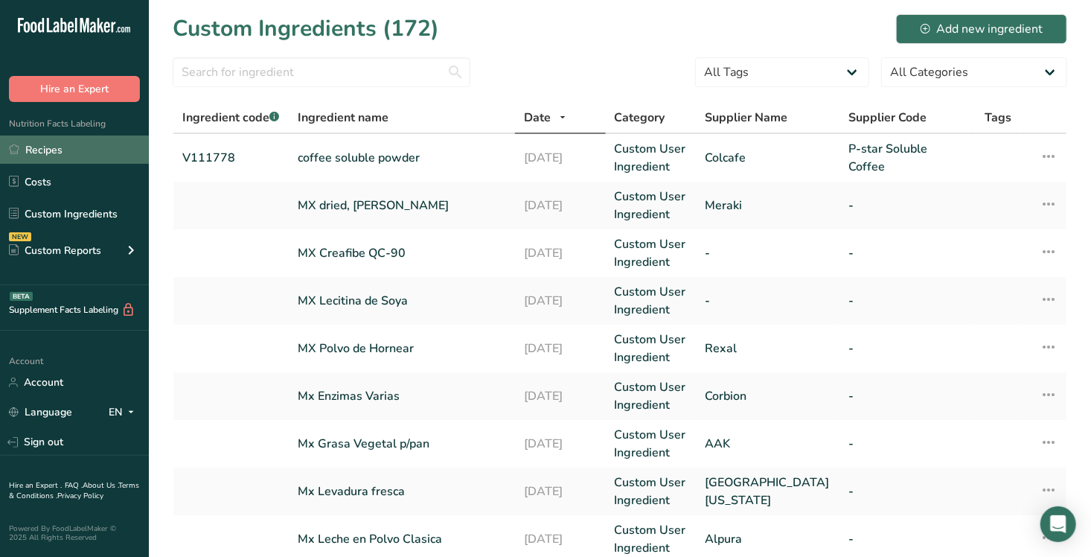
click at [35, 153] on link "Recipes" at bounding box center [74, 149] width 149 height 28
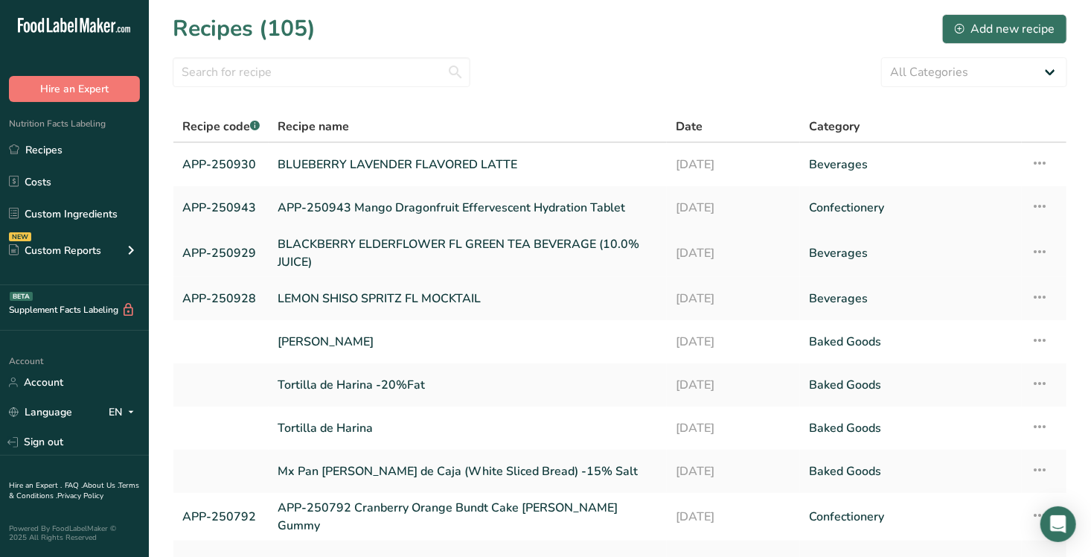
click at [302, 246] on link "BLACKBERRY ELDERFLOWER FL GREEN TEA BEVERAGE (10.0% JUICE)" at bounding box center [468, 253] width 380 height 36
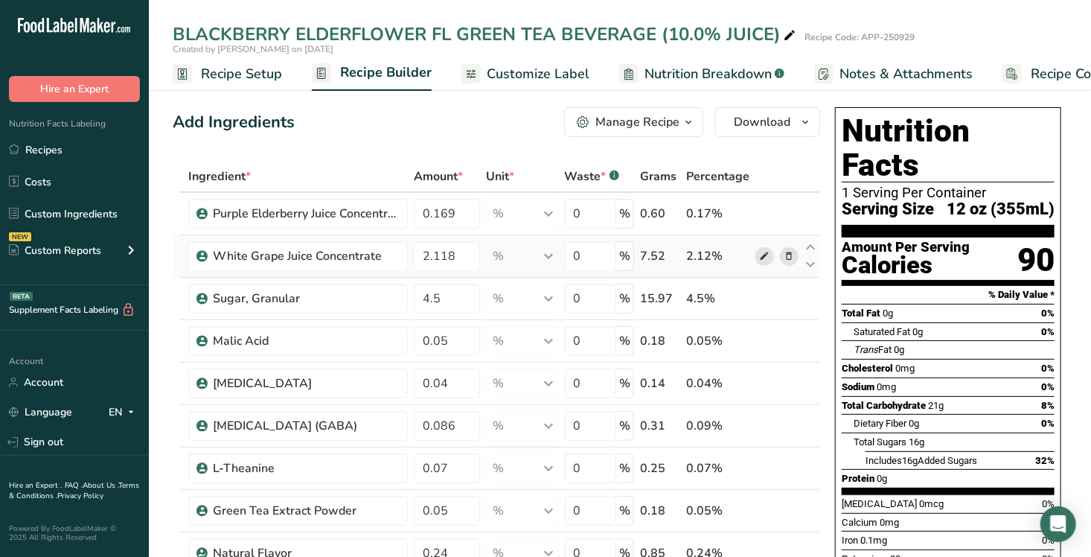
click at [766, 251] on icon at bounding box center [764, 257] width 10 height 16
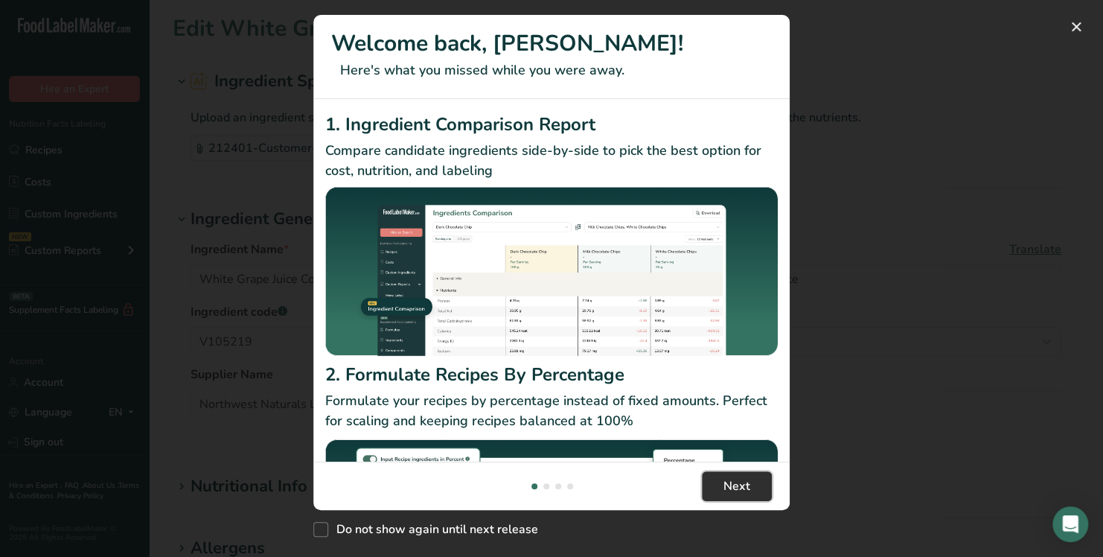
click at [759, 471] on button "Next" at bounding box center [737, 486] width 70 height 30
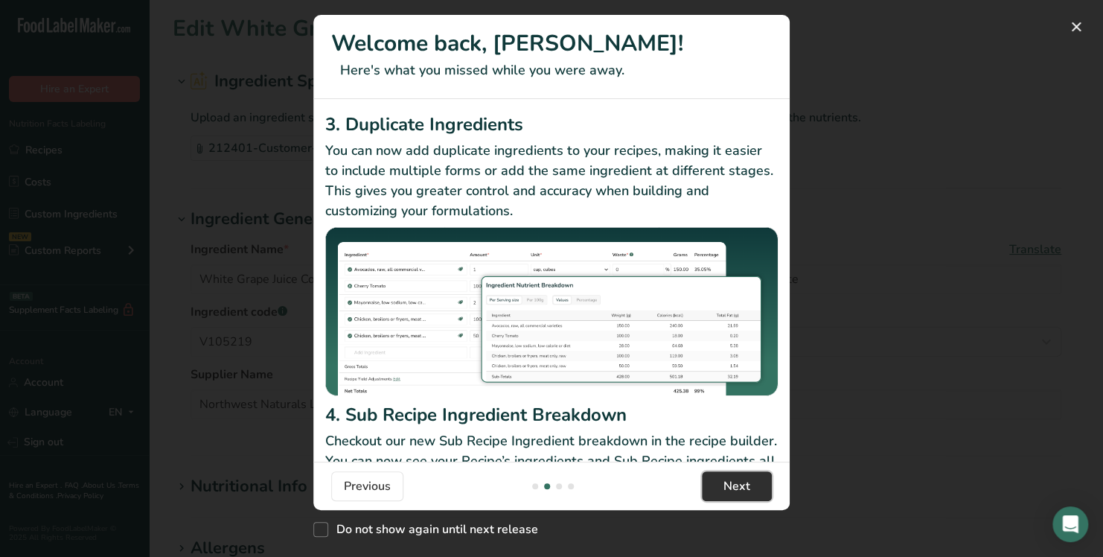
click at [759, 471] on button "Next" at bounding box center [737, 486] width 70 height 30
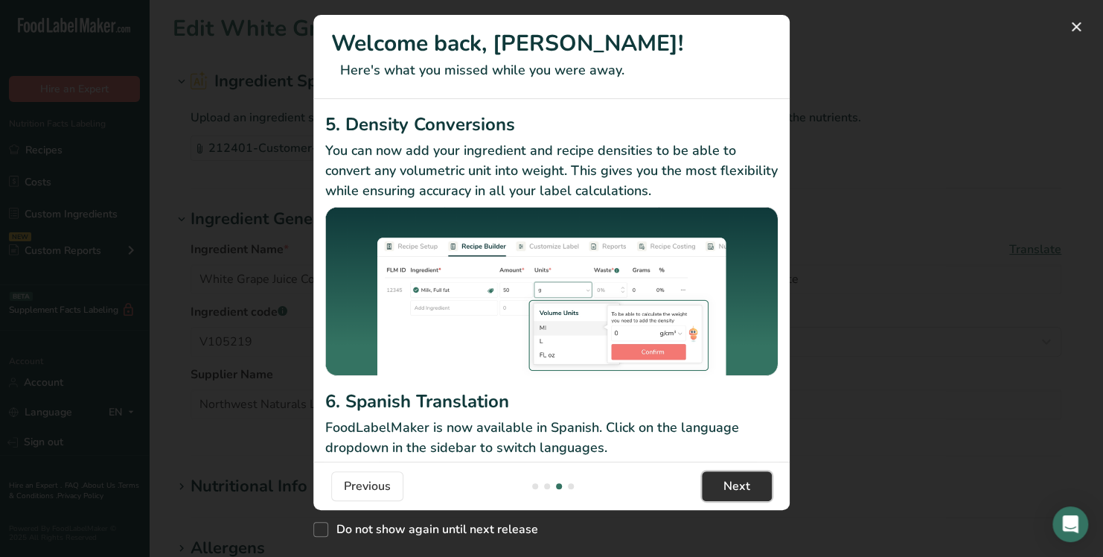
click at [759, 471] on button "Next" at bounding box center [737, 486] width 70 height 30
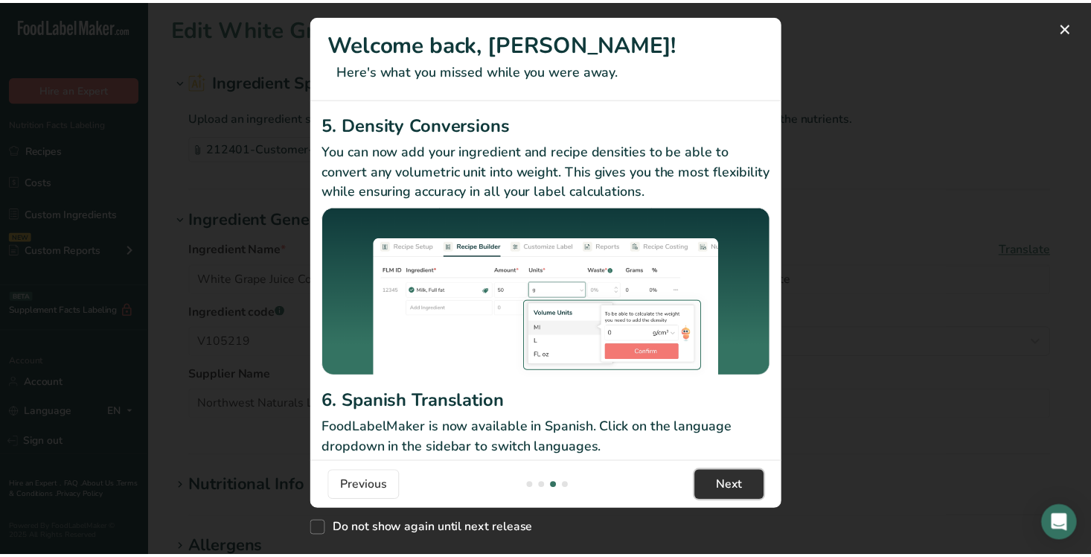
scroll to position [0, 1429]
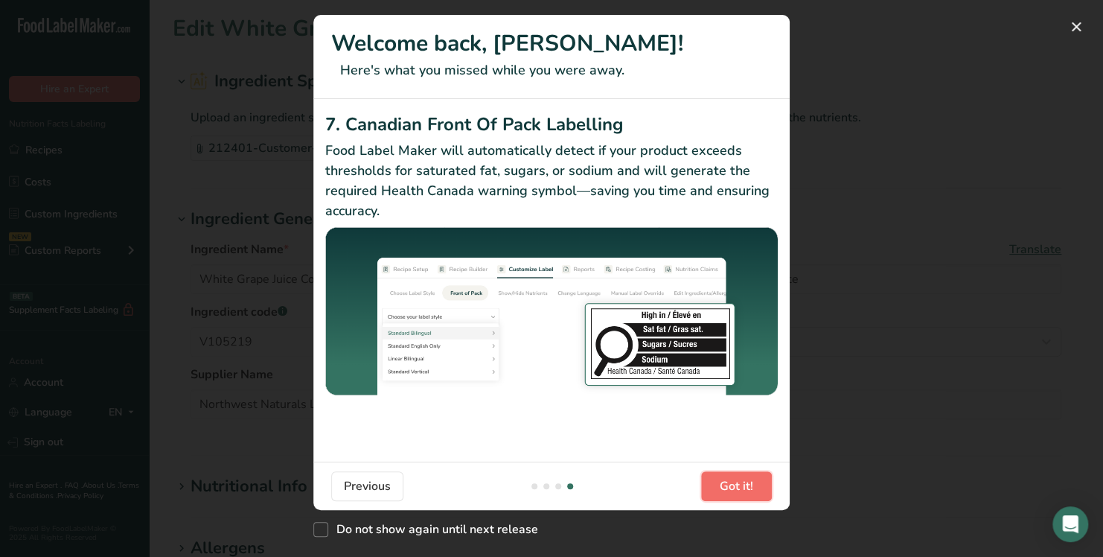
click at [759, 471] on button "Got it!" at bounding box center [736, 486] width 71 height 30
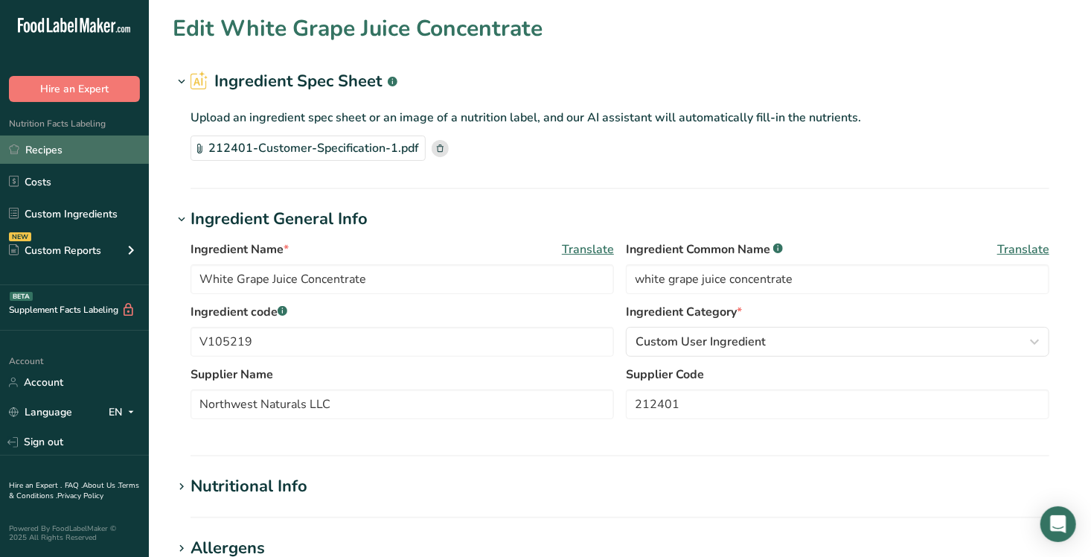
click at [40, 152] on link "Recipes" at bounding box center [74, 149] width 149 height 28
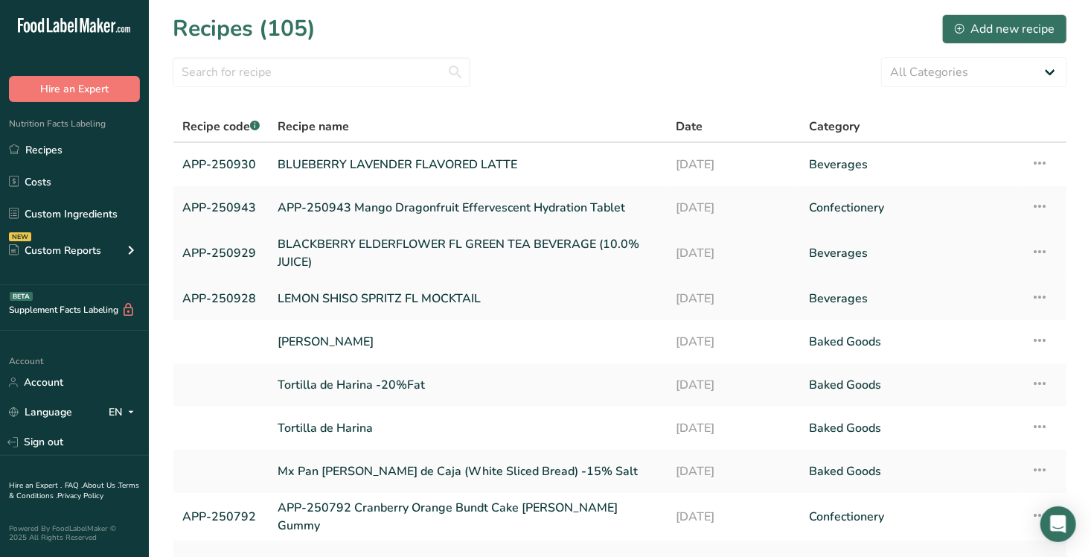
click at [392, 249] on link "BLACKBERRY ELDERFLOWER FL GREEN TEA BEVERAGE (10.0% JUICE)" at bounding box center [468, 253] width 380 height 36
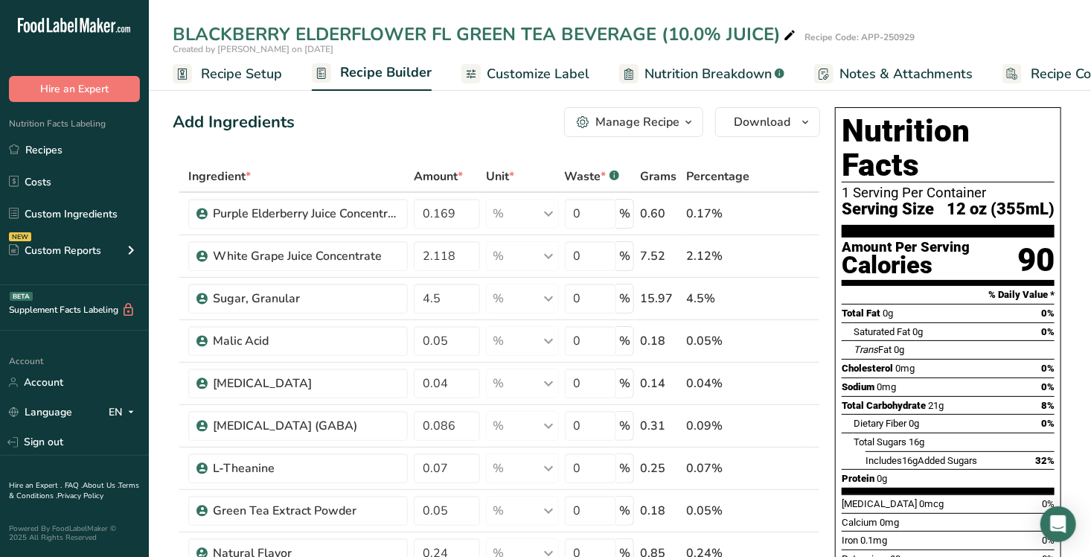
click at [553, 67] on span "Customize Label" at bounding box center [538, 74] width 103 height 20
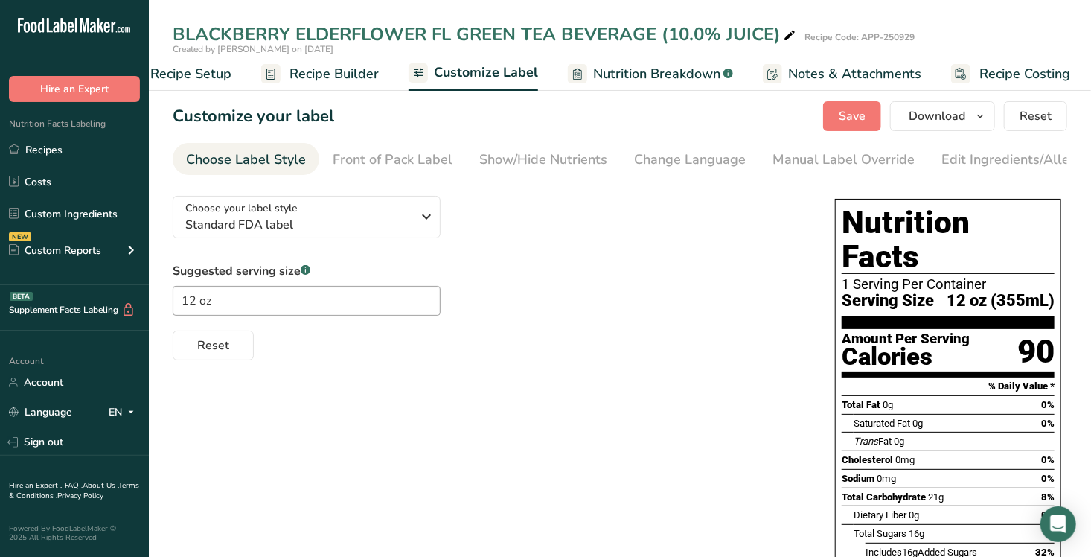
scroll to position [0, 54]
click at [863, 115] on span "Save" at bounding box center [852, 116] width 27 height 18
click at [855, 119] on span "Save" at bounding box center [852, 116] width 27 height 18
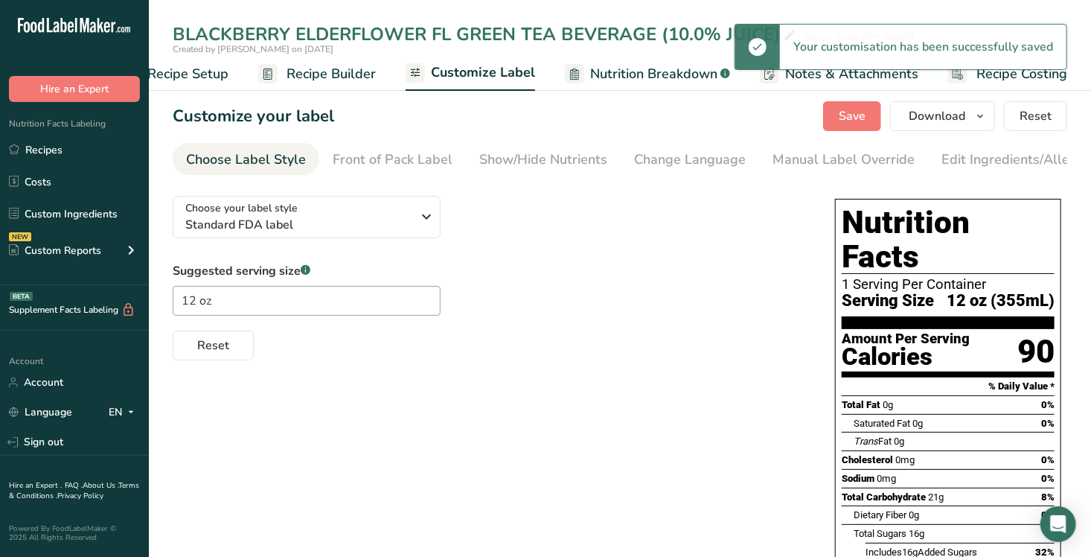
click at [789, 295] on div "Suggested serving size .a-a{fill:#347362;}.b-a{fill:#fff;} 12 oz Reset" at bounding box center [489, 311] width 633 height 98
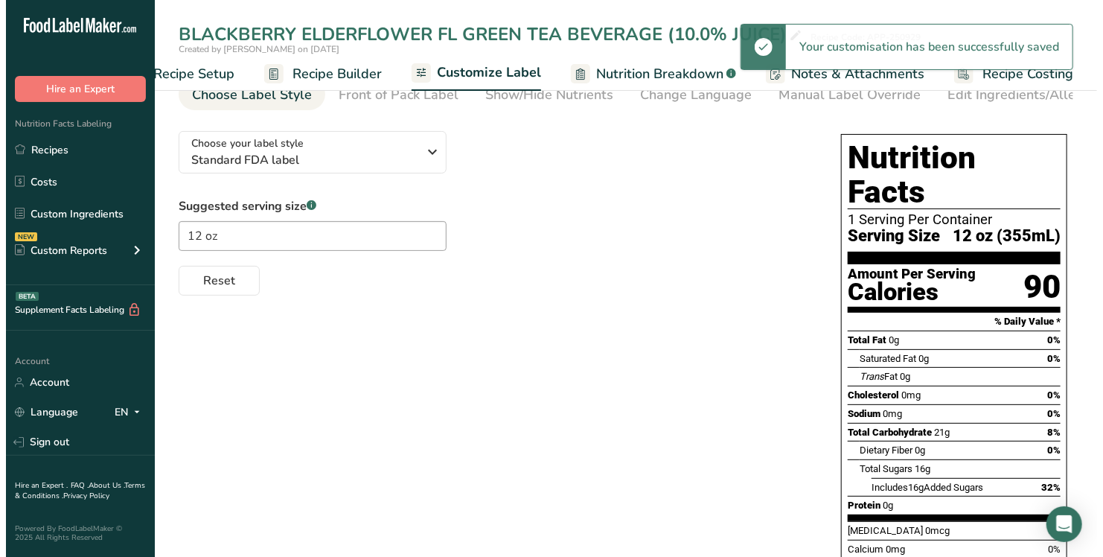
scroll to position [0, 0]
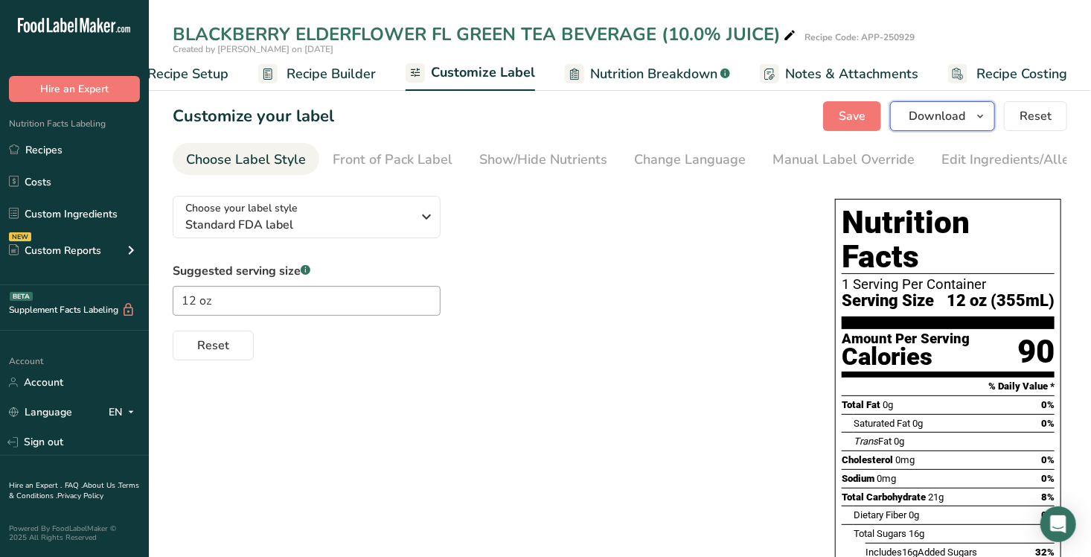
click at [978, 118] on icon "button" at bounding box center [980, 116] width 12 height 19
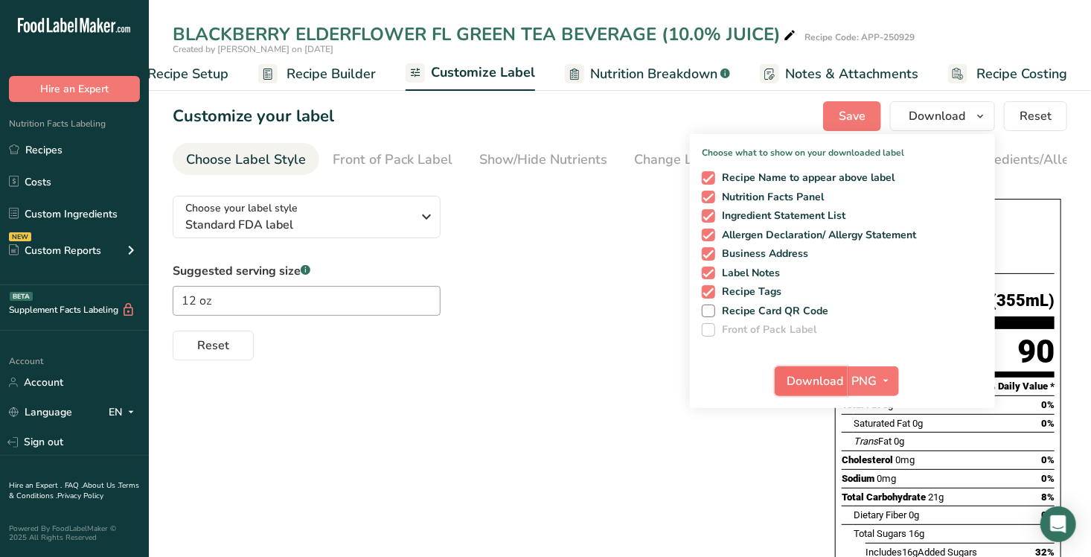
click at [819, 373] on span "Download" at bounding box center [816, 381] width 57 height 18
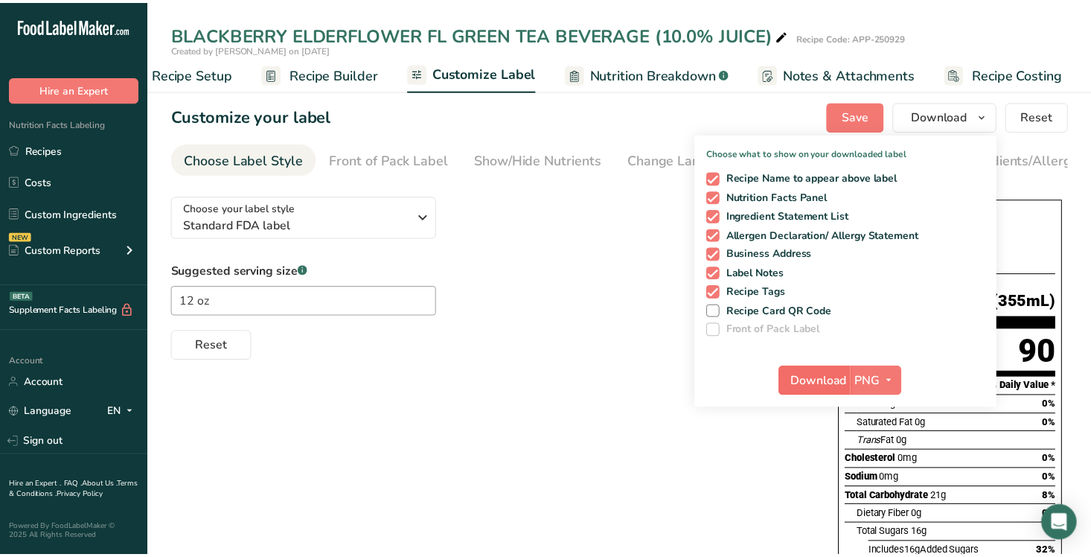
scroll to position [0, 42]
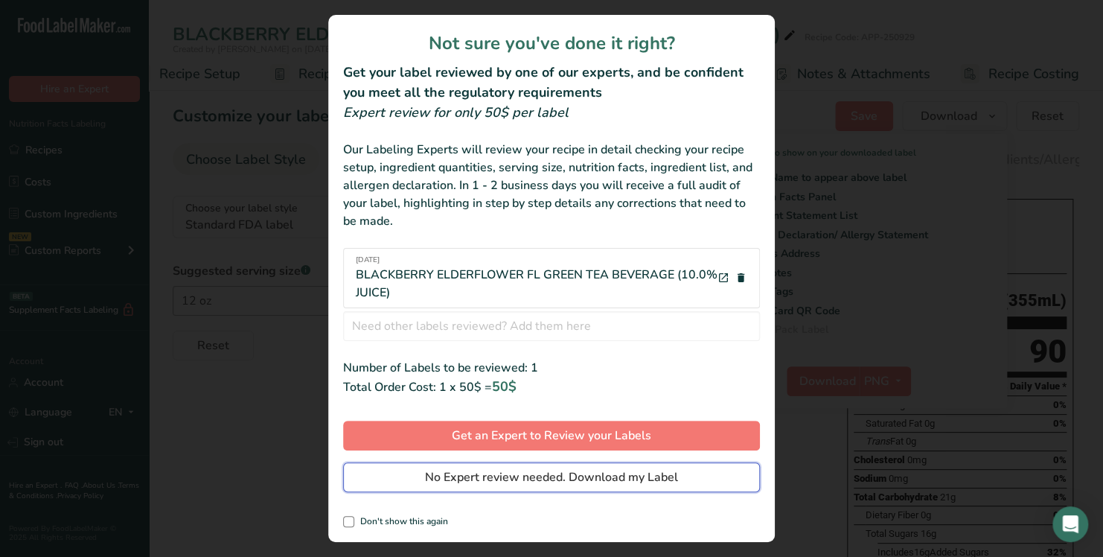
click at [546, 474] on span "No Expert review needed. Download my Label" at bounding box center [551, 477] width 253 height 18
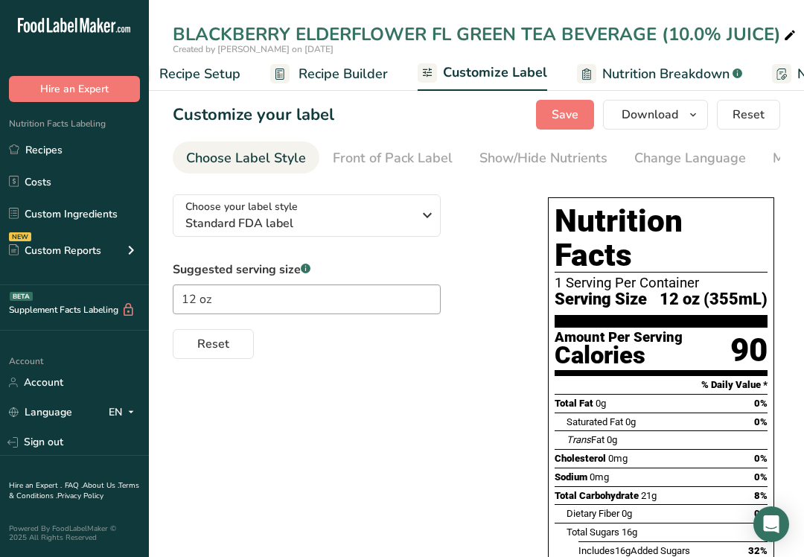
scroll to position [0, 0]
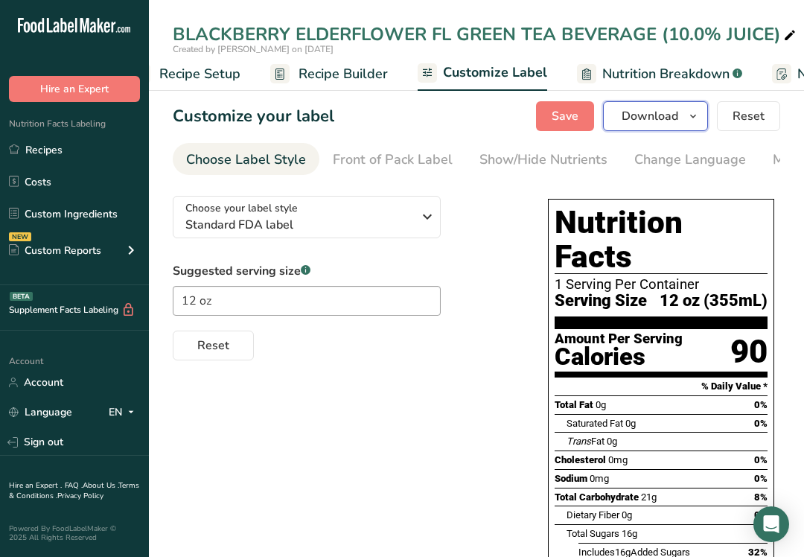
click at [694, 114] on icon "button" at bounding box center [693, 116] width 12 height 19
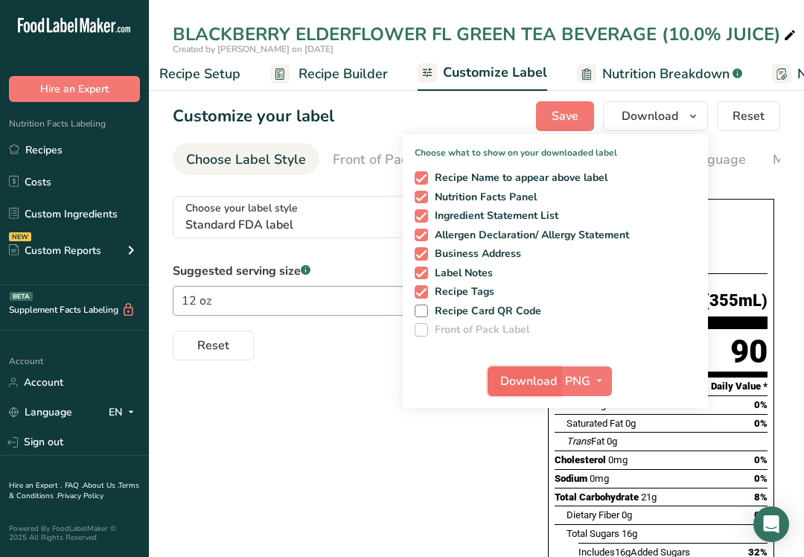
click at [528, 373] on span "Download" at bounding box center [528, 381] width 57 height 18
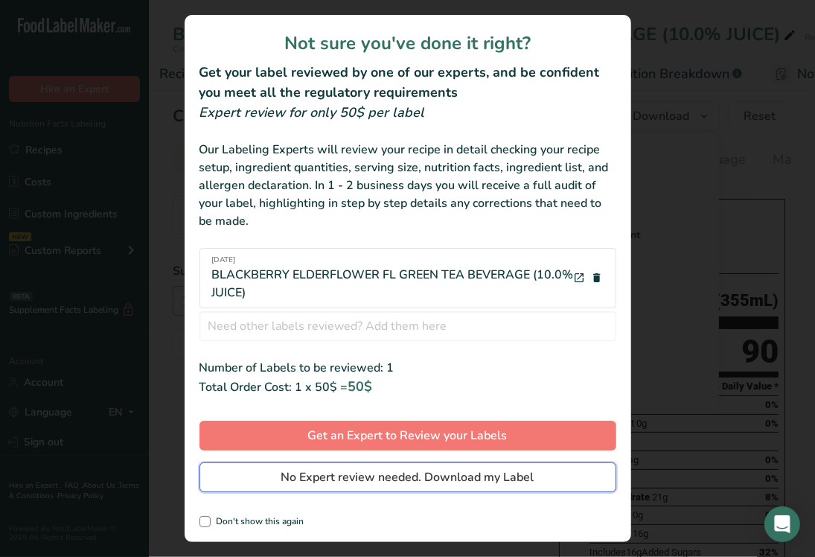
click at [488, 476] on span "No Expert review needed. Download my Label" at bounding box center [407, 477] width 253 height 18
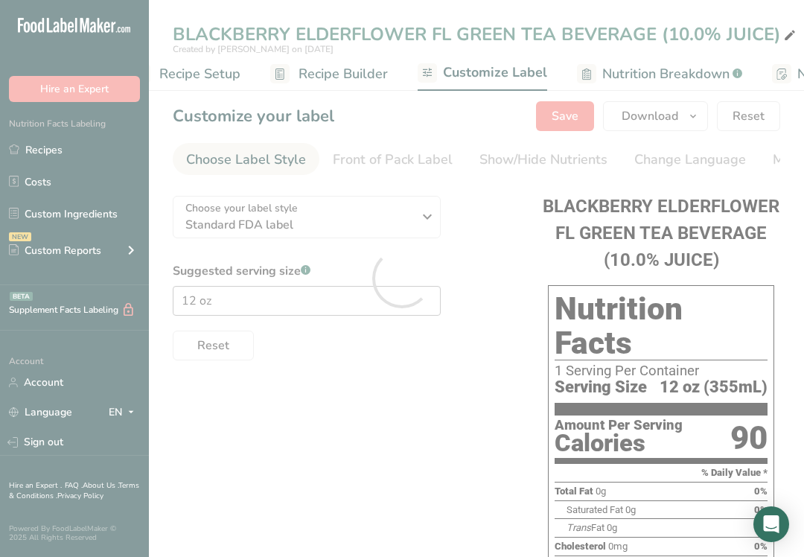
click at [45, 144] on div at bounding box center [402, 278] width 804 height 557
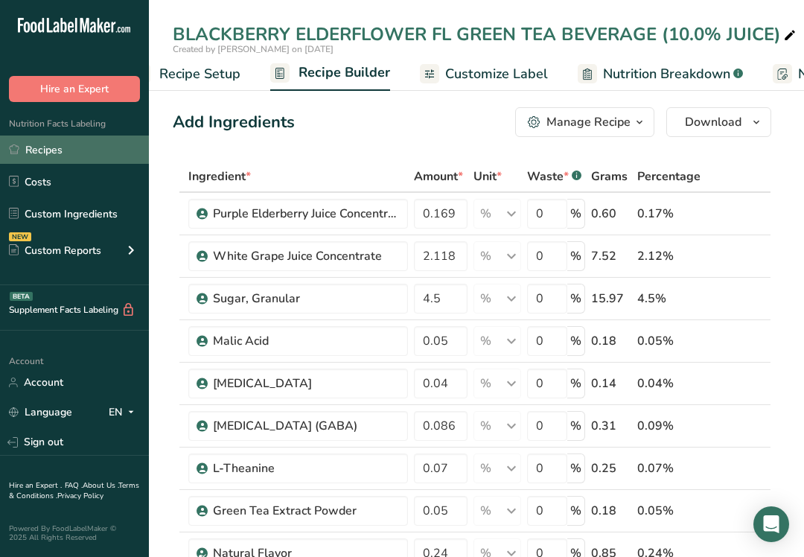
click at [45, 142] on link "Recipes" at bounding box center [74, 149] width 149 height 28
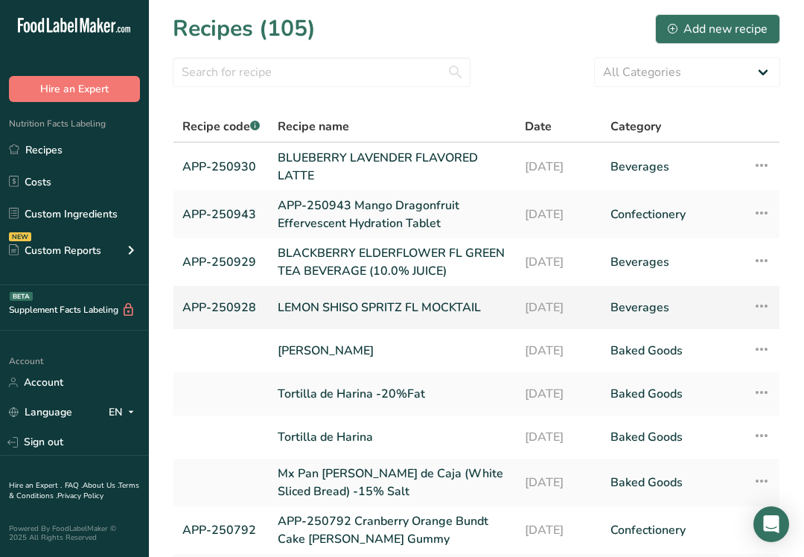
click at [362, 307] on link "LEMON SHISO SPRITZ FL MOCKTAIL" at bounding box center [392, 307] width 229 height 31
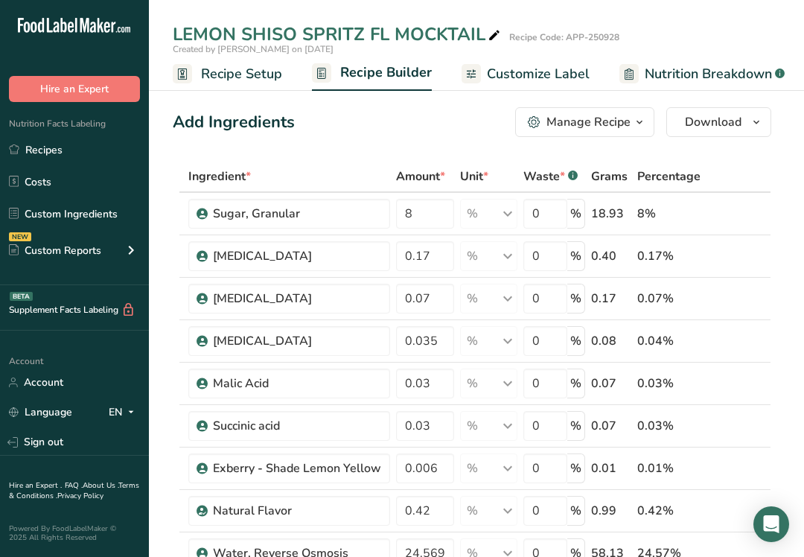
click at [537, 77] on span "Customize Label" at bounding box center [538, 74] width 103 height 20
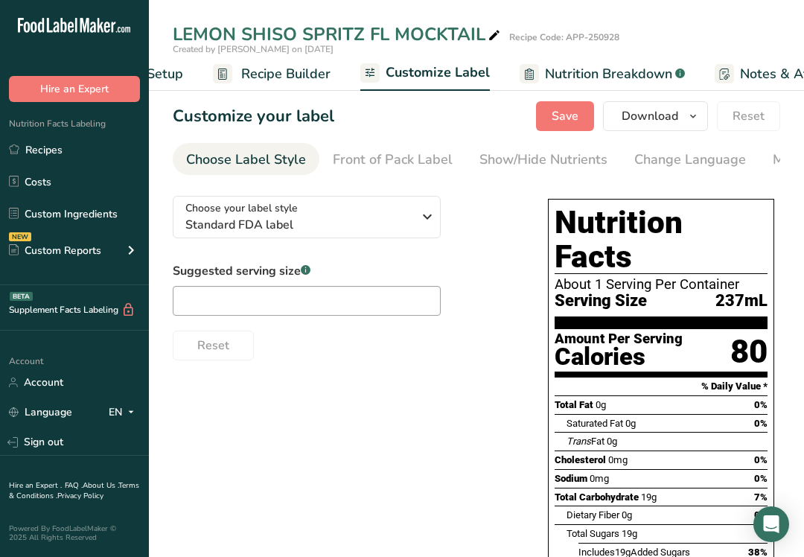
scroll to position [0, 290]
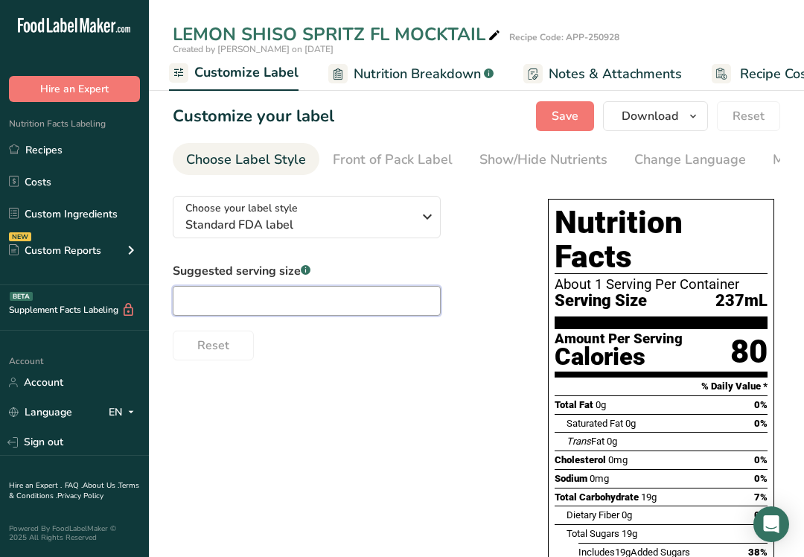
click at [246, 309] on input "text" at bounding box center [307, 301] width 268 height 30
type input "8 oz"
click at [569, 114] on span "Save" at bounding box center [565, 116] width 27 height 18
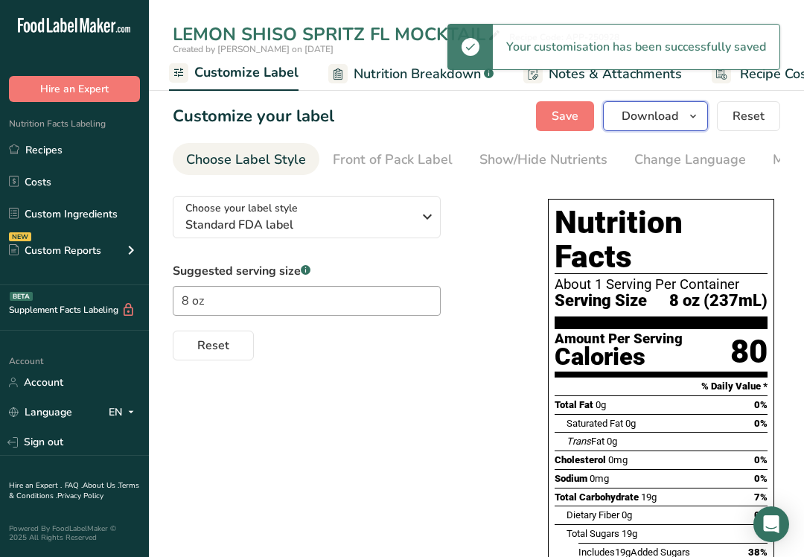
click at [674, 116] on span "Download" at bounding box center [650, 116] width 57 height 18
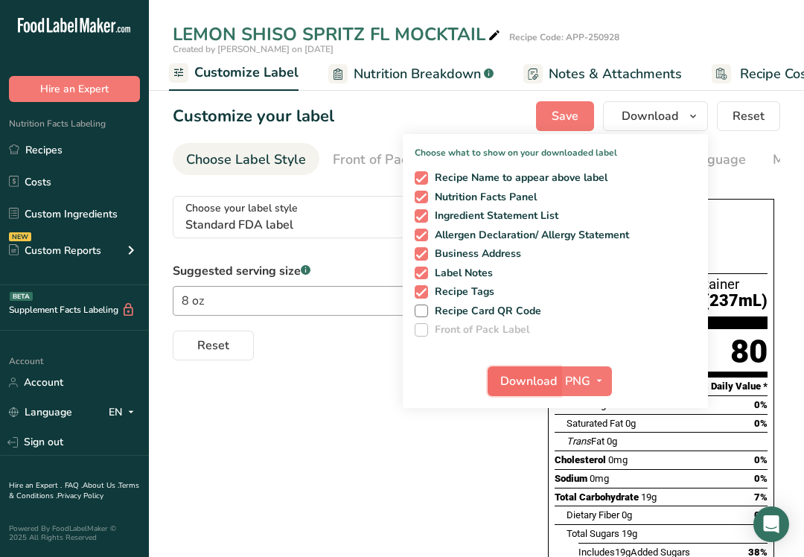
click at [546, 379] on span "Download" at bounding box center [528, 381] width 57 height 18
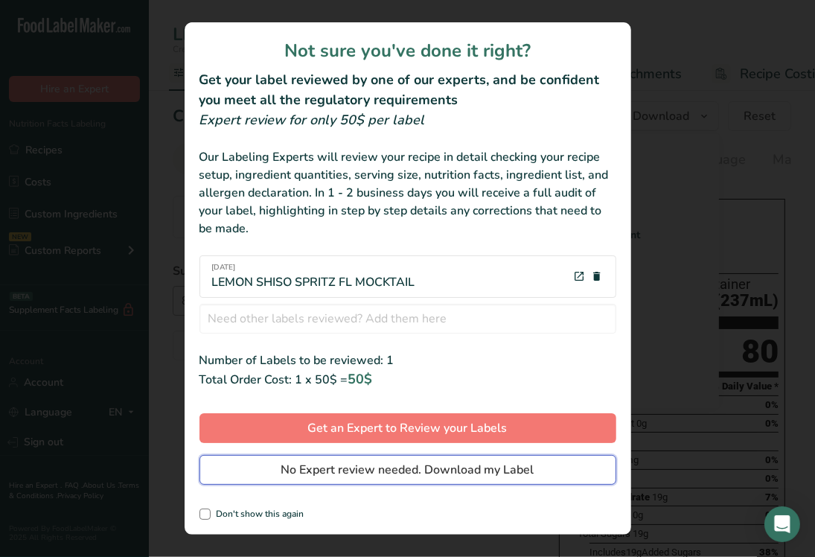
click at [430, 466] on span "No Expert review needed. Download my Label" at bounding box center [407, 470] width 253 height 18
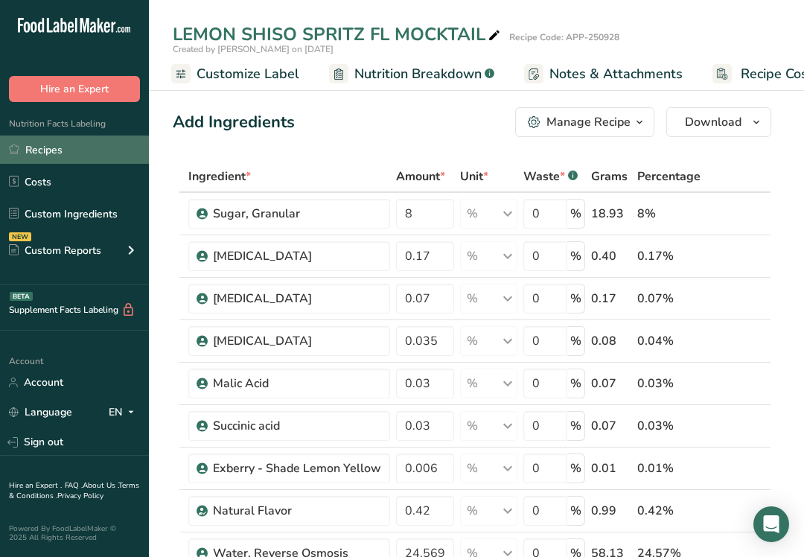
click at [35, 152] on link "Recipes" at bounding box center [74, 149] width 149 height 28
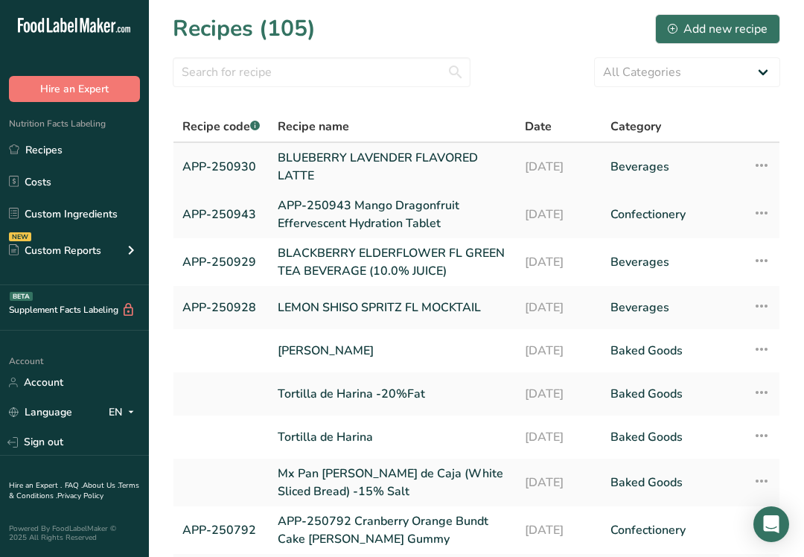
click at [360, 157] on link "BLUEBERRY LAVENDER FLAVORED LATTE" at bounding box center [392, 167] width 229 height 36
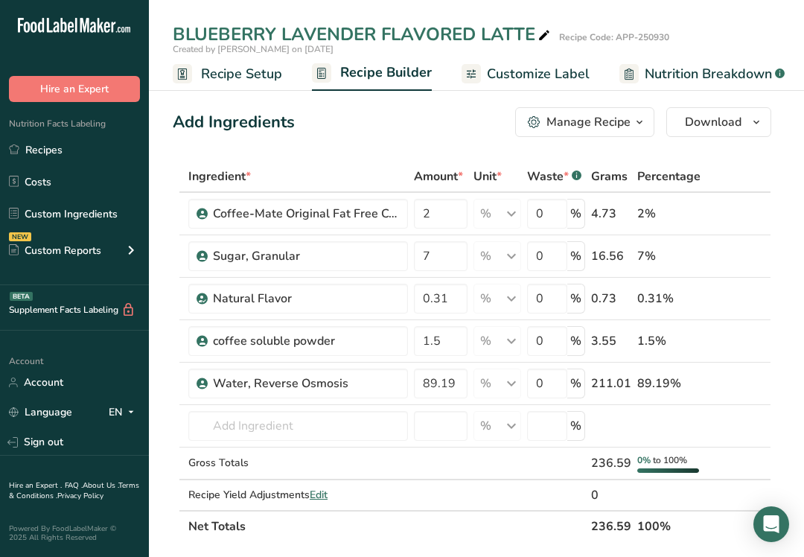
click at [496, 76] on span "Customize Label" at bounding box center [538, 74] width 103 height 20
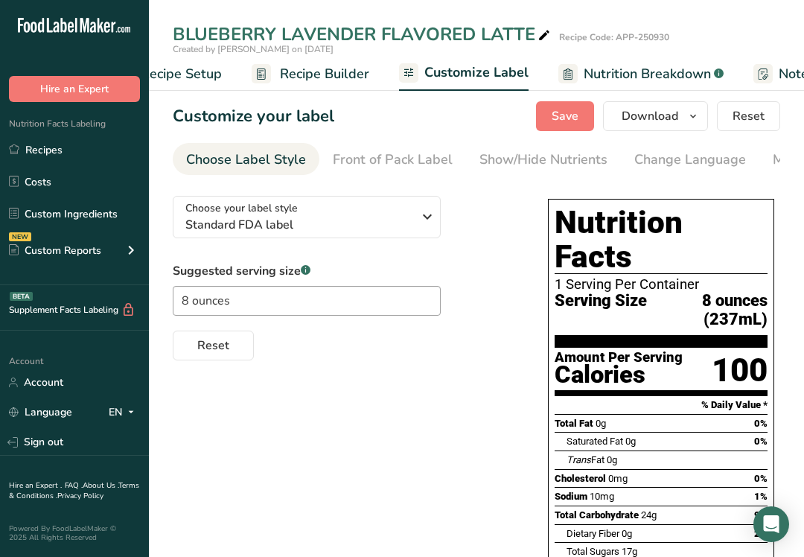
scroll to position [0, 290]
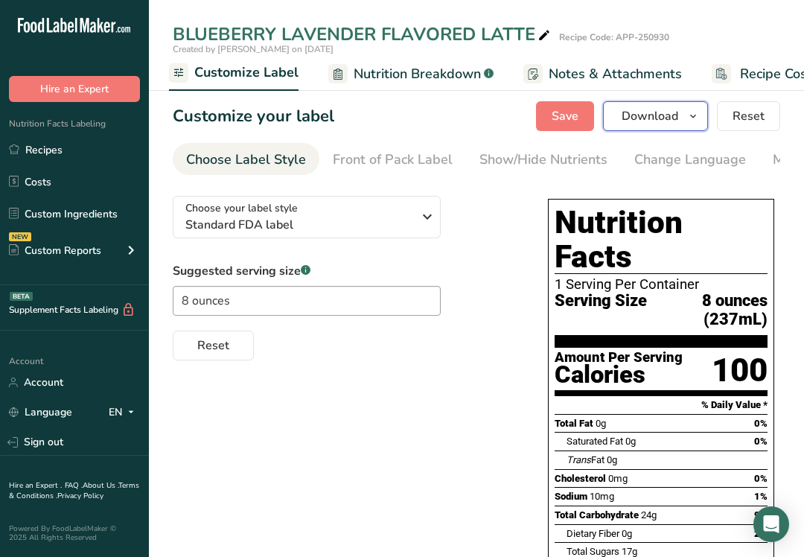
click at [695, 115] on icon "button" at bounding box center [693, 116] width 12 height 19
